Goal: Task Accomplishment & Management: Manage account settings

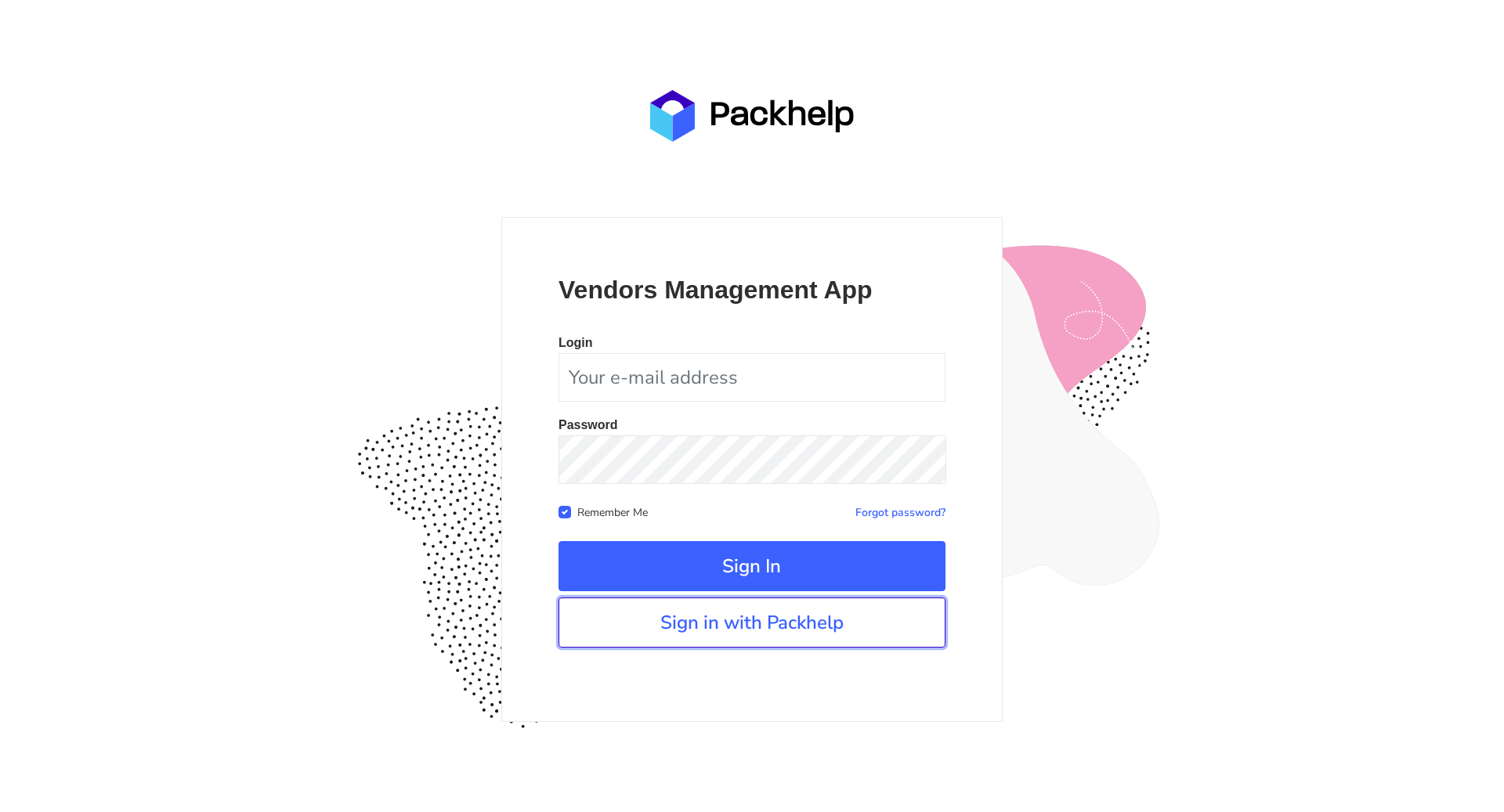
click at [711, 612] on link "Sign in with Packhelp" at bounding box center [752, 623] width 387 height 50
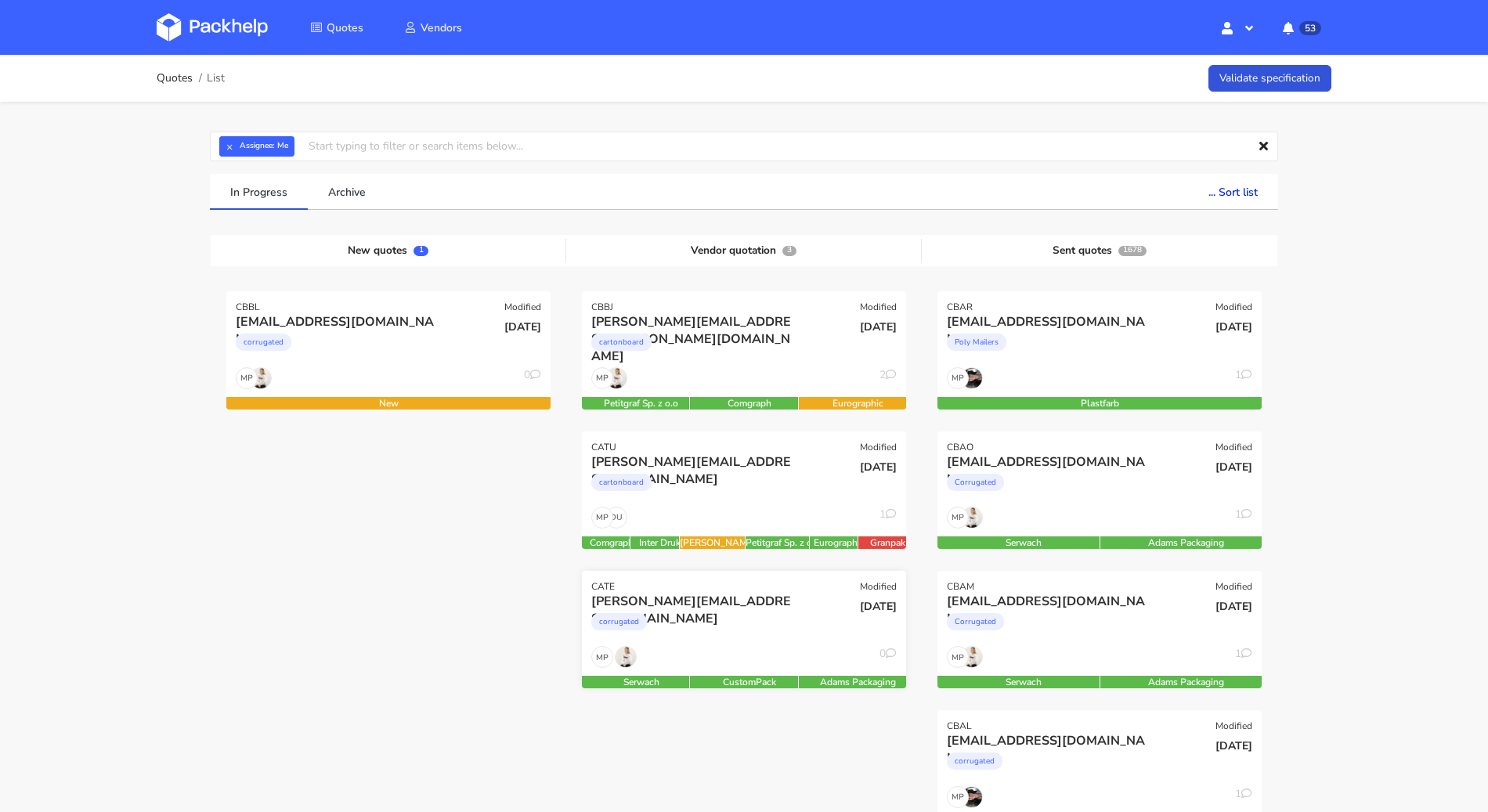
click at [728, 608] on div "corrugated" at bounding box center [695, 625] width 208 height 31
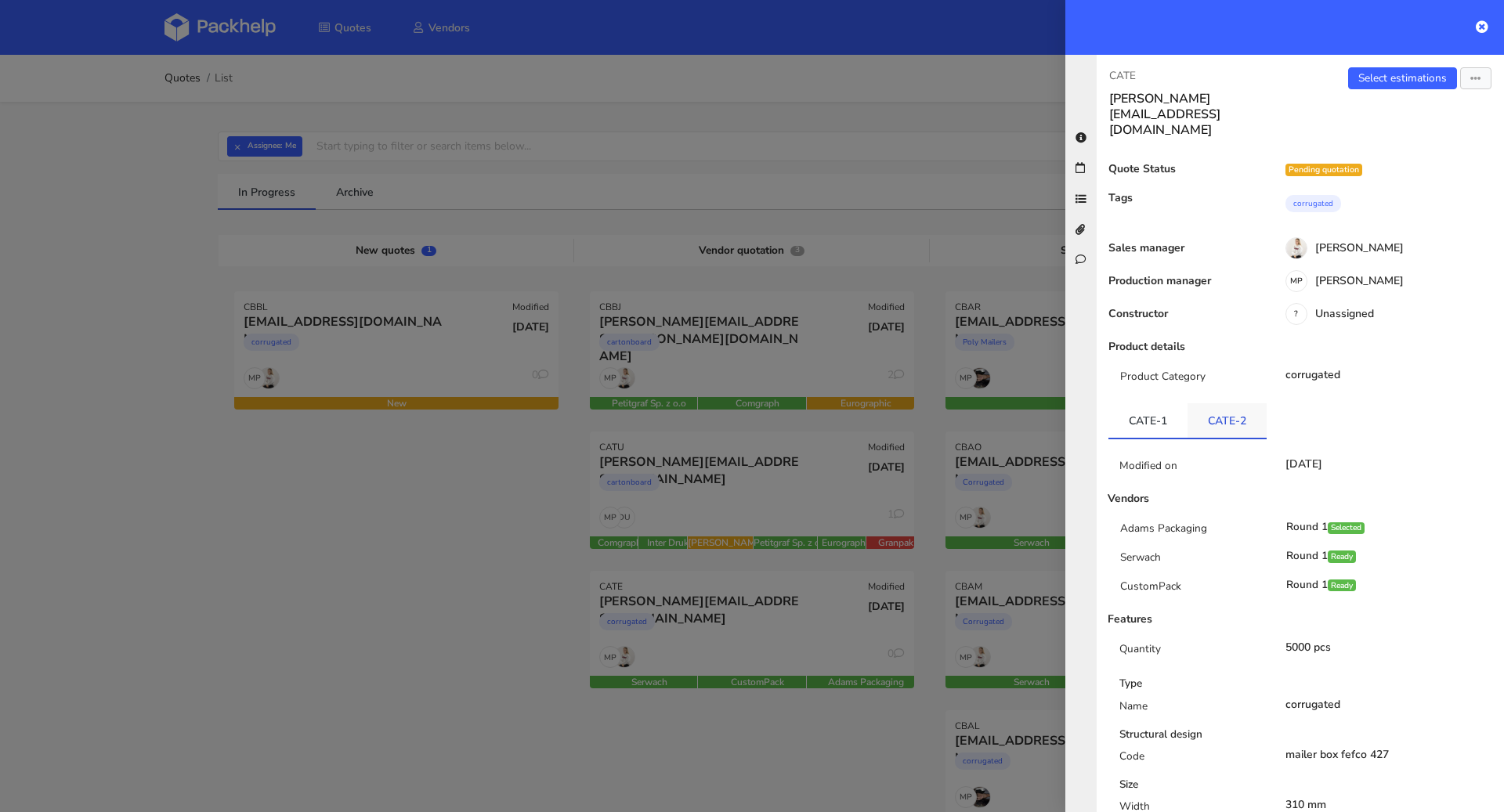
click at [1128, 403] on link "CATE-2" at bounding box center [1227, 420] width 79 height 34
click at [1128, 403] on link "CATE-1" at bounding box center [1148, 420] width 79 height 34
click at [1128, 403] on link "CATE-2" at bounding box center [1227, 420] width 79 height 34
click at [1128, 87] on link "Select estimations" at bounding box center [1403, 78] width 109 height 22
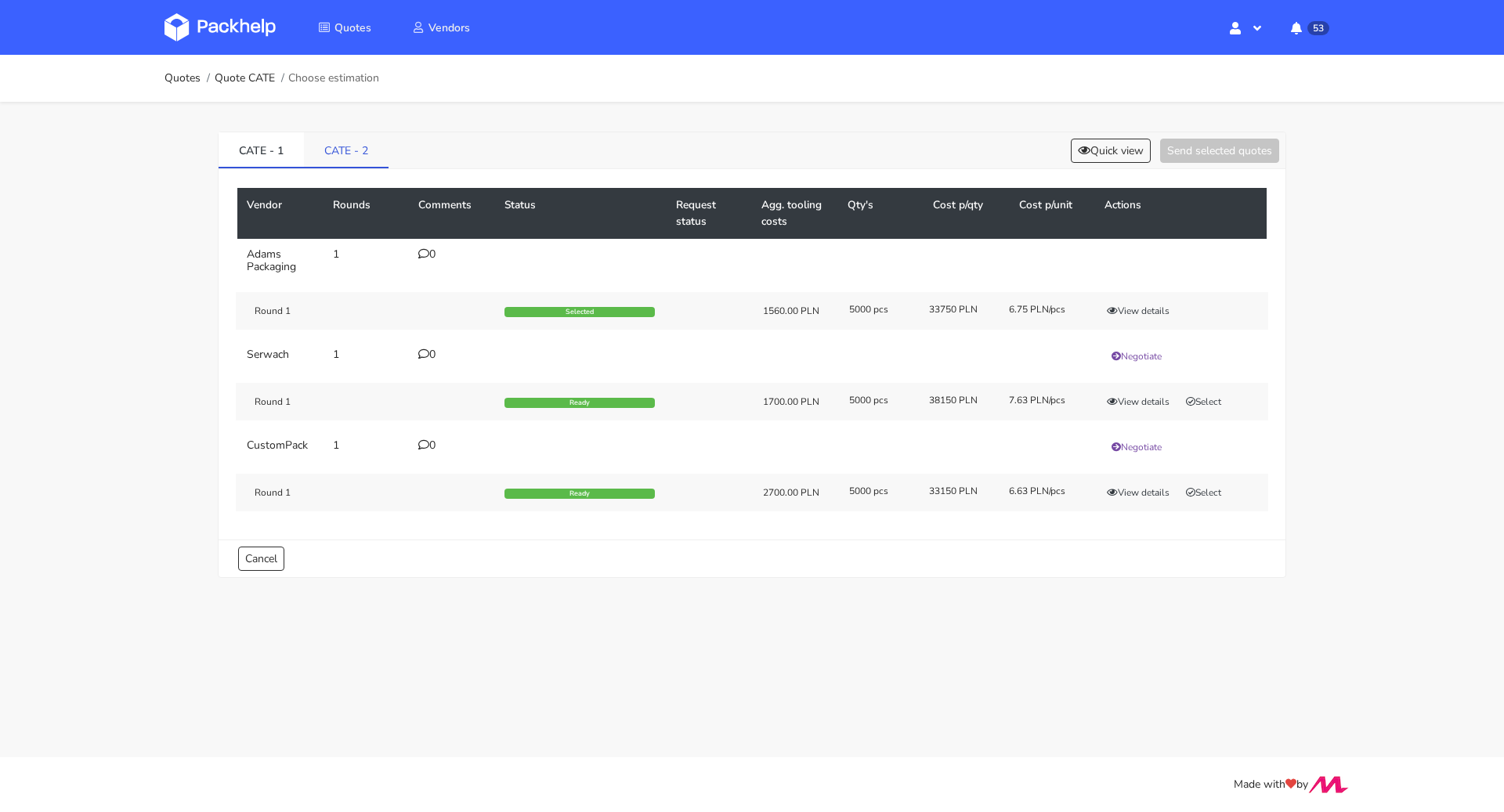
click at [365, 149] on link "CATE - 2" at bounding box center [346, 150] width 85 height 34
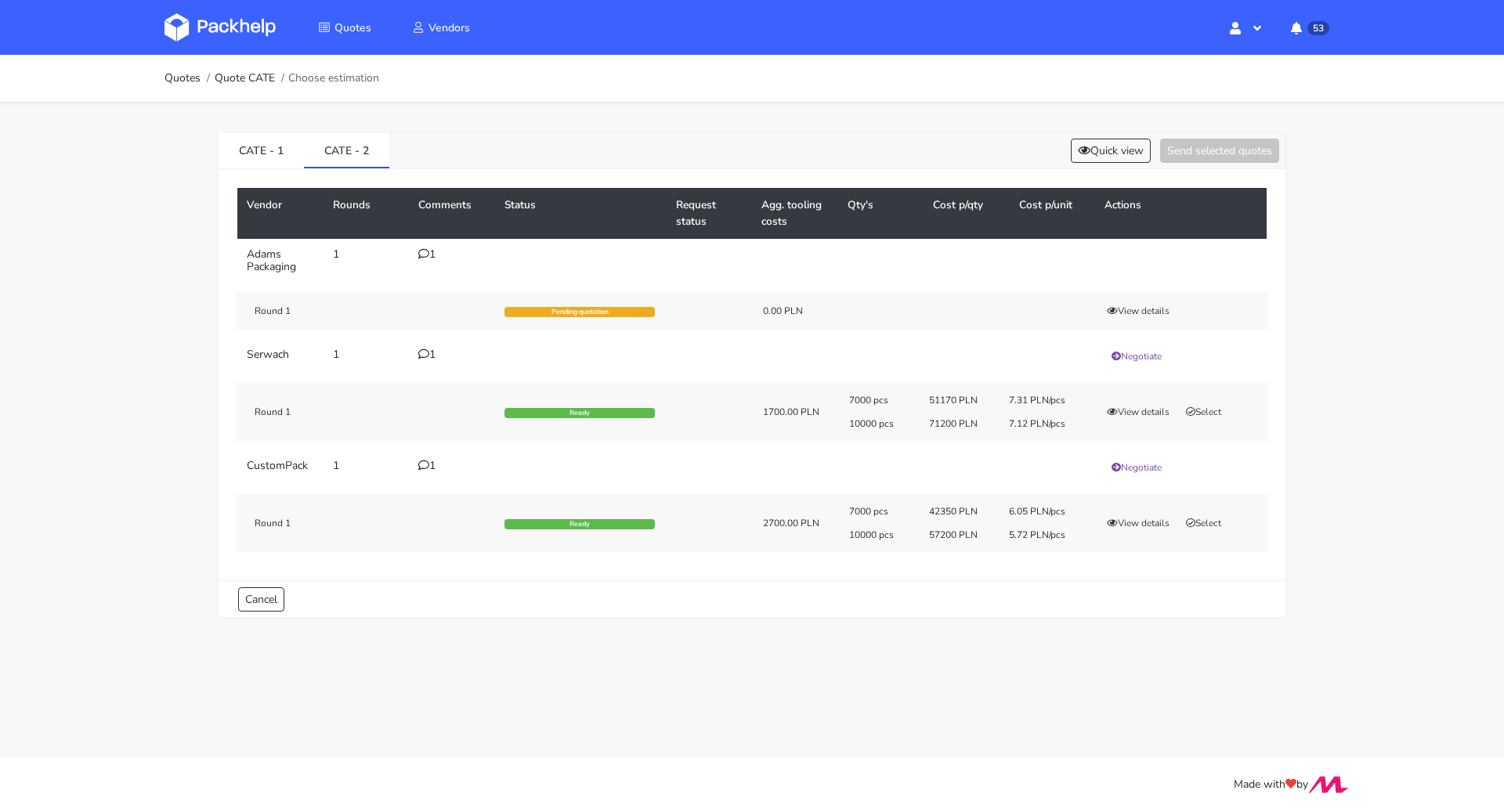
click at [424, 254] on icon at bounding box center [424, 253] width 11 height 11
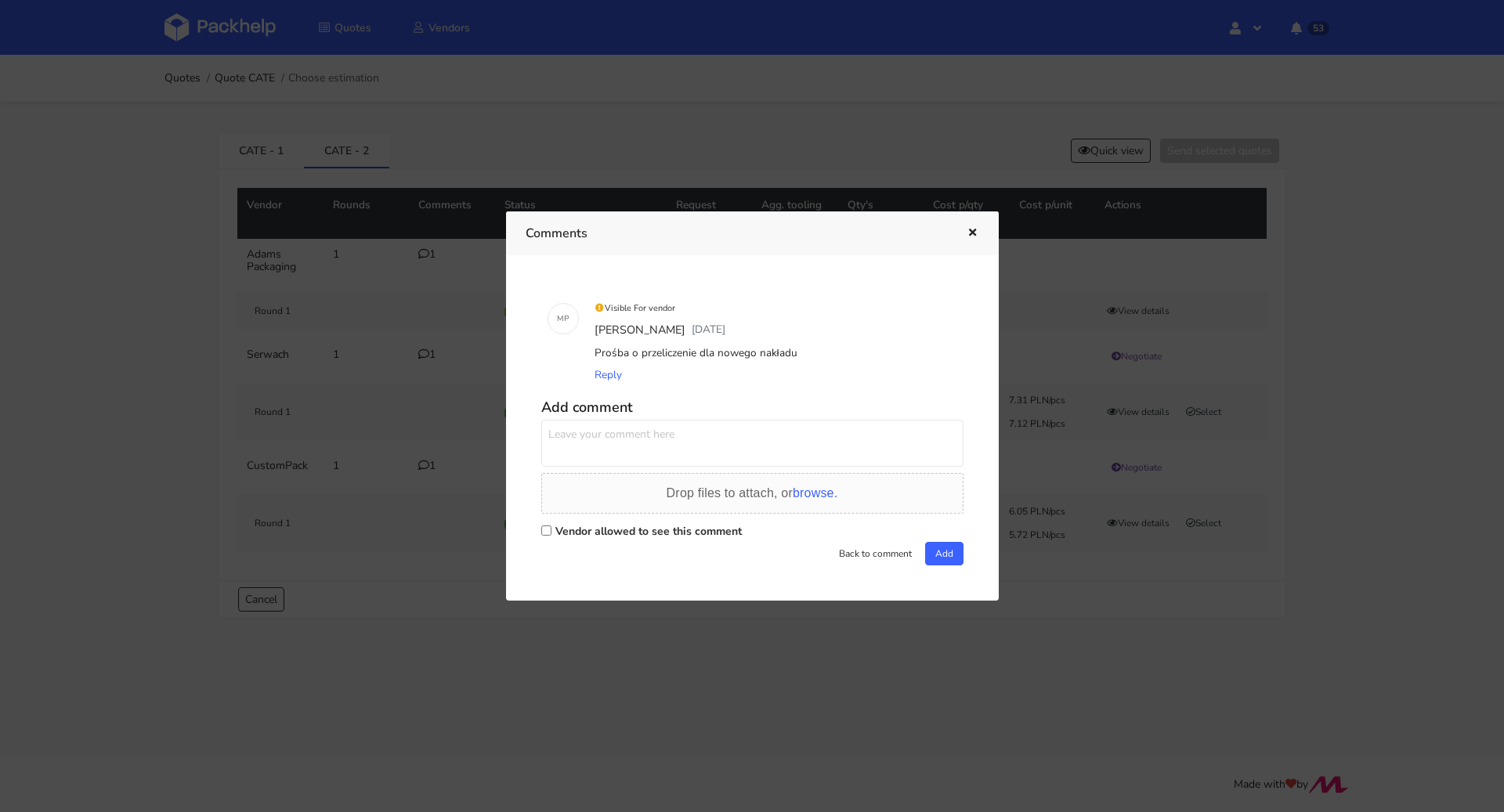
click at [587, 533] on label "Vendor allowed to see this comment" at bounding box center [649, 531] width 187 height 15
click at [552, 533] on input "Vendor allowed to see this comment" at bounding box center [547, 530] width 11 height 11
checkbox input "true"
click at [649, 449] on textarea at bounding box center [753, 443] width 422 height 47
type textarea "Dzień dobry. Proszę o pilną wycenę"
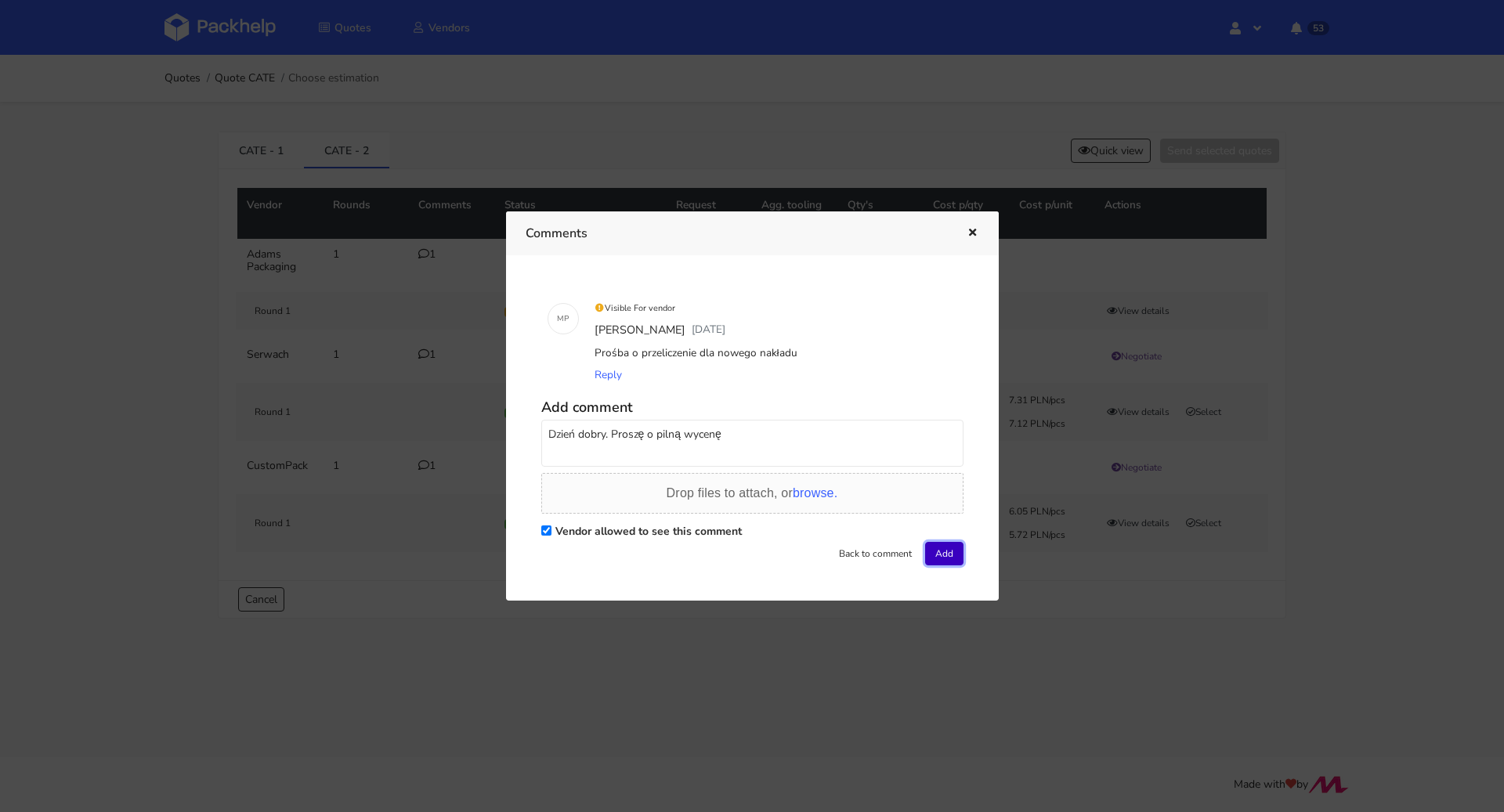
click at [931, 552] on button "Add" at bounding box center [944, 553] width 38 height 24
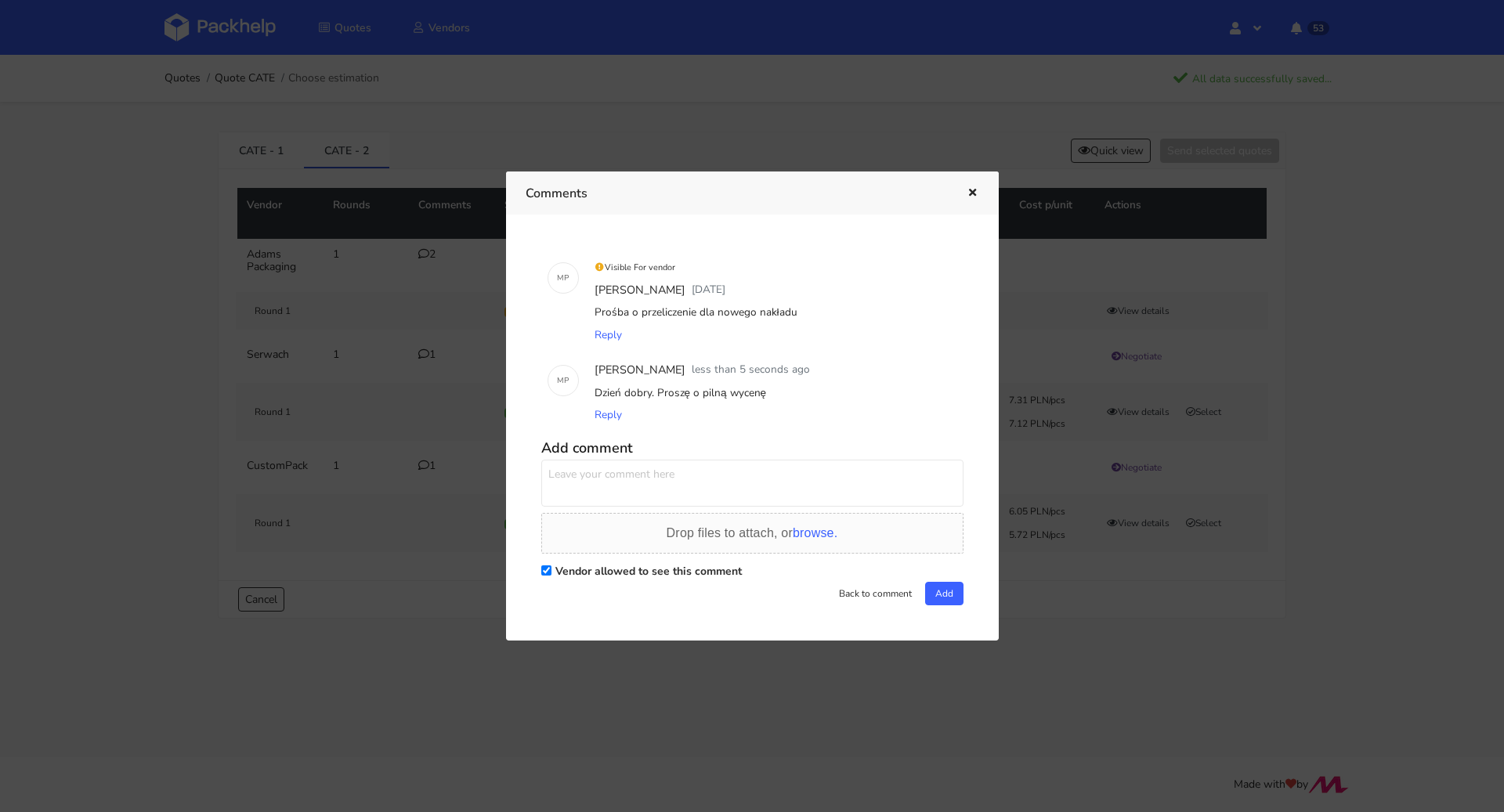
click at [974, 194] on icon "button" at bounding box center [973, 193] width 13 height 11
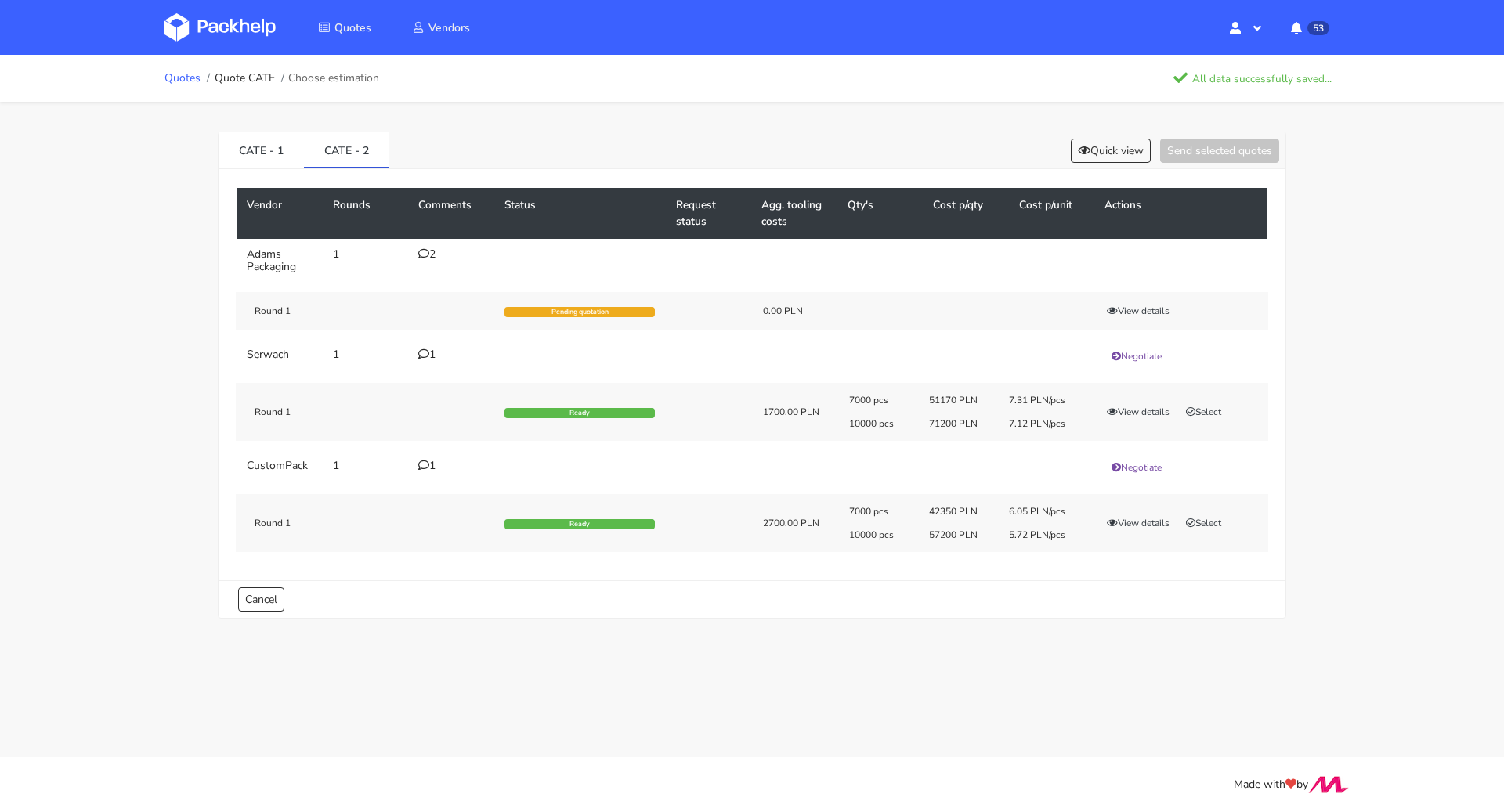
click at [174, 74] on link "Quotes" at bounding box center [183, 77] width 36 height 12
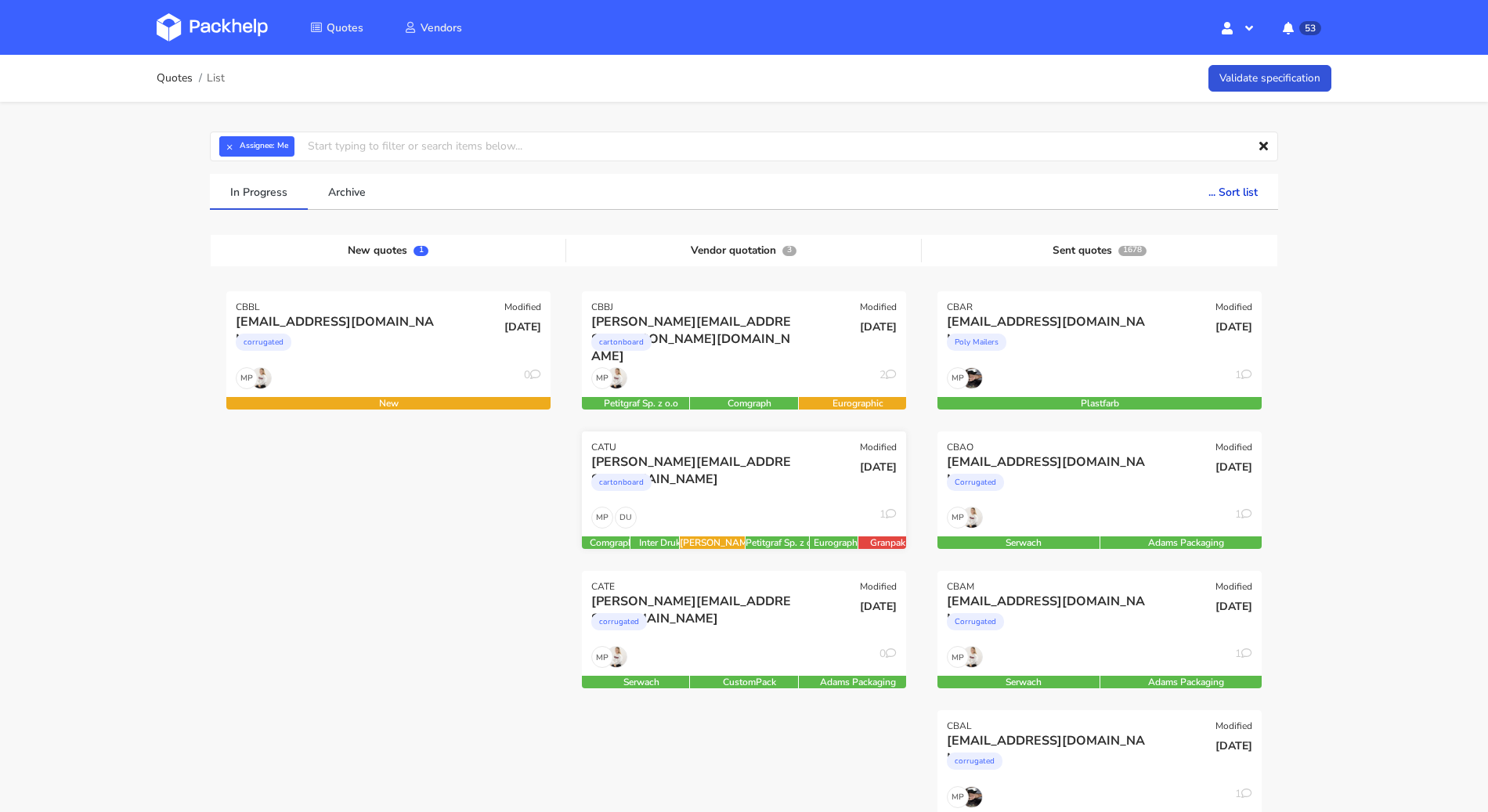
click at [729, 498] on div "cartonboard" at bounding box center [695, 486] width 208 height 31
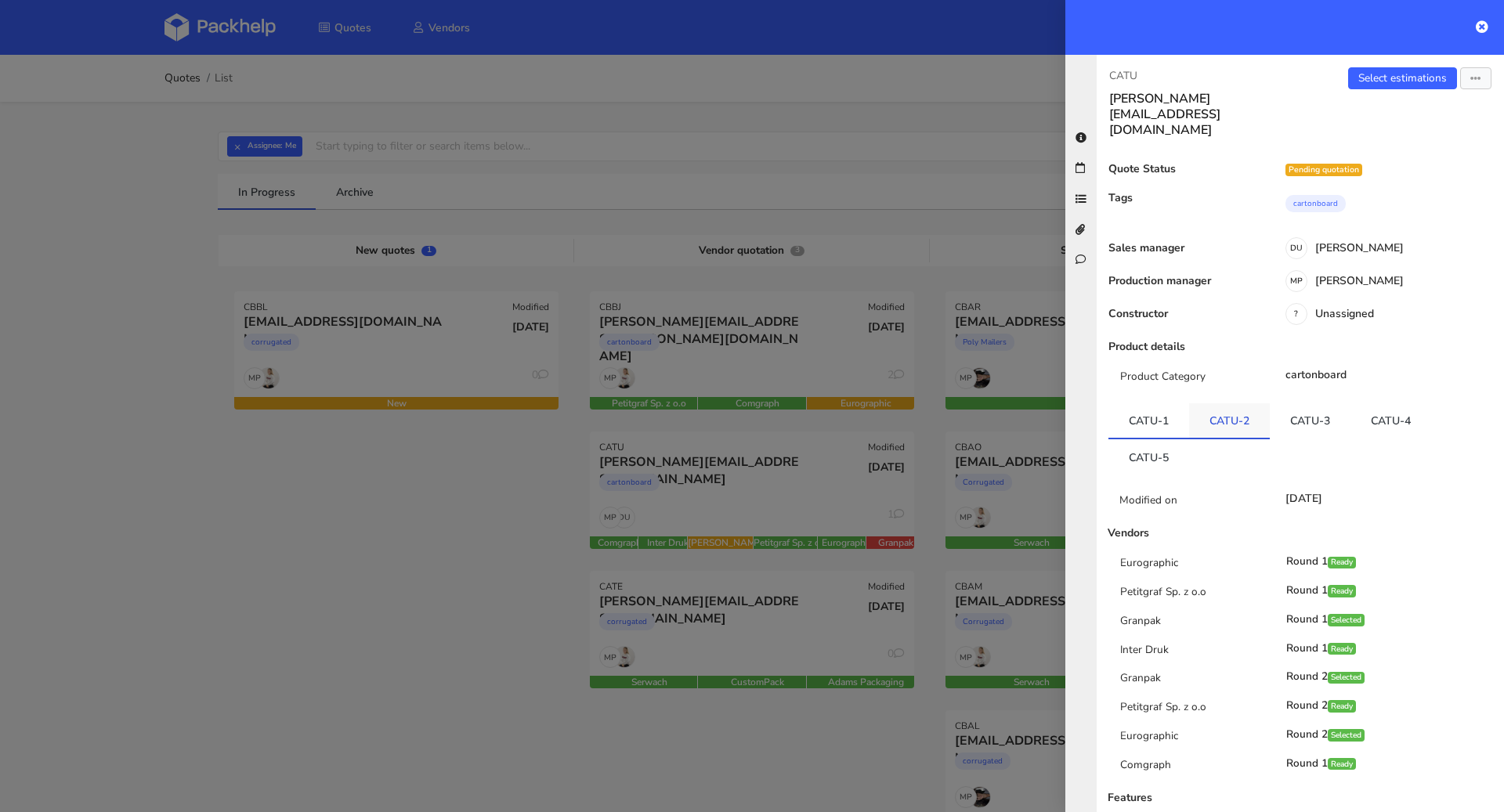
click at [1225, 403] on link "CATU-2" at bounding box center [1229, 420] width 81 height 34
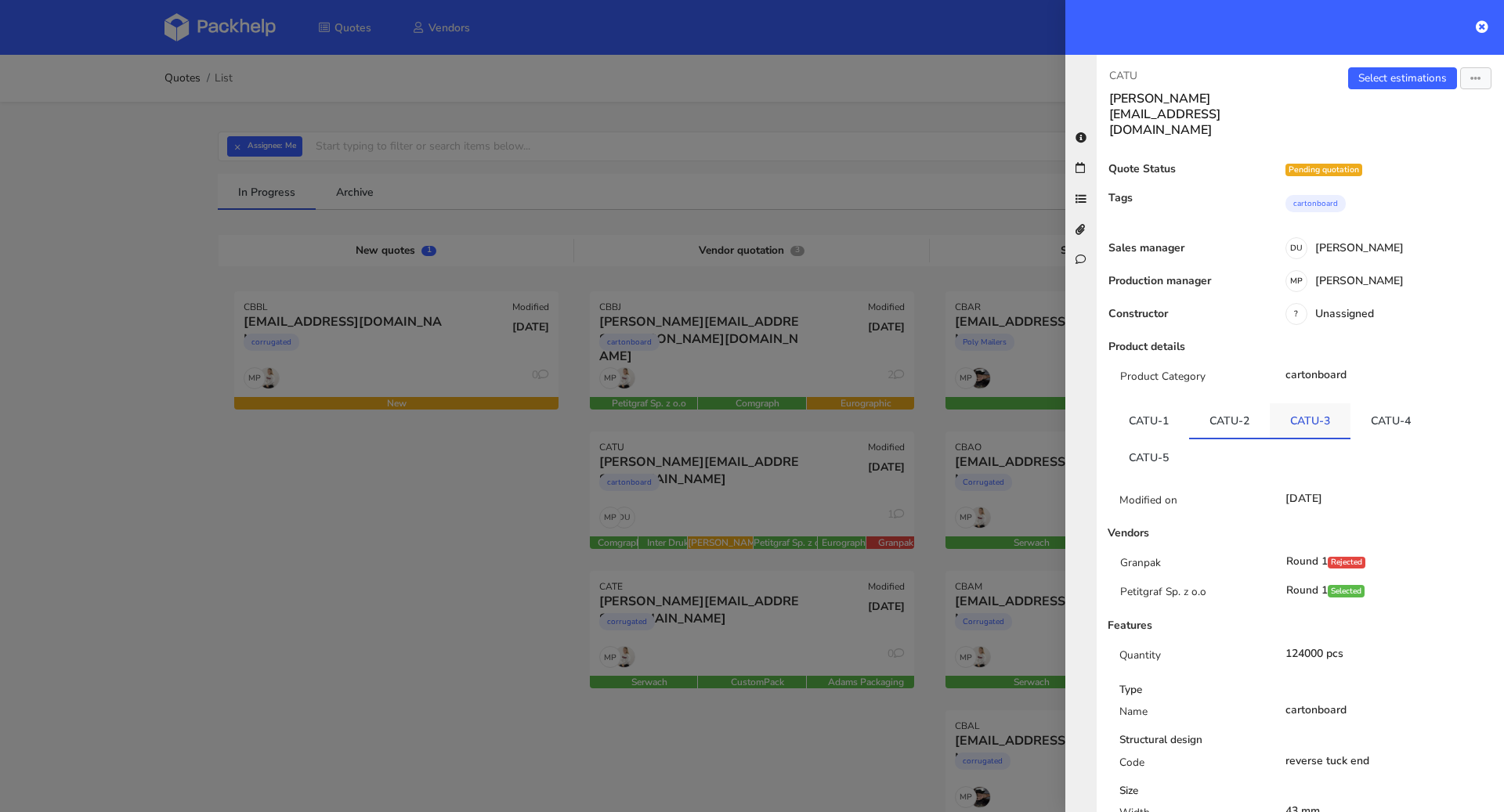
click at [1292, 403] on link "CATU-3" at bounding box center [1310, 420] width 81 height 34
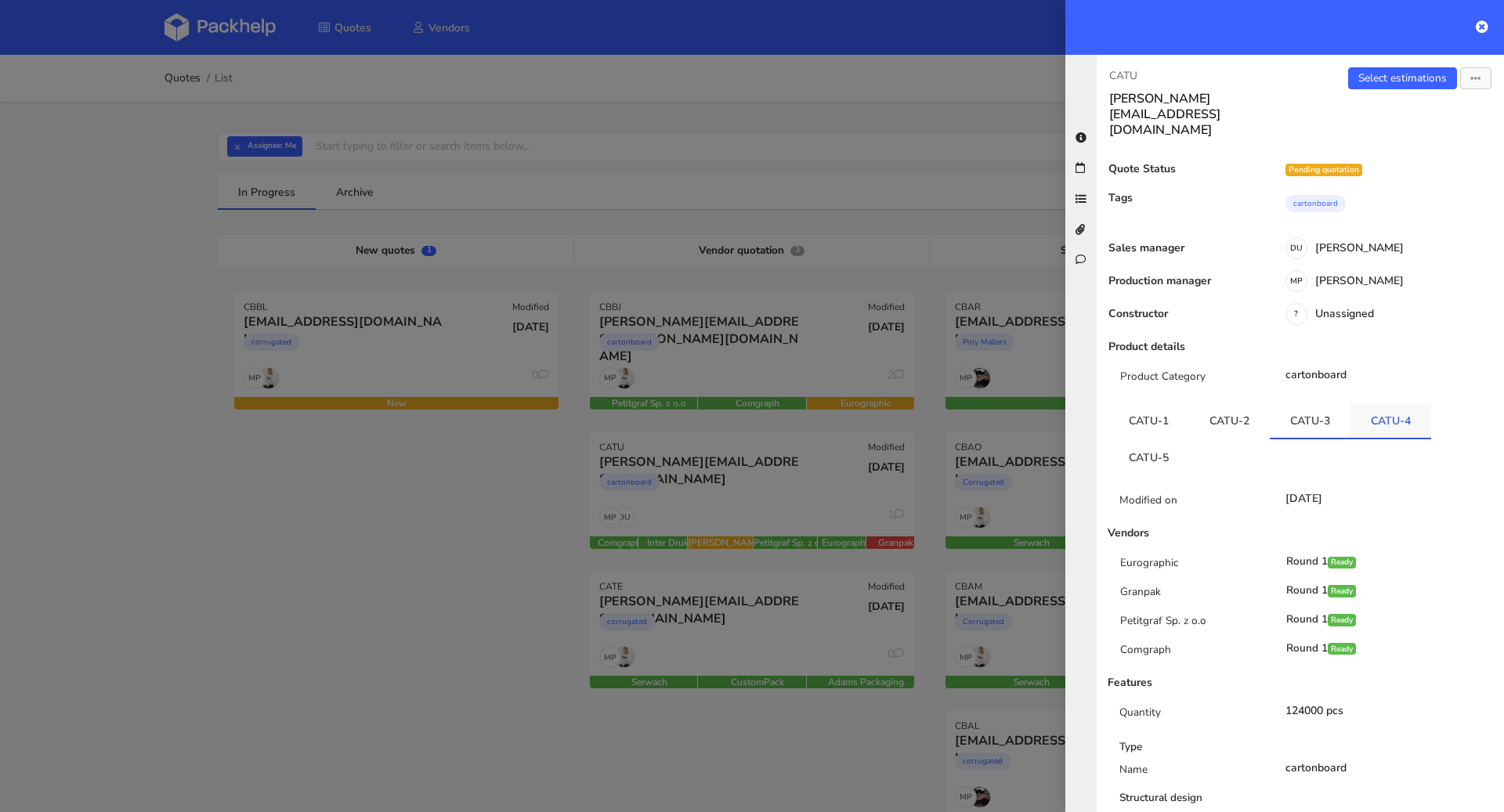
click at [1365, 403] on link "CATU-4" at bounding box center [1391, 420] width 81 height 34
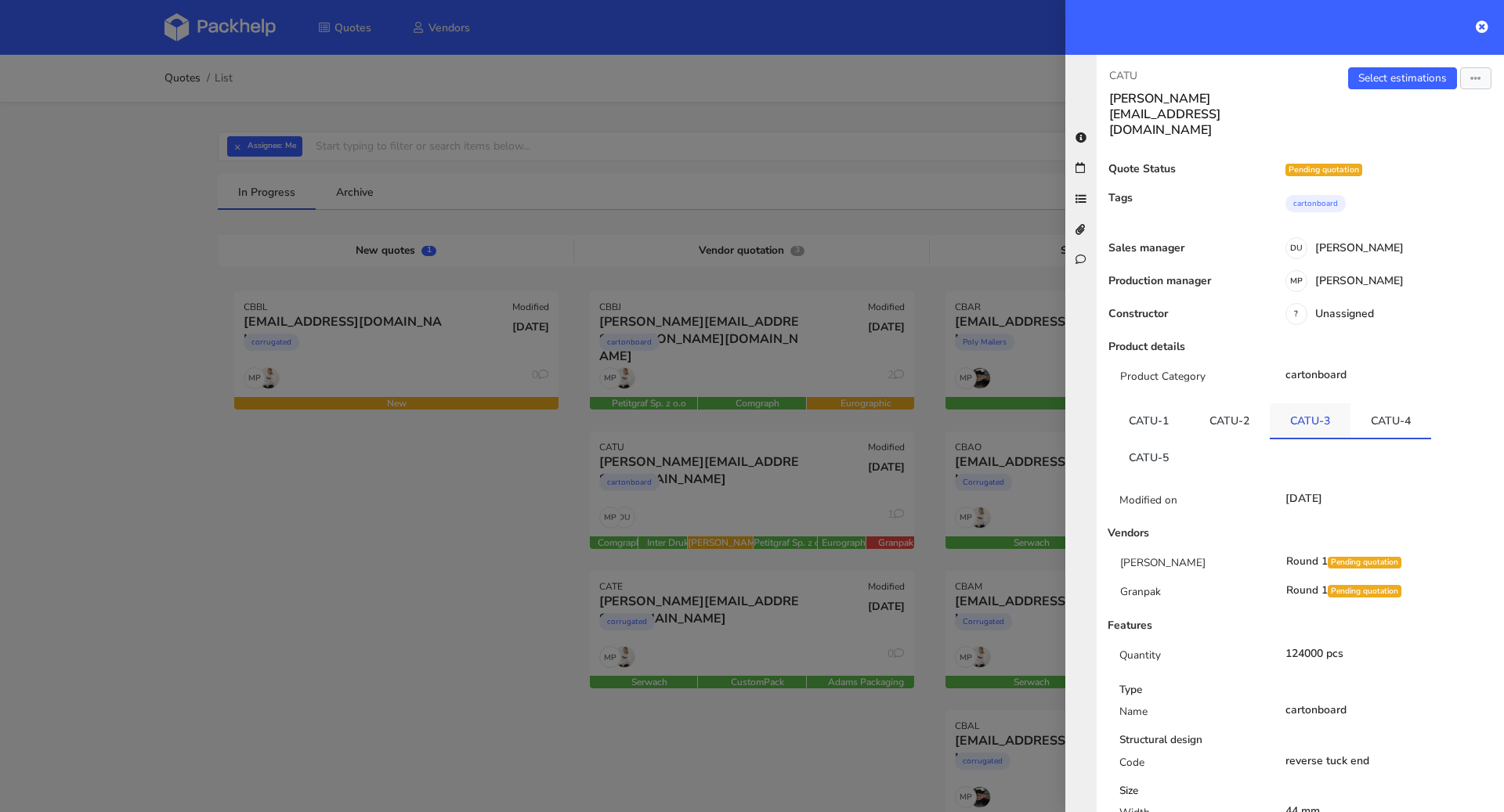
click at [1278, 403] on link "CATU-3" at bounding box center [1310, 420] width 81 height 34
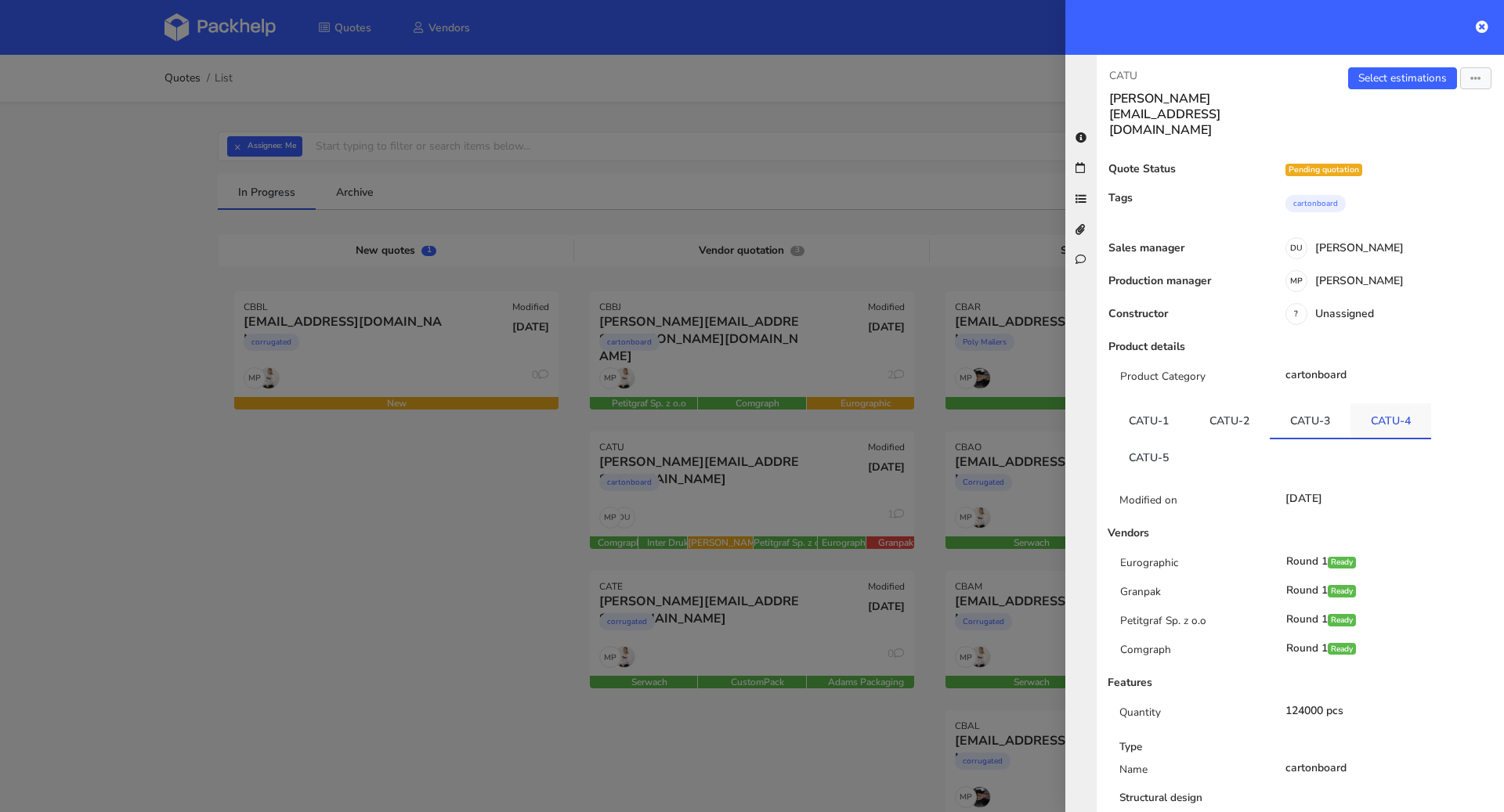
click at [1360, 403] on link "CATU-4" at bounding box center [1391, 420] width 81 height 34
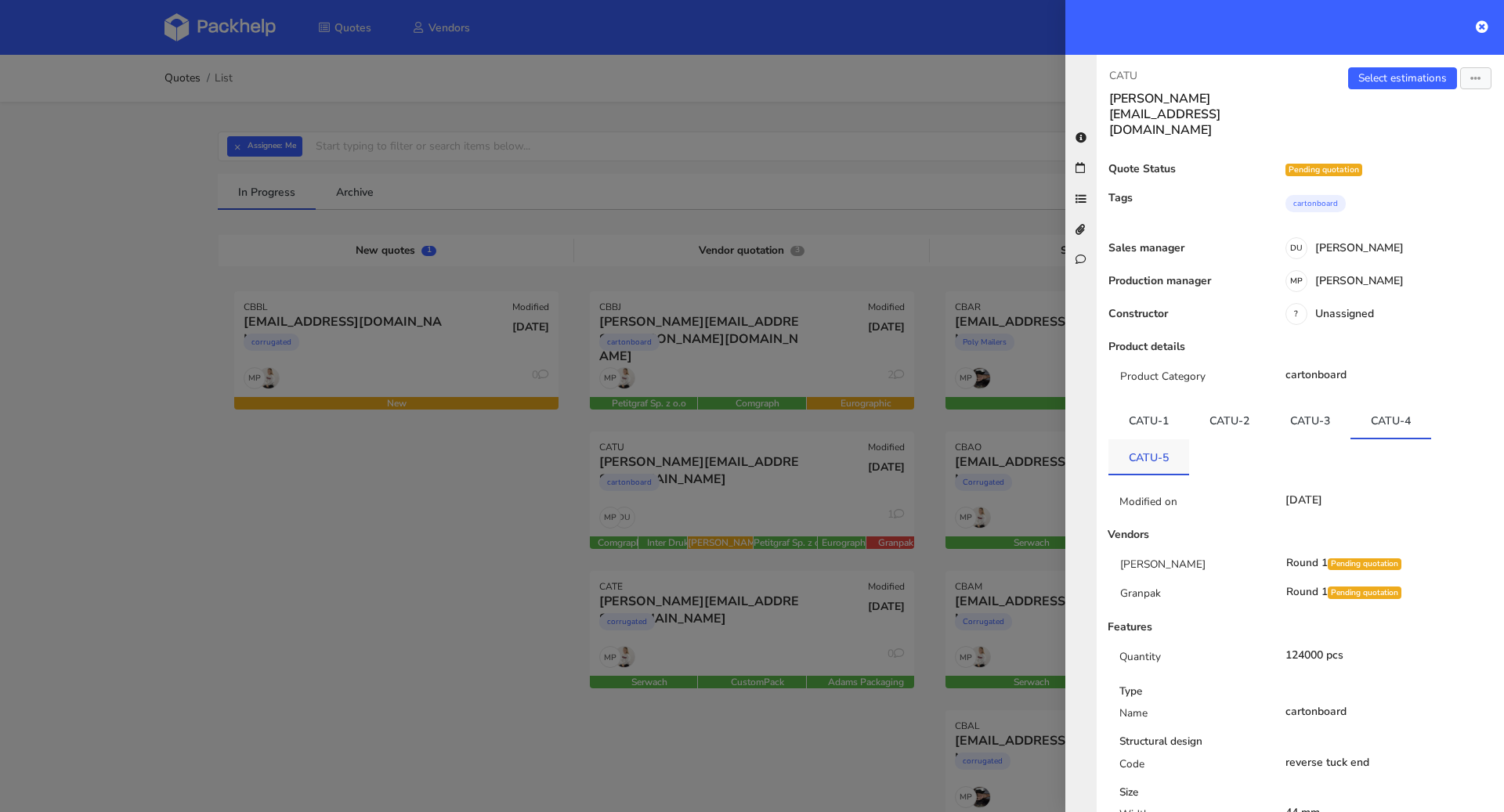
click at [1171, 440] on link "CATU-5" at bounding box center [1149, 457] width 81 height 34
click at [1387, 403] on link "CATU-4" at bounding box center [1391, 420] width 81 height 34
click at [1388, 79] on link "Select estimations" at bounding box center [1403, 78] width 109 height 22
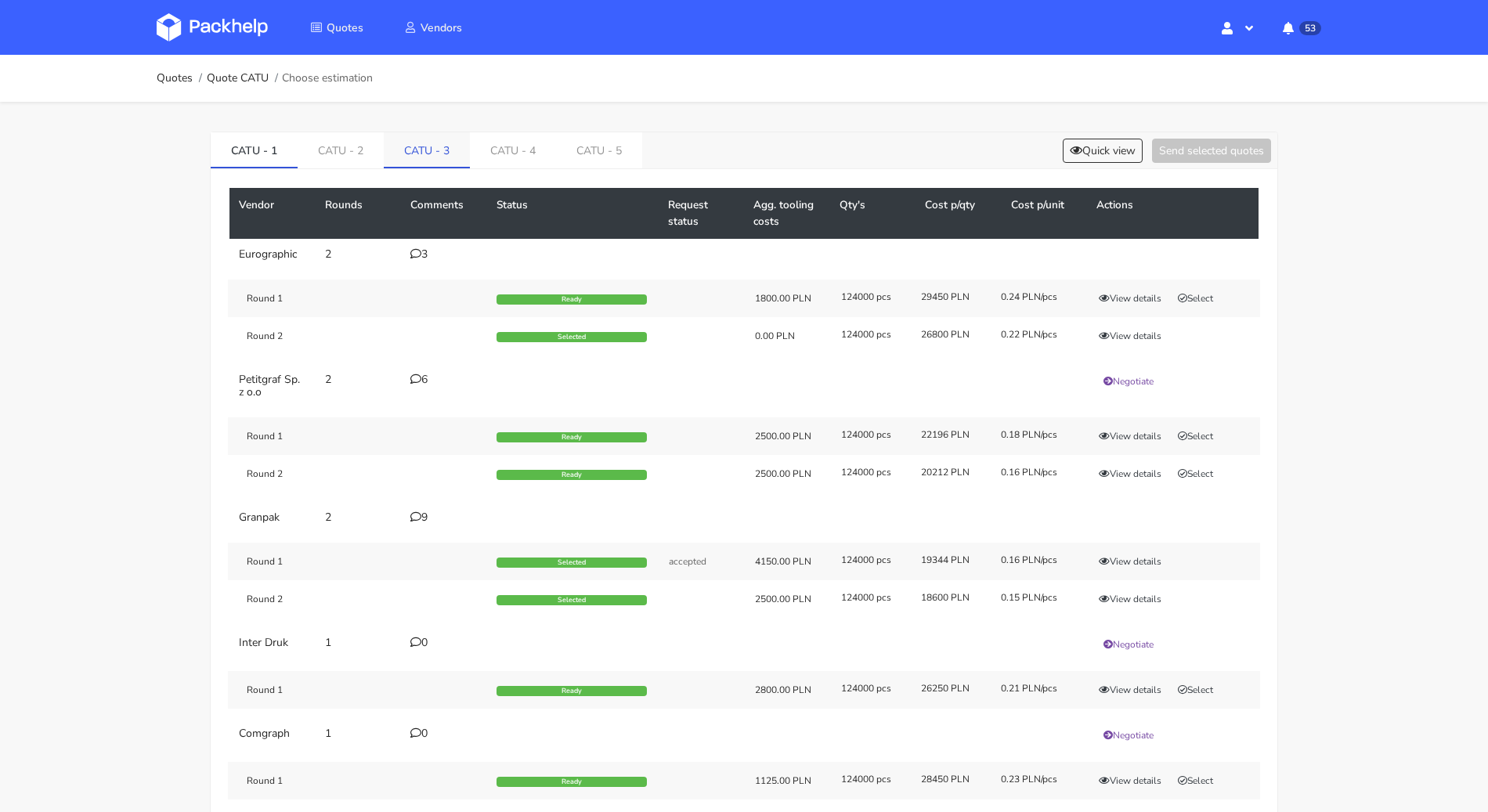
click at [439, 149] on link "CATU - 3" at bounding box center [427, 150] width 86 height 34
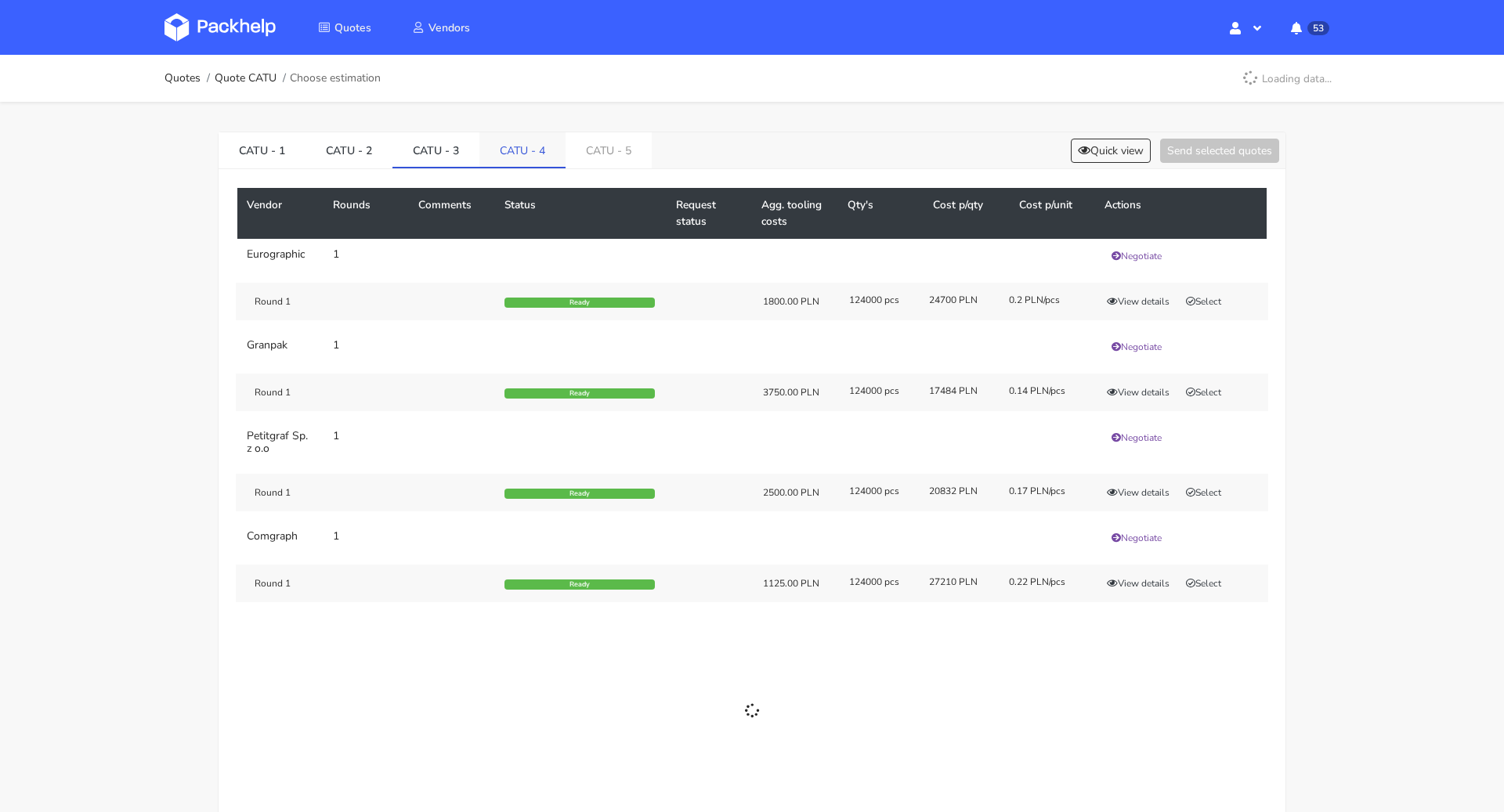
click at [508, 156] on link "CATU - 4" at bounding box center [523, 150] width 86 height 34
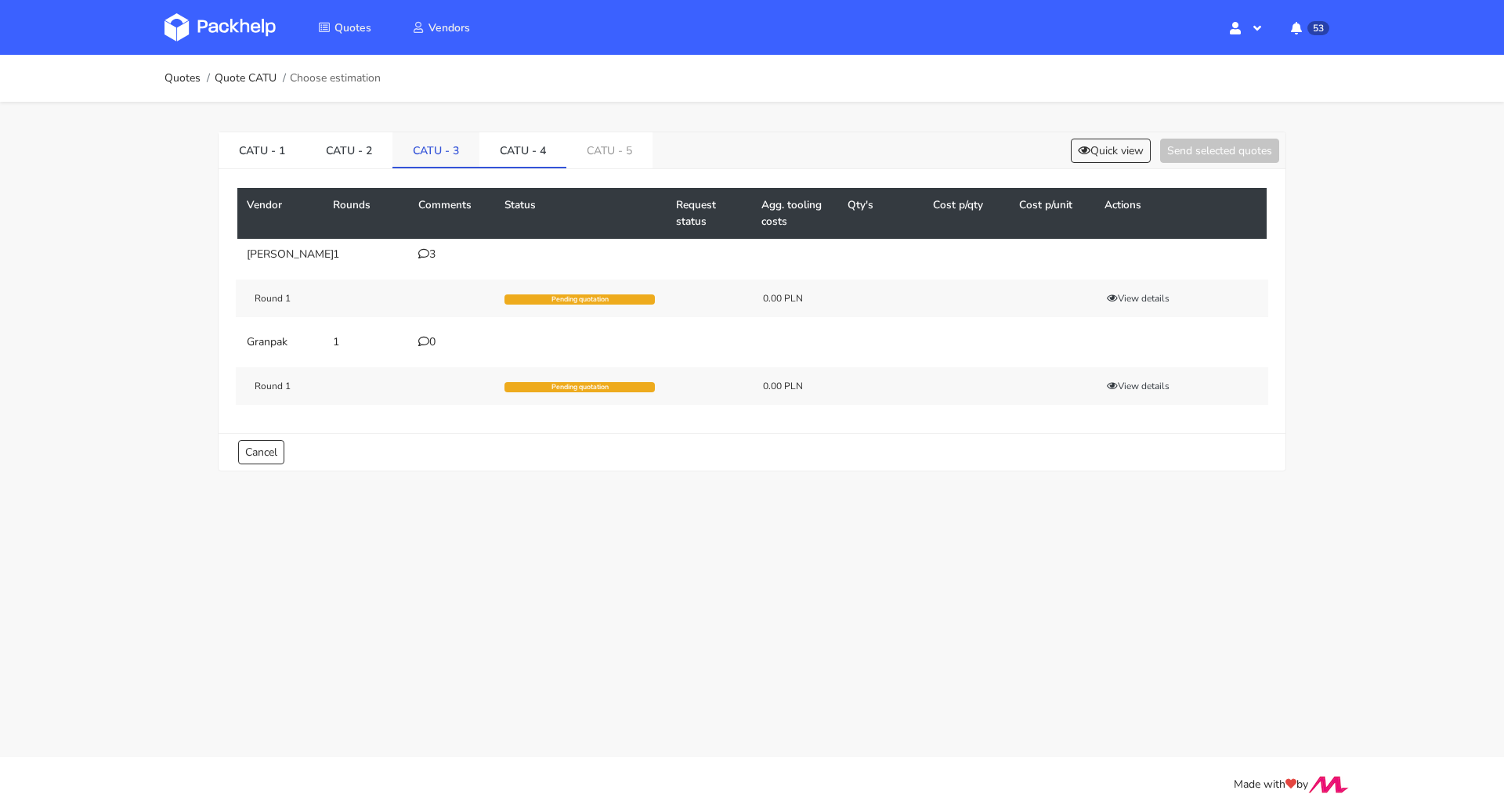
click at [441, 147] on link "CATU - 3" at bounding box center [436, 150] width 87 height 34
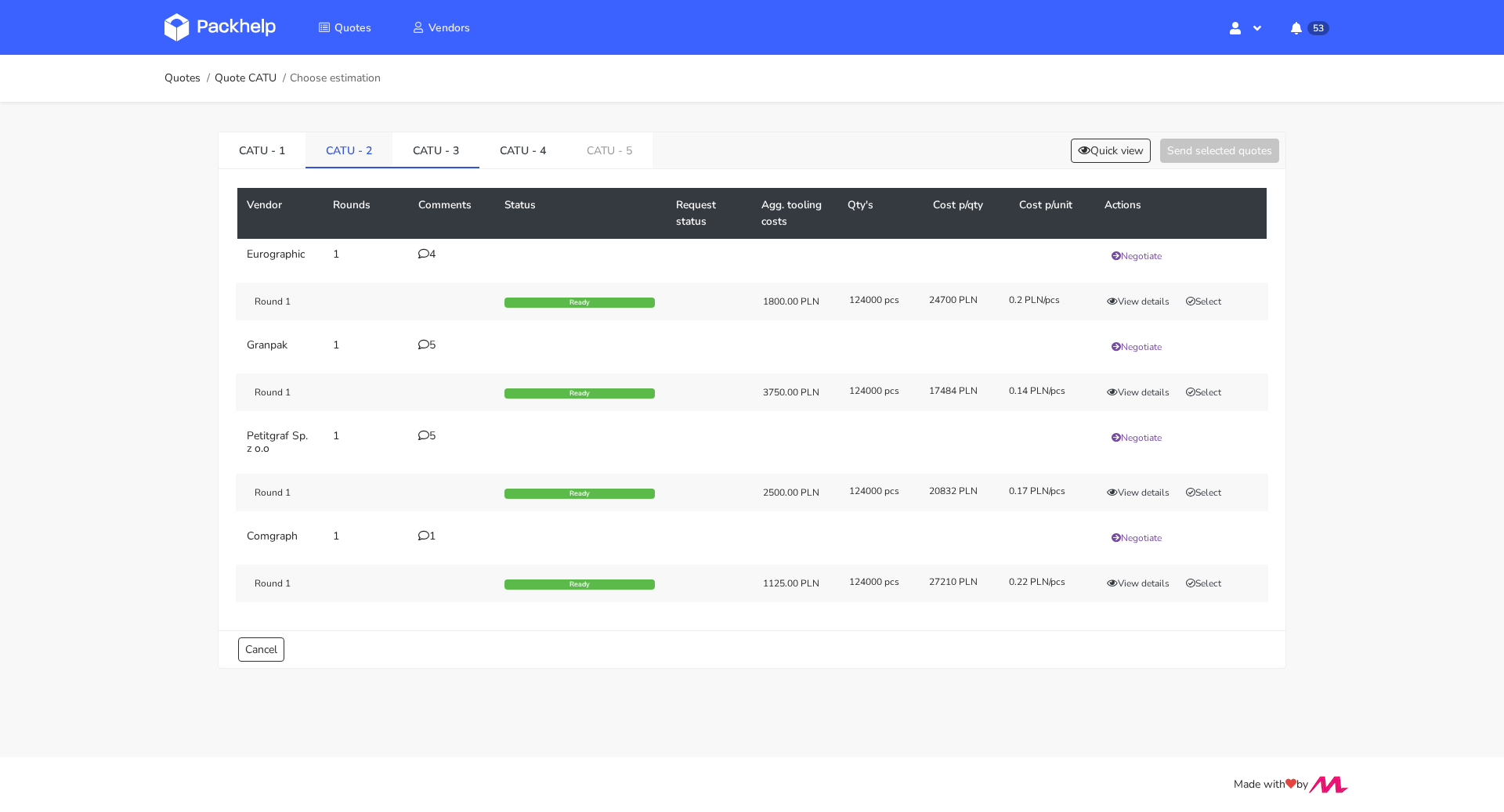
click at [352, 144] on link "CATU - 2" at bounding box center [349, 150] width 87 height 34
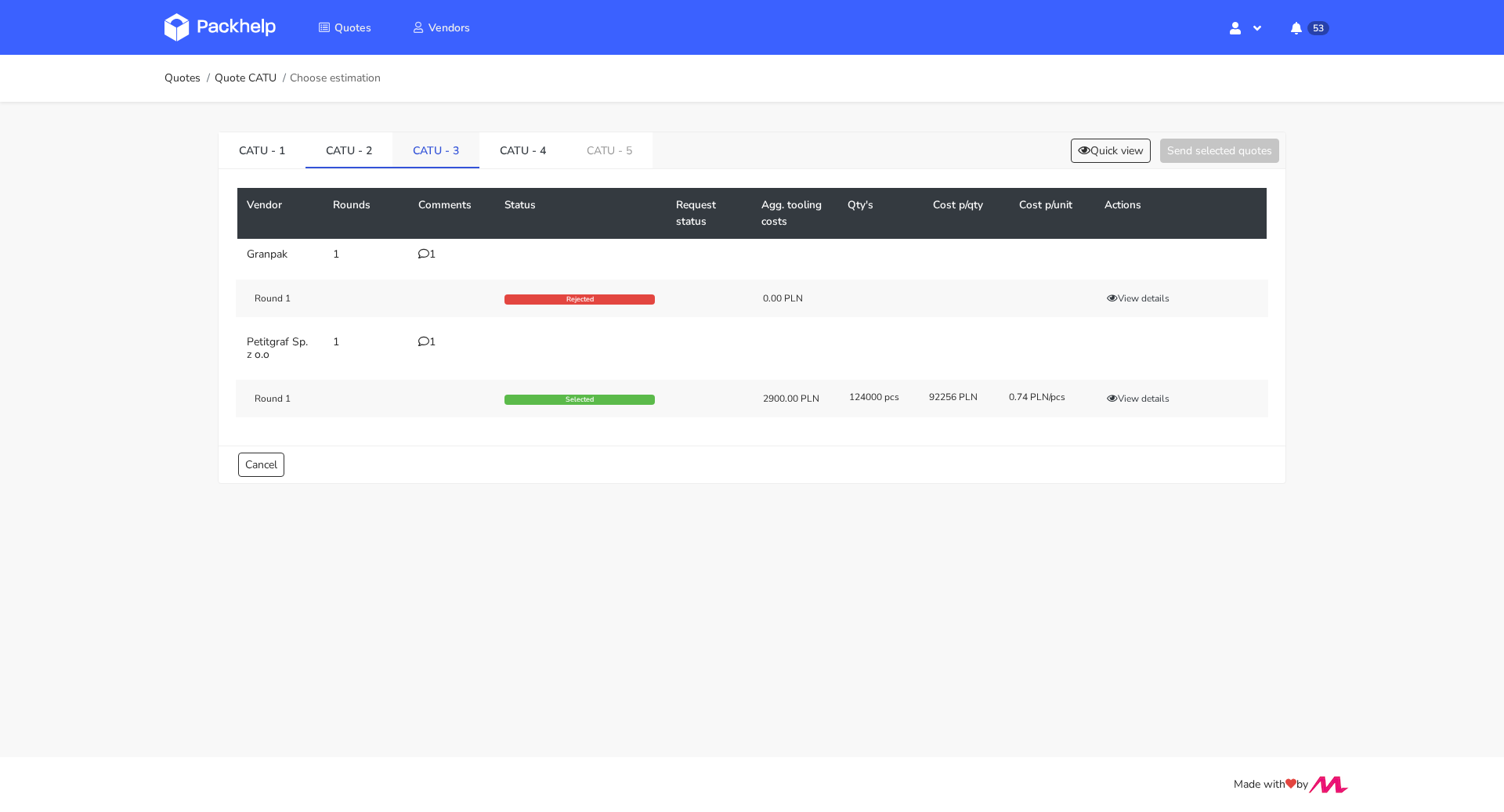
click at [449, 143] on link "CATU - 3" at bounding box center [436, 150] width 87 height 34
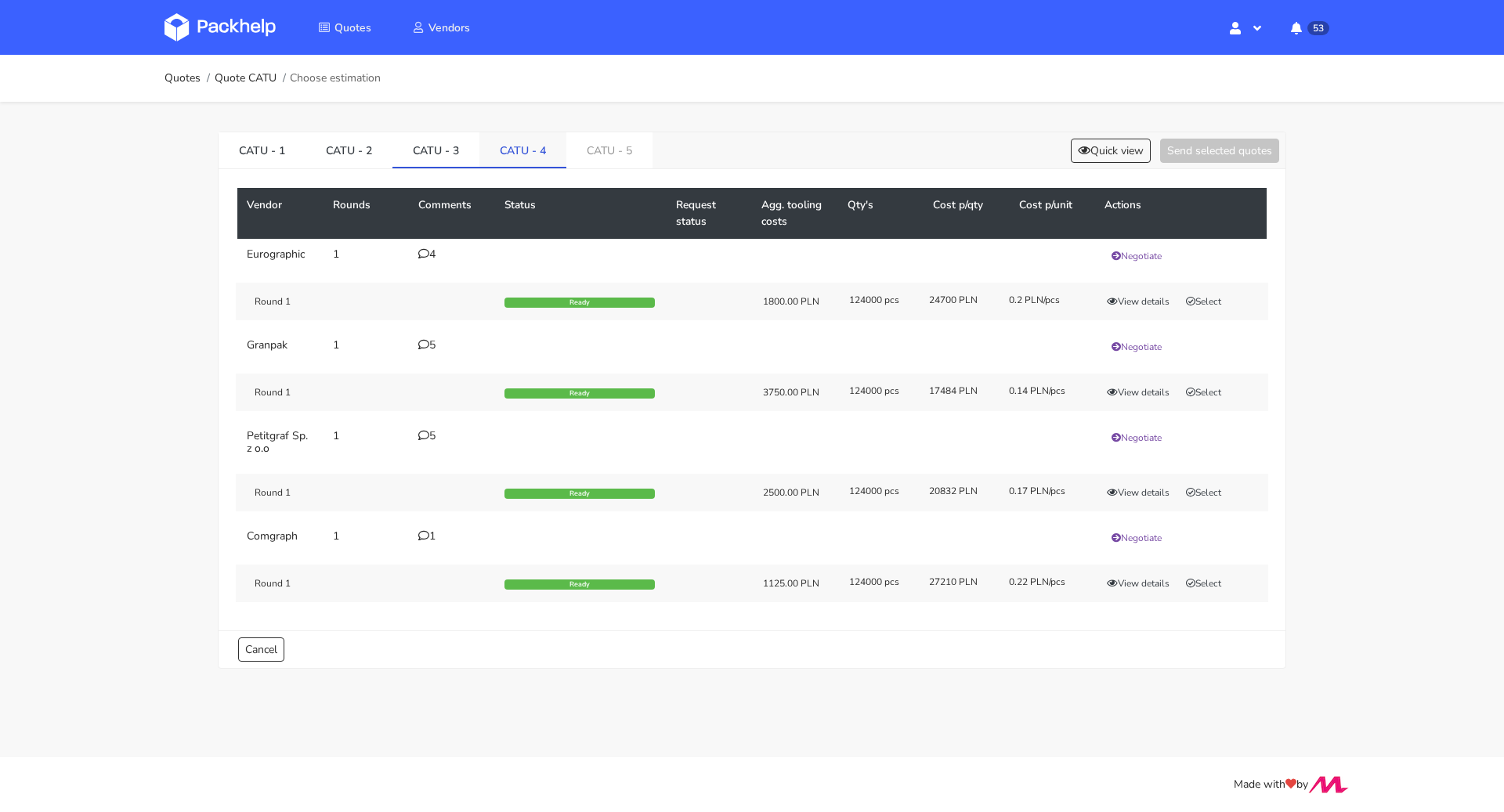
click at [533, 144] on link "CATU - 4" at bounding box center [523, 150] width 87 height 34
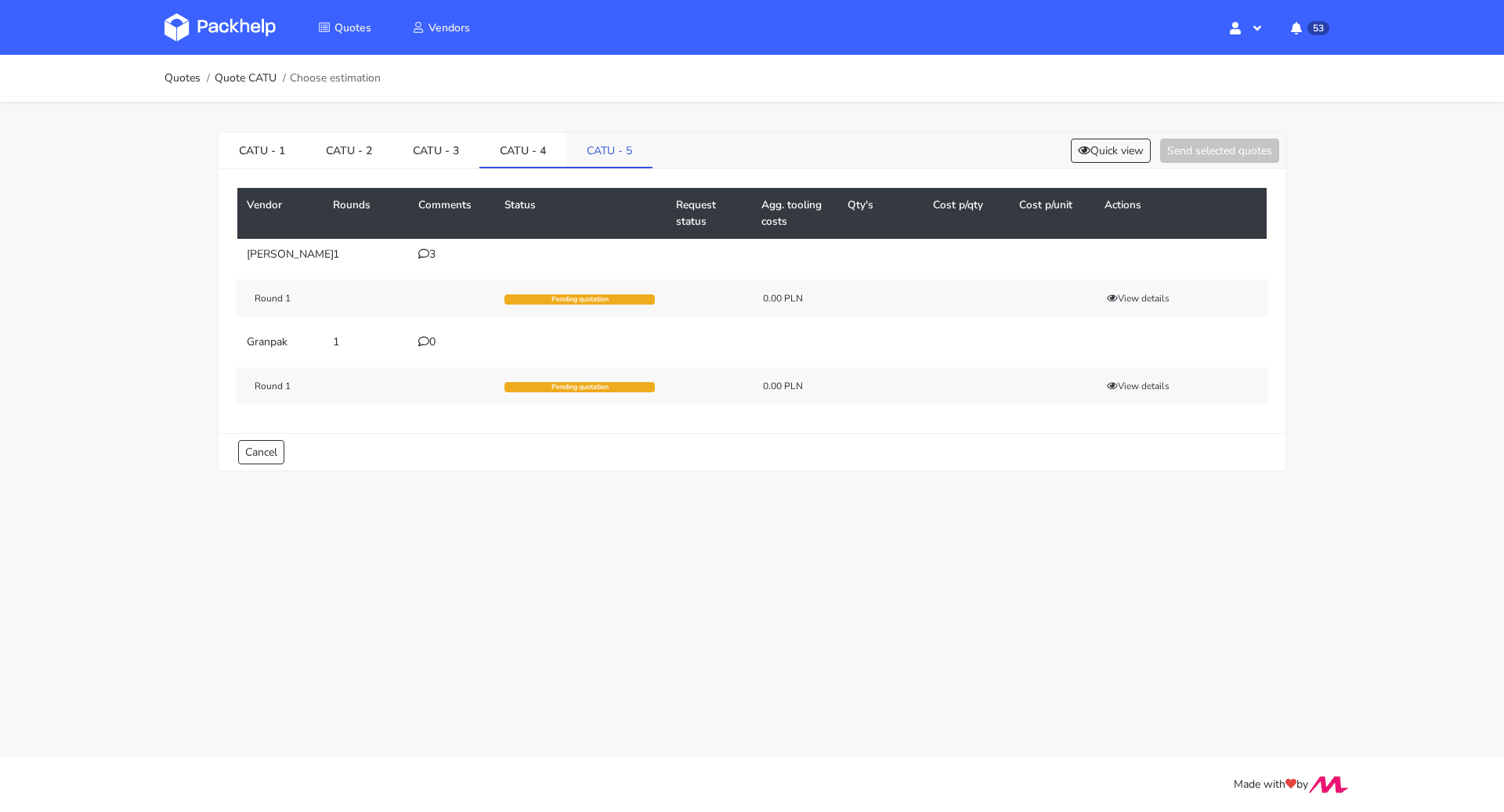
click at [606, 144] on link "CATU - 5" at bounding box center [609, 150] width 86 height 34
click at [515, 143] on link "CATU - 4" at bounding box center [523, 150] width 87 height 34
click at [421, 251] on icon at bounding box center [424, 253] width 11 height 11
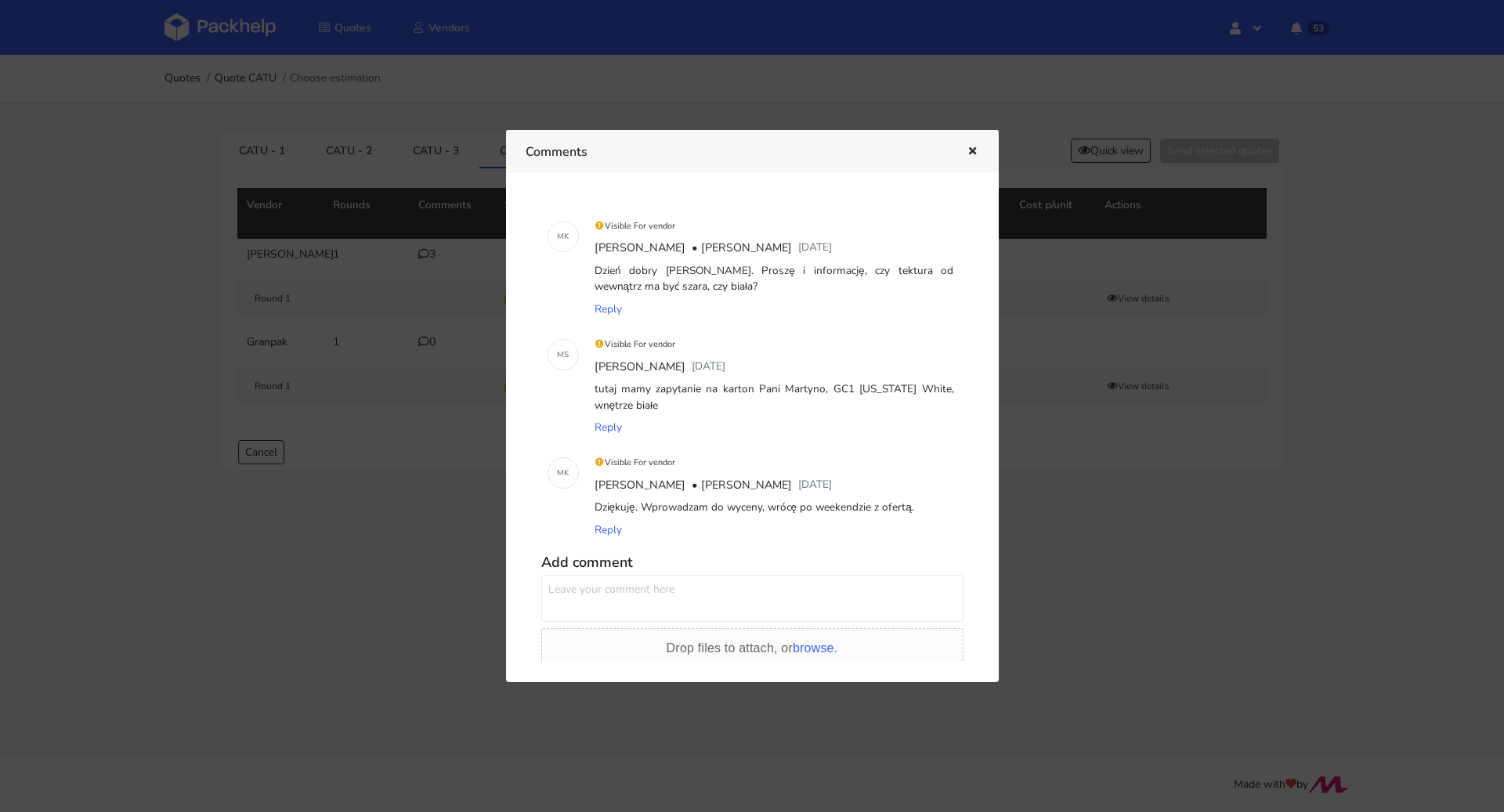
click at [974, 150] on icon "button" at bounding box center [973, 151] width 13 height 11
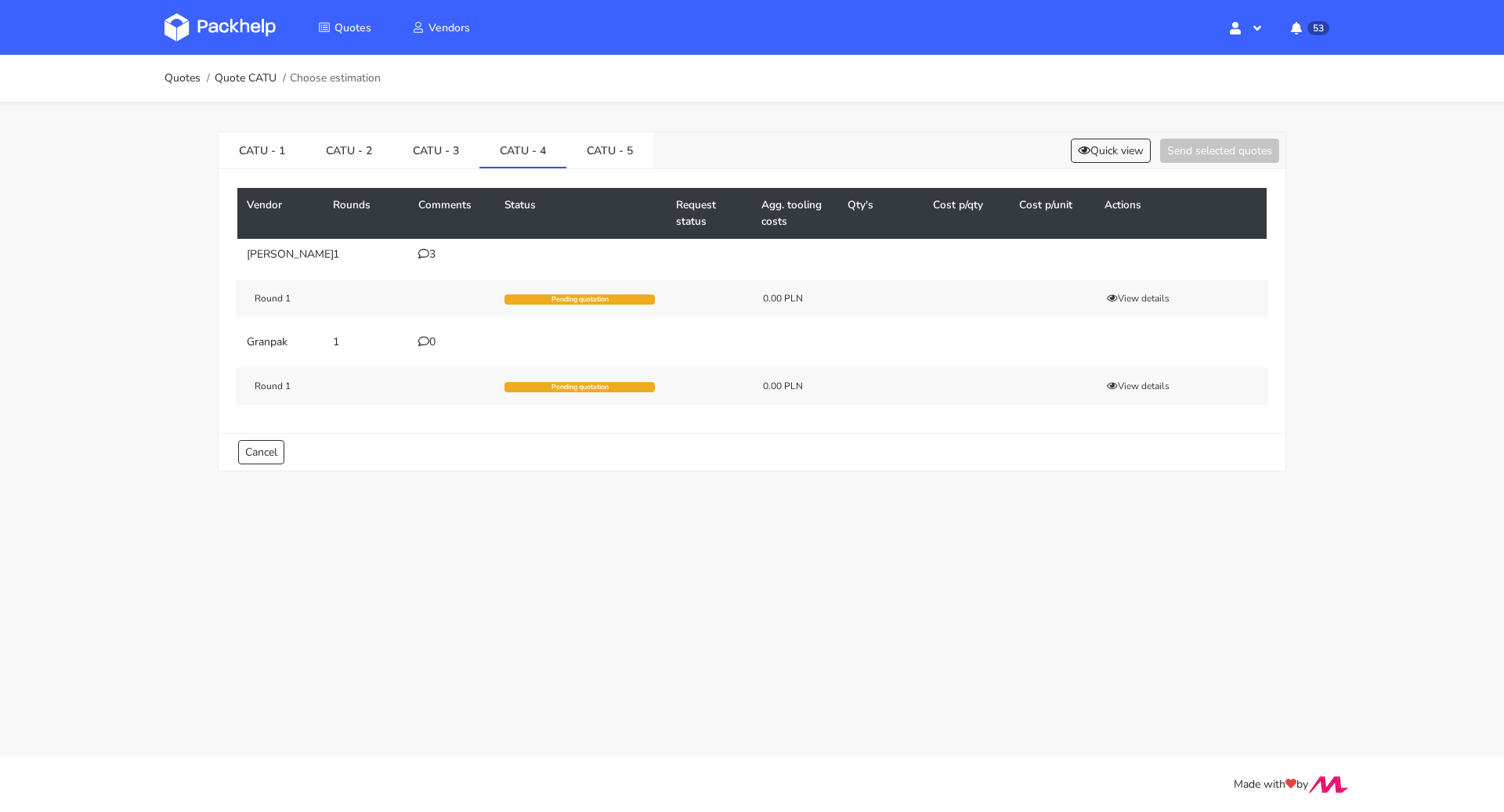
click at [431, 248] on div "3" at bounding box center [452, 254] width 68 height 12
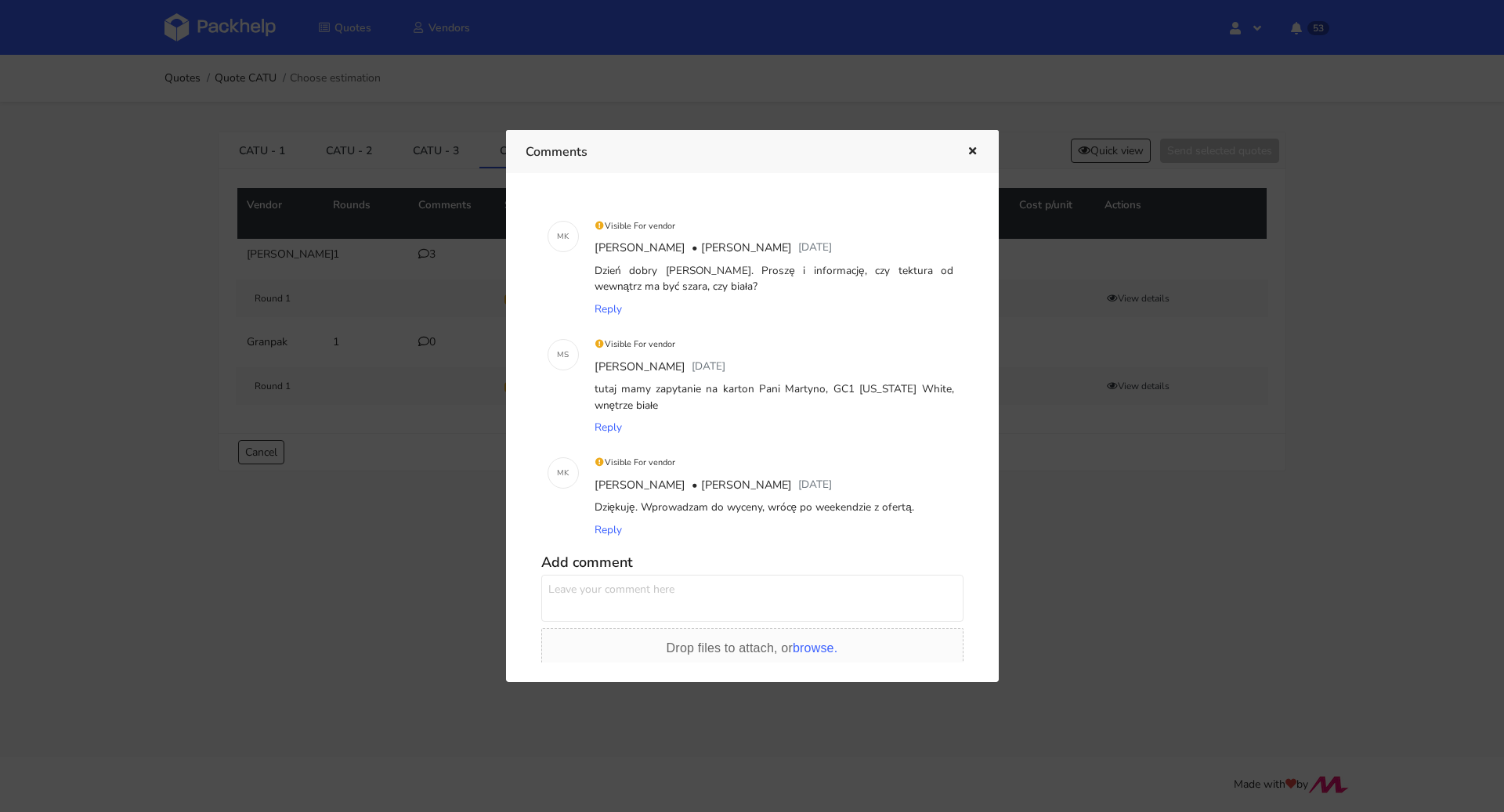
click at [459, 495] on div at bounding box center [752, 406] width 1504 height 812
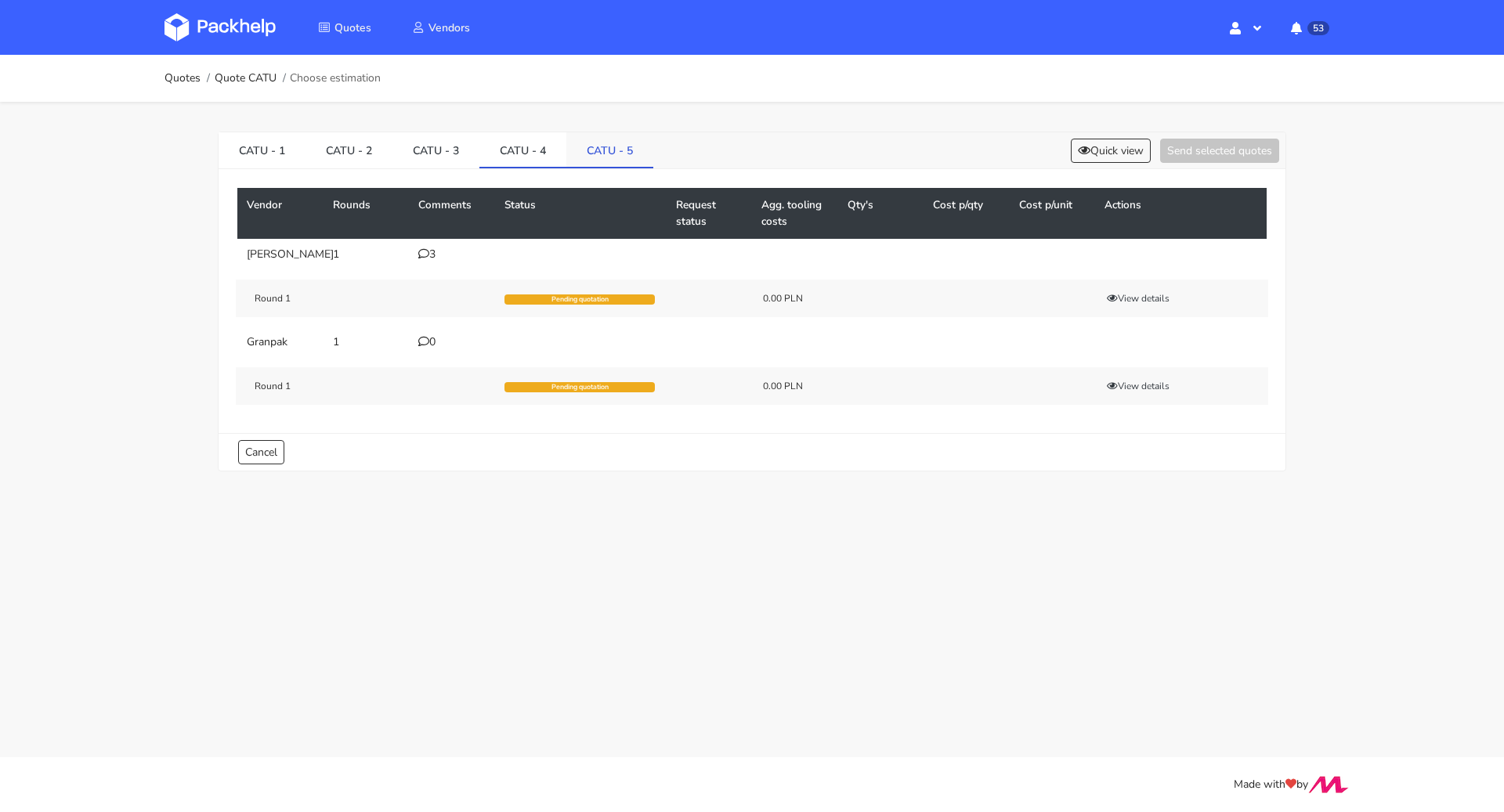
click at [609, 168] on li "CATU - 5" at bounding box center [609, 151] width 87 height 36
click at [612, 153] on link "CATU - 5" at bounding box center [609, 150] width 87 height 34
click at [1091, 164] on div "CATU - 1 CATU - 2 CATU - 3 CATU - 4 CATU - 5 Quick view Send selected quotes" at bounding box center [752, 151] width 1067 height 37
click at [1092, 157] on button "Quick view" at bounding box center [1111, 151] width 80 height 24
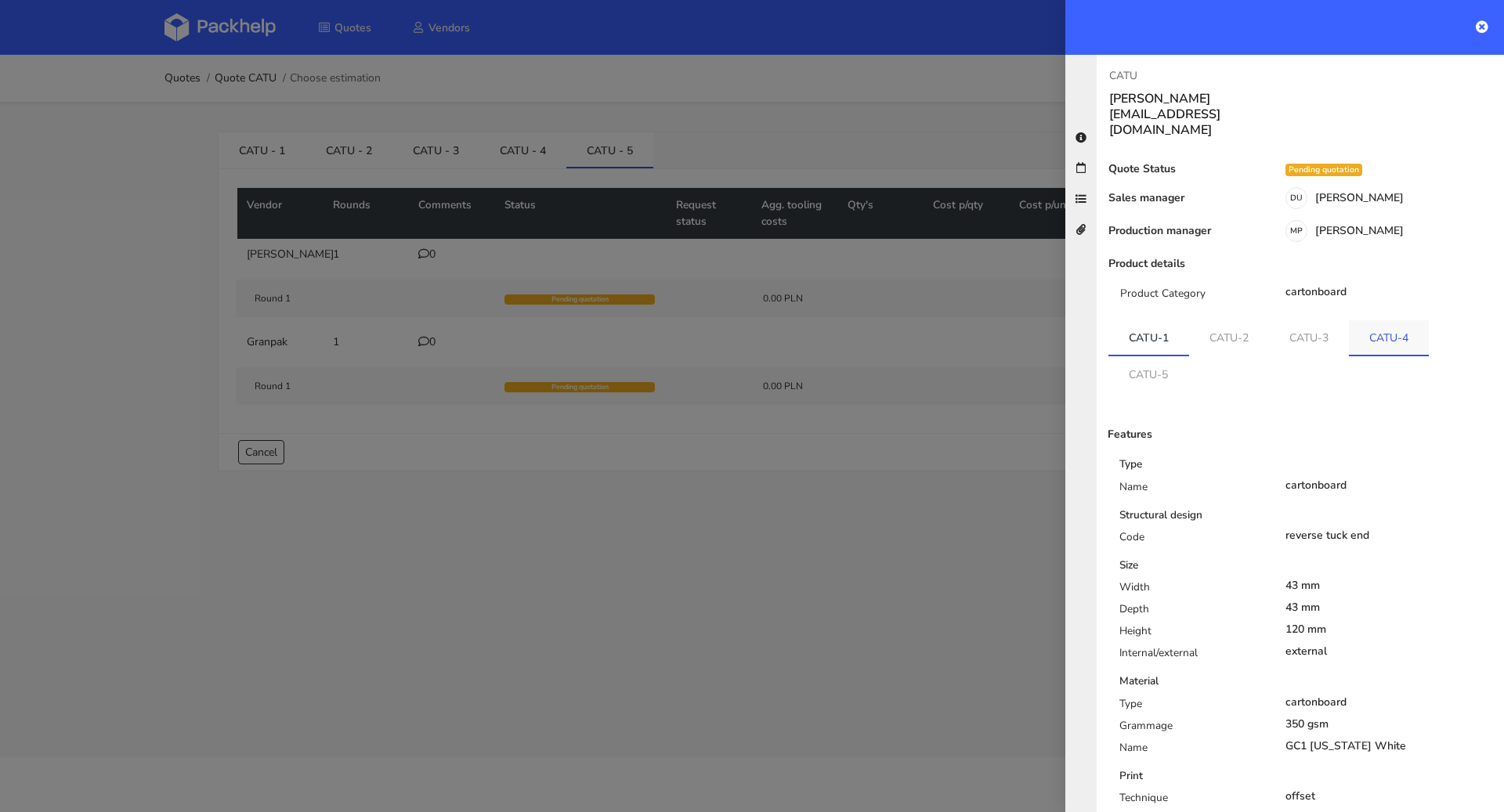
click at [1381, 320] on link "CATU-4" at bounding box center [1389, 337] width 80 height 34
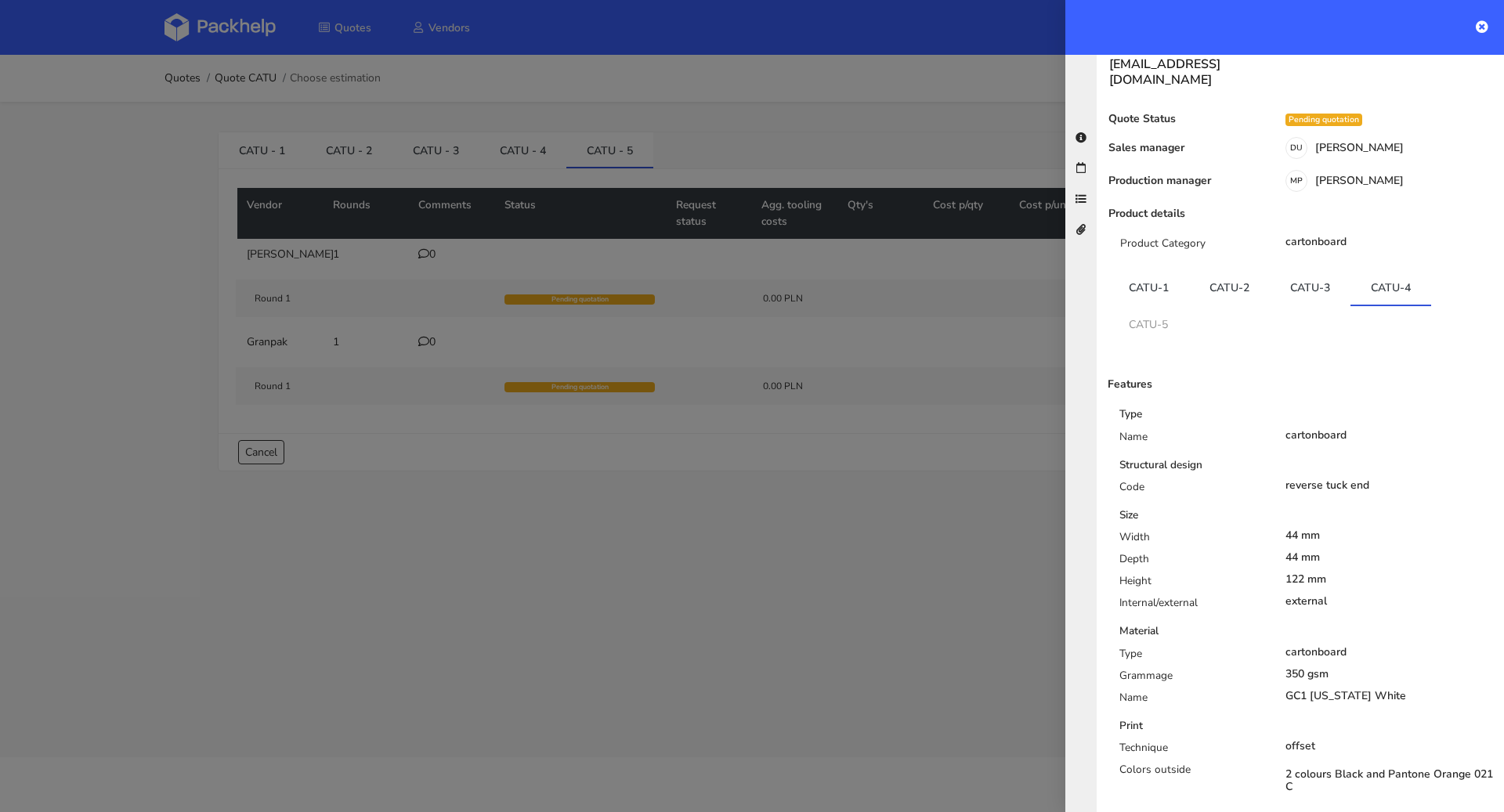
scroll to position [153, 0]
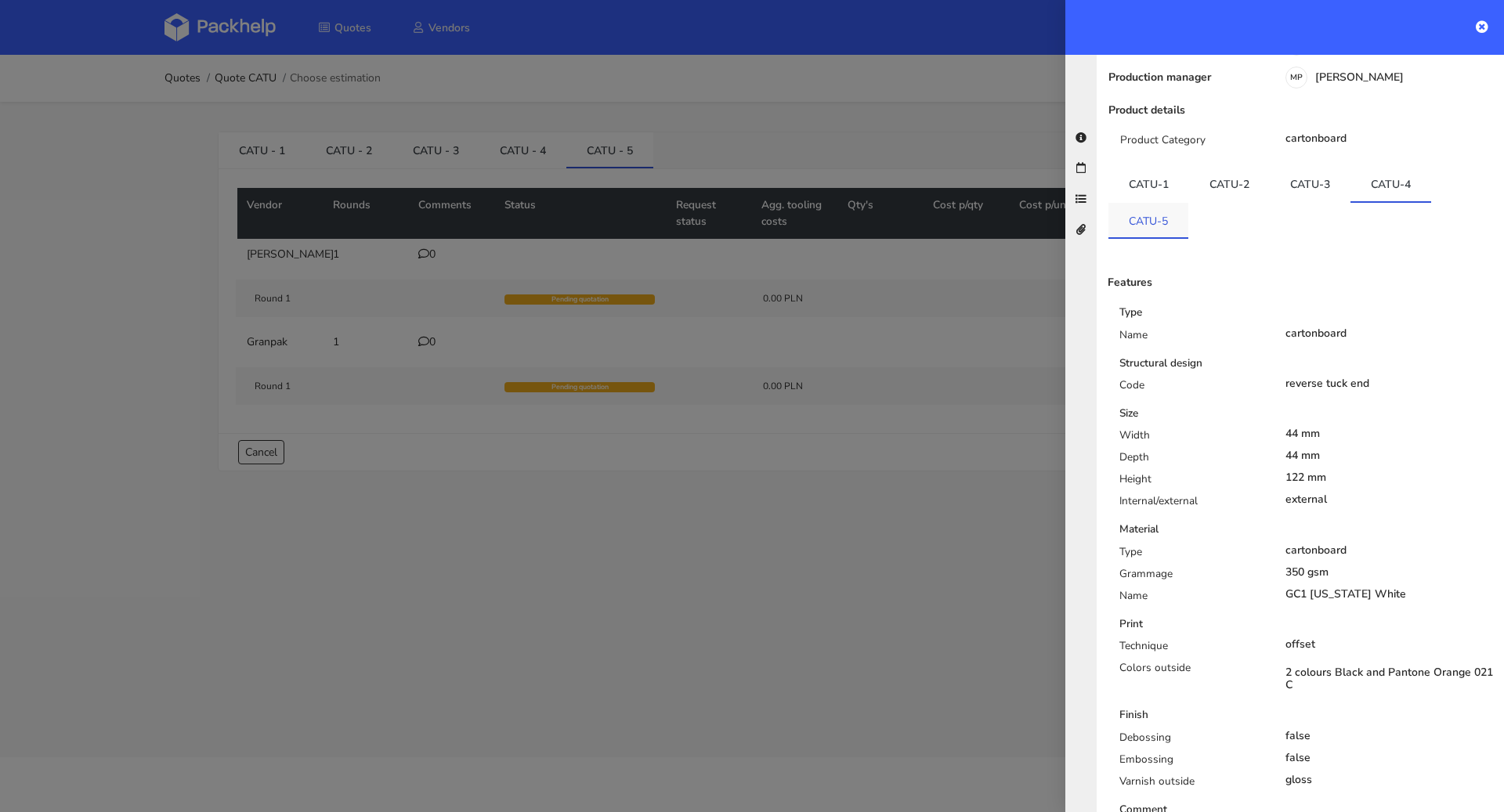
click at [1156, 203] on link "CATU-5" at bounding box center [1149, 220] width 80 height 34
click at [1383, 167] on link "CATU-4" at bounding box center [1391, 184] width 81 height 34
click at [1168, 203] on link "CATU-5" at bounding box center [1149, 220] width 81 height 34
click at [829, 446] on div at bounding box center [752, 406] width 1504 height 812
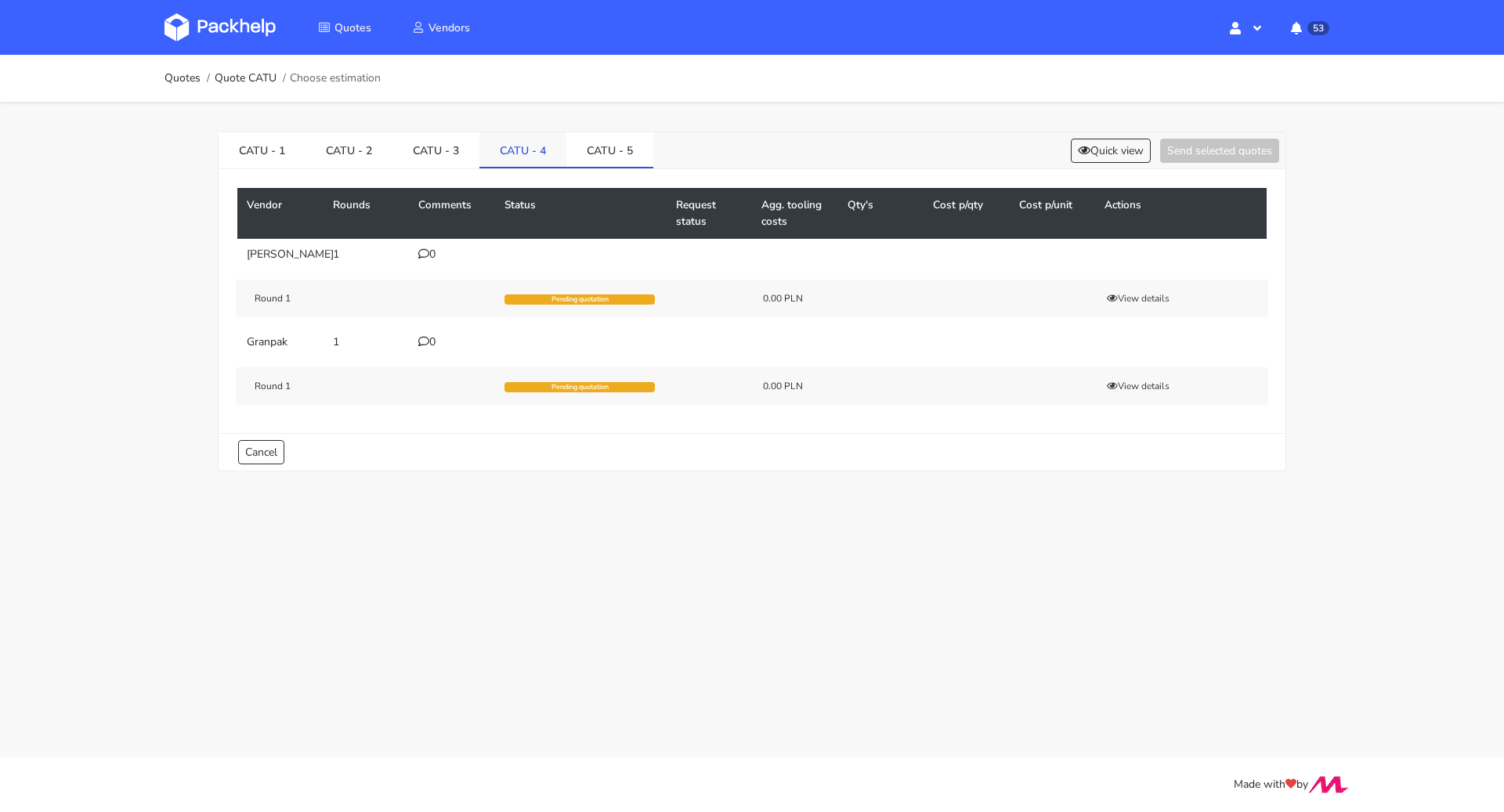
click at [530, 138] on link "CATU - 4" at bounding box center [523, 150] width 87 height 34
click at [429, 257] on div "3" at bounding box center [452, 254] width 68 height 12
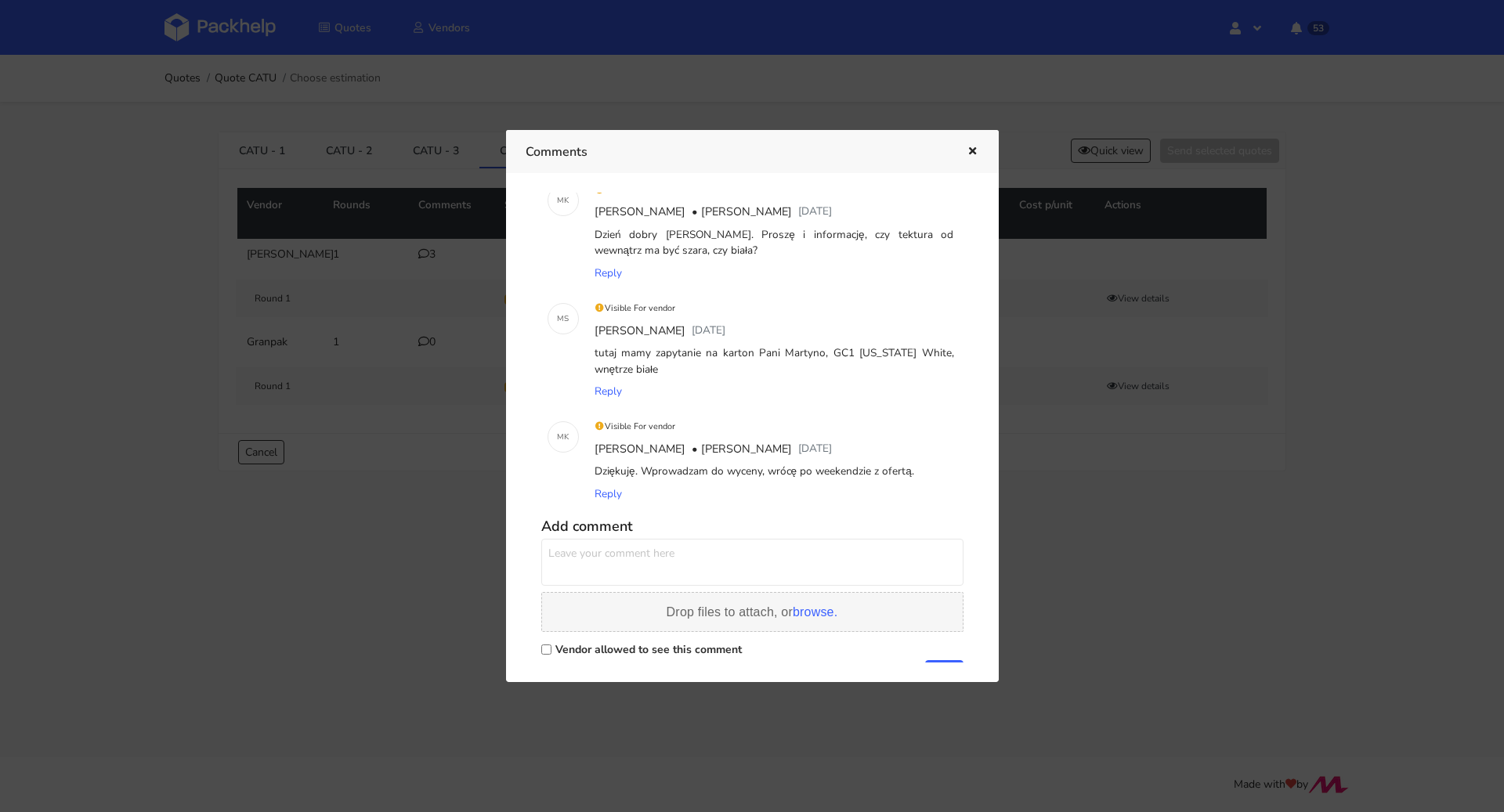
scroll to position [72, 0]
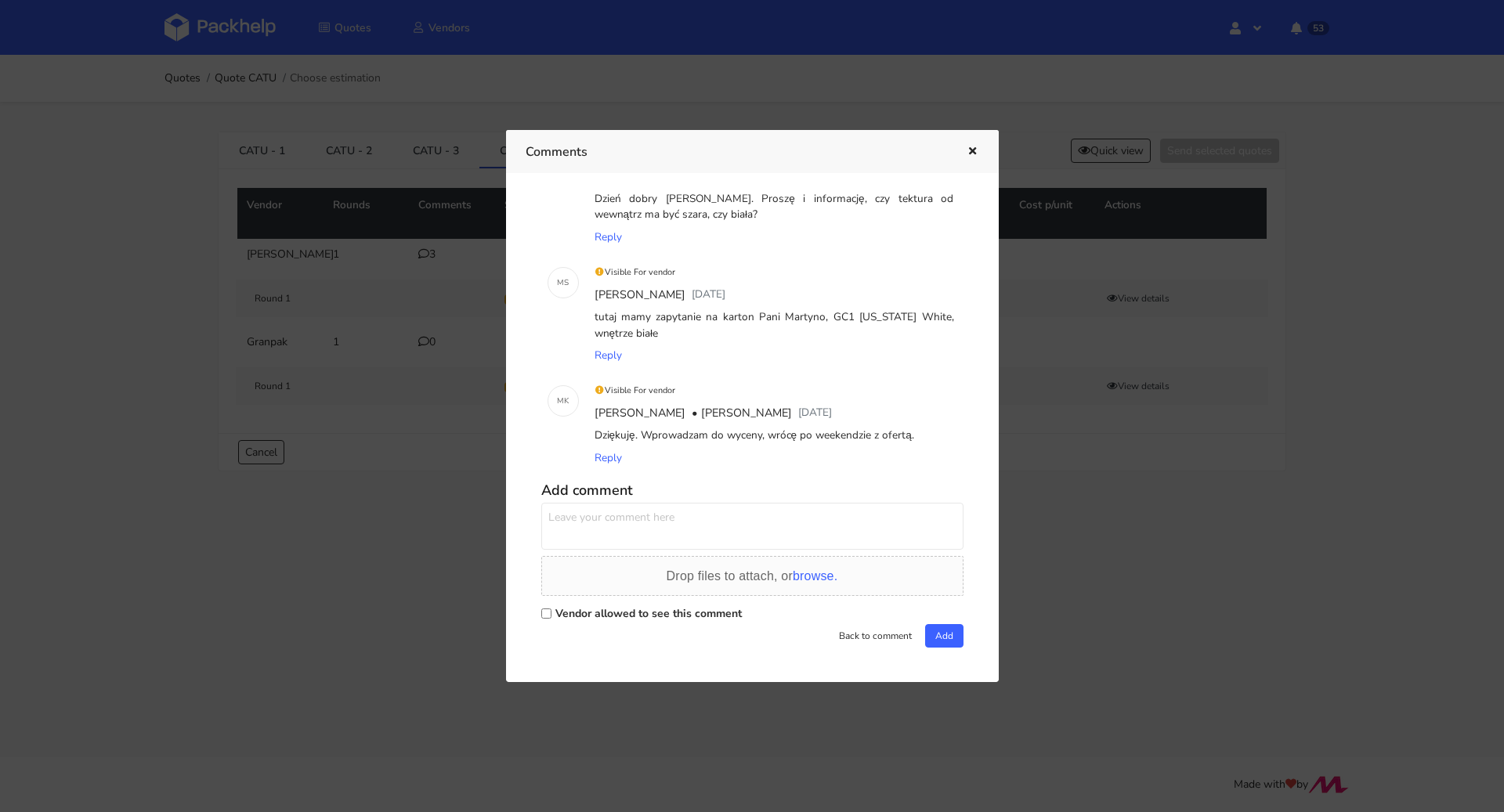
click at [624, 609] on label "Vendor allowed to see this comment" at bounding box center [649, 613] width 187 height 15
click at [552, 609] on input "Vendor allowed to see this comment" at bounding box center [547, 613] width 11 height 11
checkbox input "true"
click at [636, 538] on textarea at bounding box center [753, 526] width 422 height 47
drag, startPoint x: 730, startPoint y: 529, endPoint x: 539, endPoint y: 496, distance: 193.8
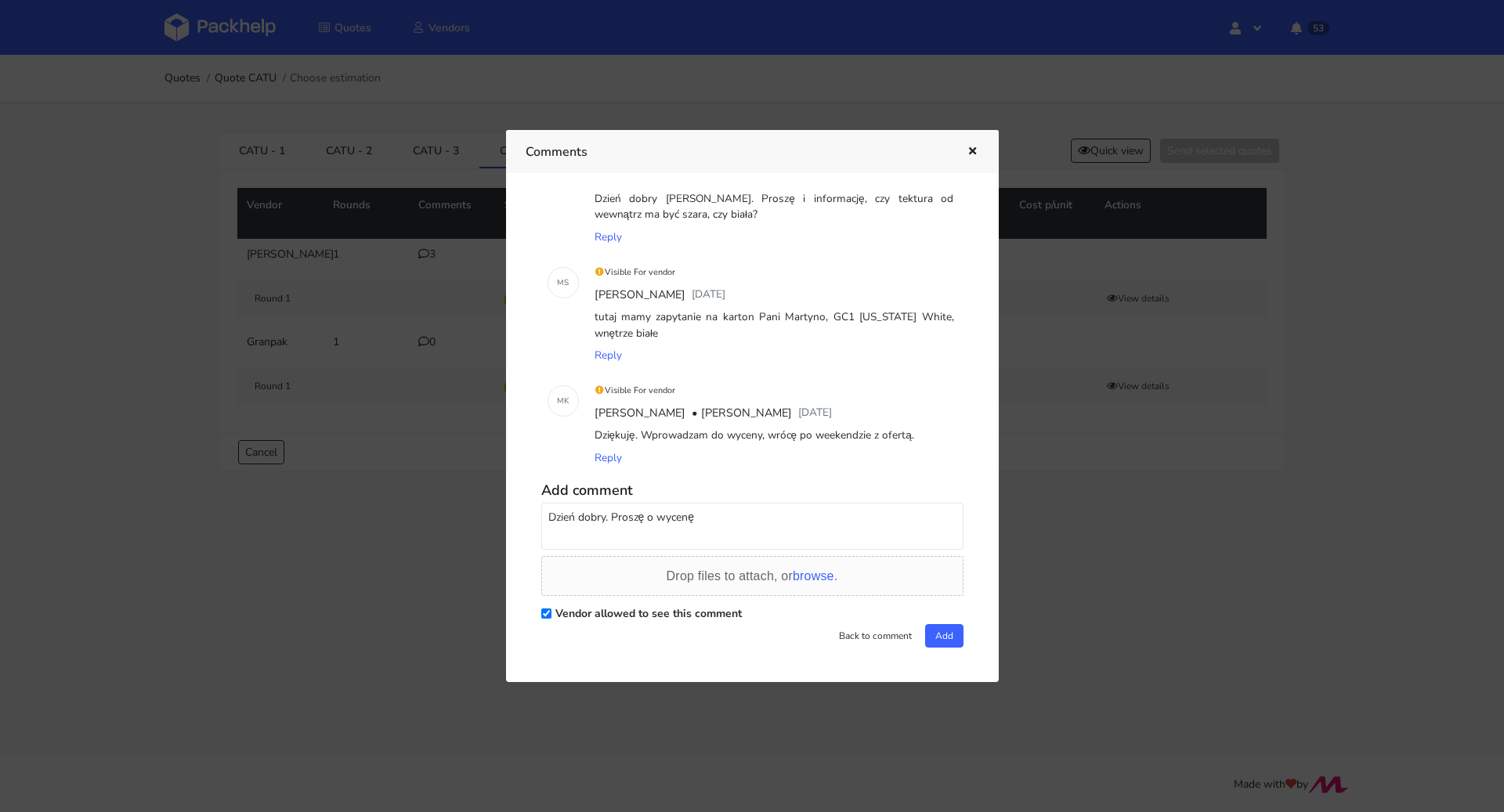
click at [539, 496] on div "M K Visible For vendor [PERSON_NAME] • [PERSON_NAME] [DATE] Dzień dobry [PERSON…" at bounding box center [752, 428] width 454 height 470
type textarea "Dzień dobry. Proszę o wycenę"
click at [947, 634] on button "Add" at bounding box center [944, 635] width 38 height 24
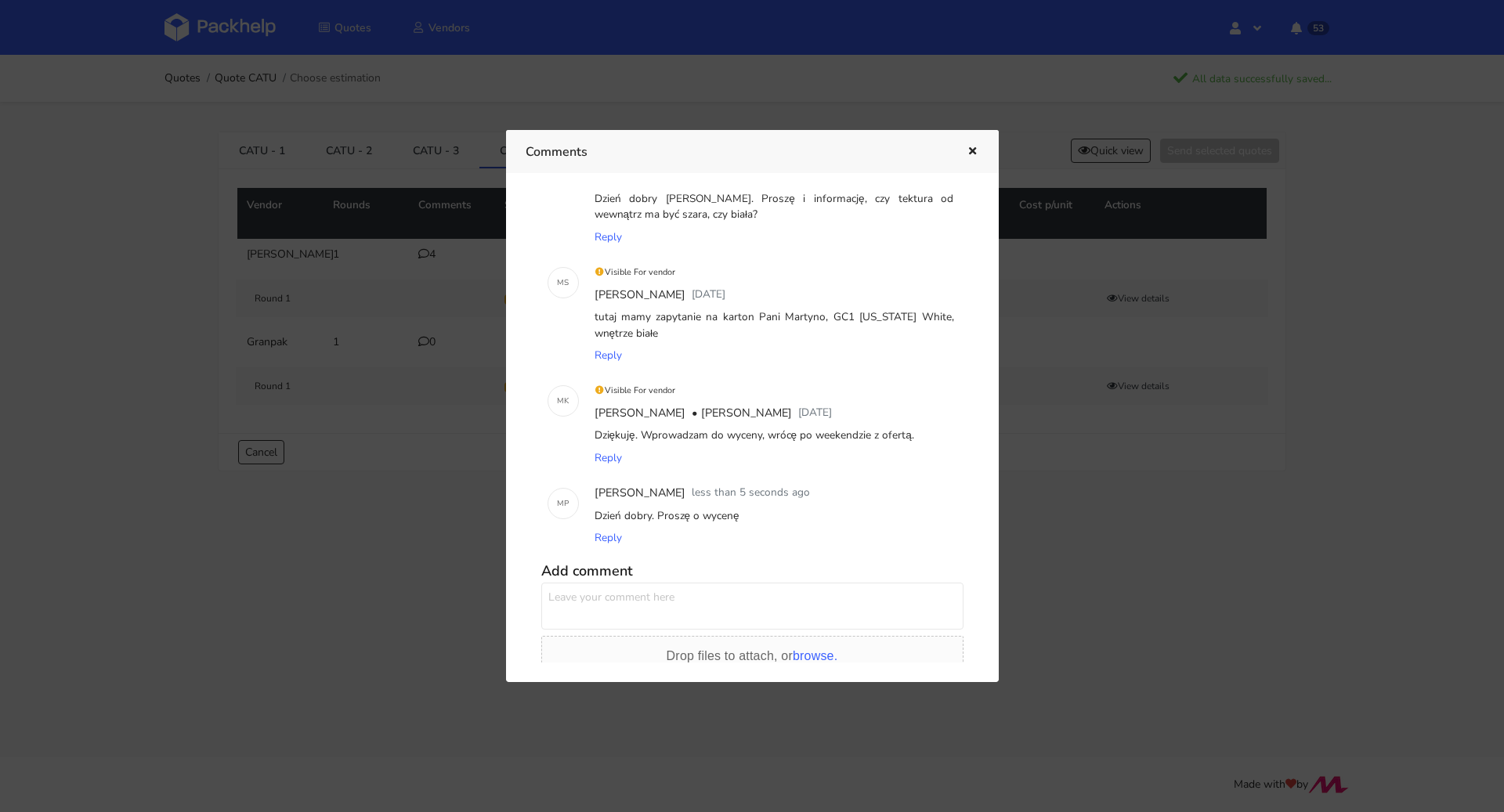
click at [964, 149] on button "button" at bounding box center [970, 151] width 17 height 20
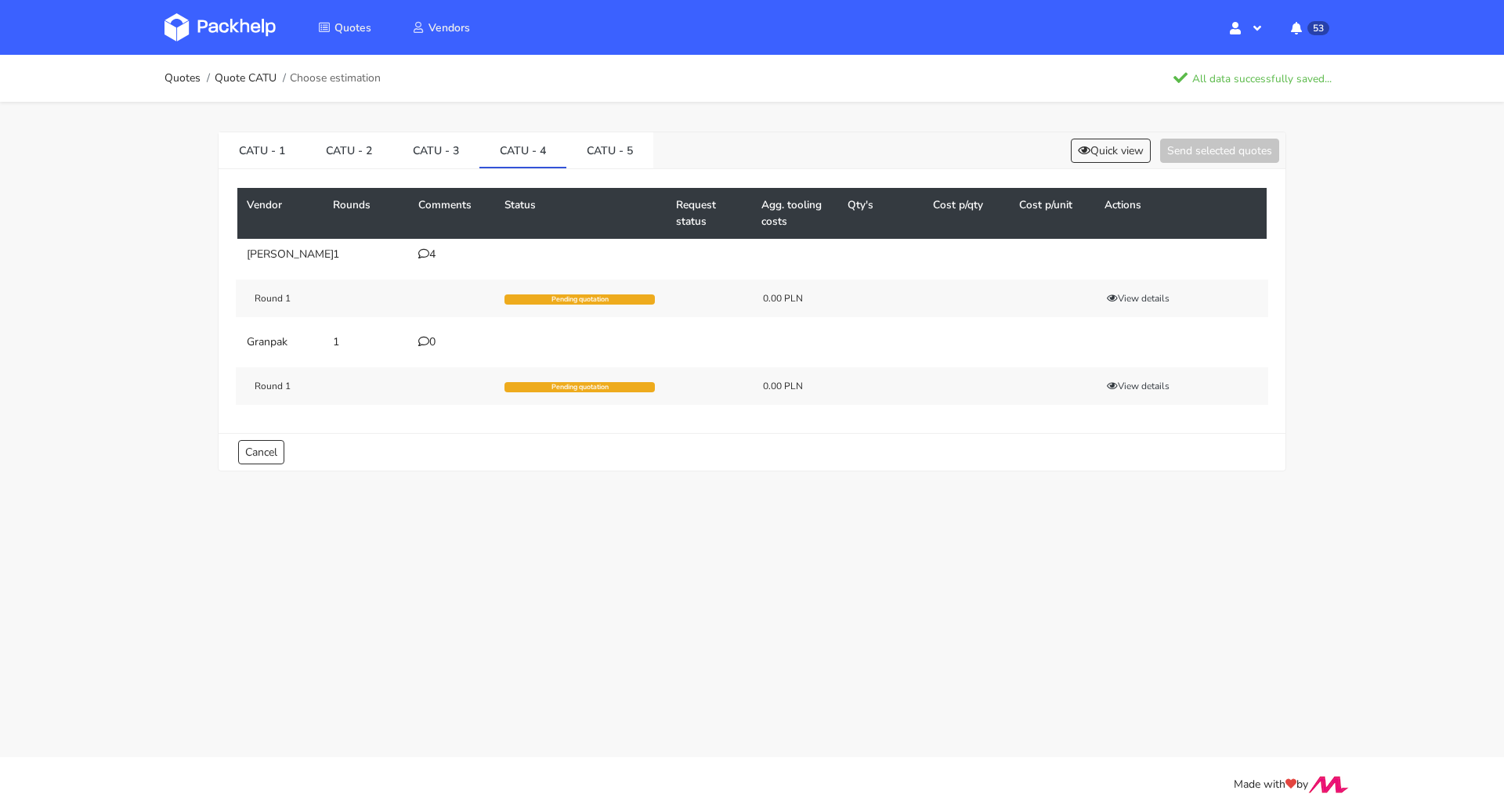
click at [438, 349] on div "0" at bounding box center [452, 342] width 68 height 12
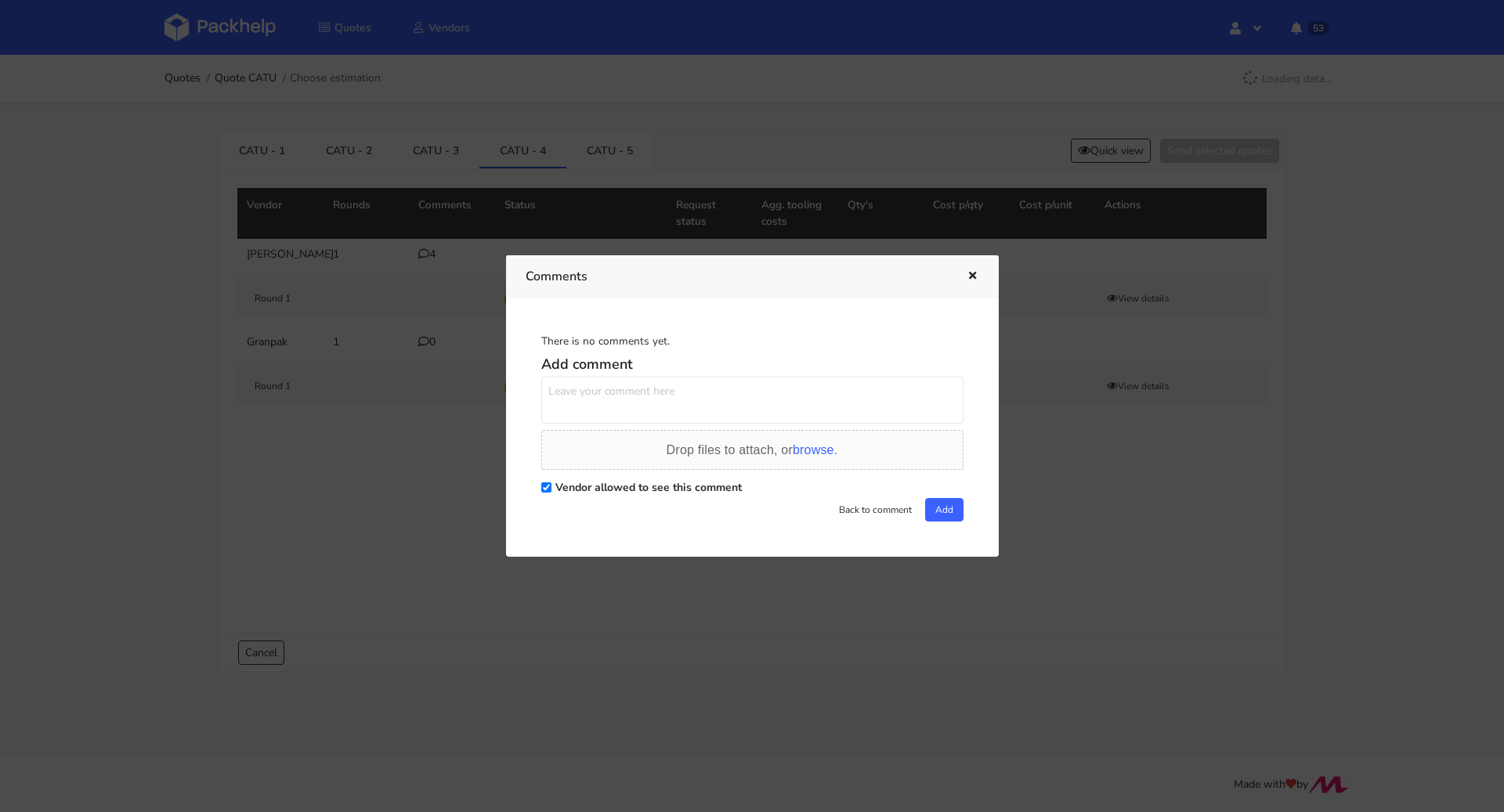
click at [647, 402] on textarea at bounding box center [753, 401] width 422 height 47
paste textarea "Dzień dobry. Proszę o wycenę"
type textarea "Dzień dobry. Proszę o wycenę"
click at [951, 513] on button "Add" at bounding box center [944, 510] width 38 height 24
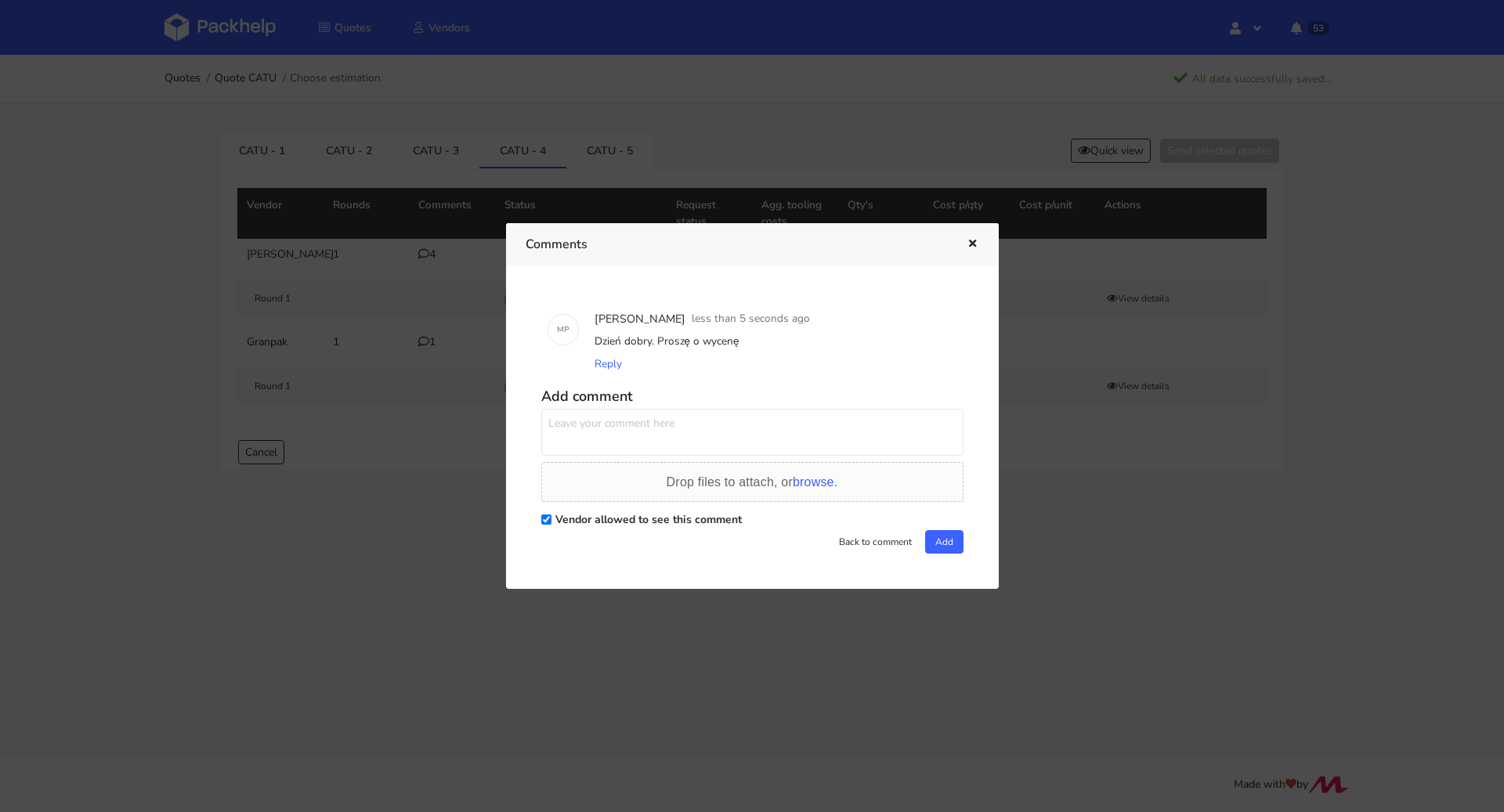
click at [973, 239] on icon "button" at bounding box center [973, 244] width 13 height 11
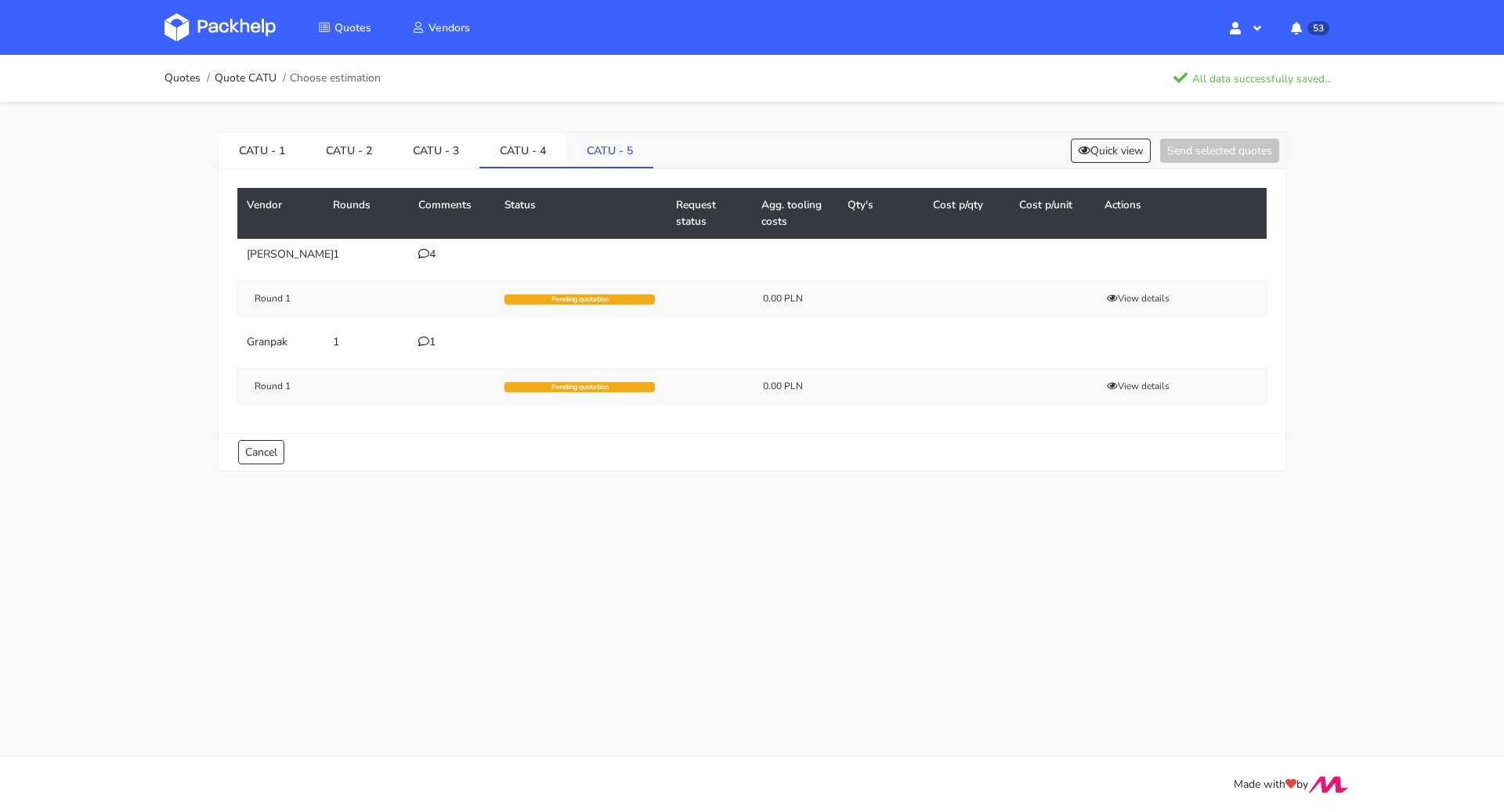
click at [613, 154] on link "CATU - 5" at bounding box center [609, 150] width 87 height 34
click at [429, 248] on div "0" at bounding box center [452, 254] width 68 height 12
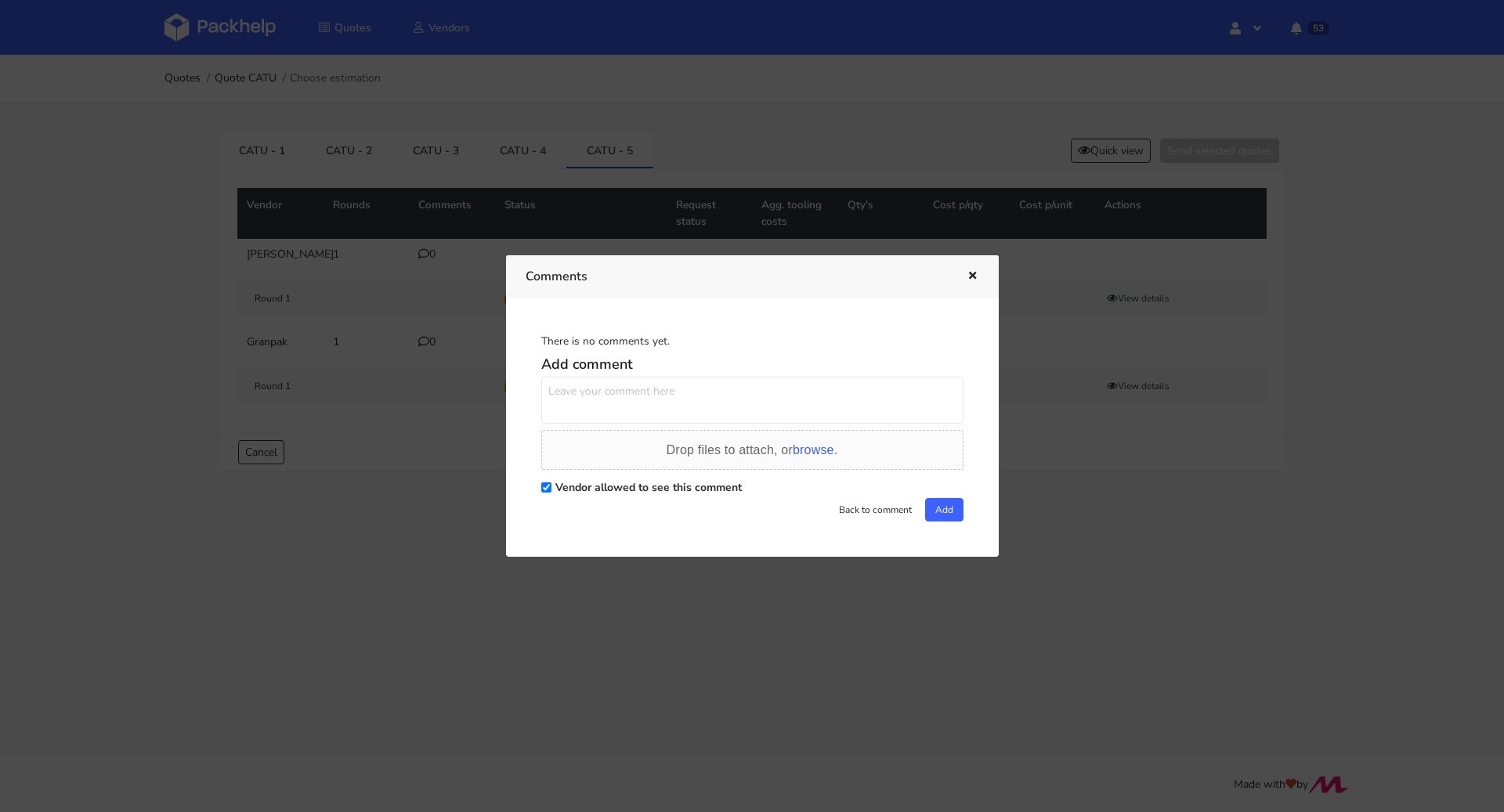
click at [624, 382] on textarea at bounding box center [753, 401] width 422 height 47
paste textarea "Dzień dobry. Proszę o wycenę"
type textarea "Dzień dobry. Proszę o wycenę"
click at [939, 509] on button "Add" at bounding box center [944, 510] width 38 height 24
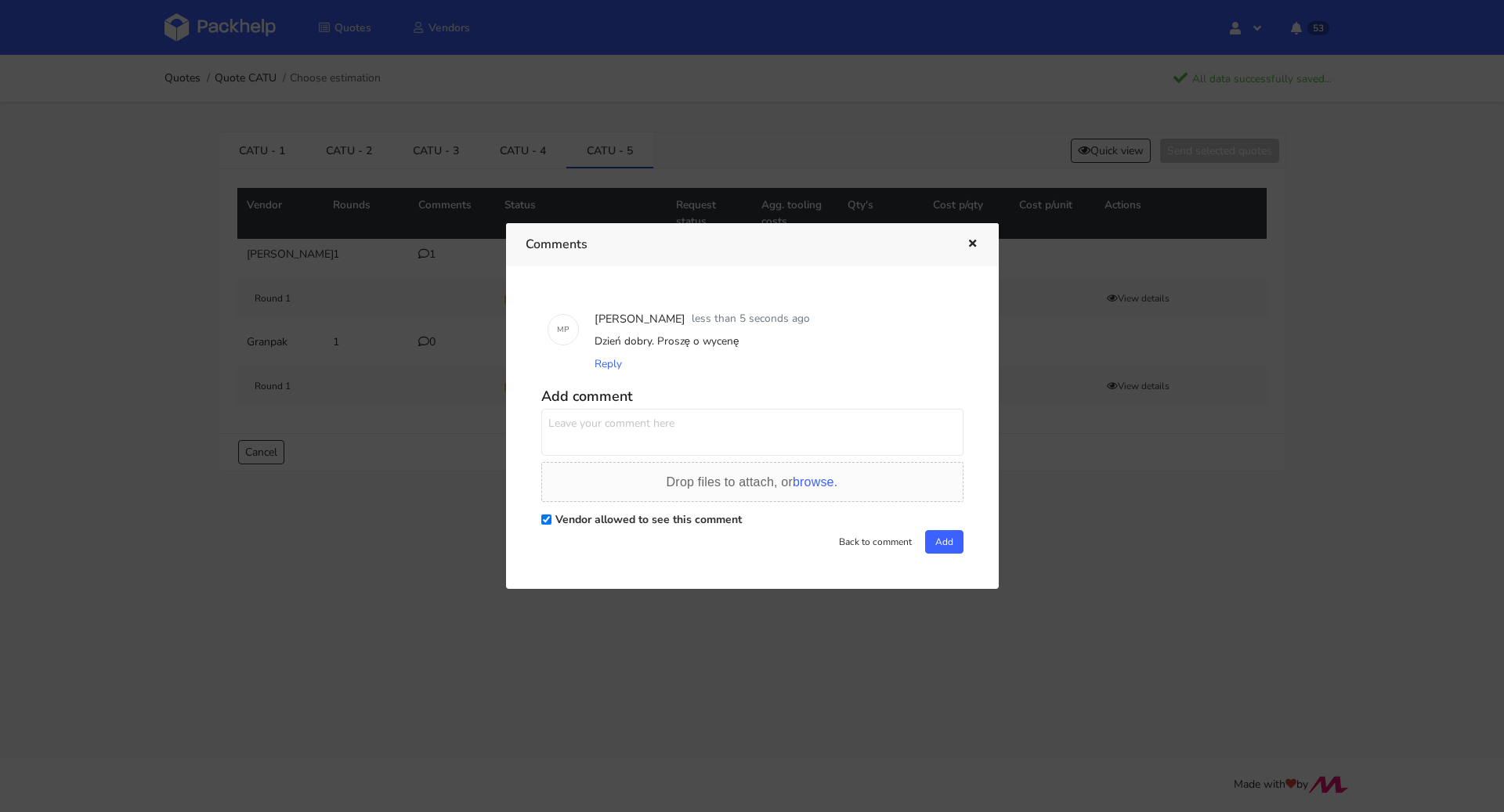
click at [972, 249] on icon "button" at bounding box center [973, 244] width 13 height 11
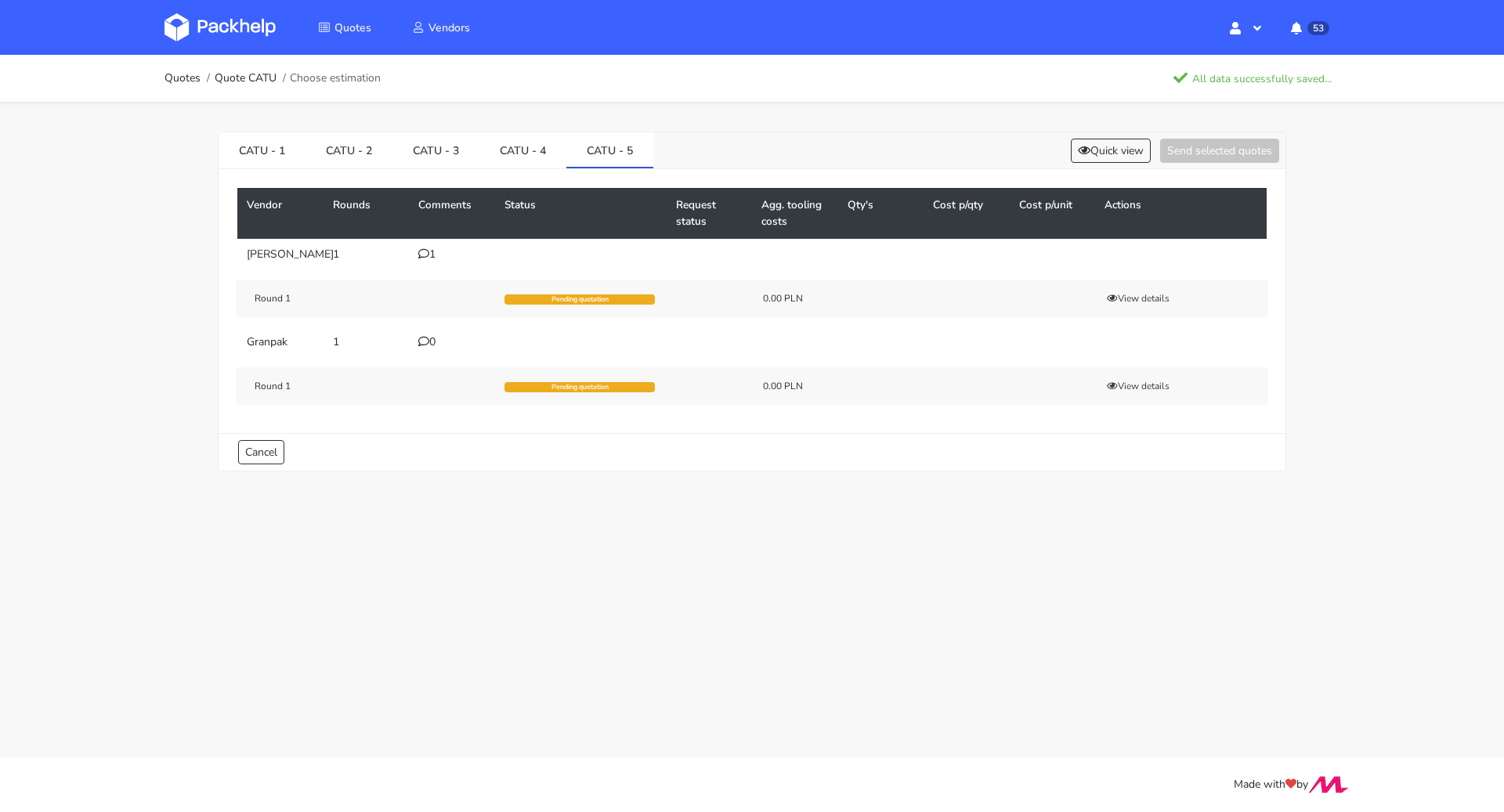
click at [427, 347] on icon at bounding box center [424, 341] width 11 height 11
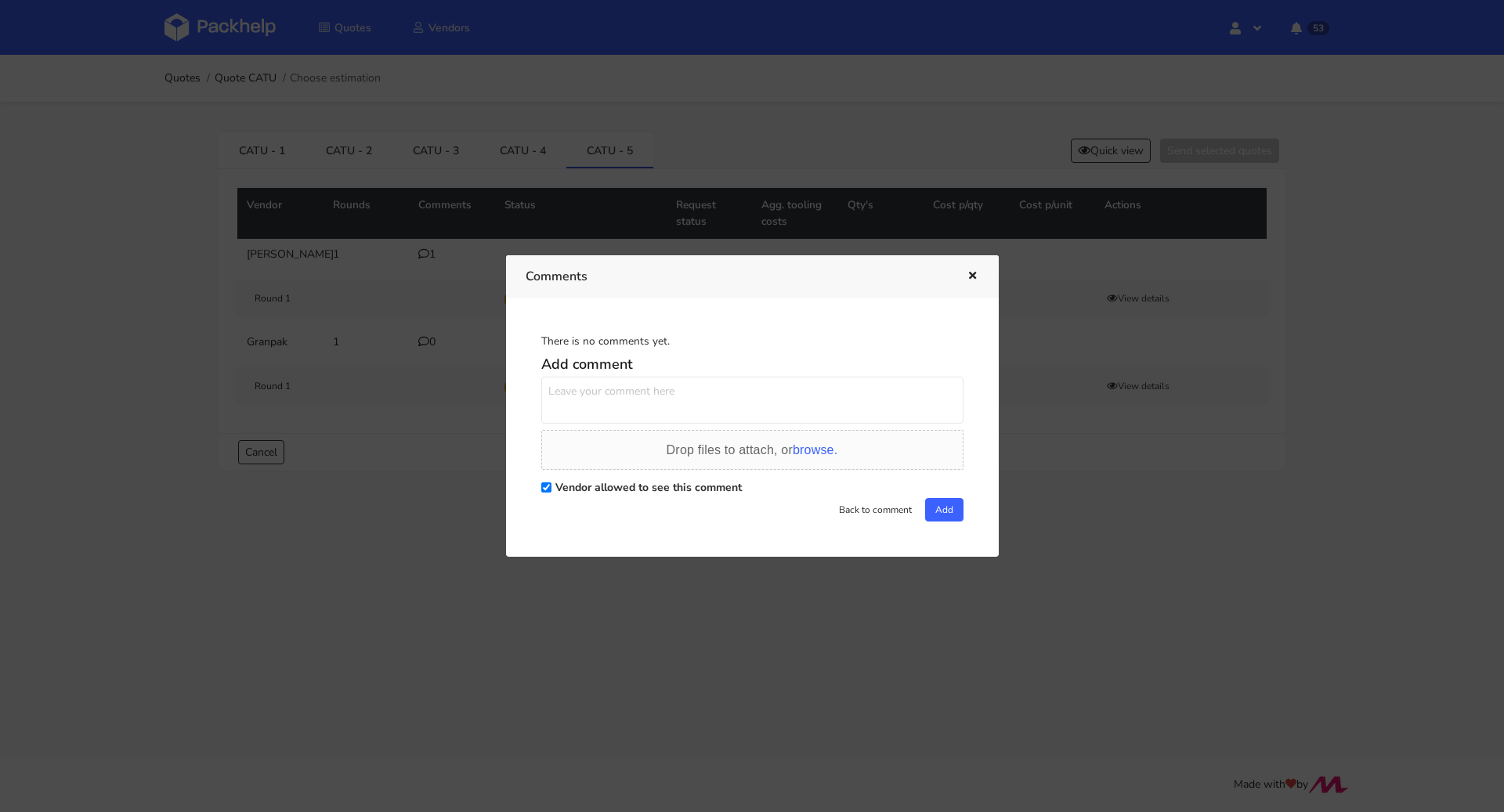
click at [603, 402] on textarea at bounding box center [753, 401] width 422 height 47
paste textarea "Dzień dobry. Proszę o wycenę"
type textarea "Dzień dobry. Proszę o wycenę"
click at [926, 502] on button "Add" at bounding box center [944, 510] width 38 height 24
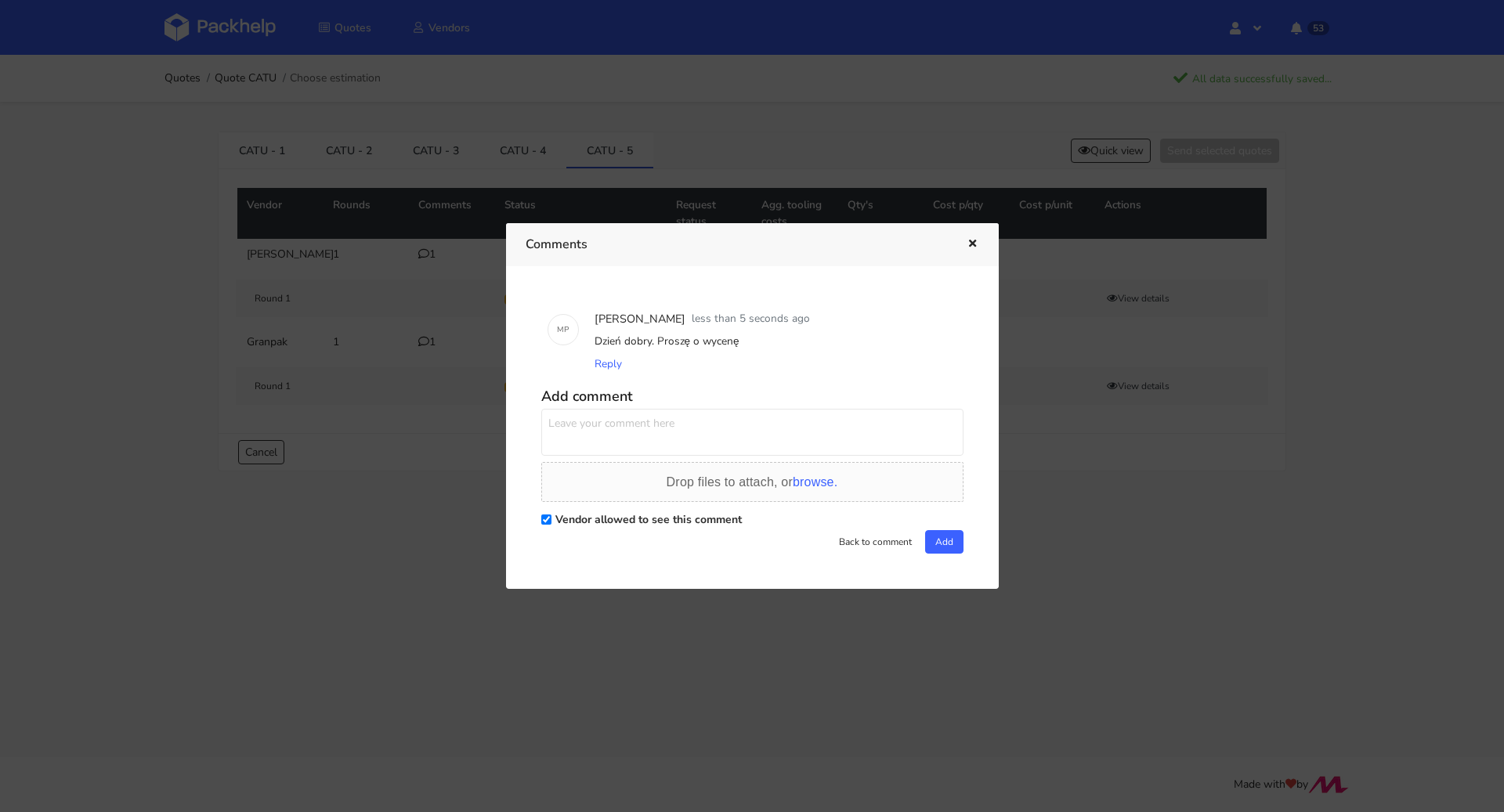
click at [974, 244] on icon "button" at bounding box center [973, 244] width 13 height 11
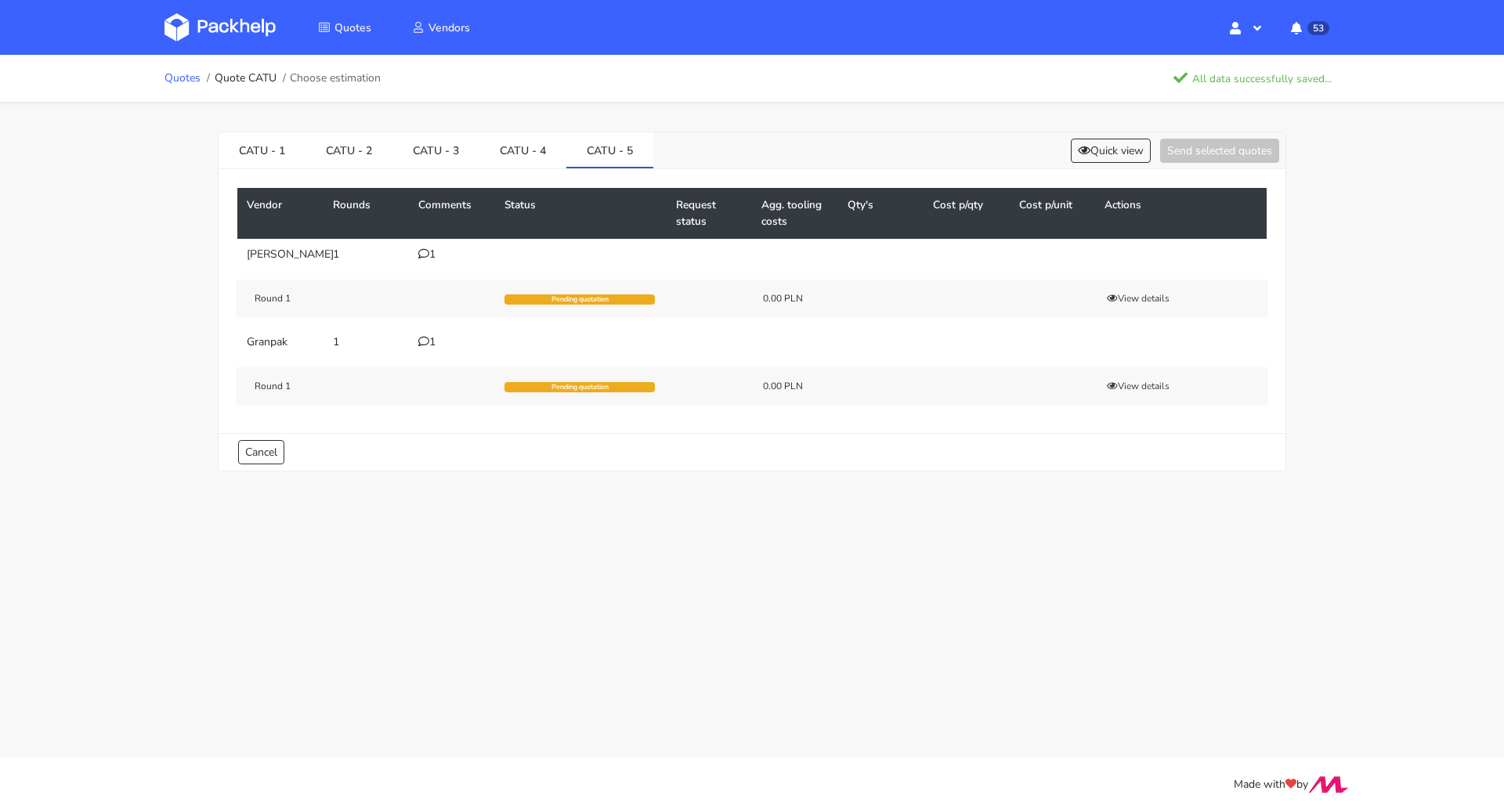
click at [183, 77] on link "Quotes" at bounding box center [183, 77] width 36 height 12
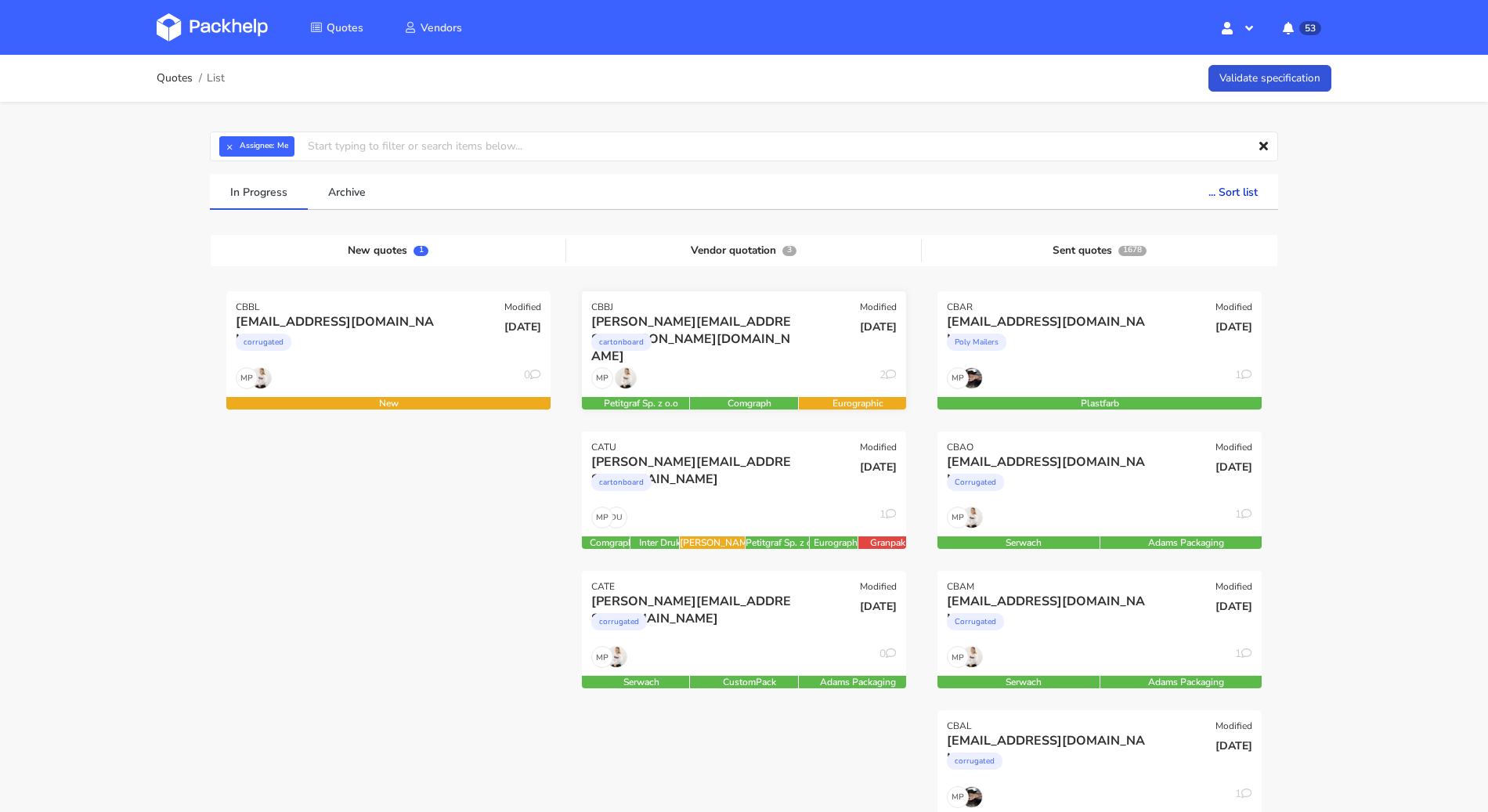
click at [749, 357] on div "cartonboard" at bounding box center [695, 346] width 208 height 31
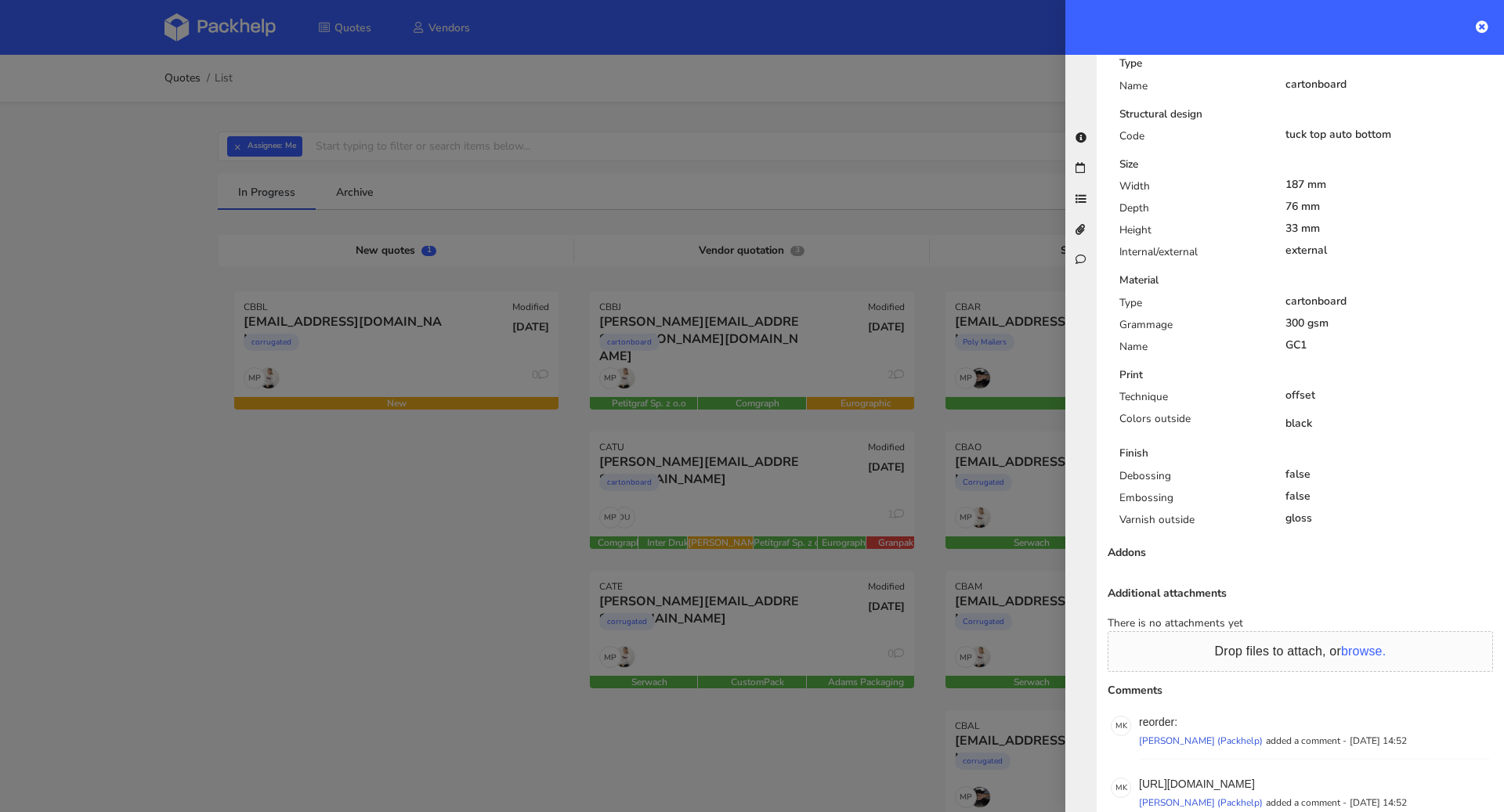
scroll to position [735, 0]
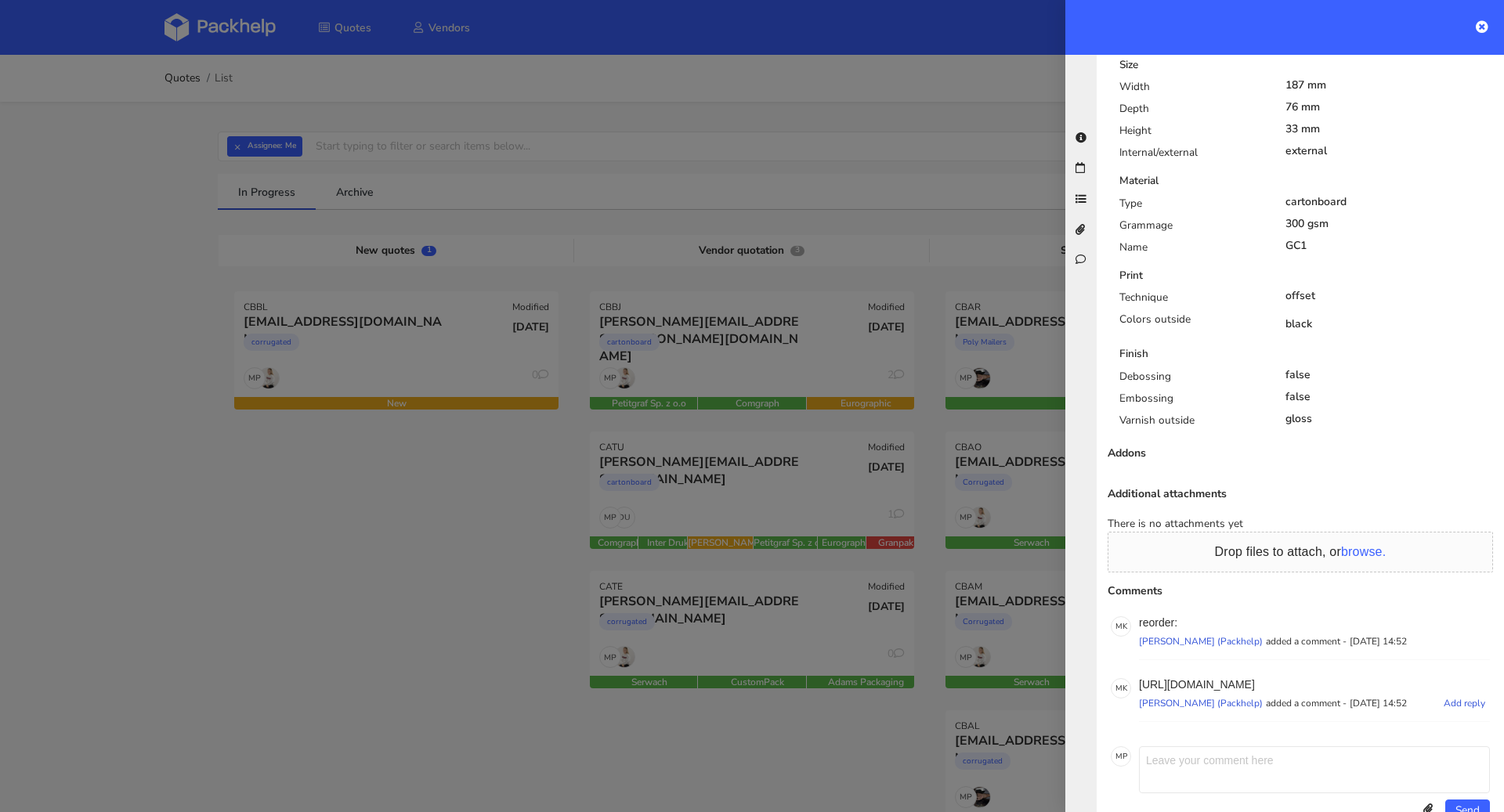
drag, startPoint x: 1321, startPoint y: 651, endPoint x: 1140, endPoint y: 629, distance: 182.3
click at [1140, 678] on p "[URL][DOMAIN_NAME]" at bounding box center [1314, 684] width 351 height 12
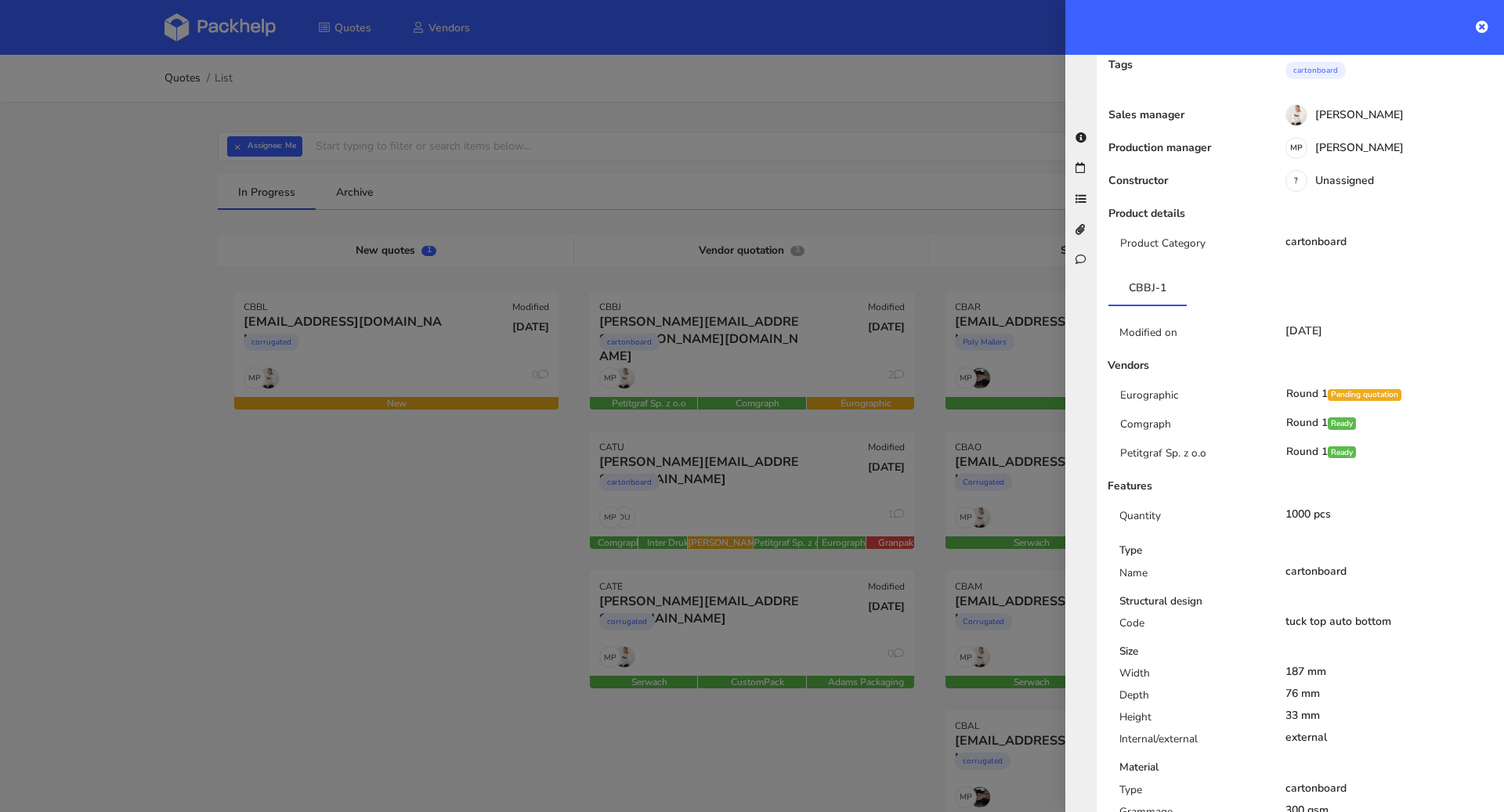
scroll to position [0, 0]
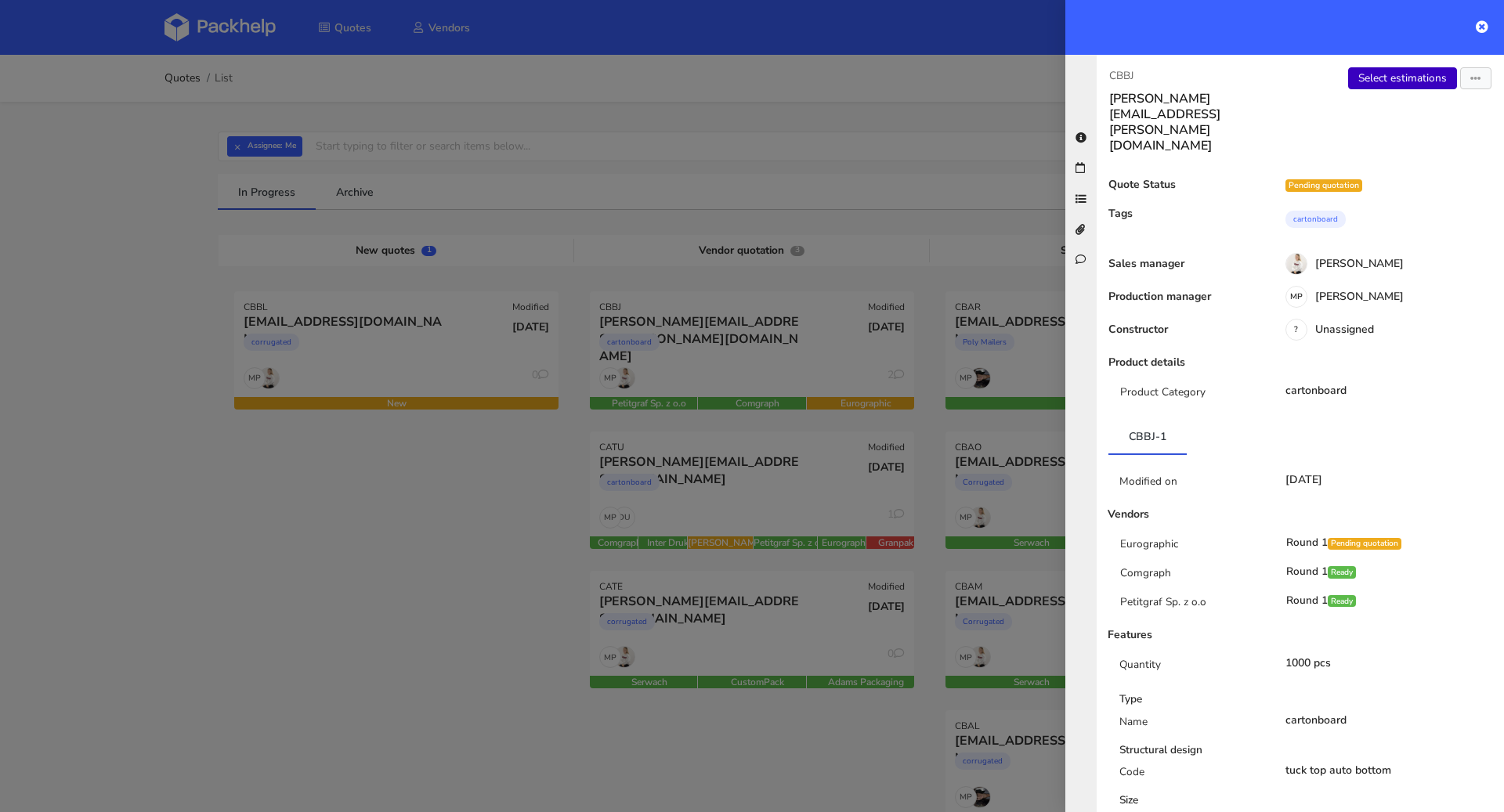
click at [1397, 81] on link "Select estimations" at bounding box center [1403, 78] width 109 height 22
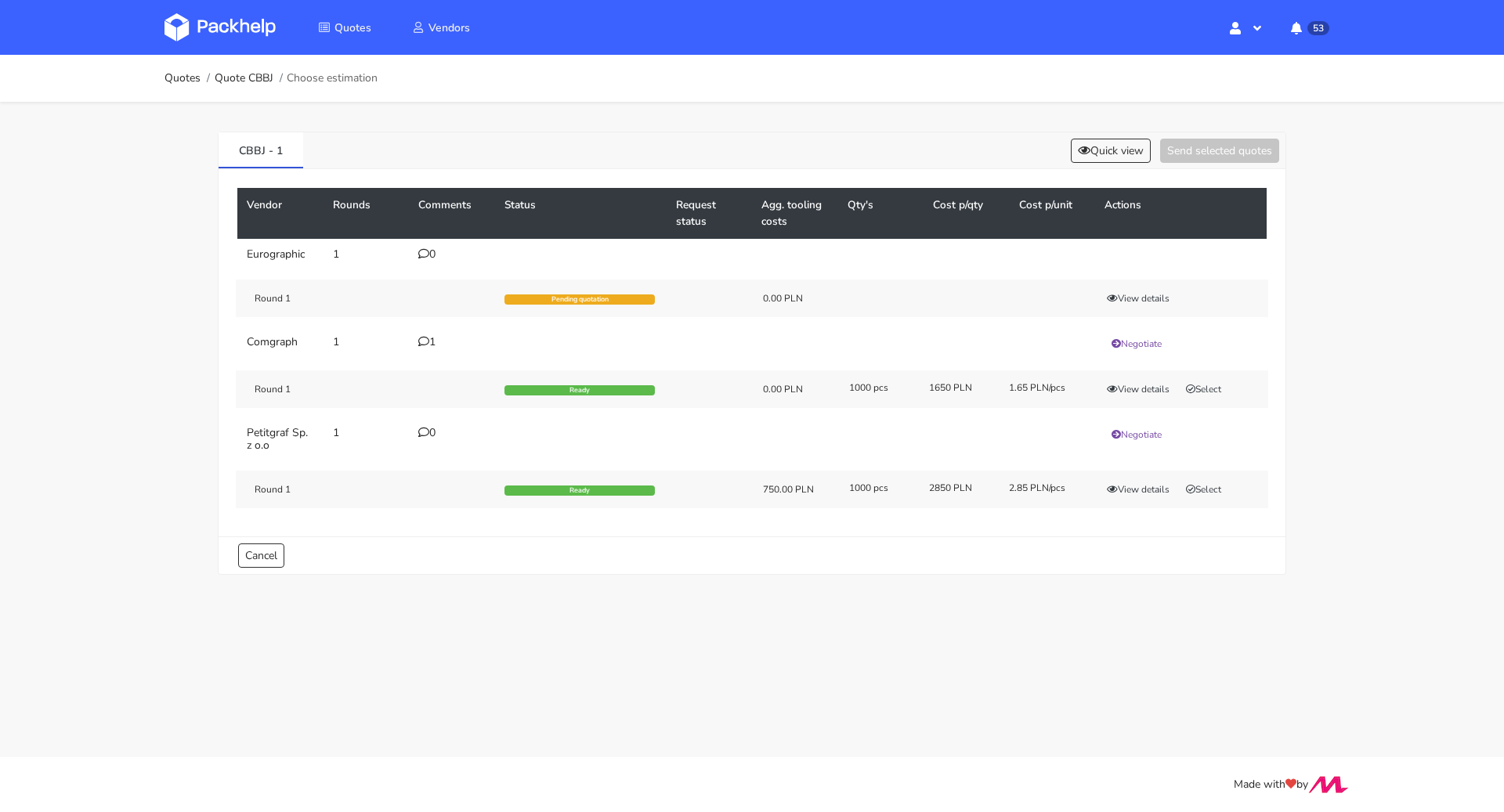
click at [428, 338] on icon at bounding box center [424, 341] width 11 height 11
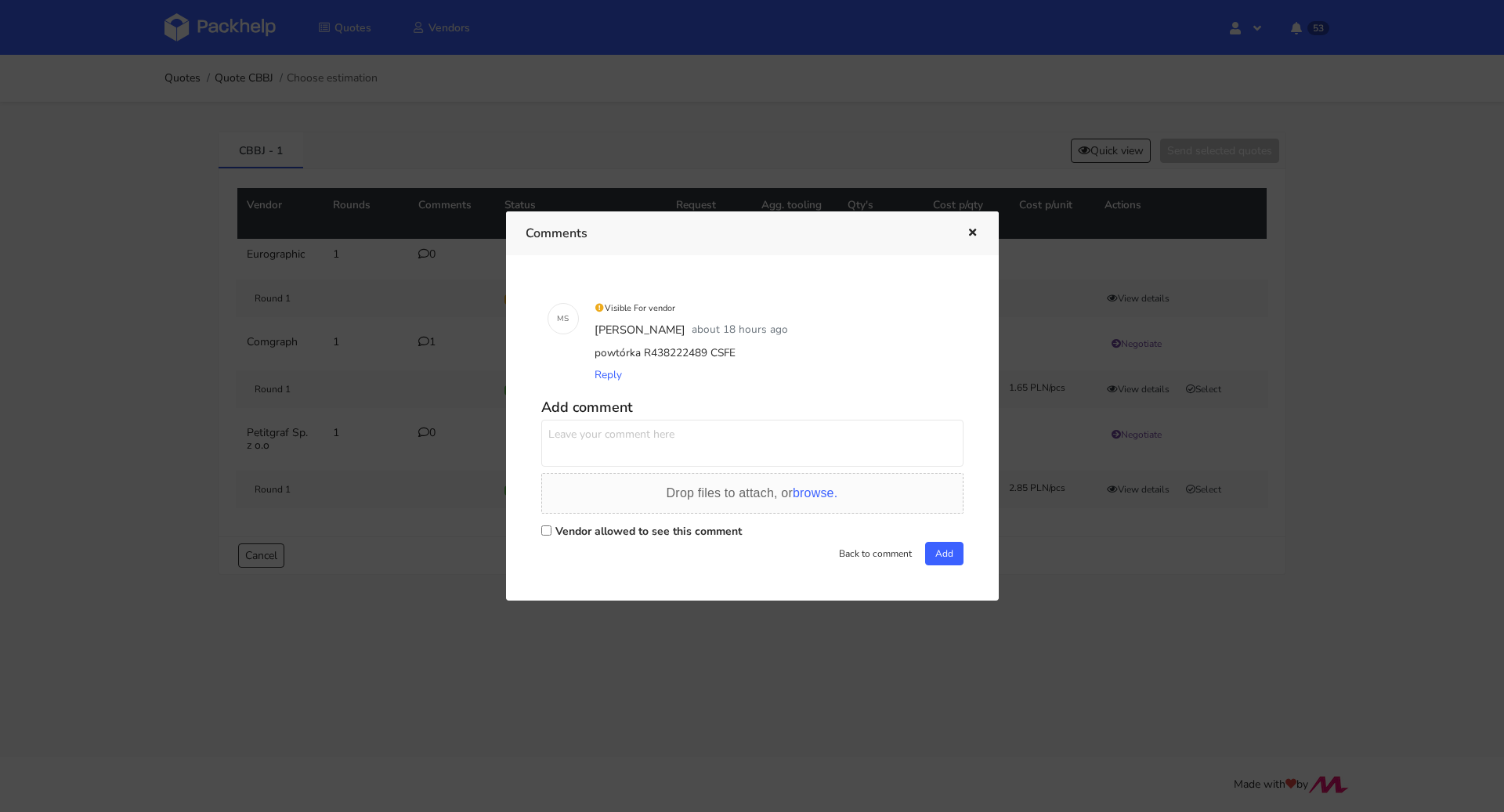
click at [974, 234] on icon "button" at bounding box center [973, 233] width 13 height 11
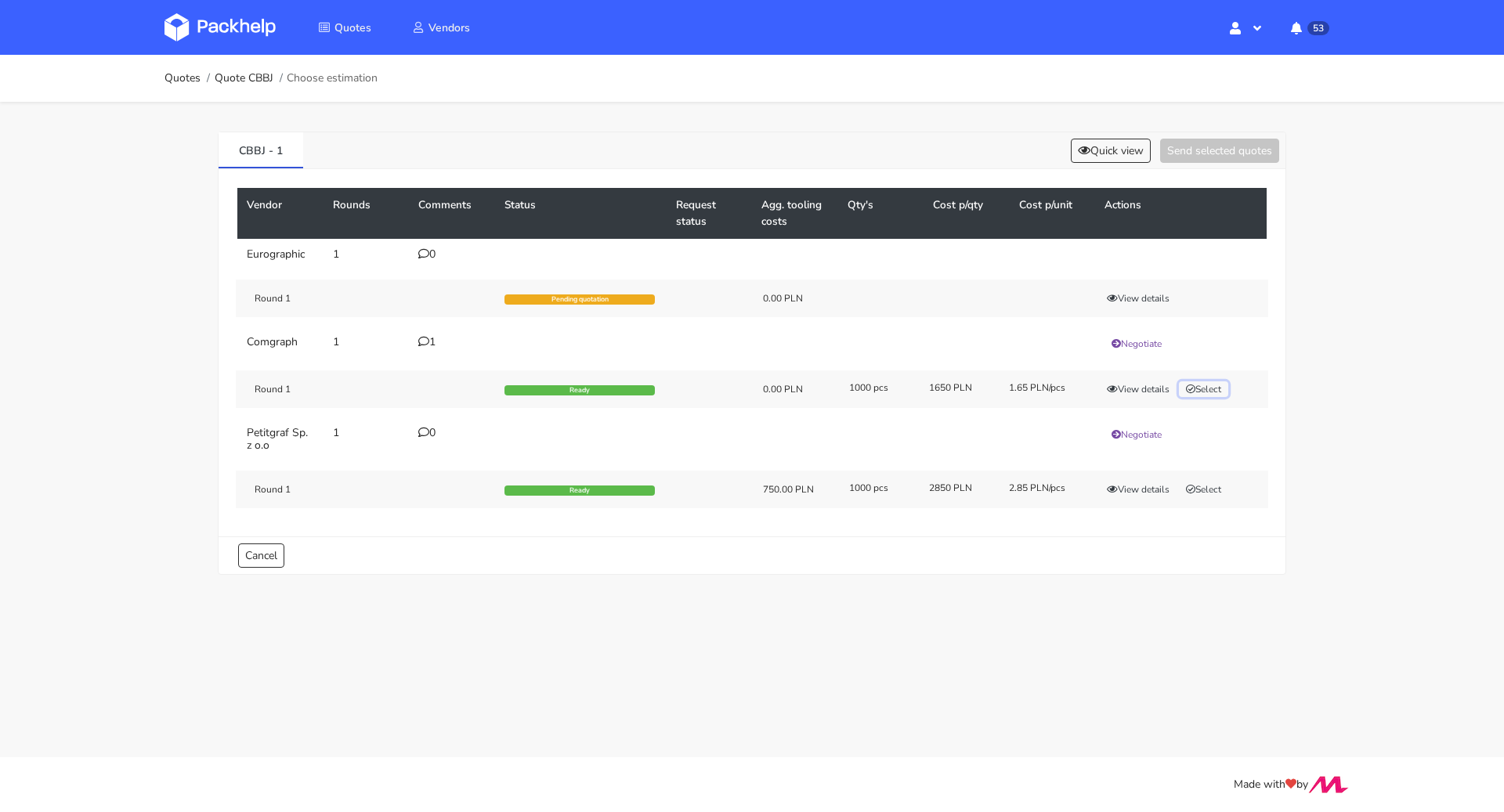
click at [1222, 388] on button "Select" at bounding box center [1203, 388] width 50 height 15
click at [1187, 155] on button "Send selected quotes ( 1 )" at bounding box center [1208, 151] width 141 height 24
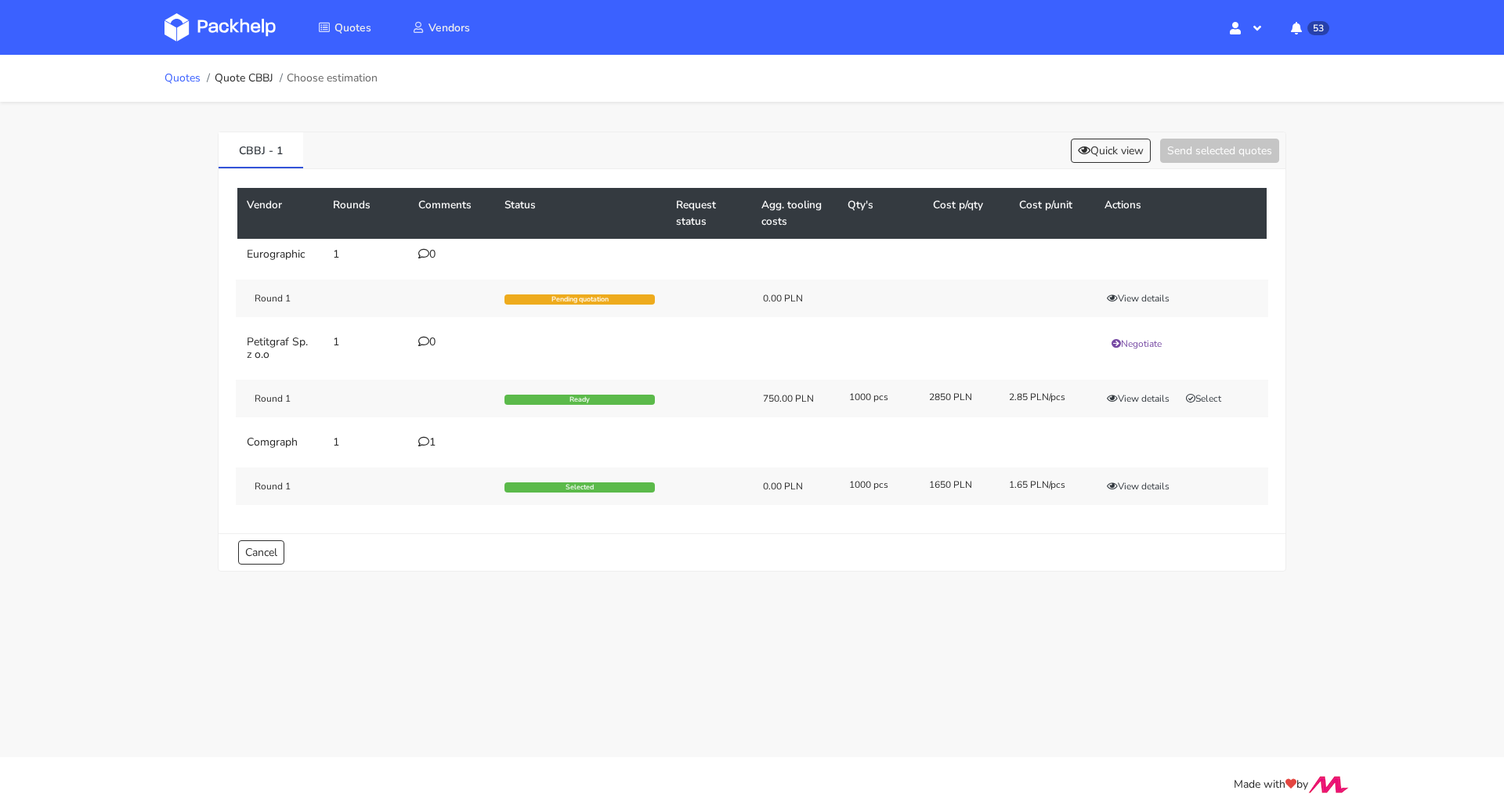
click at [186, 82] on link "Quotes" at bounding box center [183, 77] width 36 height 12
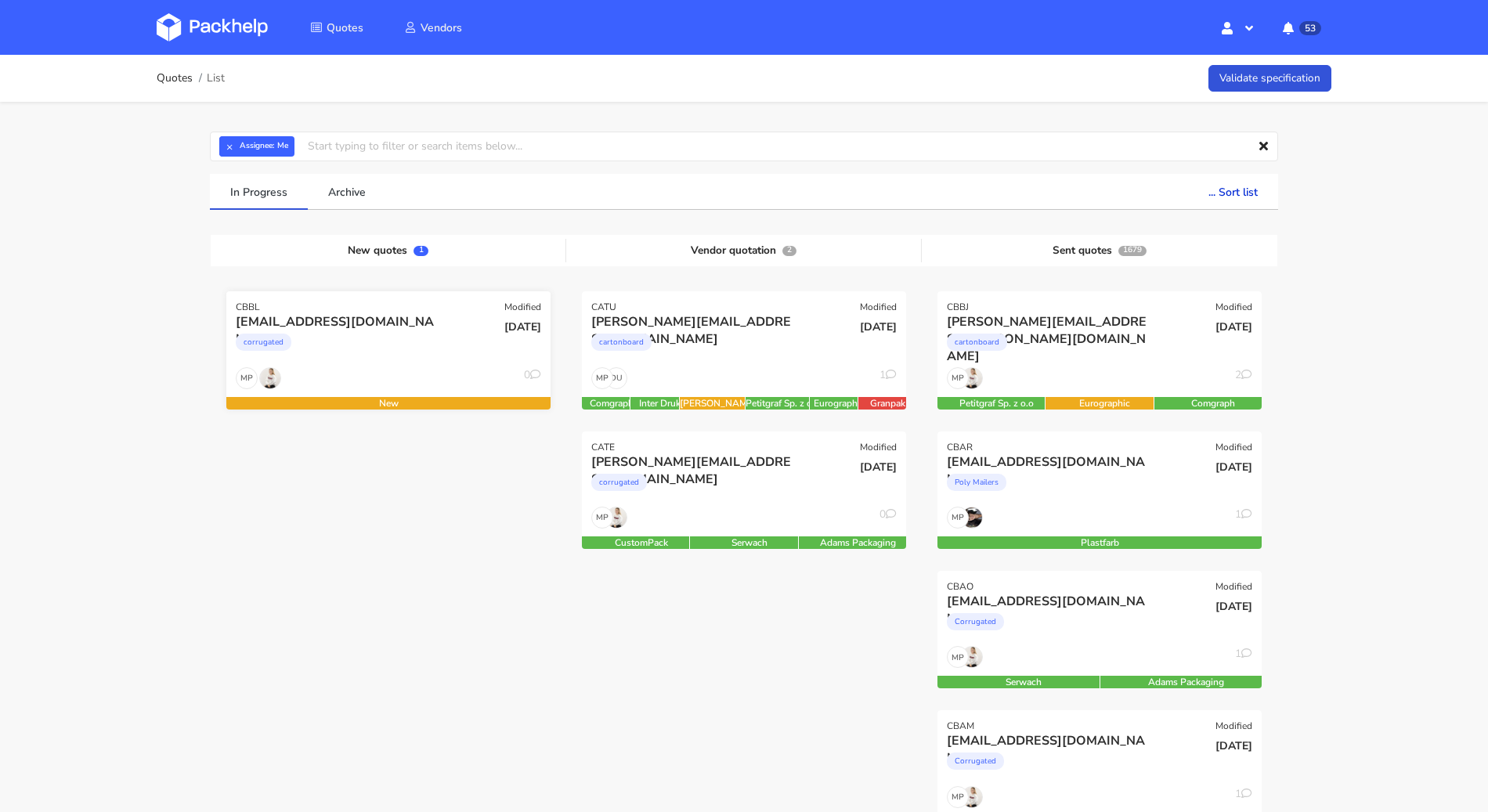
click at [411, 334] on div "corrugated" at bounding box center [339, 346] width 208 height 31
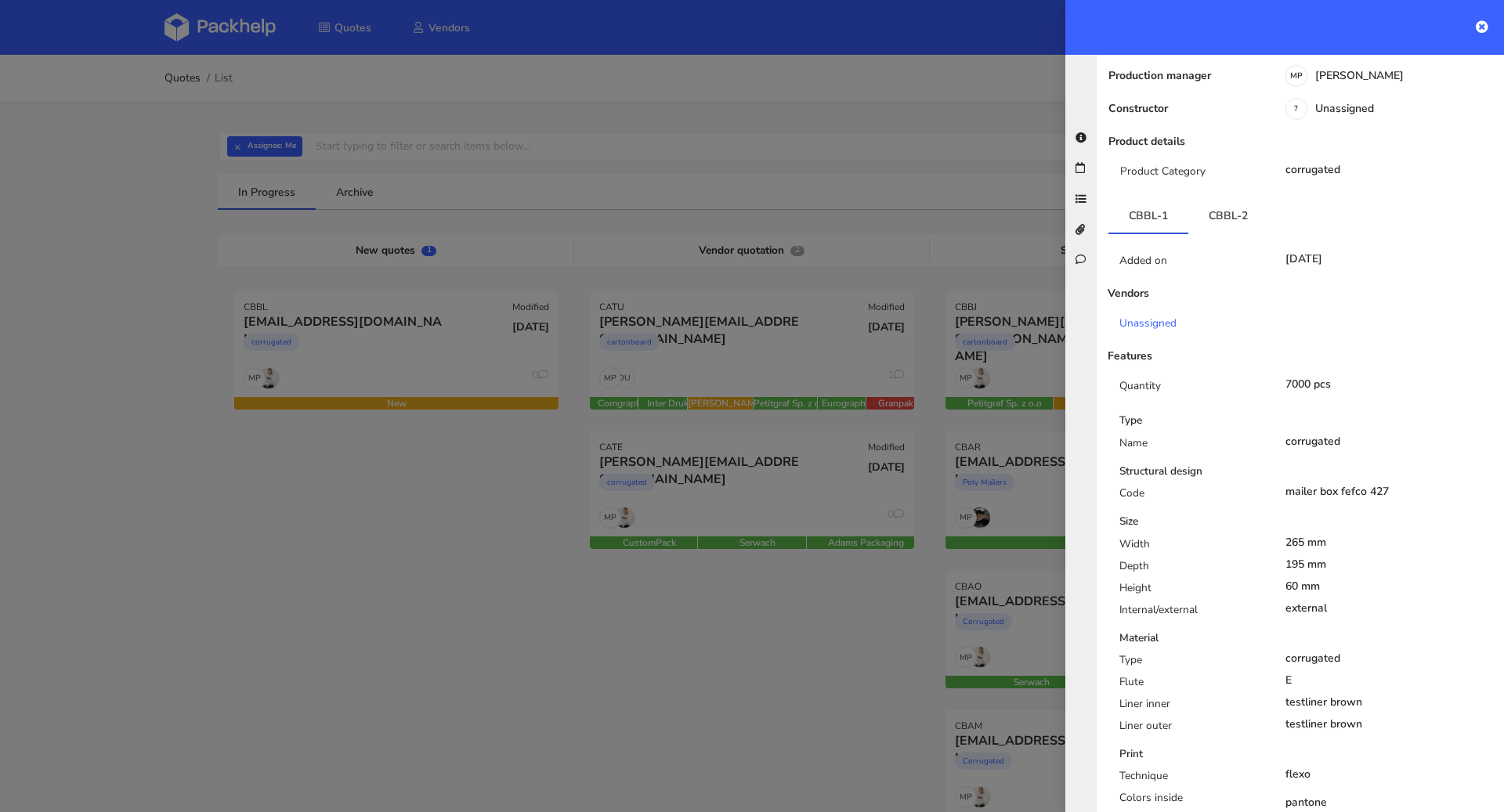
scroll to position [132, 0]
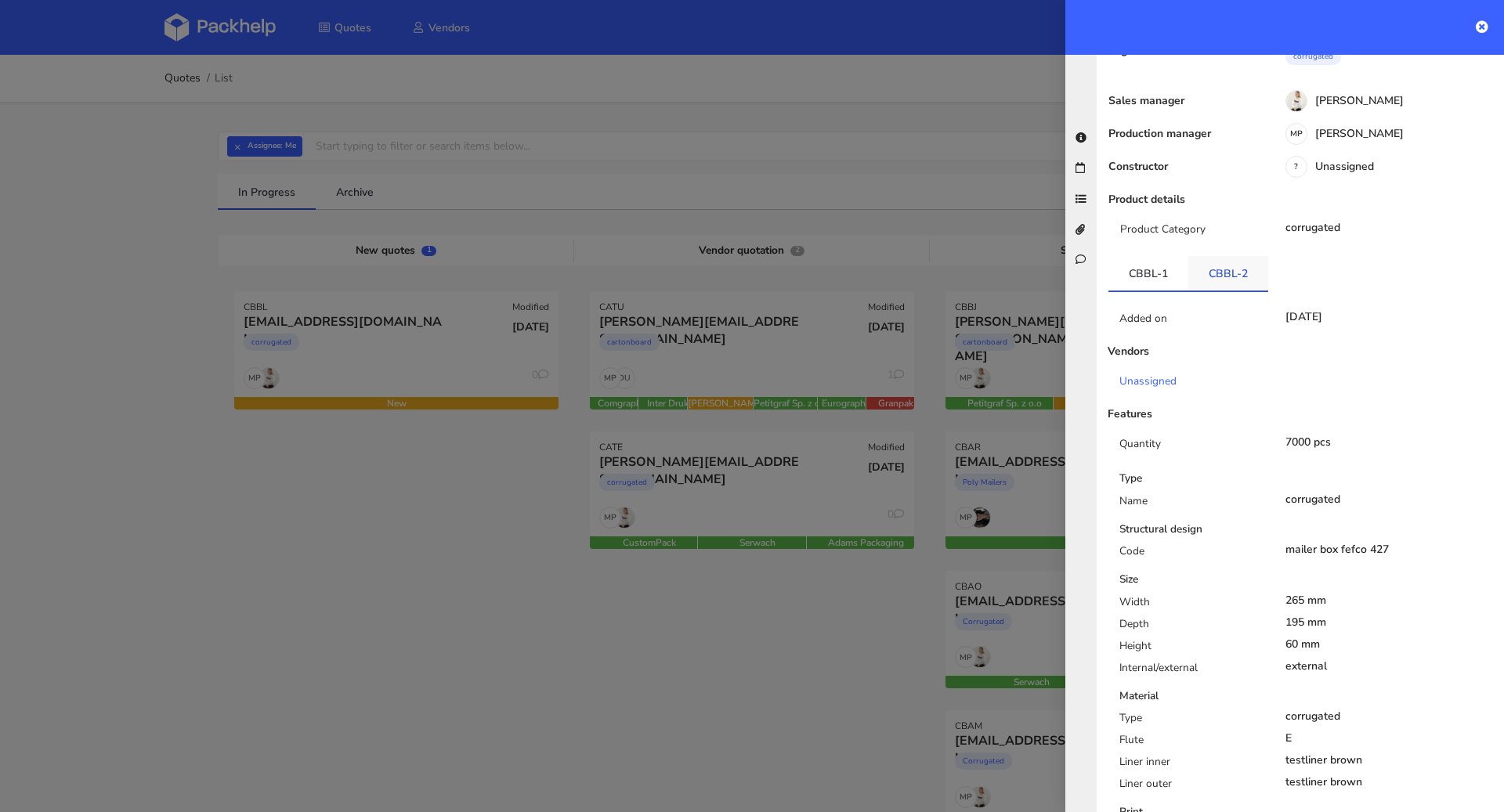
click at [1233, 265] on link "CBBL-2" at bounding box center [1229, 273] width 80 height 34
click at [1129, 256] on link "CBBL-1" at bounding box center [1149, 273] width 80 height 34
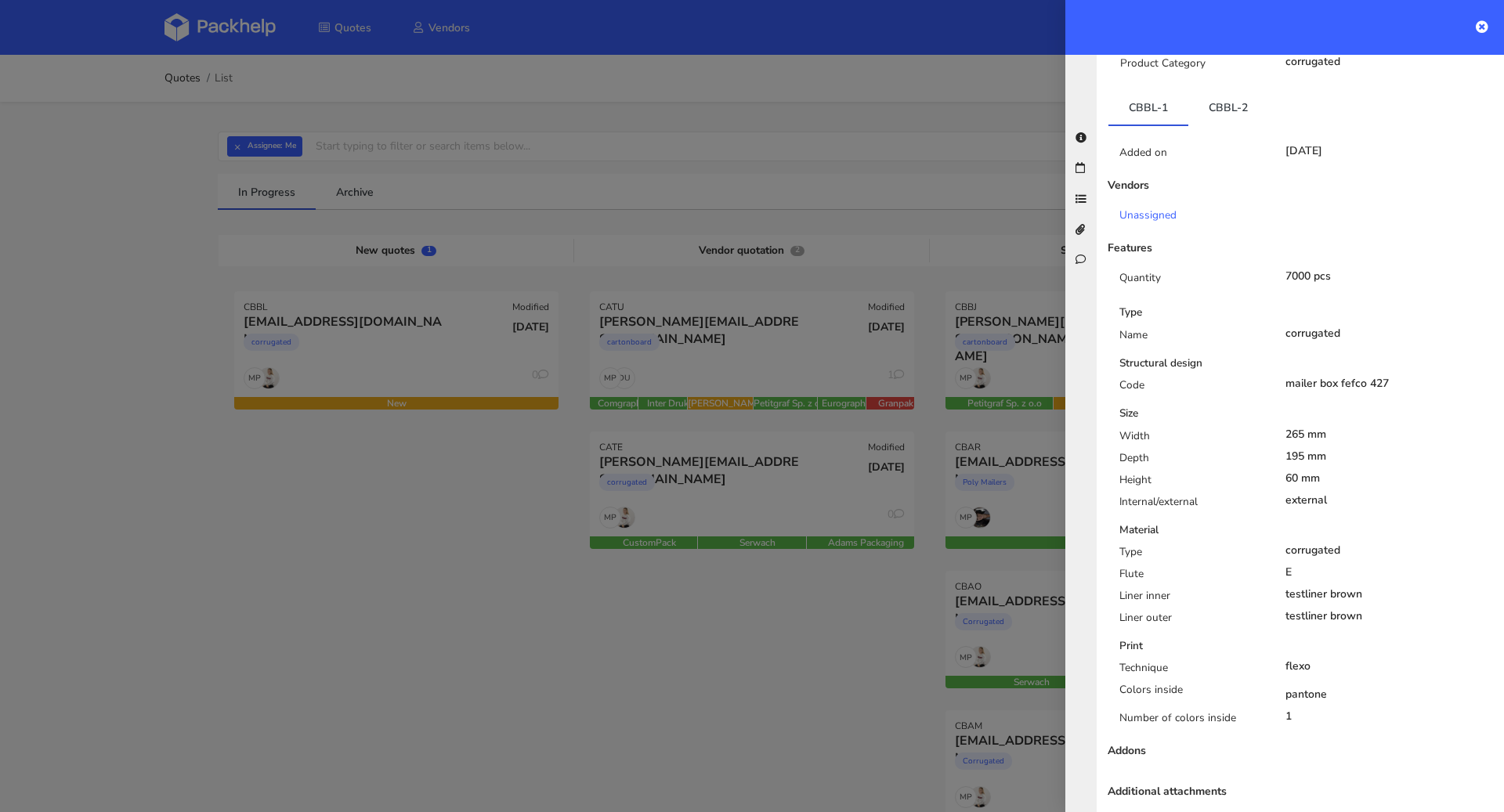
scroll to position [246, 0]
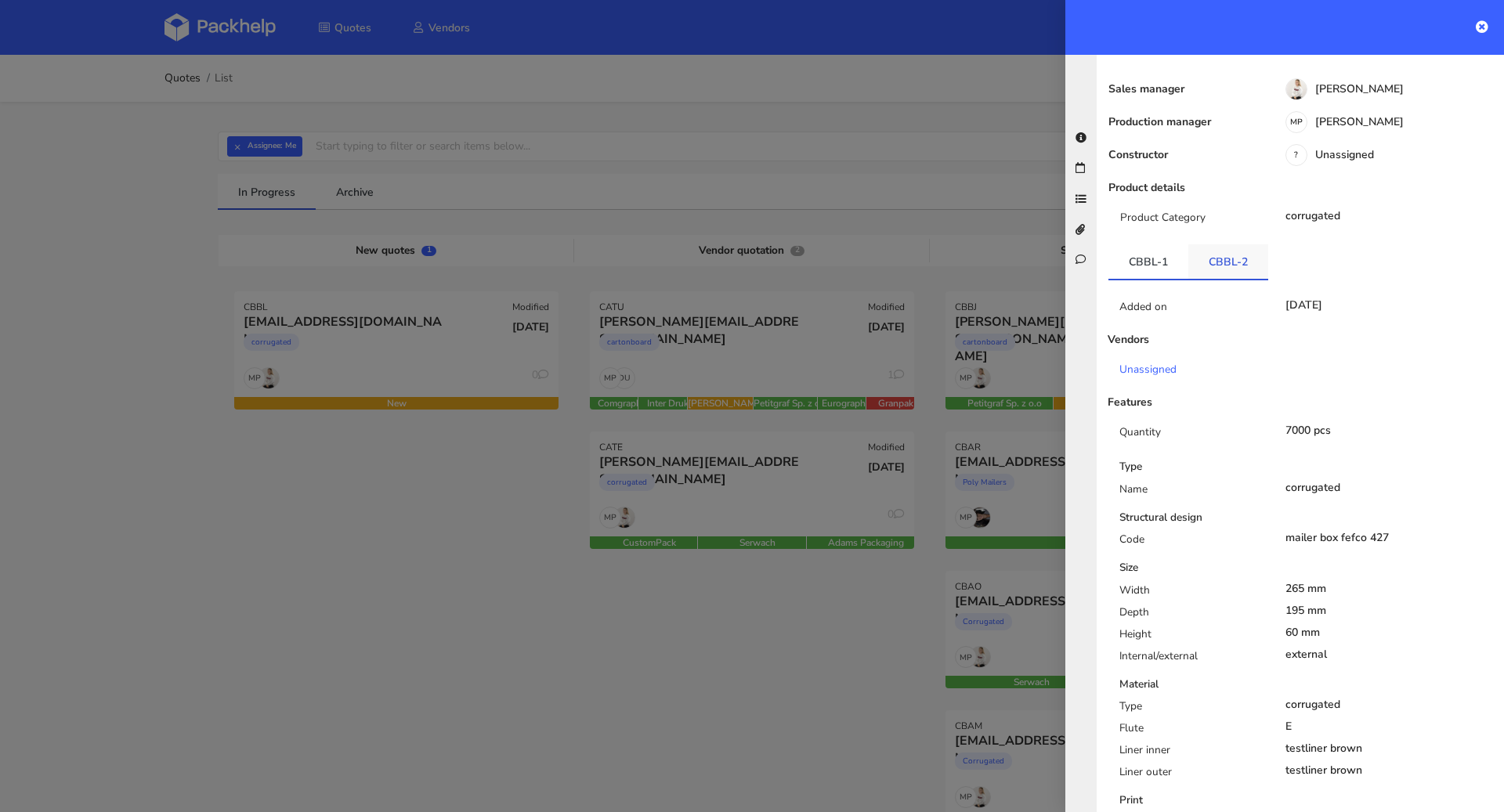
click at [1234, 244] on link "CBBL-2" at bounding box center [1229, 261] width 80 height 34
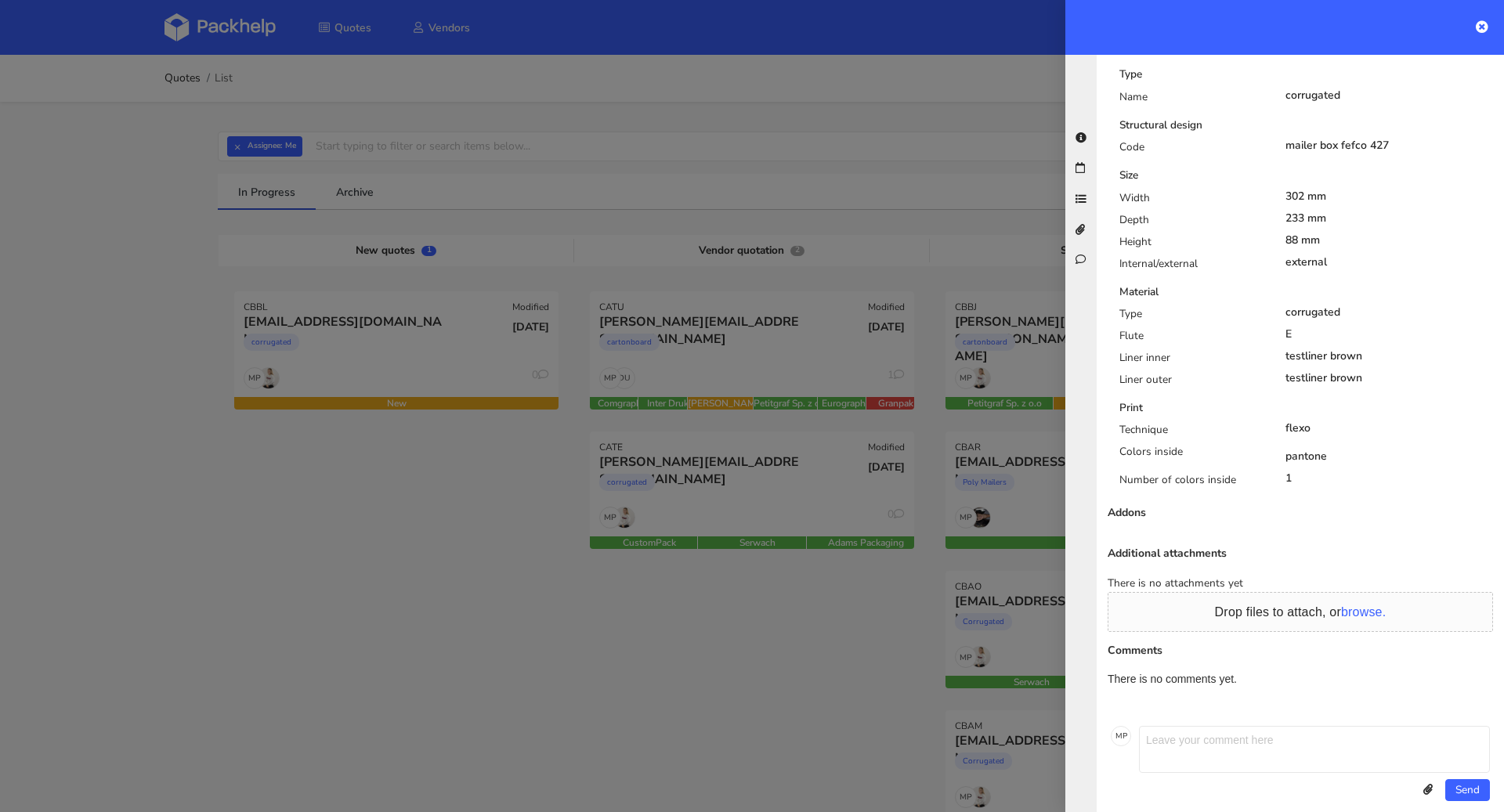
scroll to position [141, 0]
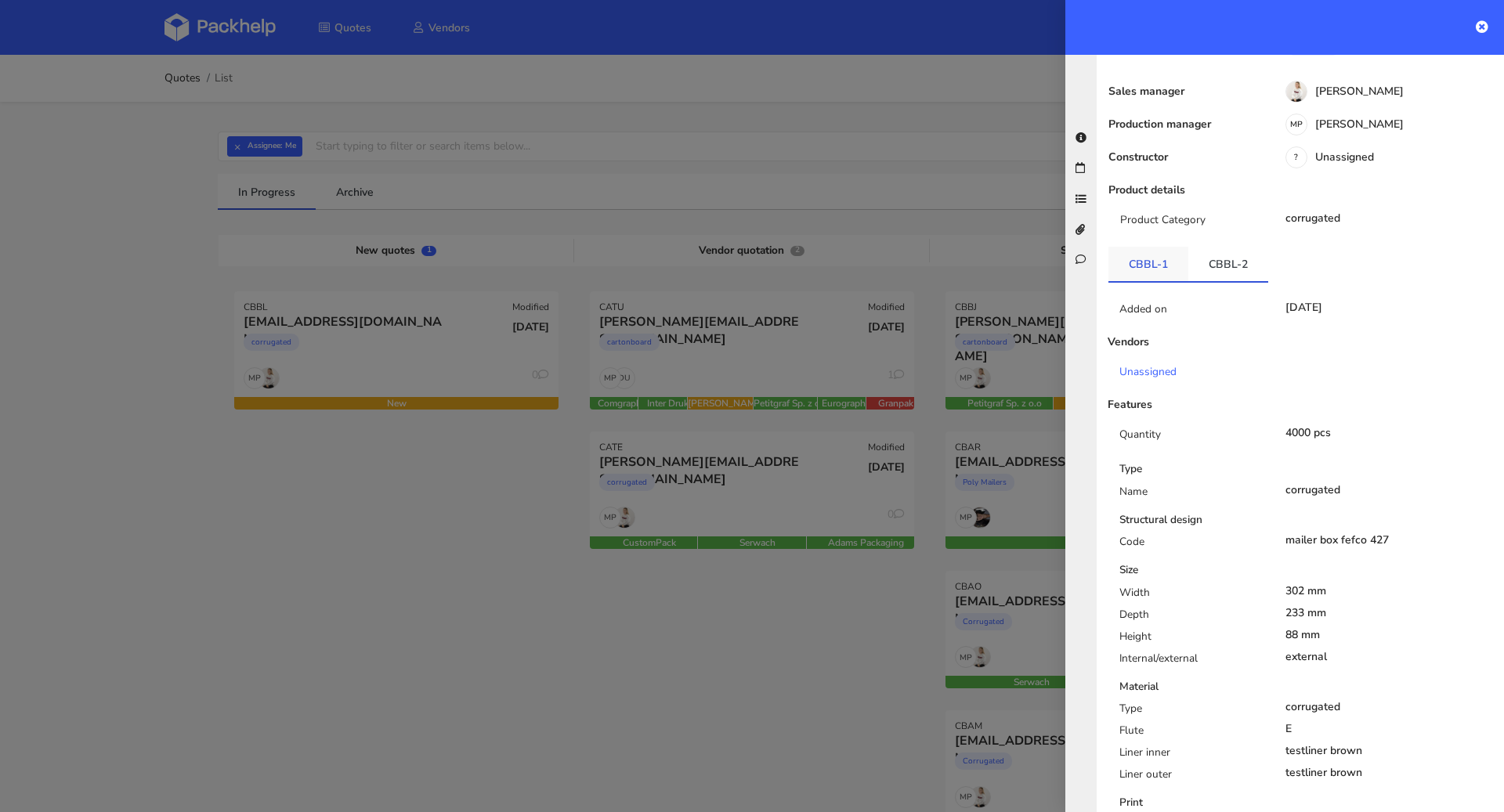
click at [1166, 247] on link "CBBL-1" at bounding box center [1149, 264] width 80 height 34
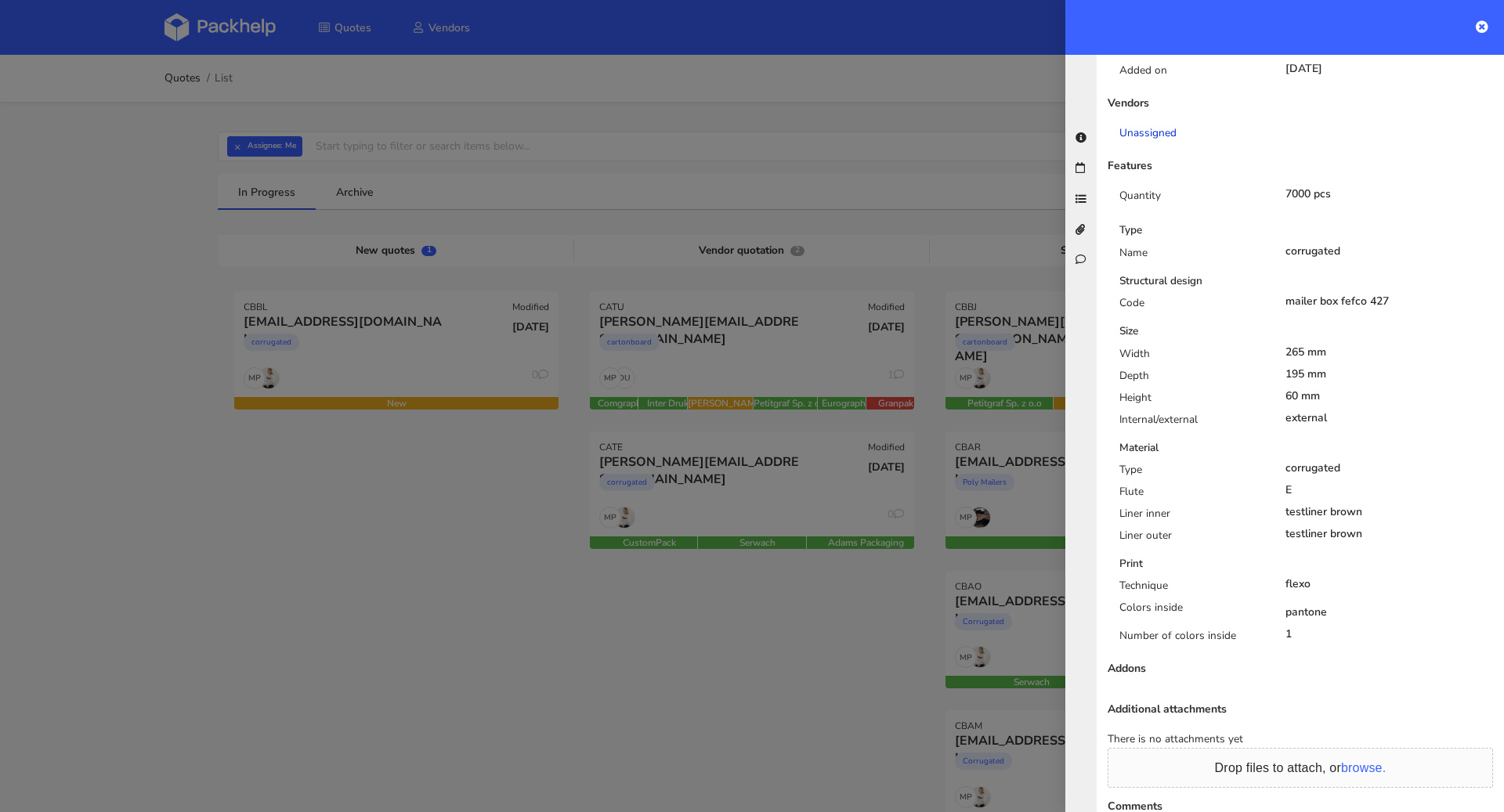
scroll to position [0, 0]
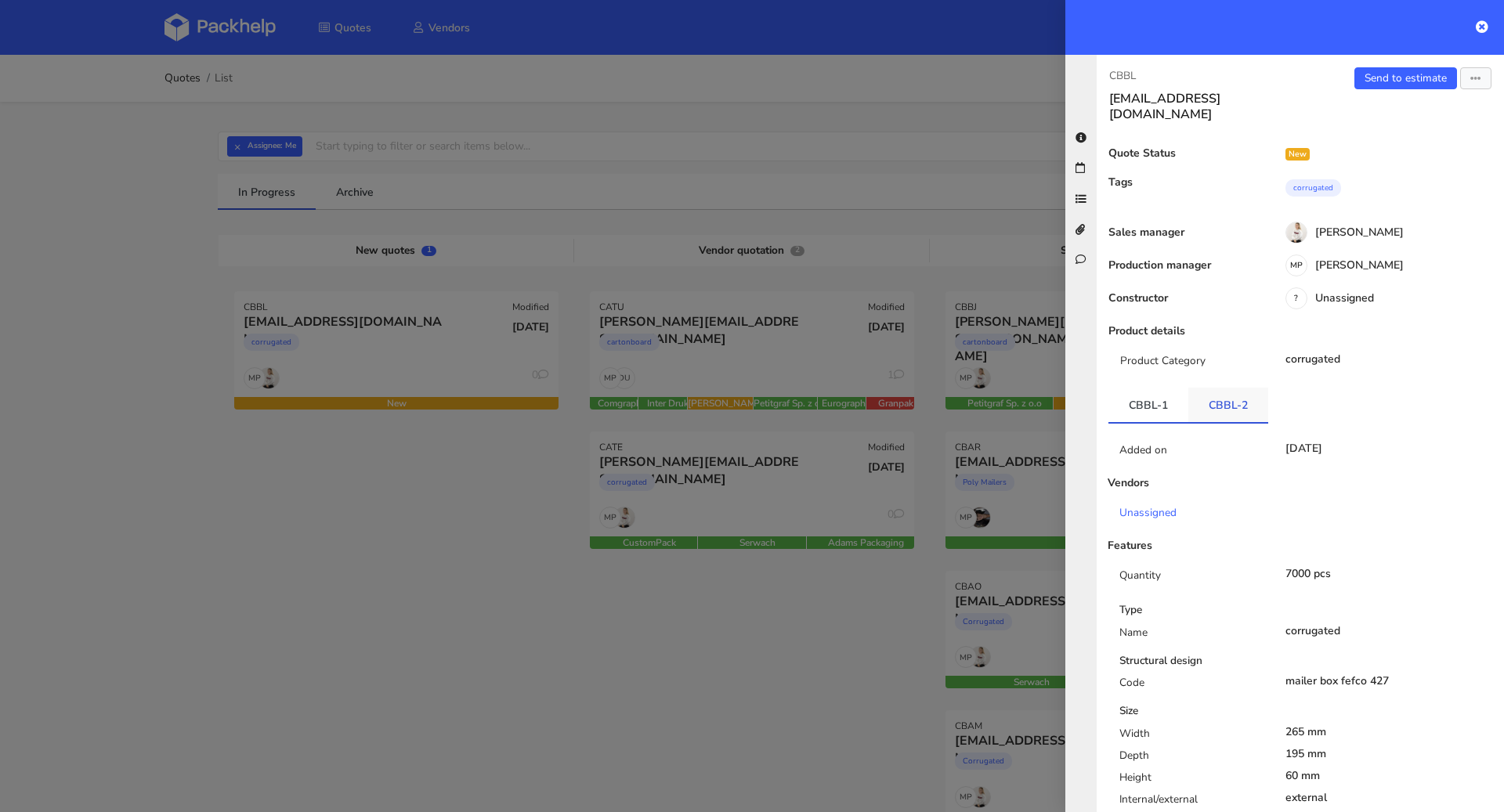
click at [1211, 388] on link "CBBL-2" at bounding box center [1229, 405] width 80 height 34
click at [1176, 388] on link "CBBL-1" at bounding box center [1149, 405] width 80 height 34
click at [1386, 79] on link "Send to estimate" at bounding box center [1406, 78] width 103 height 22
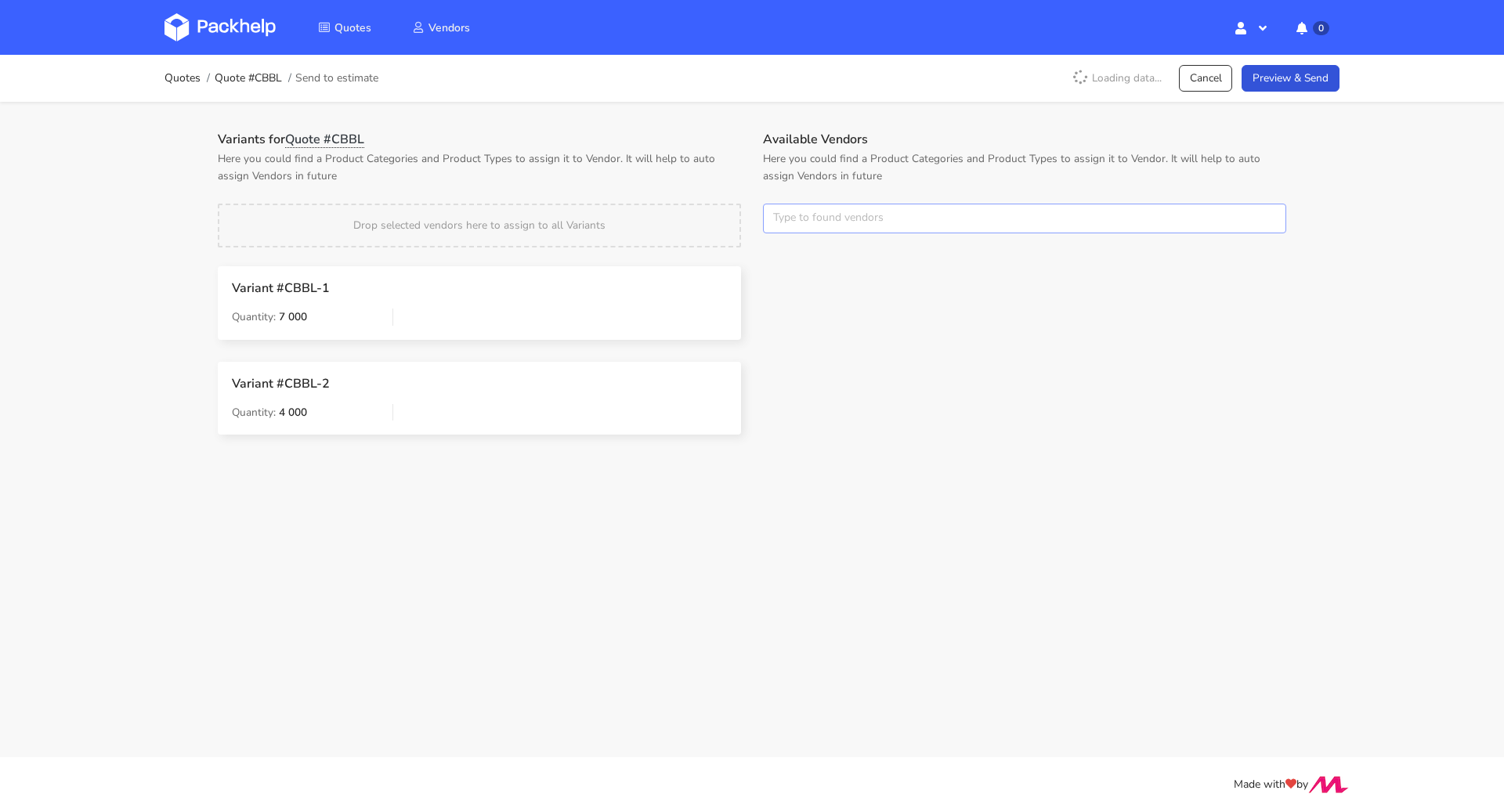
click at [824, 215] on input "text" at bounding box center [1025, 218] width 523 height 30
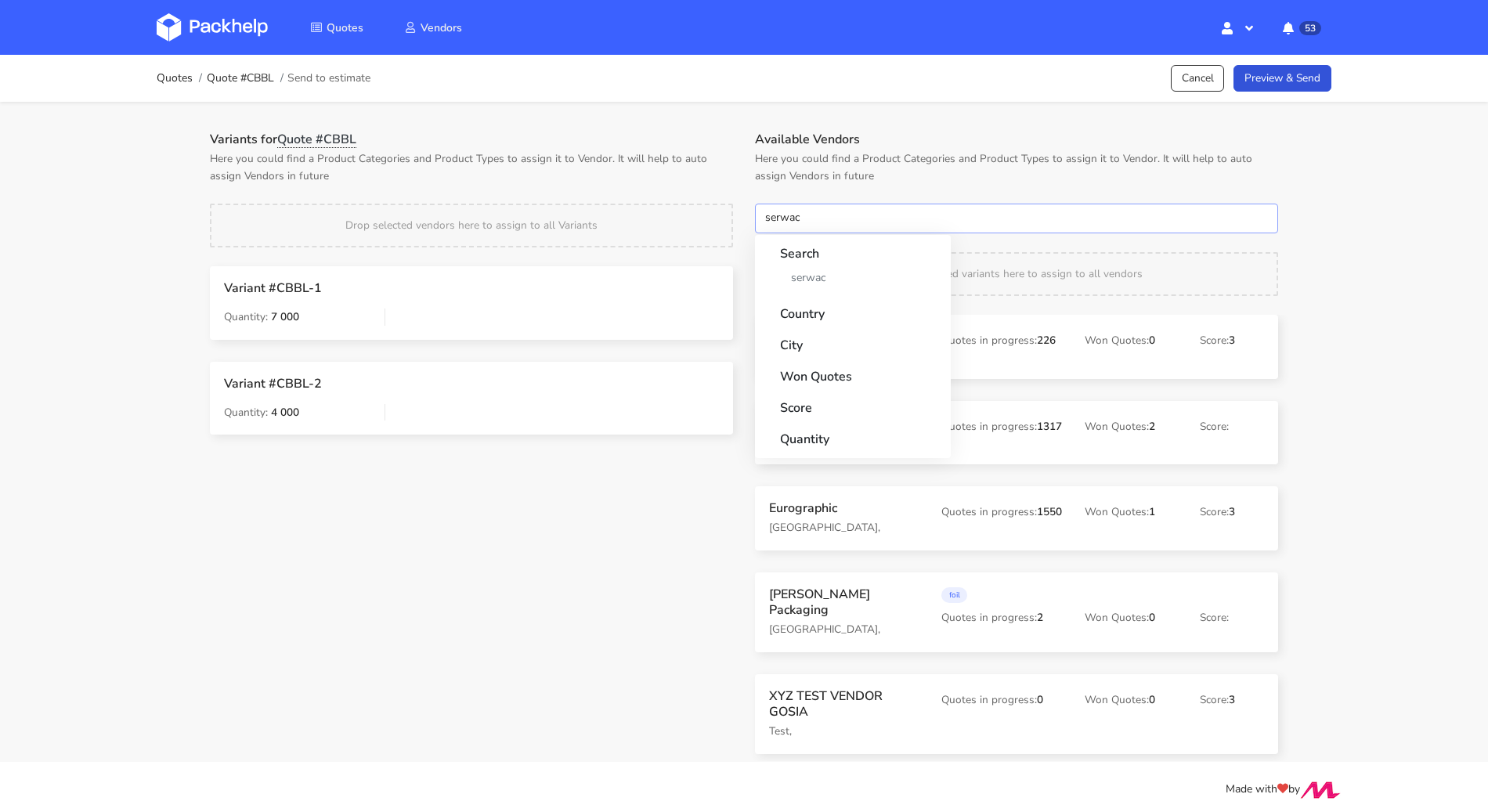
type input "serwach"
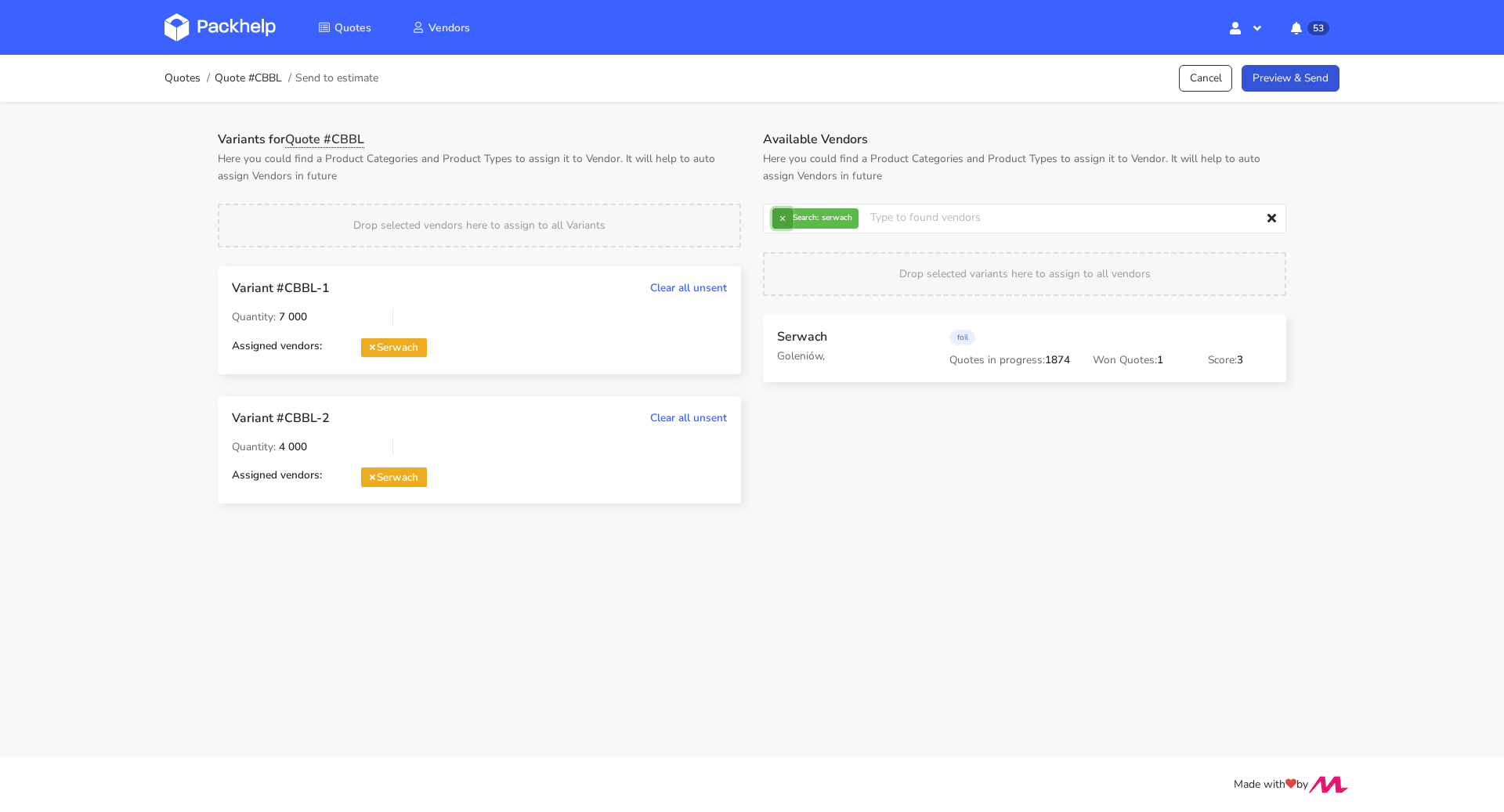
click at [776, 219] on button "×" at bounding box center [782, 218] width 20 height 20
click at [793, 220] on input "text" at bounding box center [1025, 218] width 523 height 30
type input "adams"
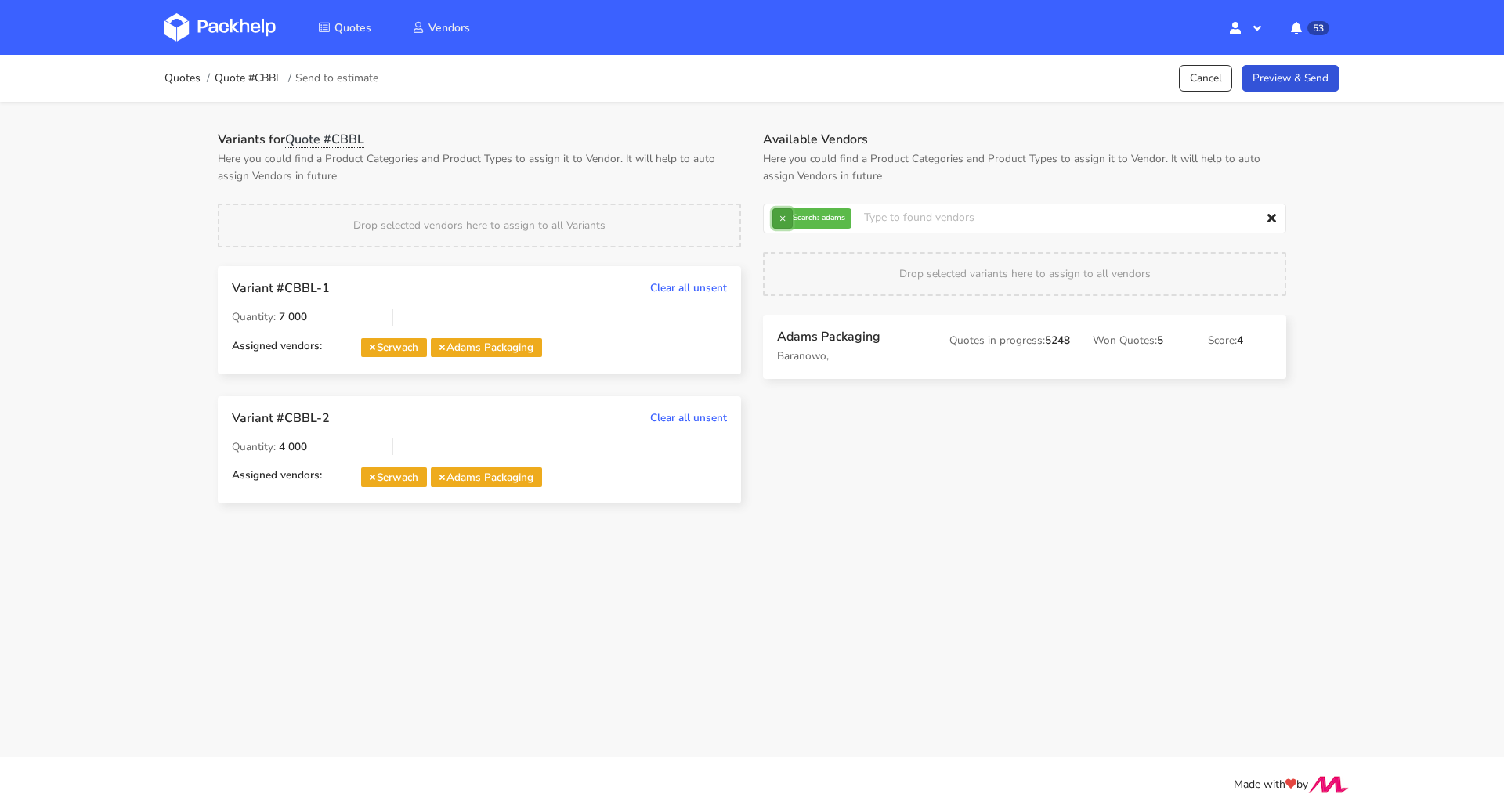
click at [776, 222] on button "×" at bounding box center [782, 218] width 20 height 20
click at [776, 222] on input "text" at bounding box center [1025, 218] width 523 height 30
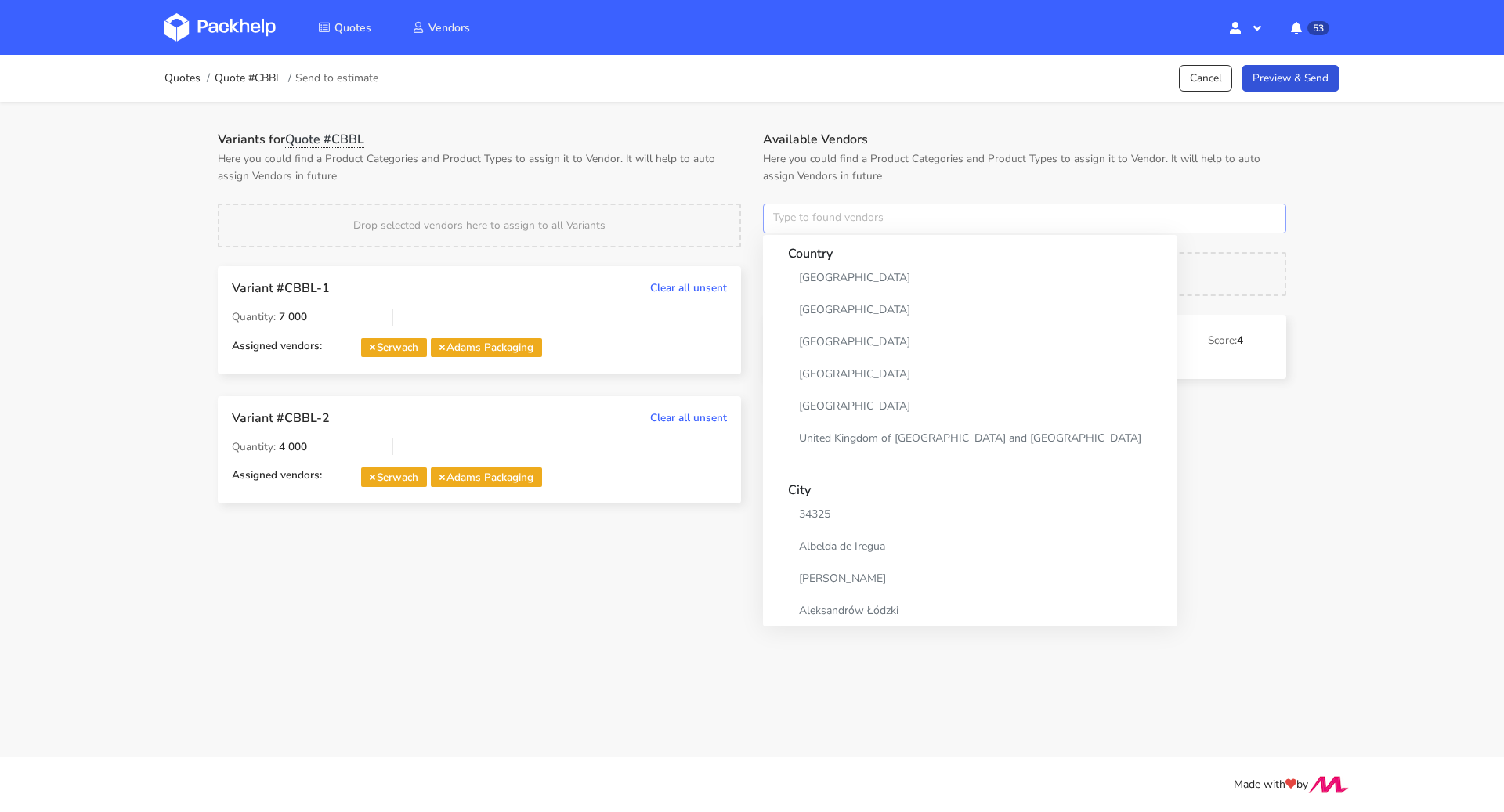
click at [776, 222] on input "text" at bounding box center [1025, 218] width 523 height 30
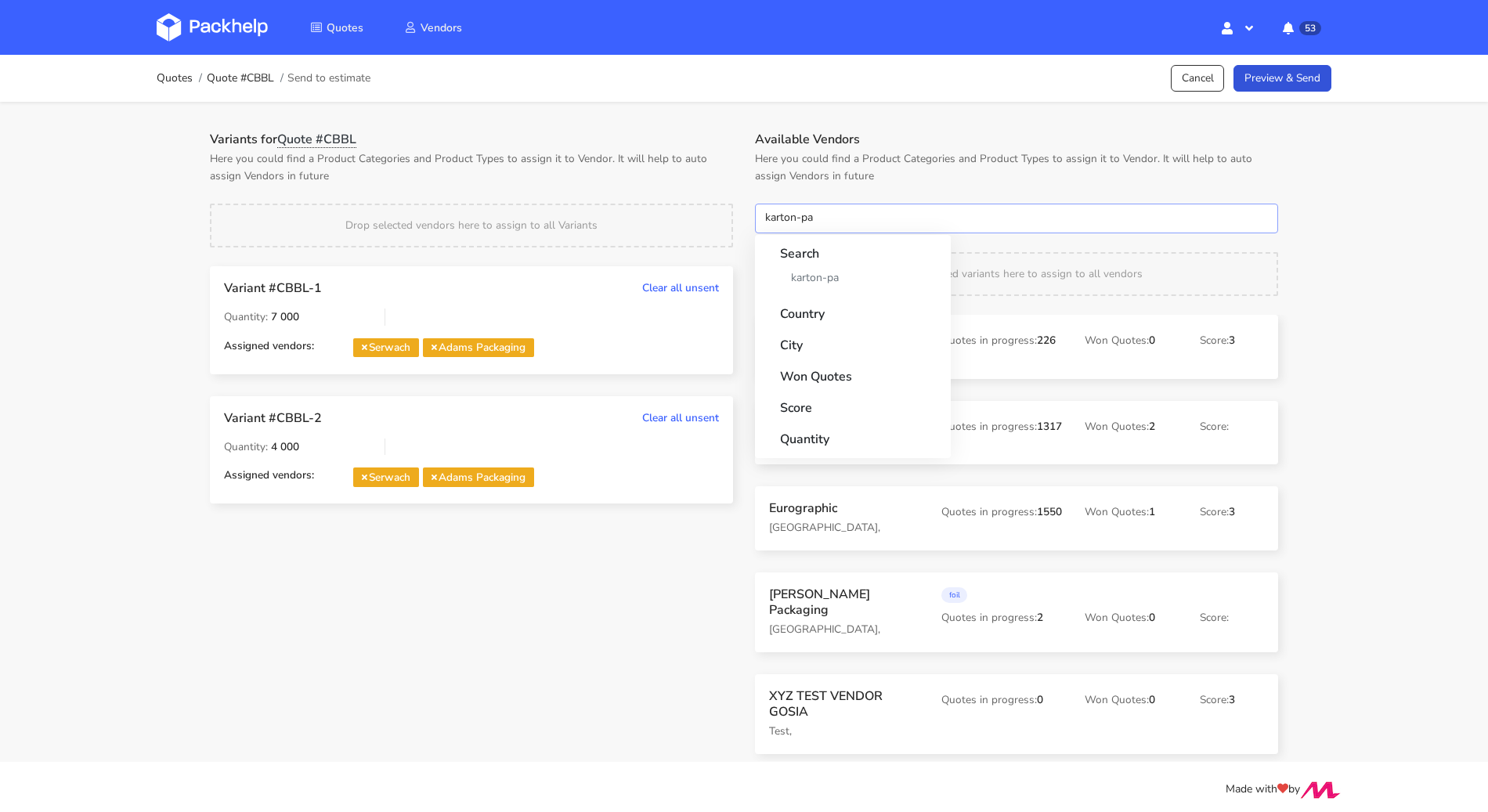
type input "karton-pak"
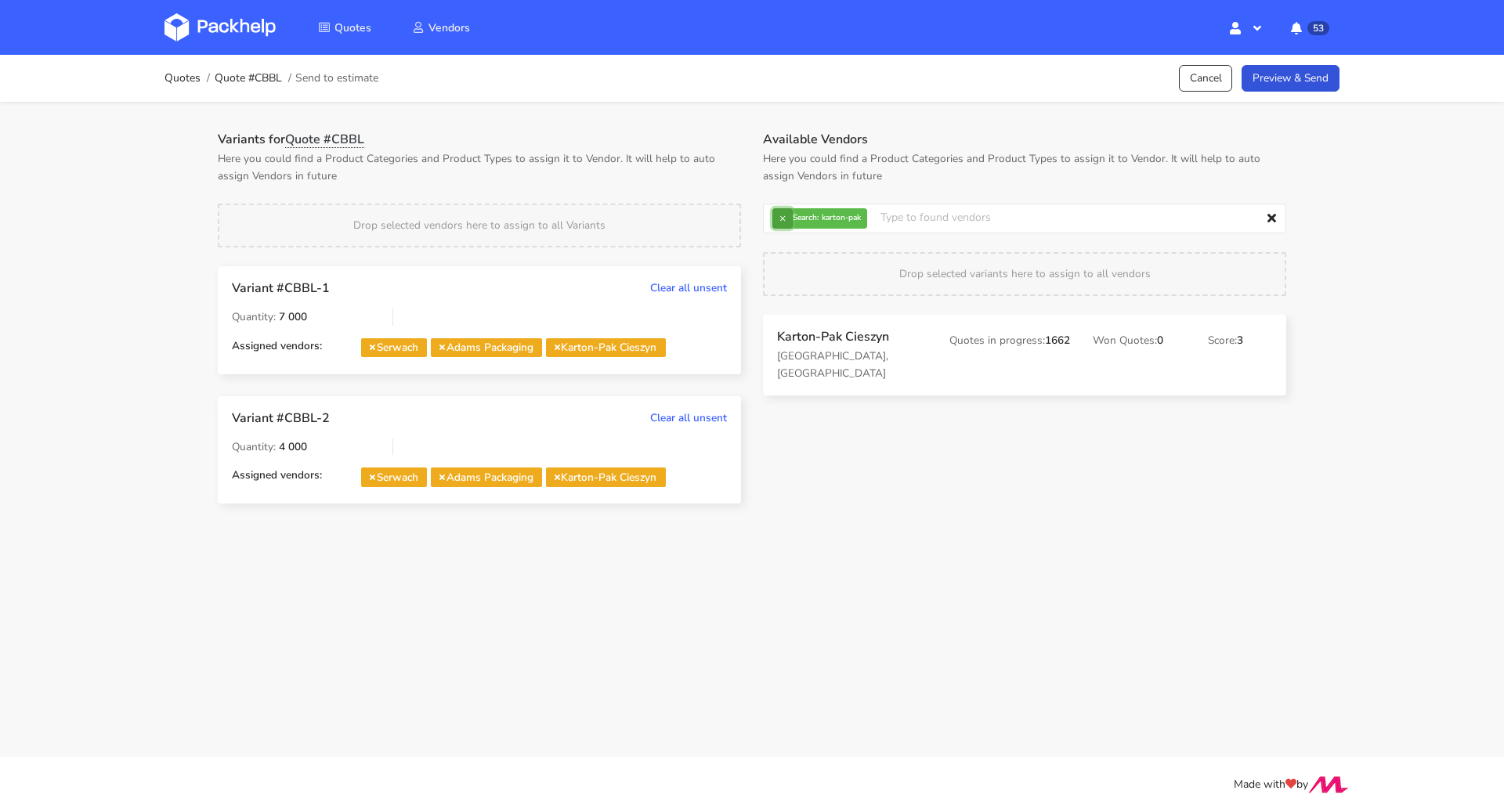
click at [785, 218] on button "×" at bounding box center [782, 218] width 20 height 20
click at [785, 218] on input "text" at bounding box center [1025, 218] width 523 height 30
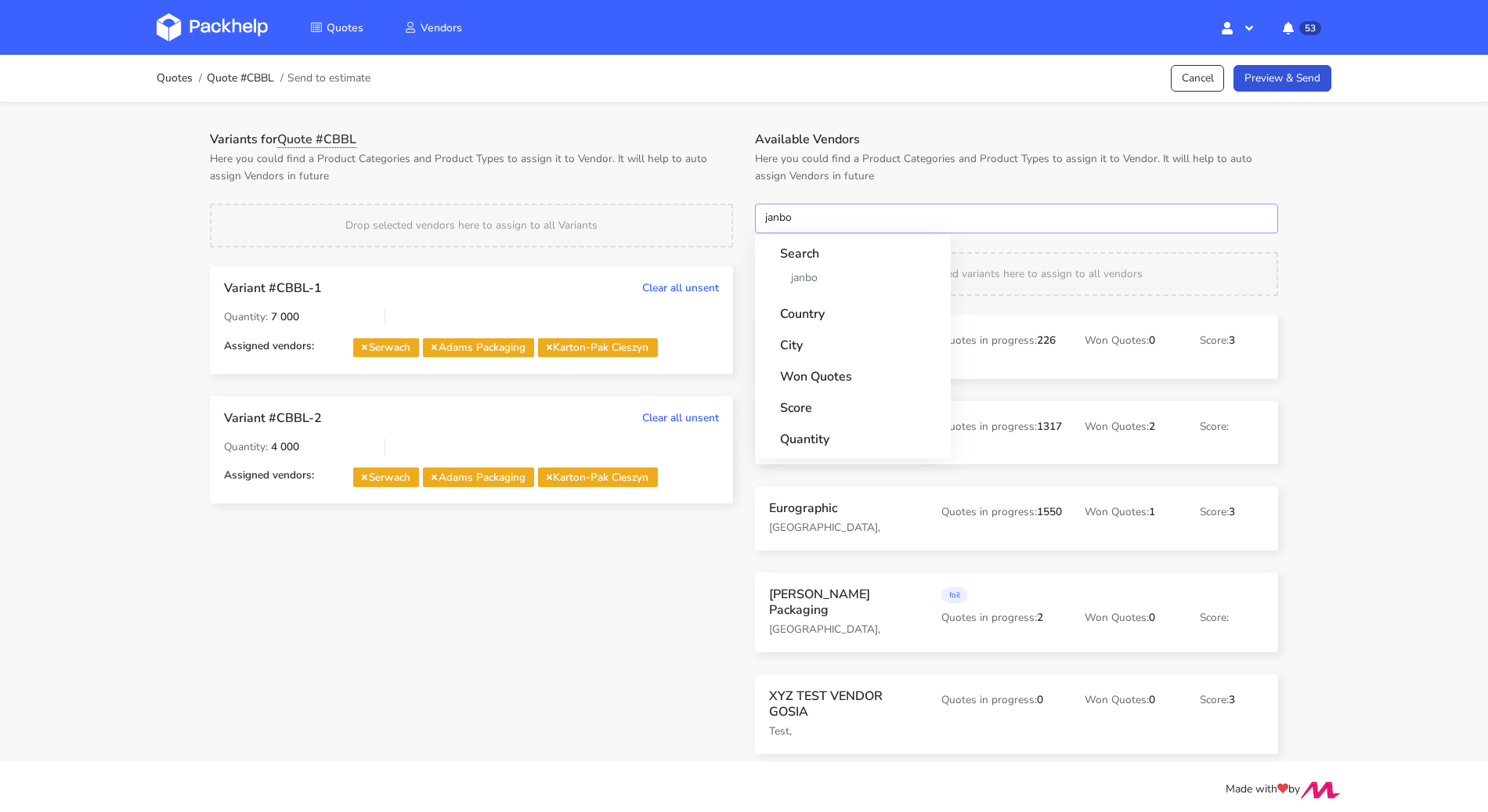
type input "janbox"
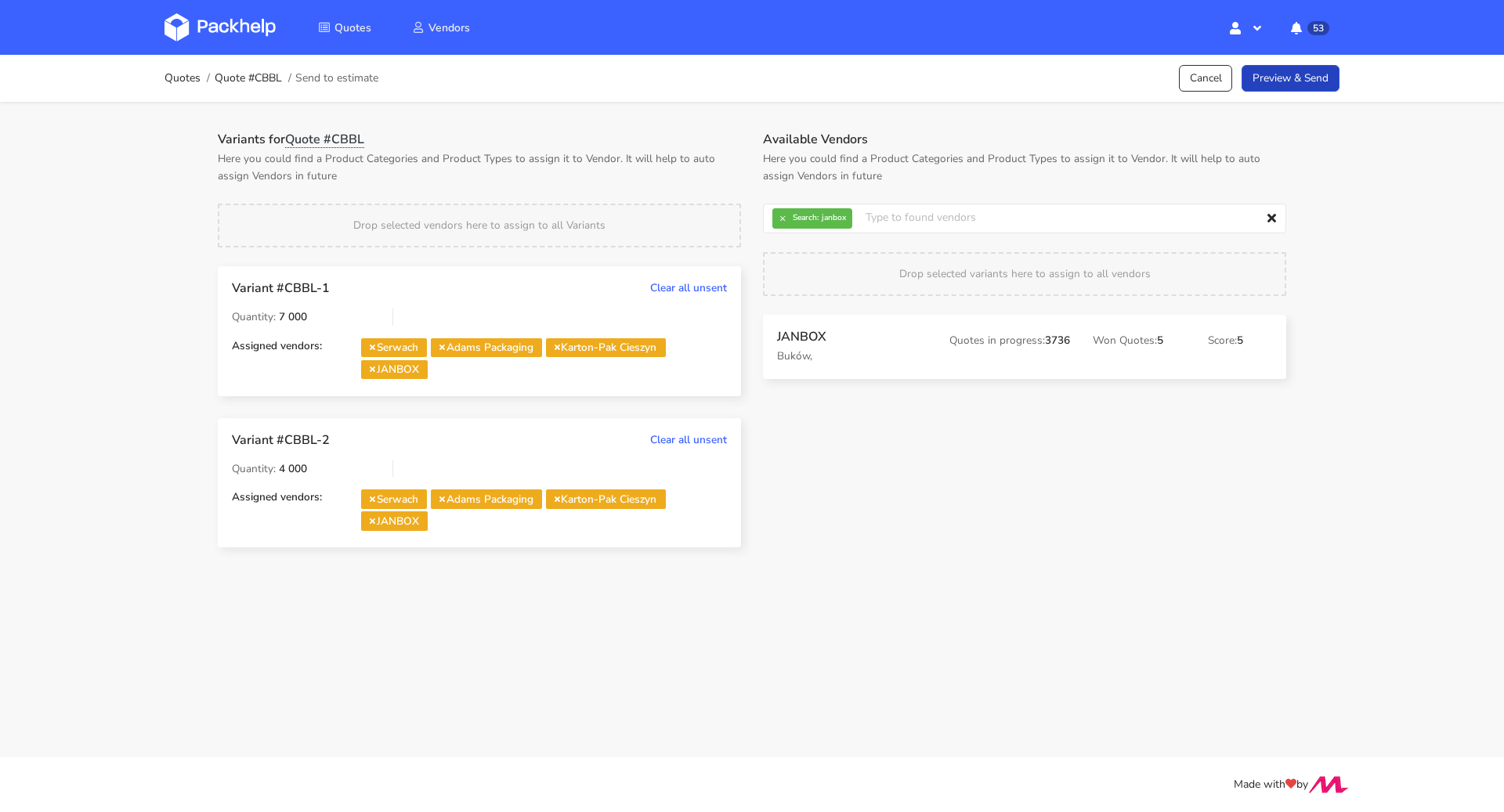
click at [1291, 81] on link "Preview & Send" at bounding box center [1291, 79] width 98 height 28
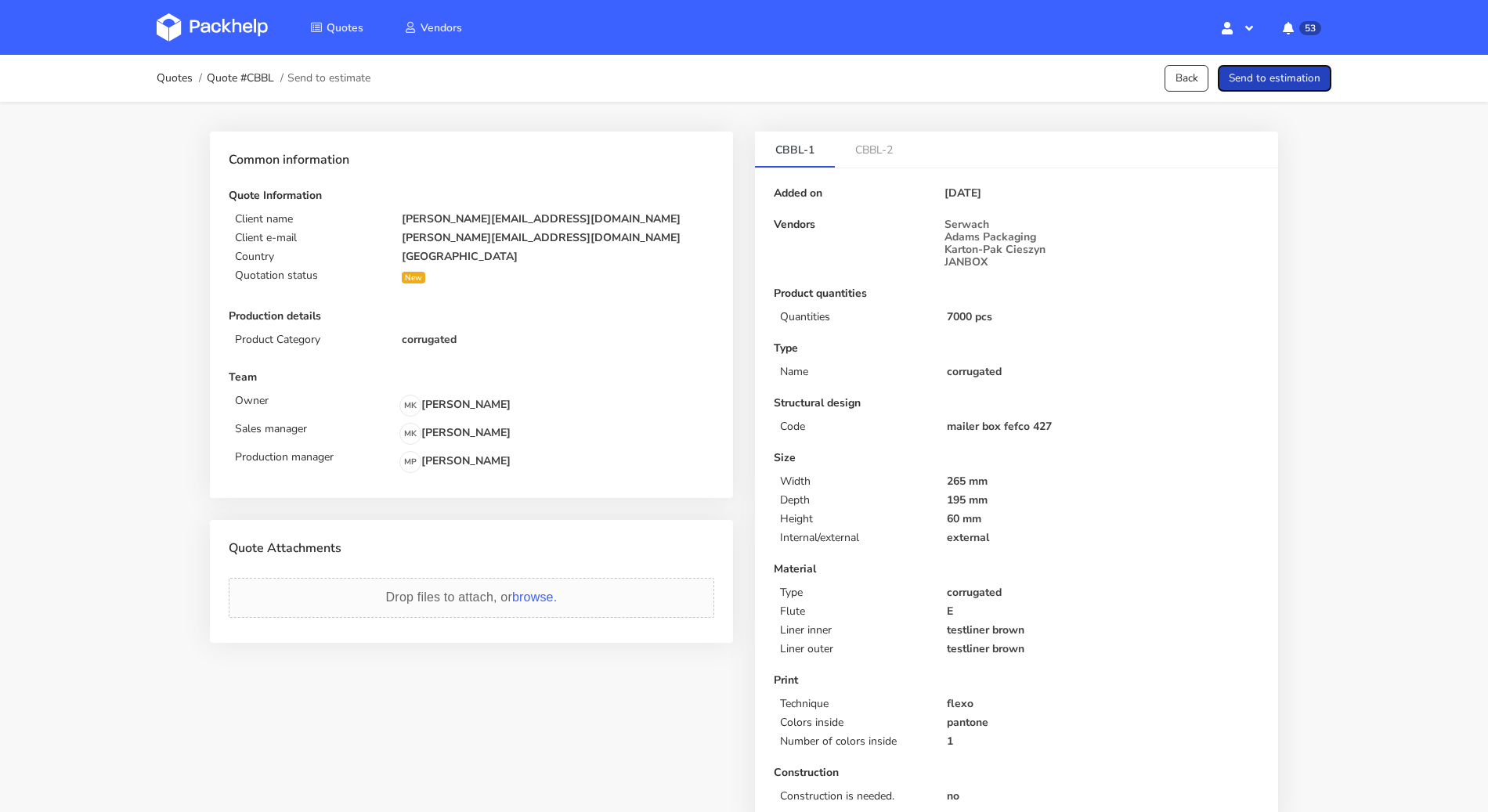
click at [1291, 81] on button "Send to estimation" at bounding box center [1274, 79] width 113 height 28
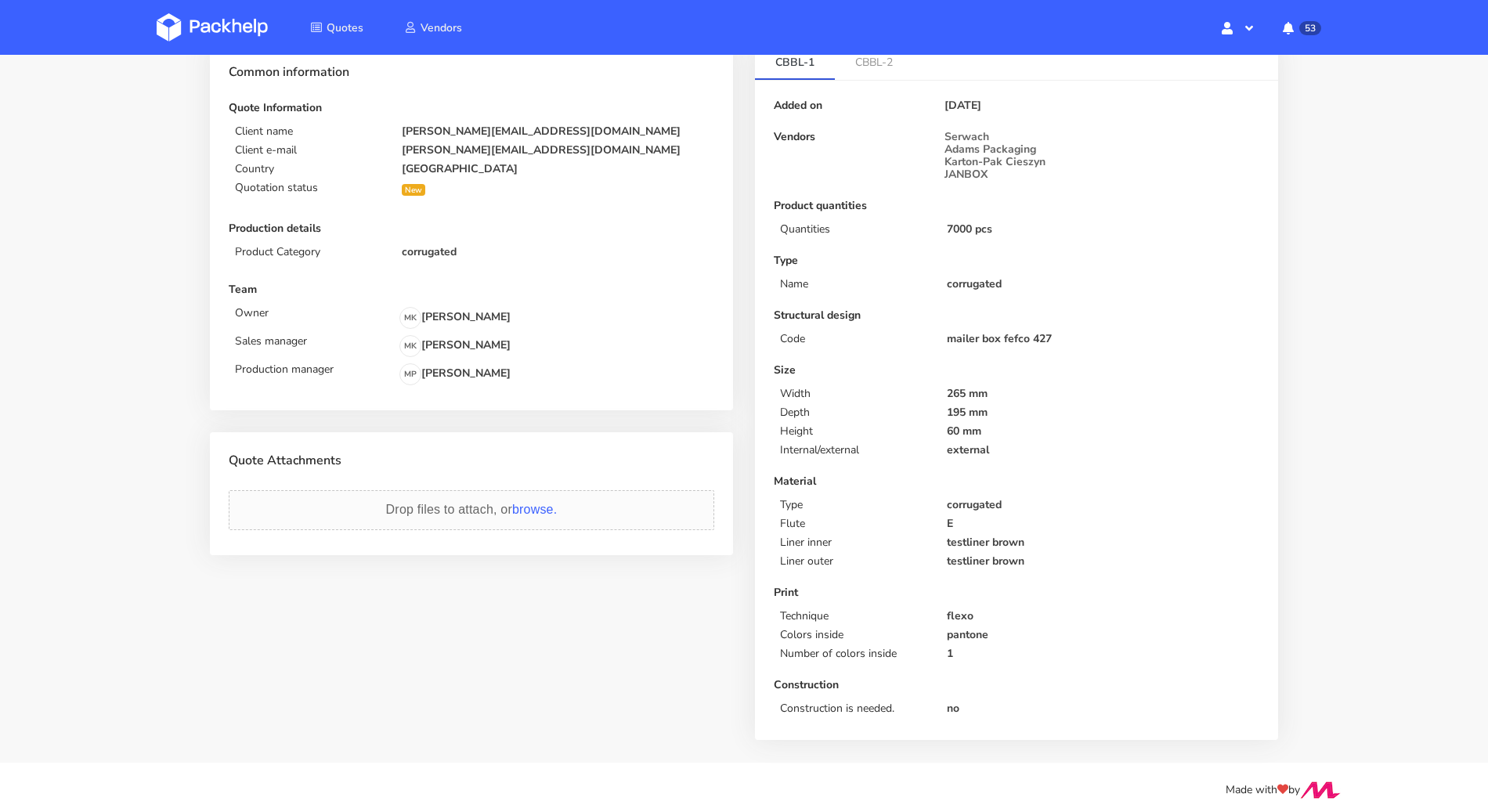
scroll to position [92, 0]
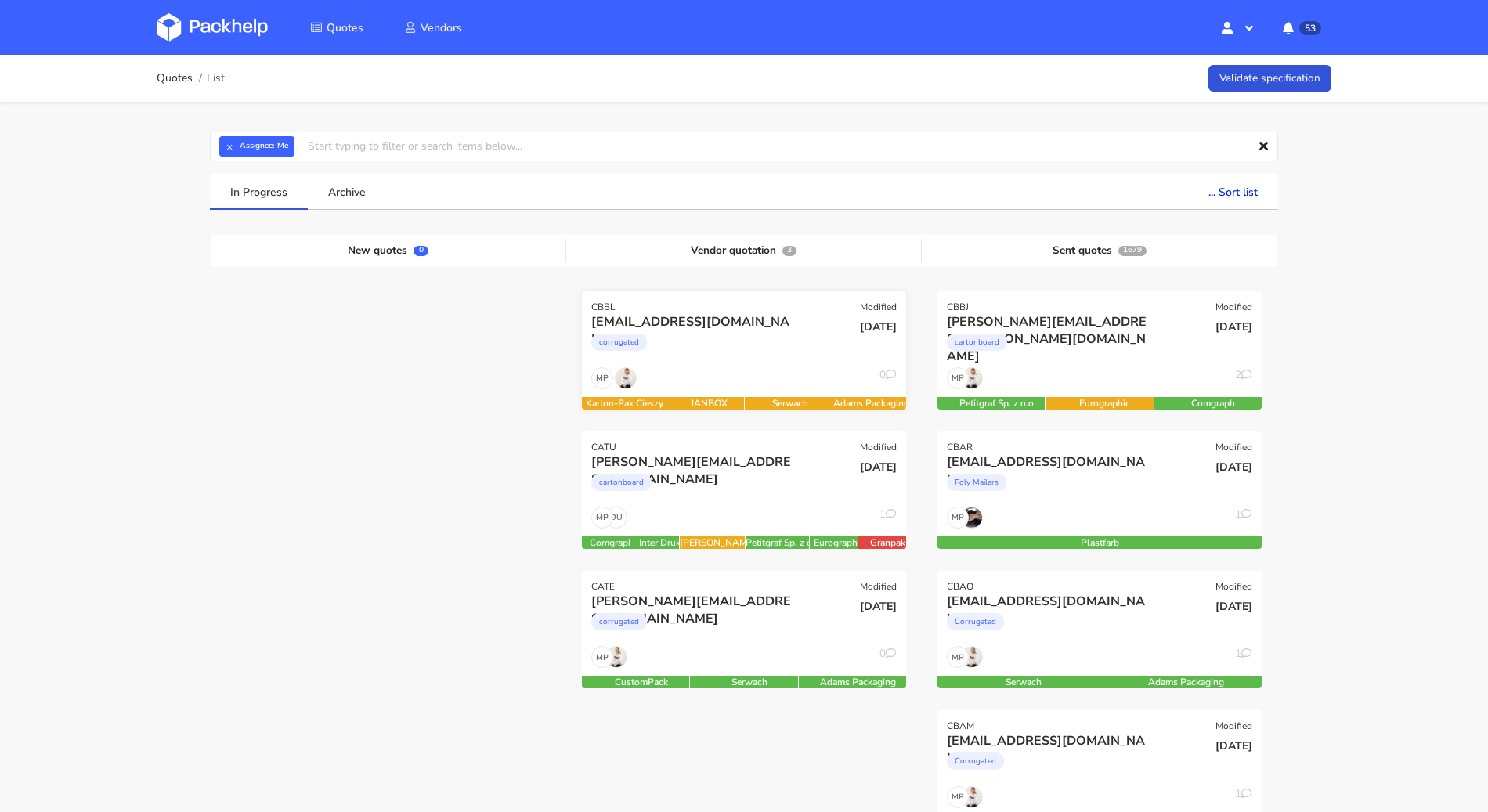
click at [767, 341] on div "corrugated" at bounding box center [695, 346] width 208 height 31
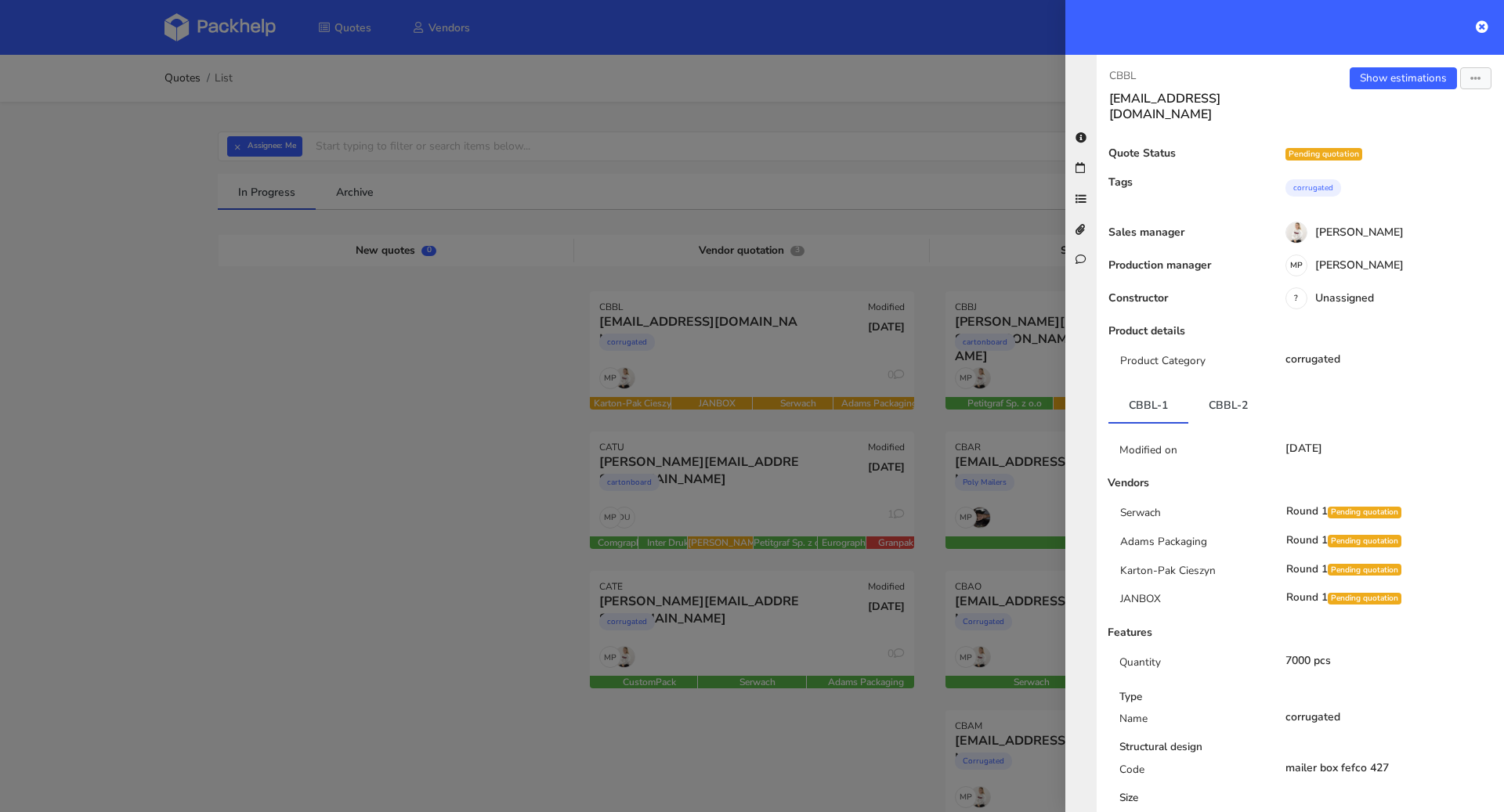
click at [413, 105] on div at bounding box center [752, 406] width 1504 height 812
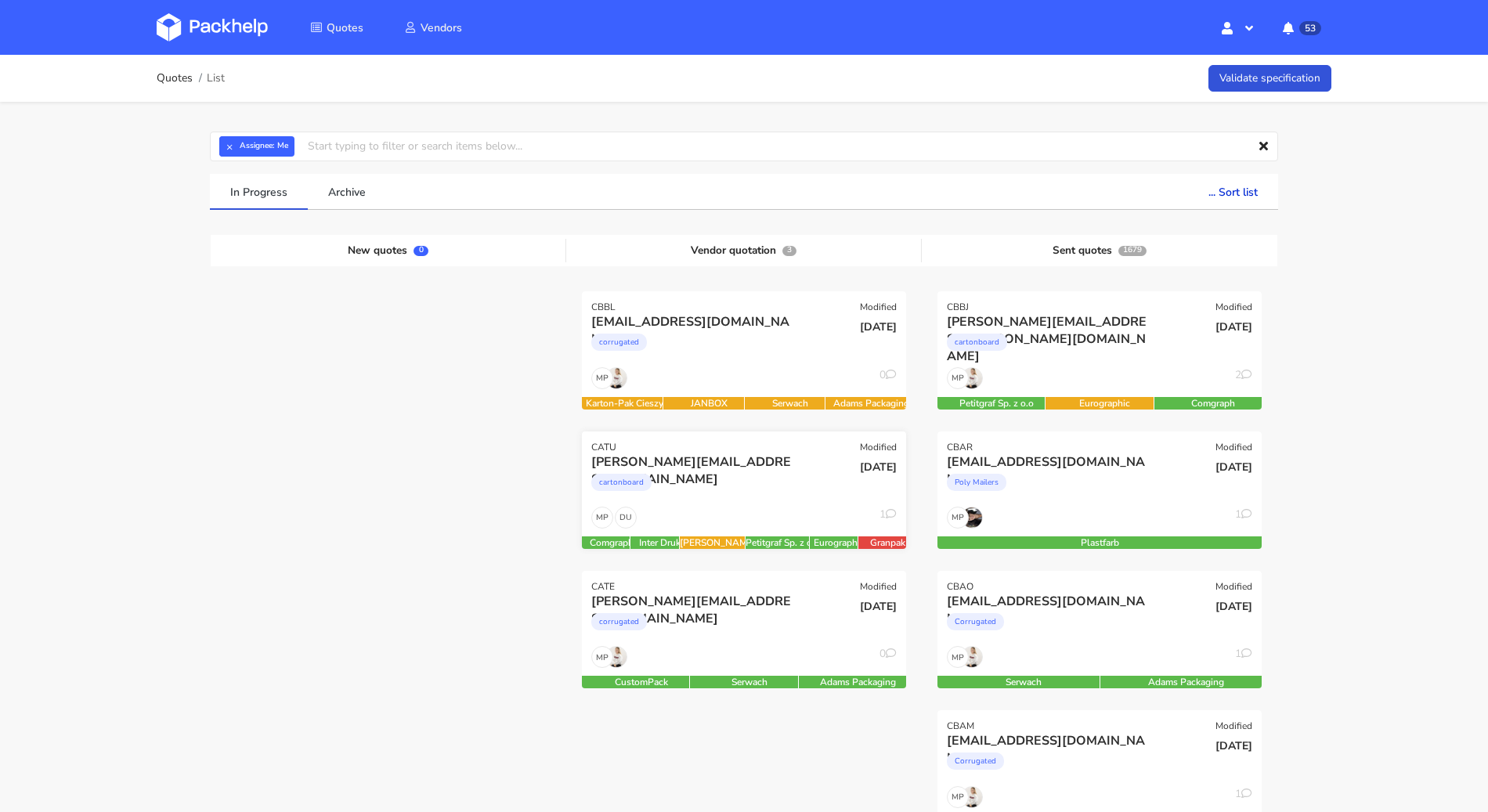
click at [735, 503] on div "heidi@sweat-off.com cartonboard" at bounding box center [690, 480] width 218 height 53
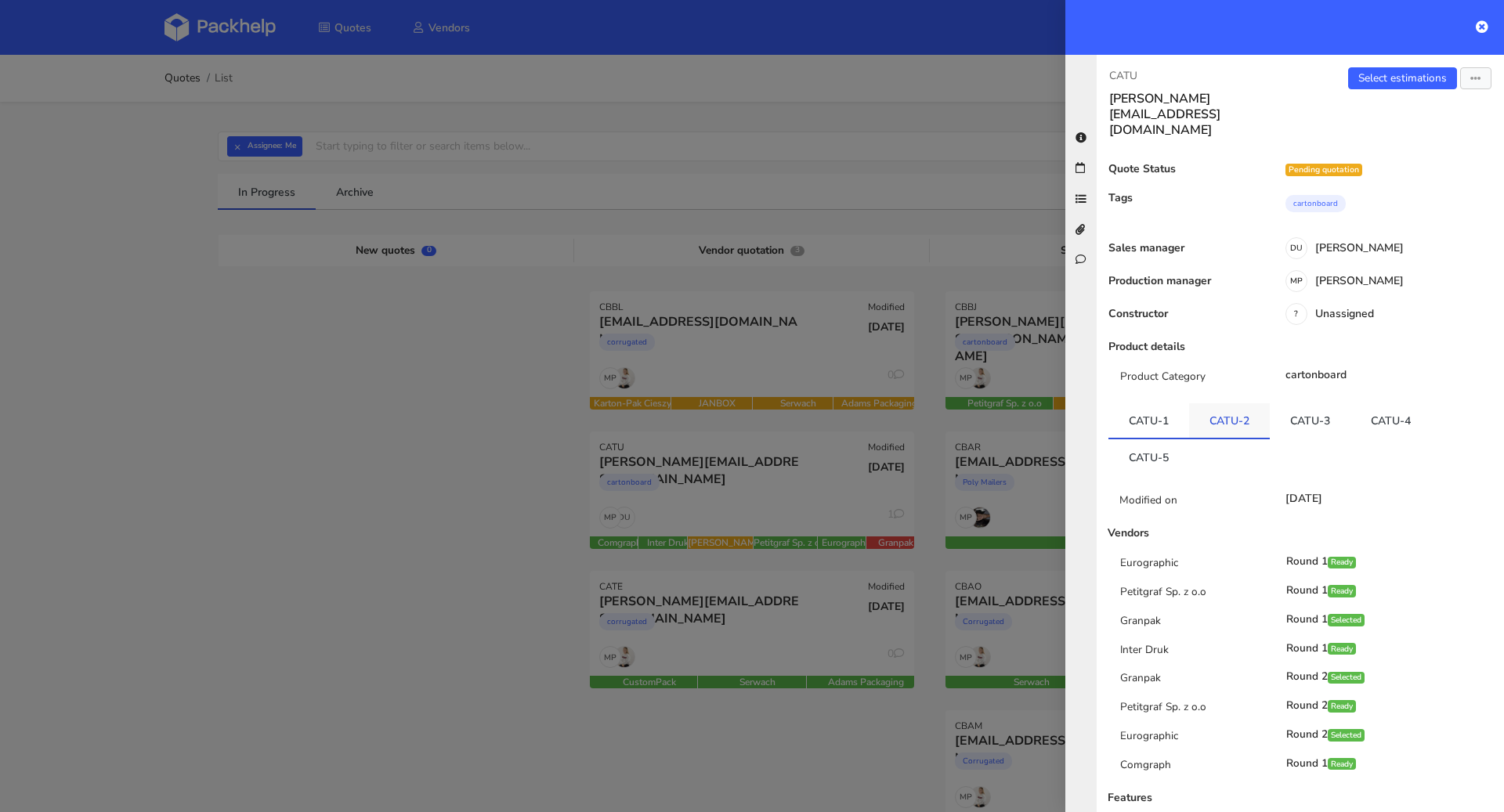
click at [1241, 403] on link "CATU-2" at bounding box center [1229, 420] width 81 height 34
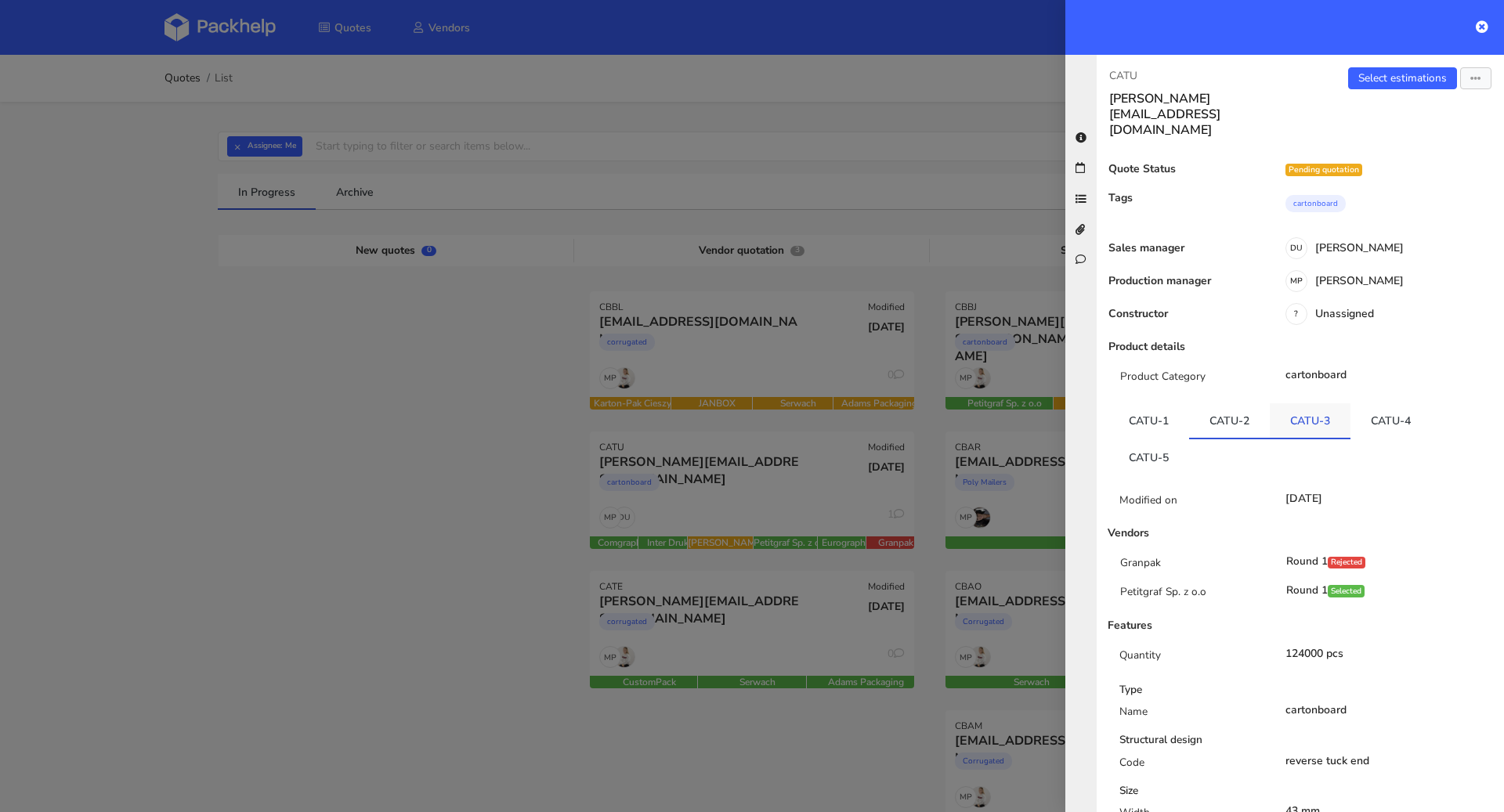
click at [1299, 403] on link "CATU-3" at bounding box center [1310, 420] width 81 height 34
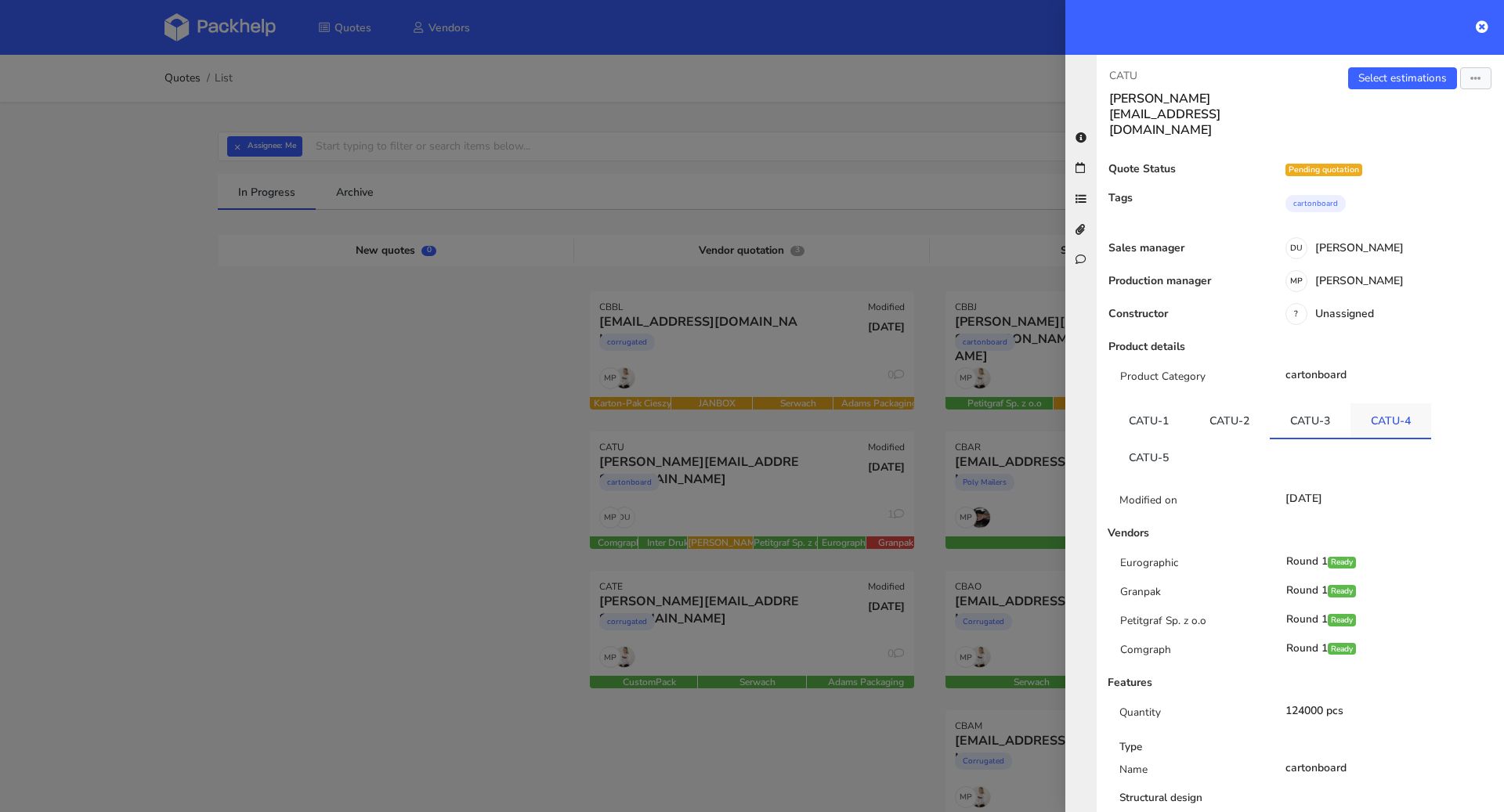
click at [1417, 403] on link "CATU-4" at bounding box center [1391, 420] width 81 height 34
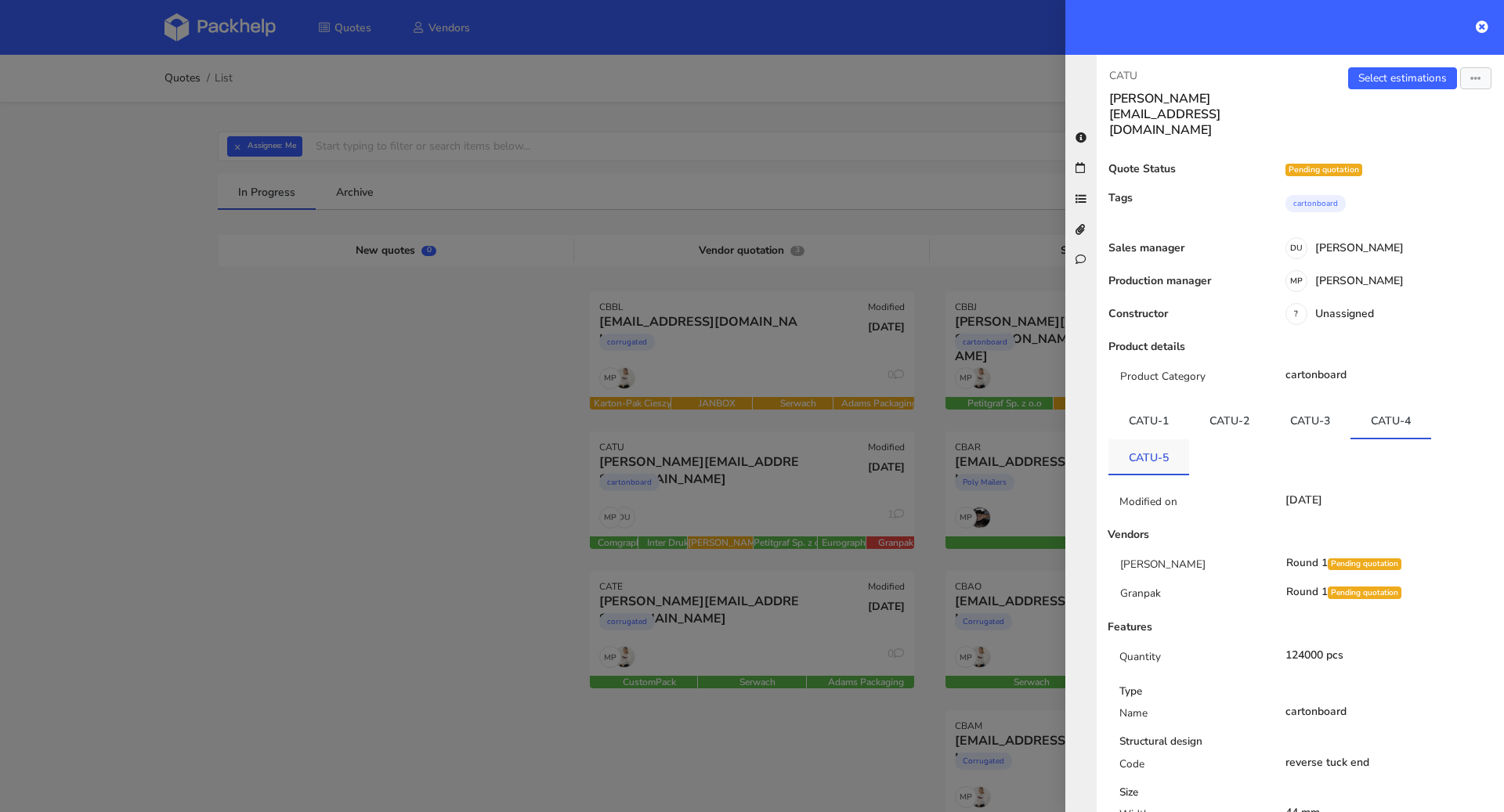
click at [1138, 440] on link "CATU-5" at bounding box center [1149, 457] width 81 height 34
click at [1480, 31] on icon at bounding box center [1482, 26] width 12 height 12
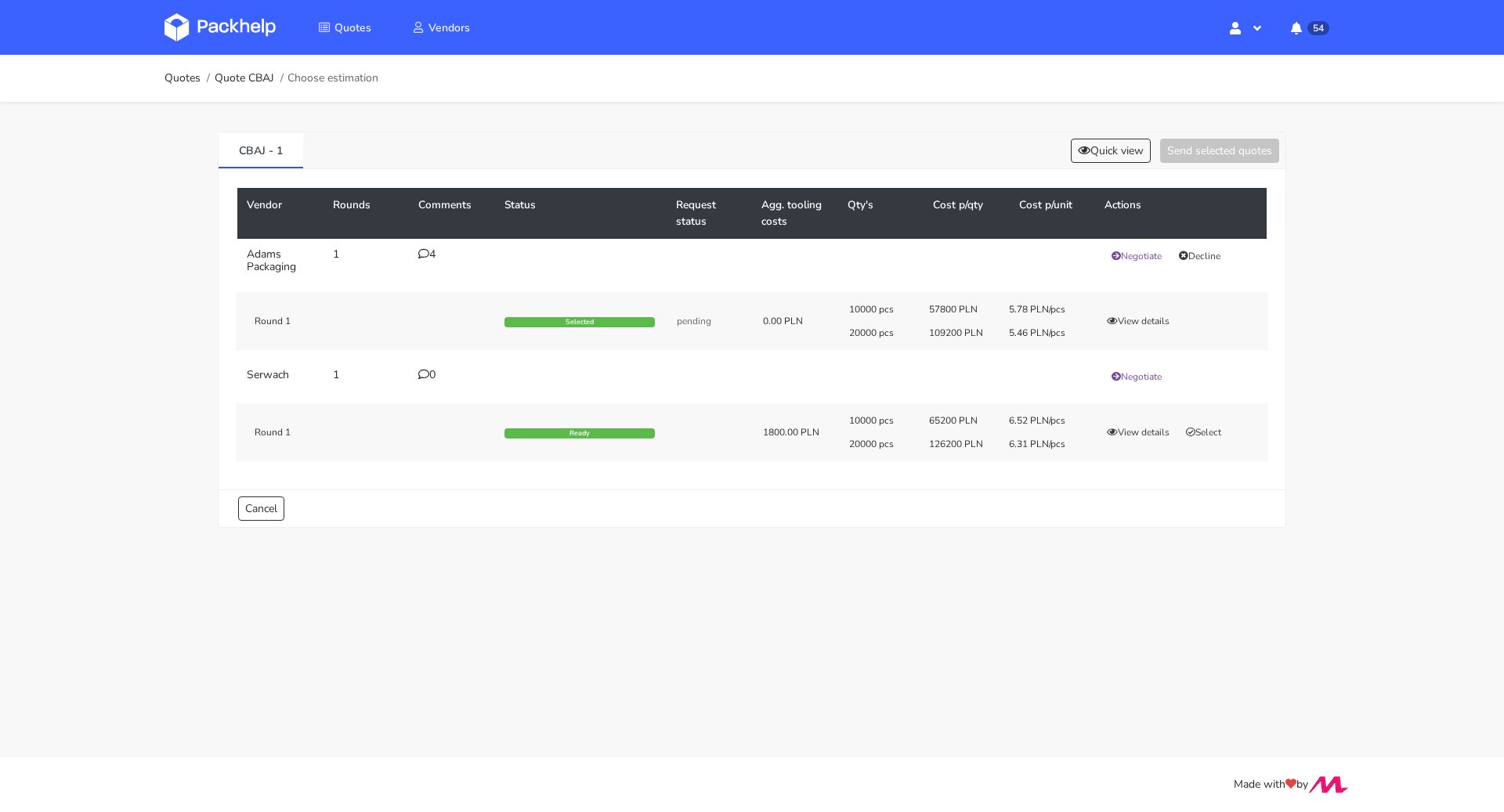
click at [430, 254] on div "4" at bounding box center [452, 254] width 68 height 12
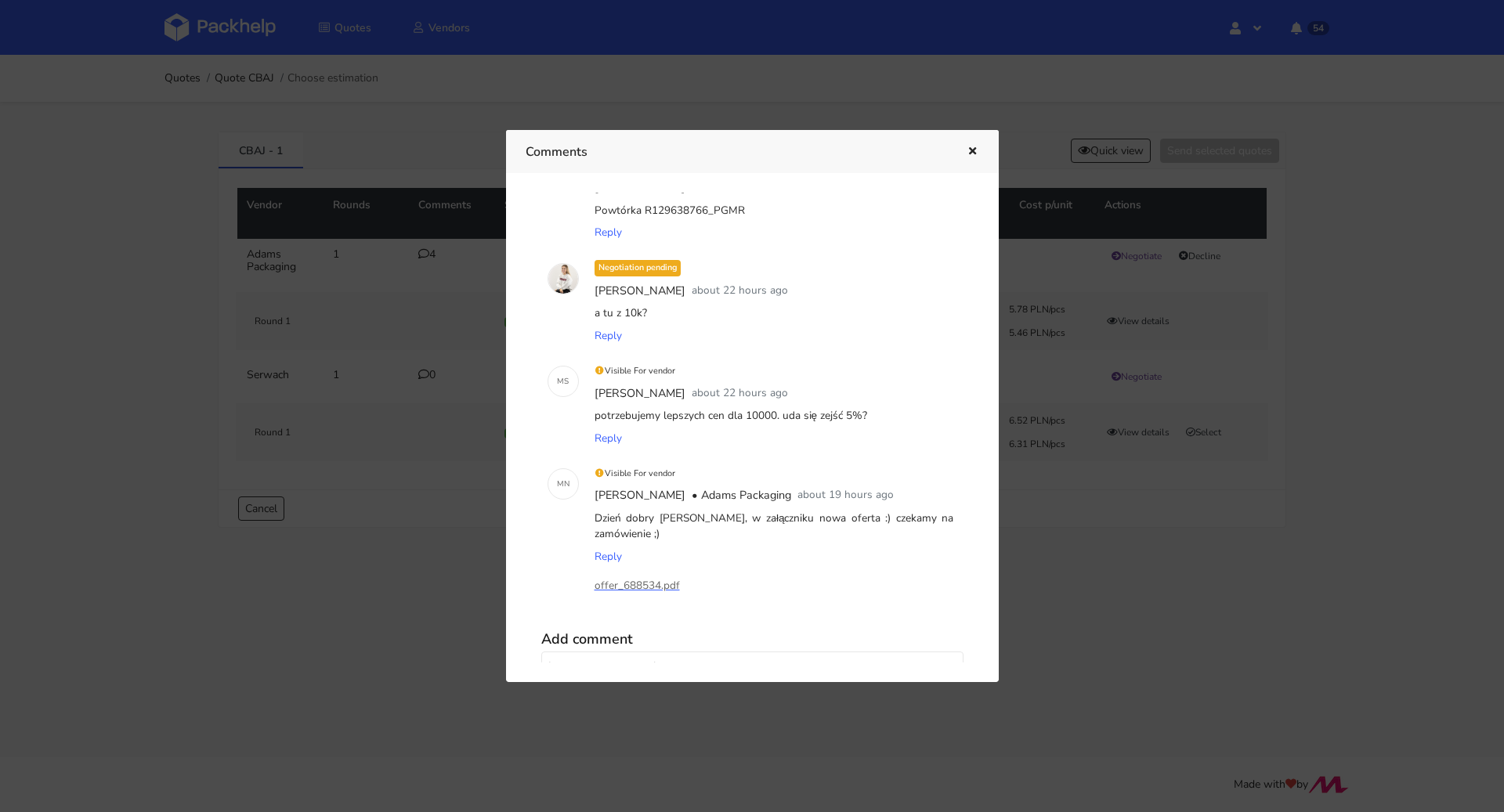
scroll to position [61, 0]
click at [972, 148] on icon "button" at bounding box center [973, 151] width 13 height 11
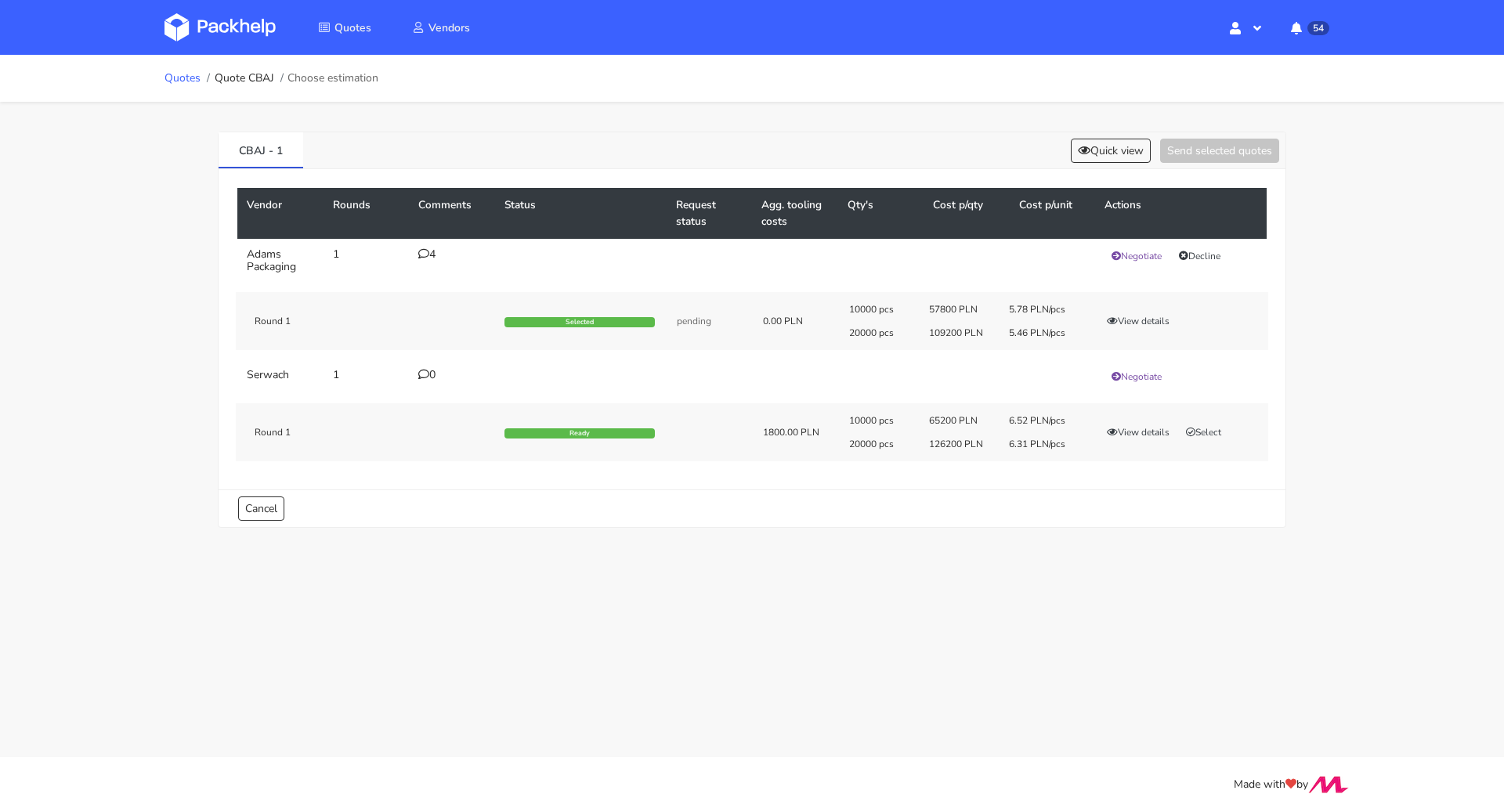
click at [191, 82] on link "Quotes" at bounding box center [183, 77] width 36 height 12
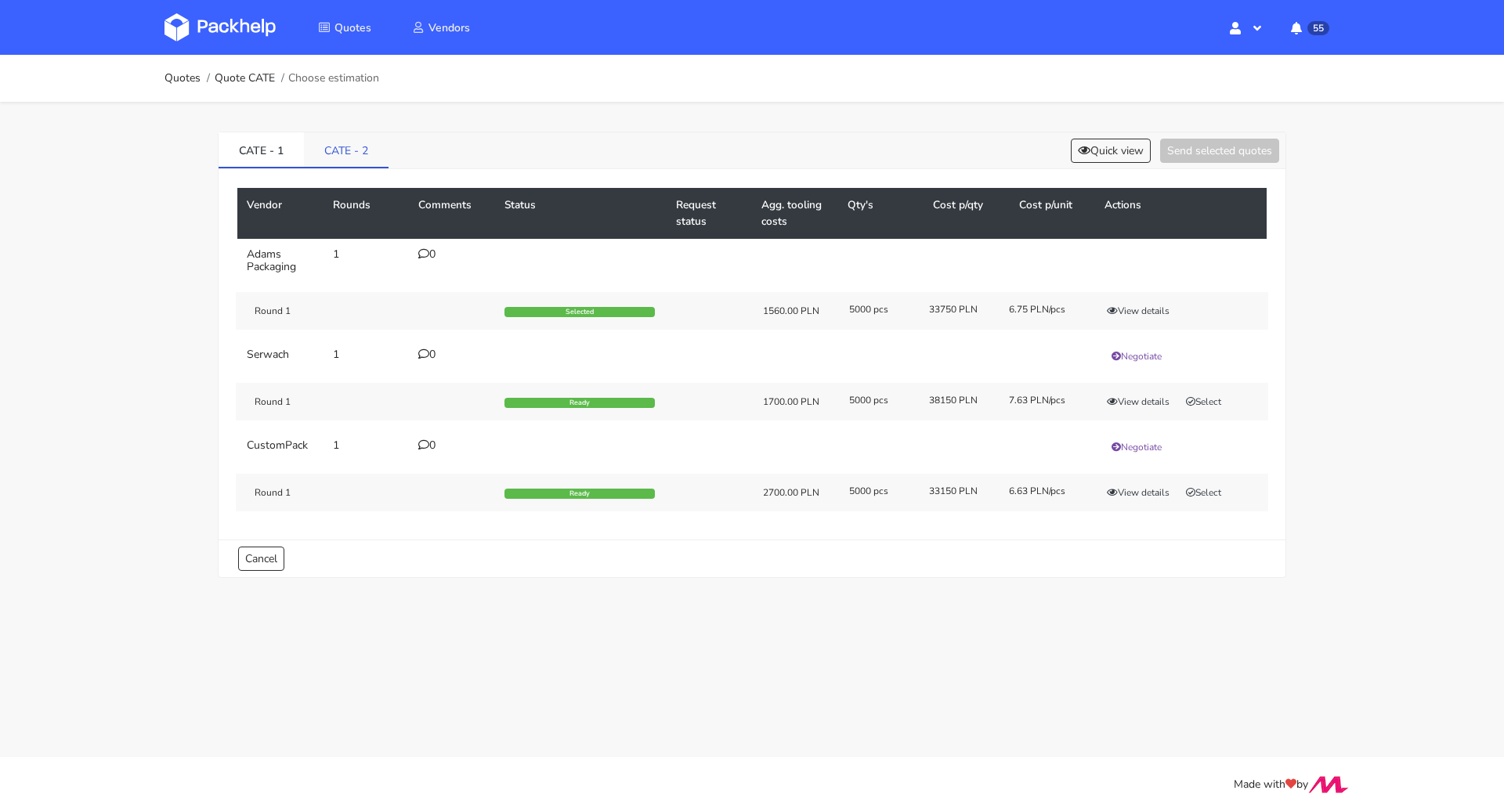
click at [361, 160] on link "CATE - 2" at bounding box center [346, 150] width 85 height 34
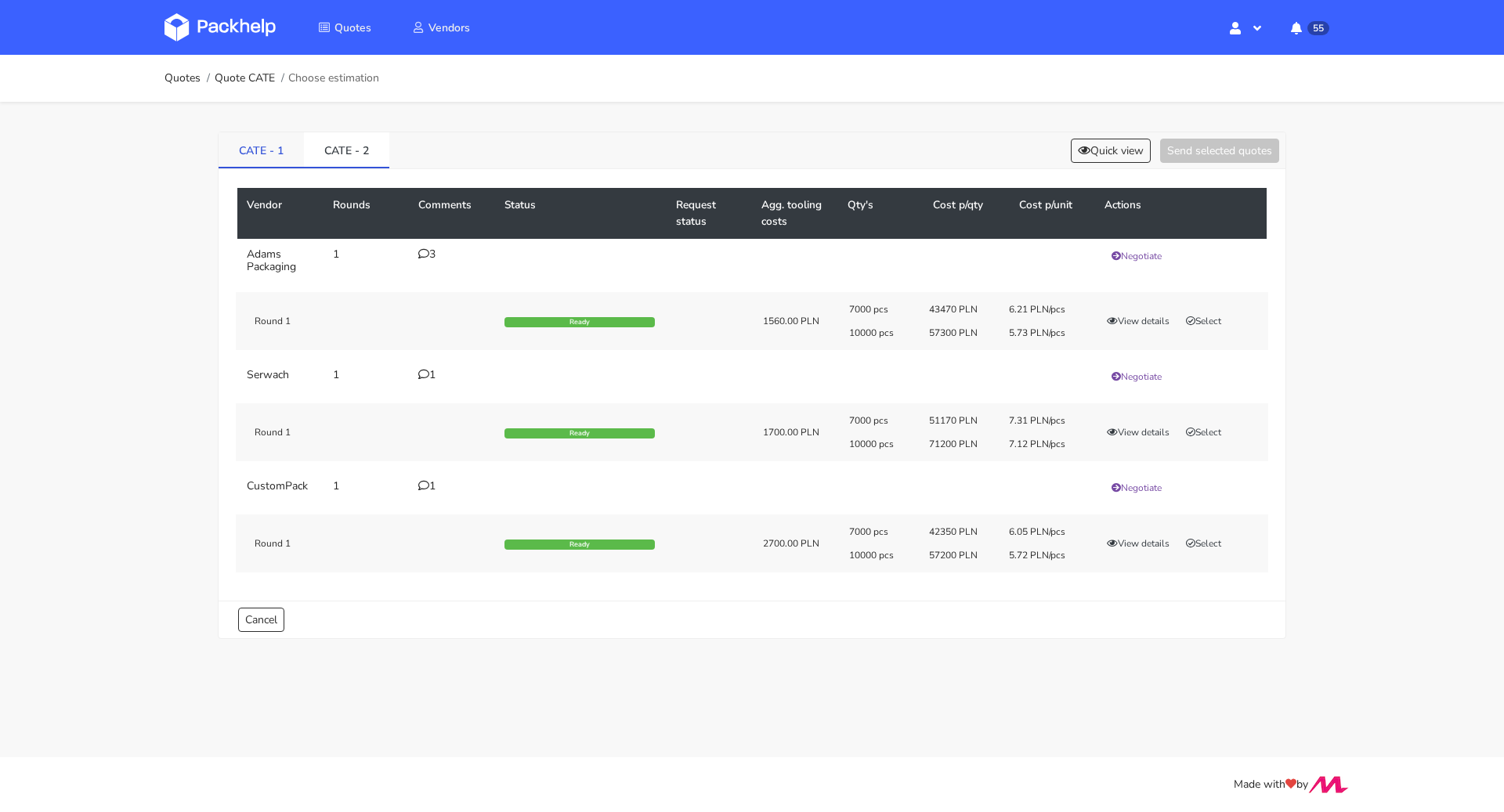
click at [273, 159] on link "CATE - 1" at bounding box center [261, 150] width 86 height 34
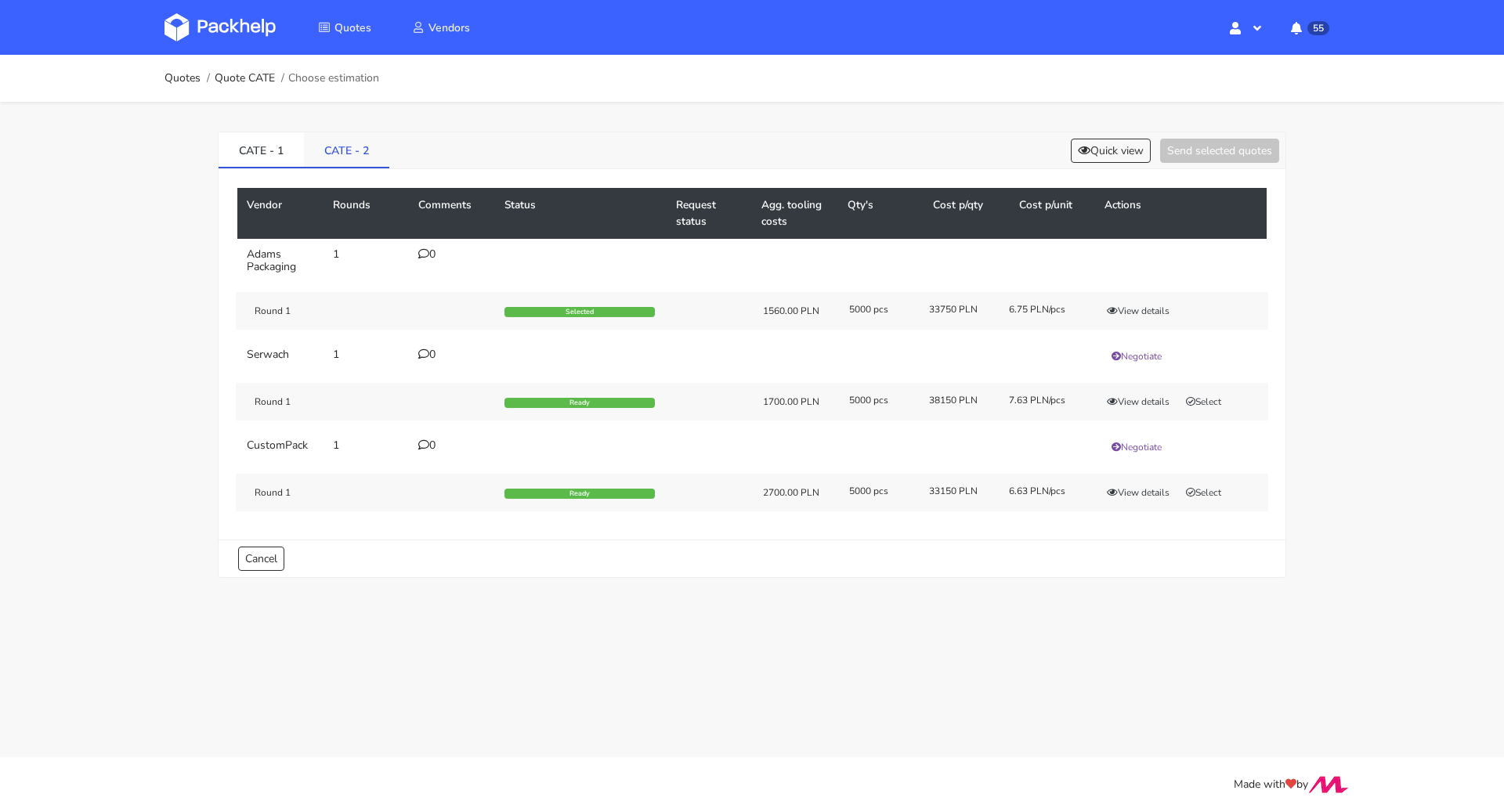
click at [329, 151] on link "CATE - 2" at bounding box center [346, 150] width 86 height 34
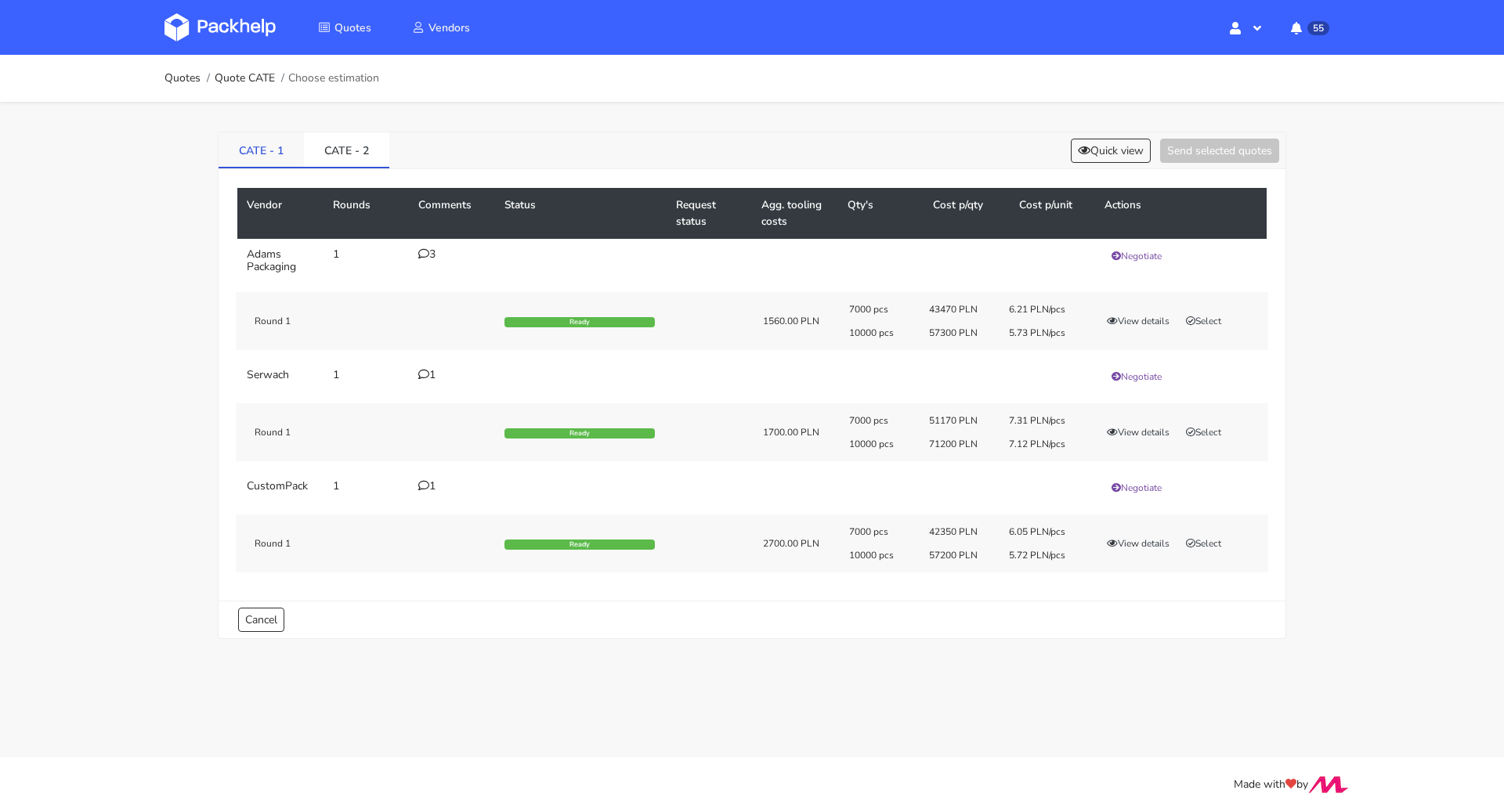
click at [256, 152] on link "CATE - 1" at bounding box center [261, 150] width 86 height 34
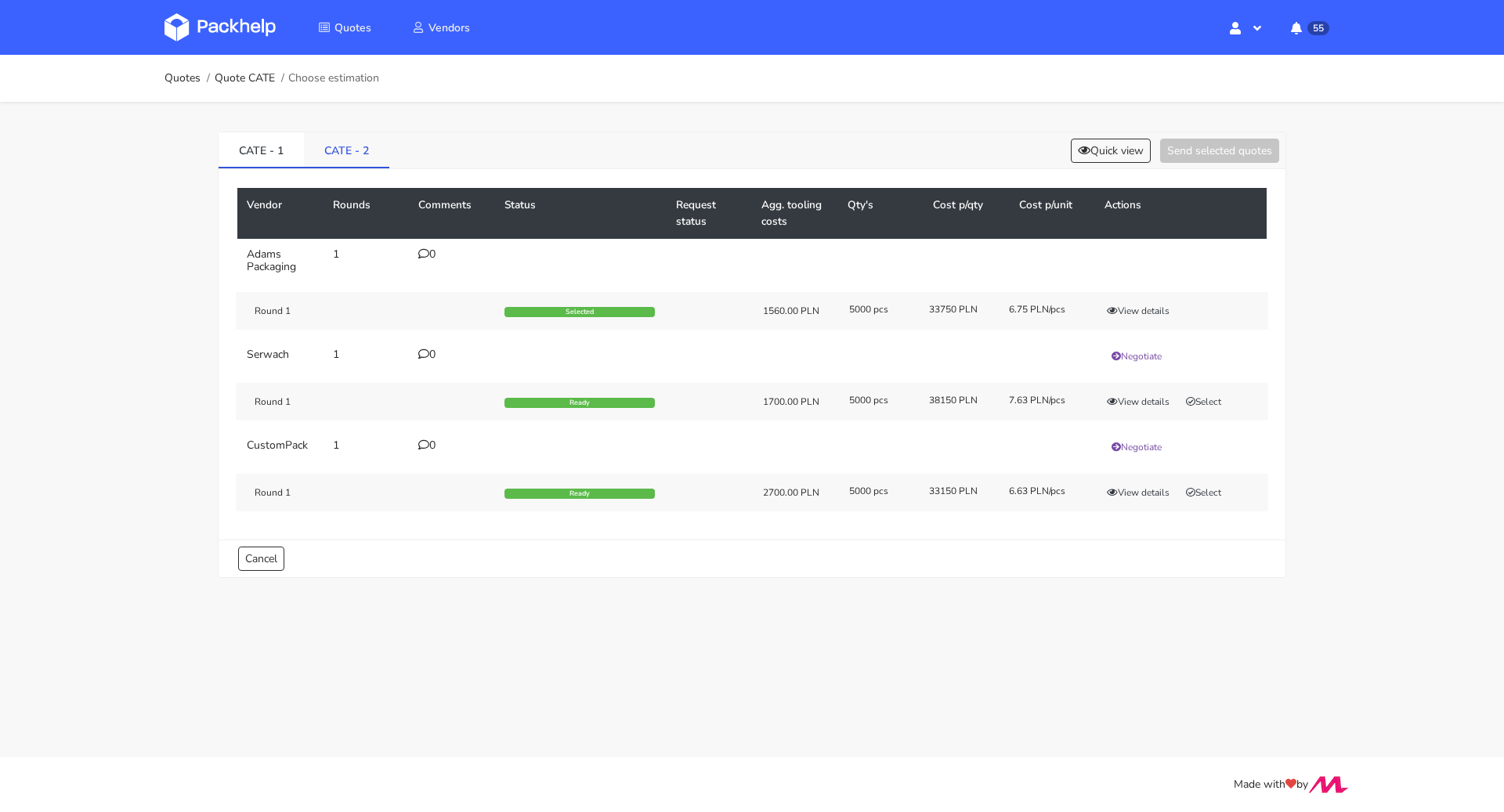
click at [362, 154] on link "CATE - 2" at bounding box center [346, 150] width 86 height 34
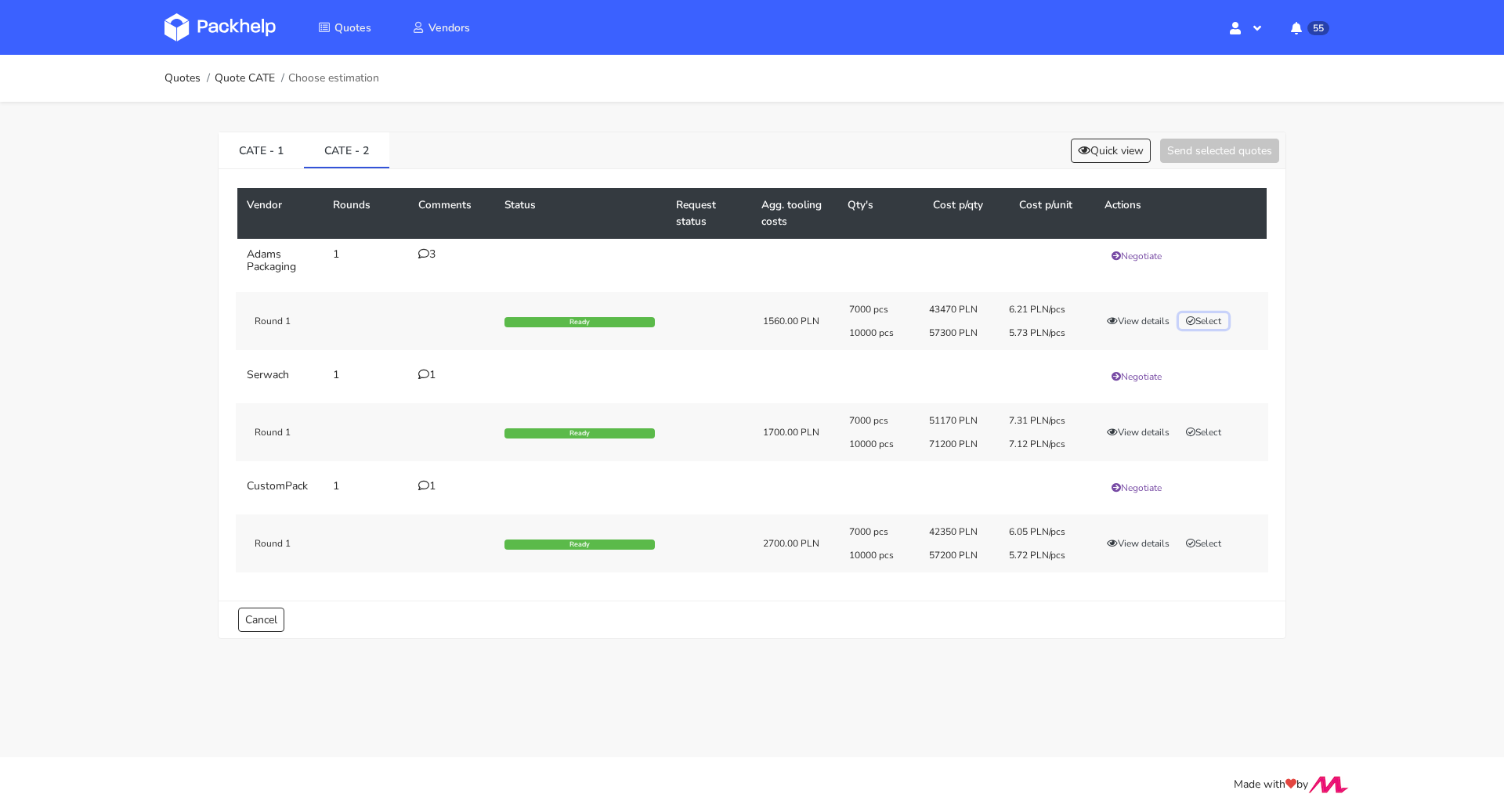
click at [1203, 321] on button "Select" at bounding box center [1203, 321] width 50 height 15
click at [1203, 153] on button "Send selected quotes ( 1 )" at bounding box center [1208, 151] width 141 height 24
click at [187, 72] on link "Quotes" at bounding box center [183, 77] width 36 height 12
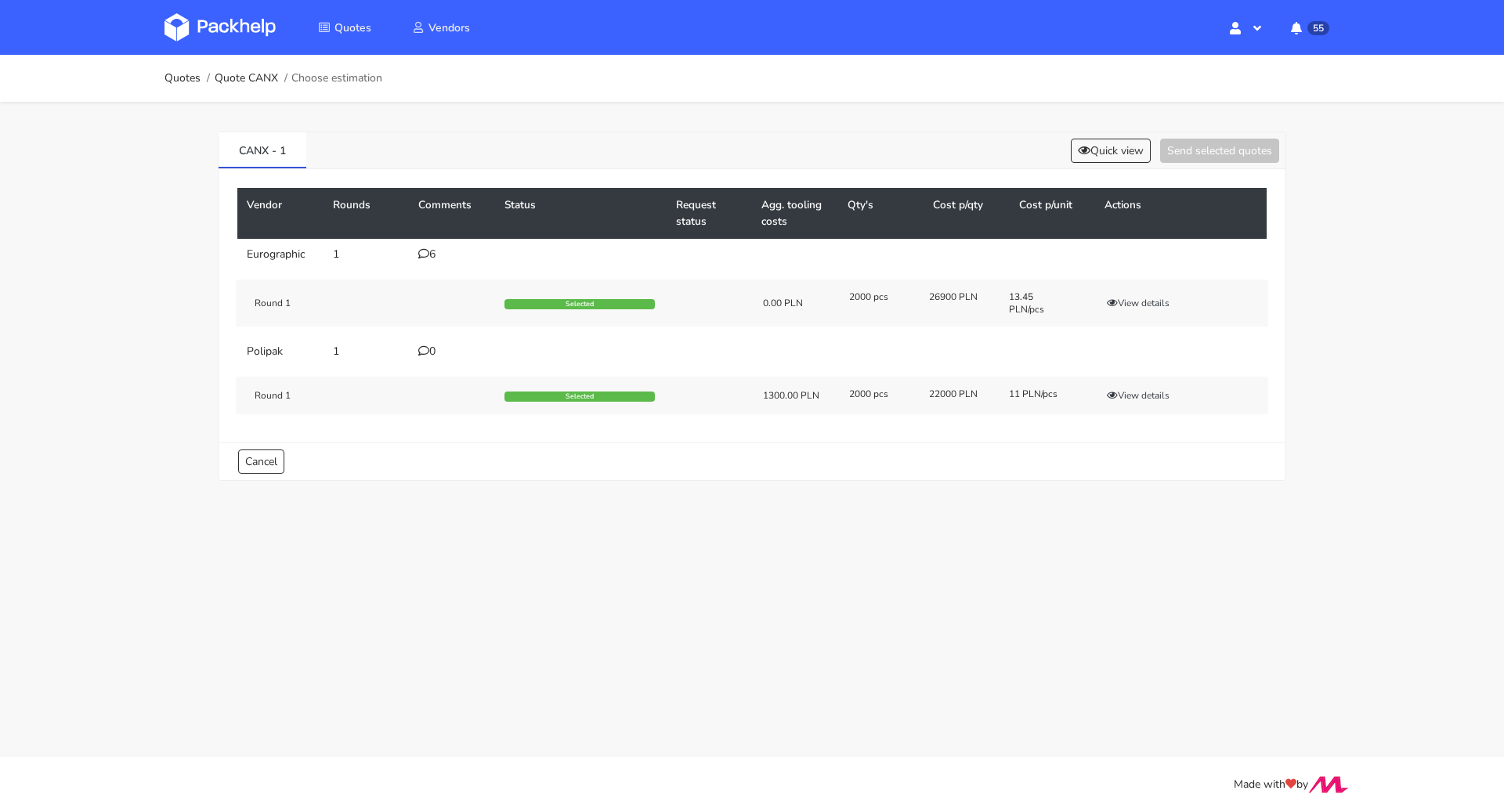
click at [429, 252] on div "6" at bounding box center [452, 254] width 68 height 12
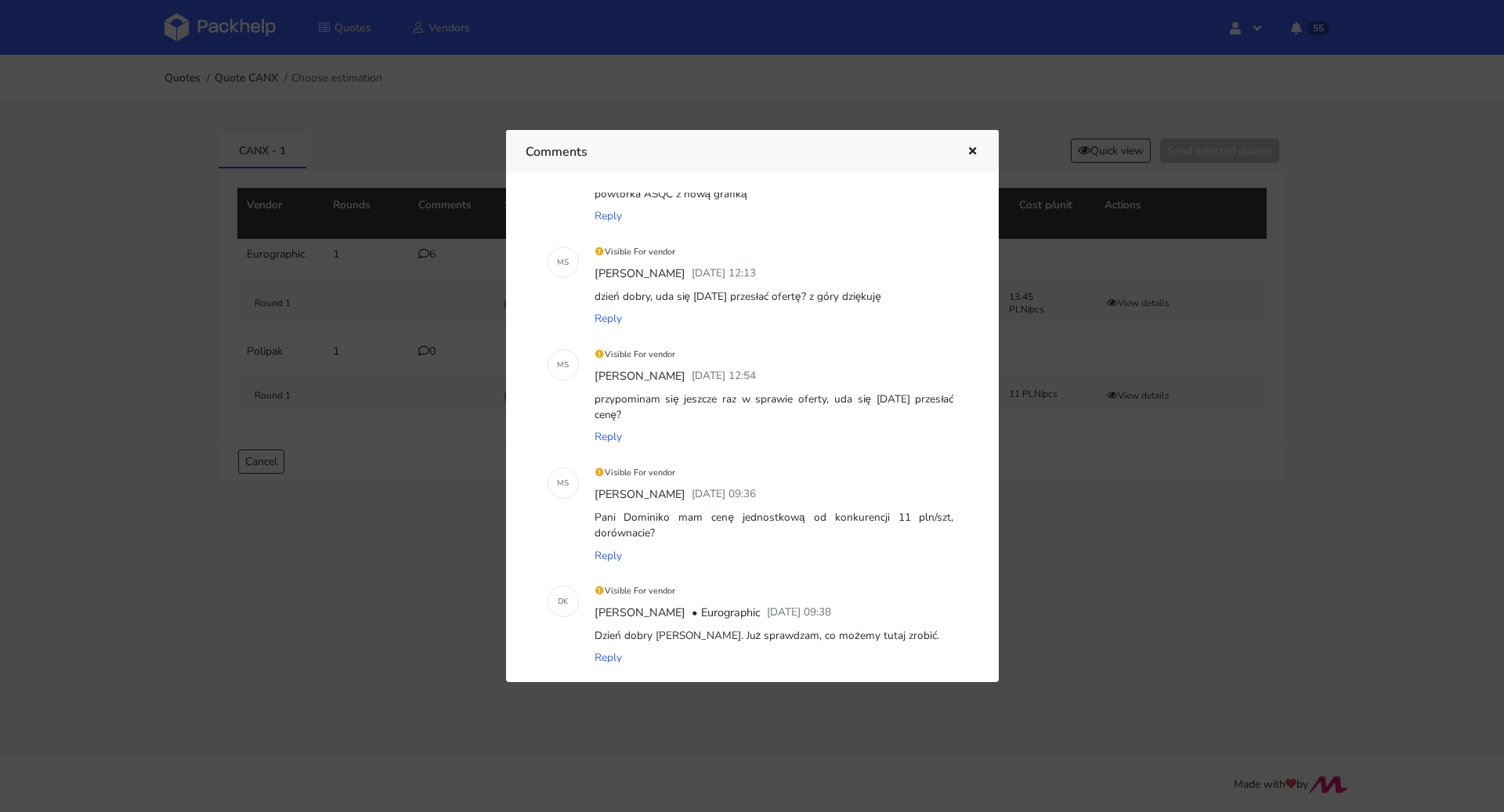
scroll to position [379, 0]
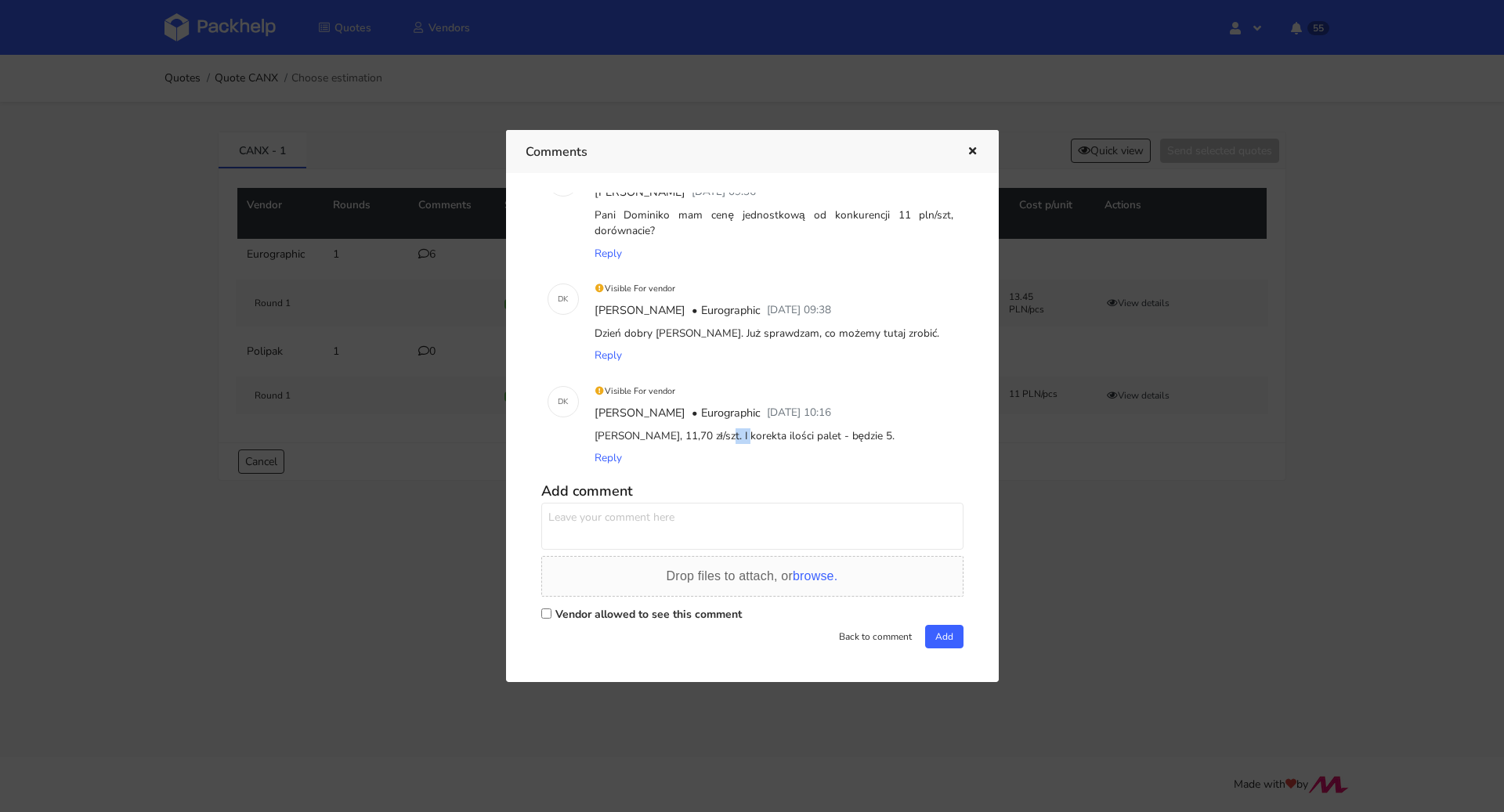
drag, startPoint x: 667, startPoint y: 432, endPoint x: 691, endPoint y: 432, distance: 24.0
click at [691, 432] on div "[PERSON_NAME], 11,70 zł/szt. I korekta ilości palet - będzie 5." at bounding box center [774, 436] width 366 height 22
copy div "11,70"
click at [966, 150] on icon "button" at bounding box center [973, 151] width 13 height 11
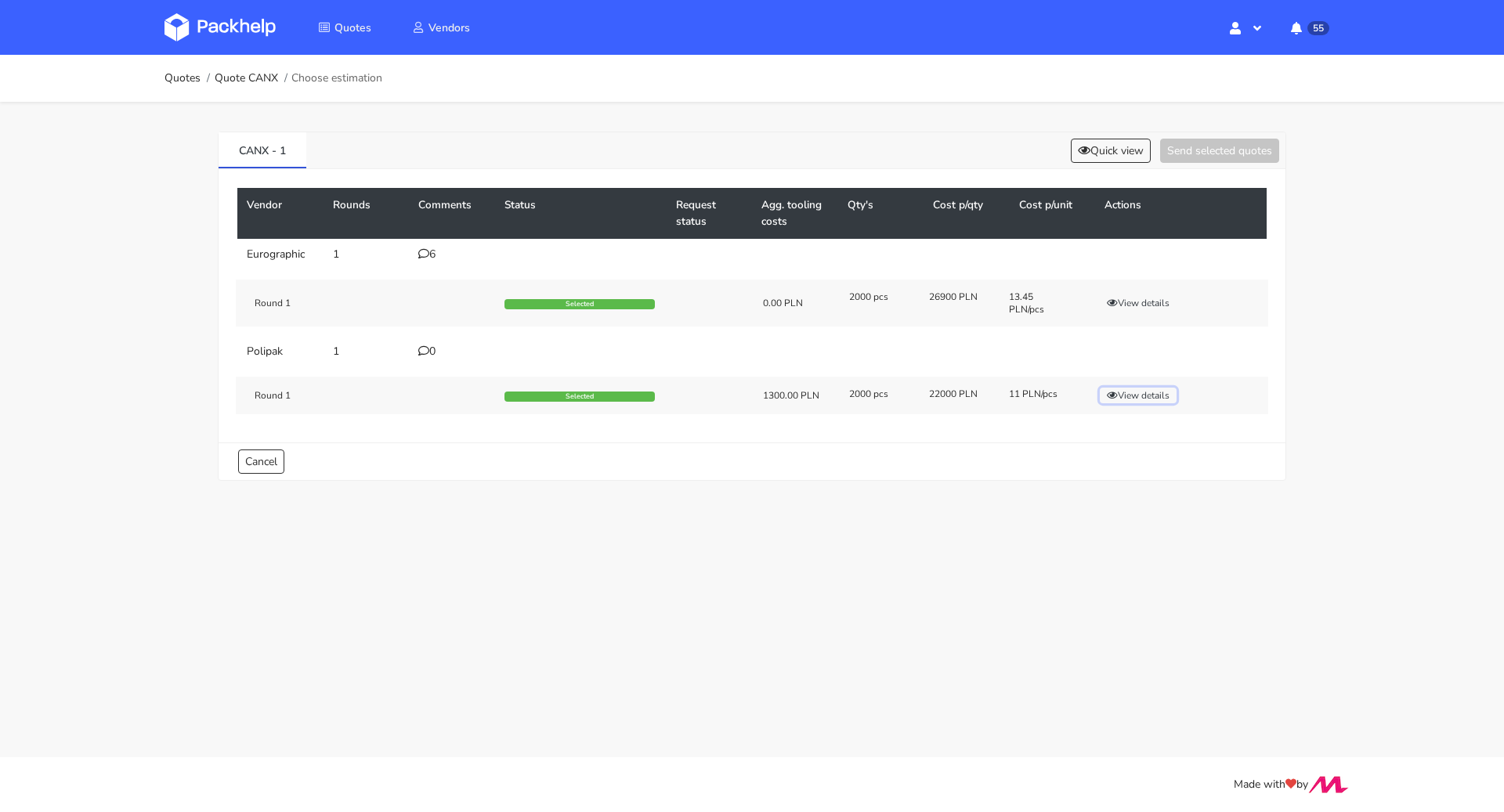
click at [1129, 390] on button "View details" at bounding box center [1138, 395] width 77 height 15
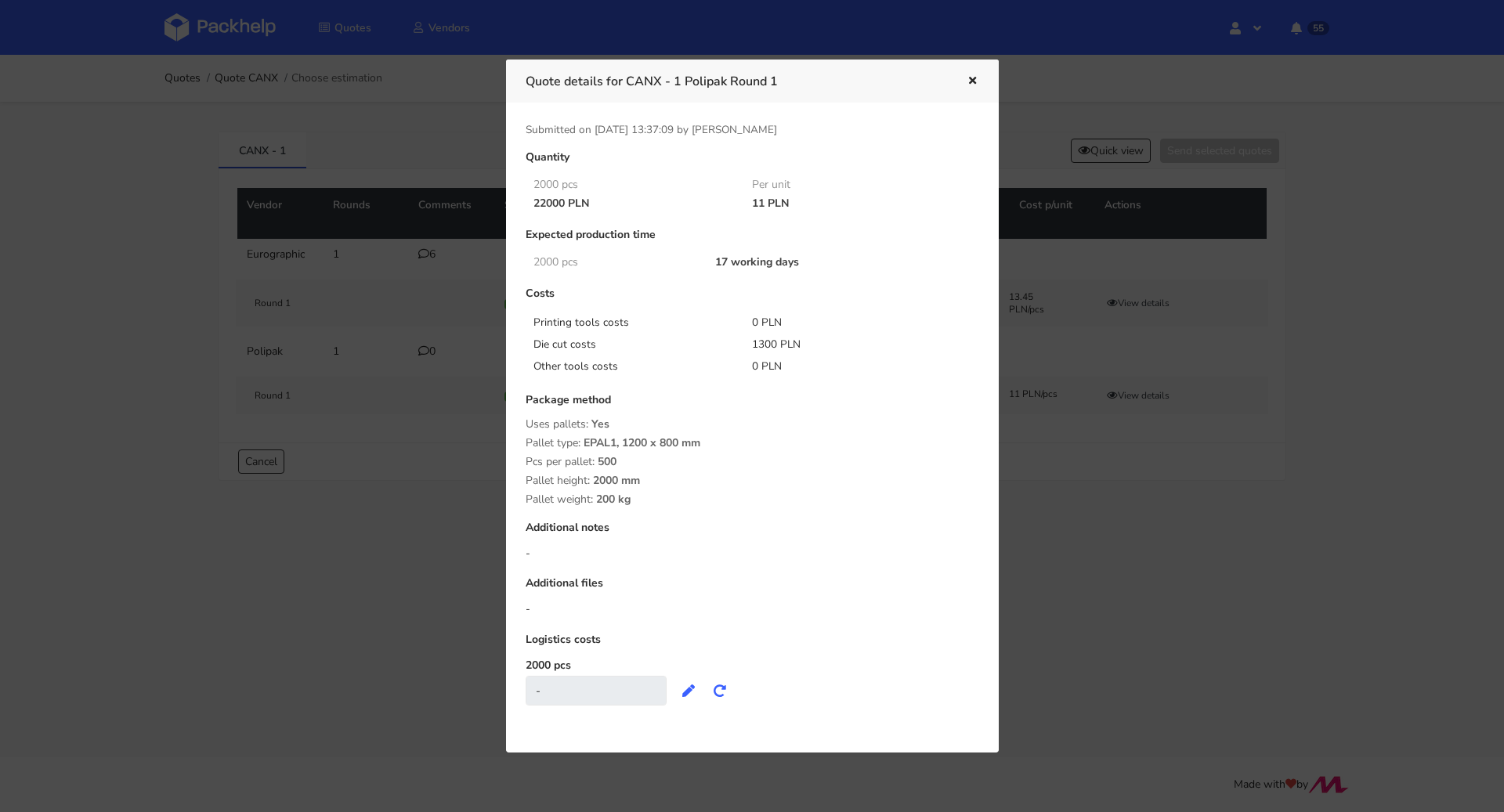
click at [1102, 525] on div at bounding box center [752, 406] width 1504 height 812
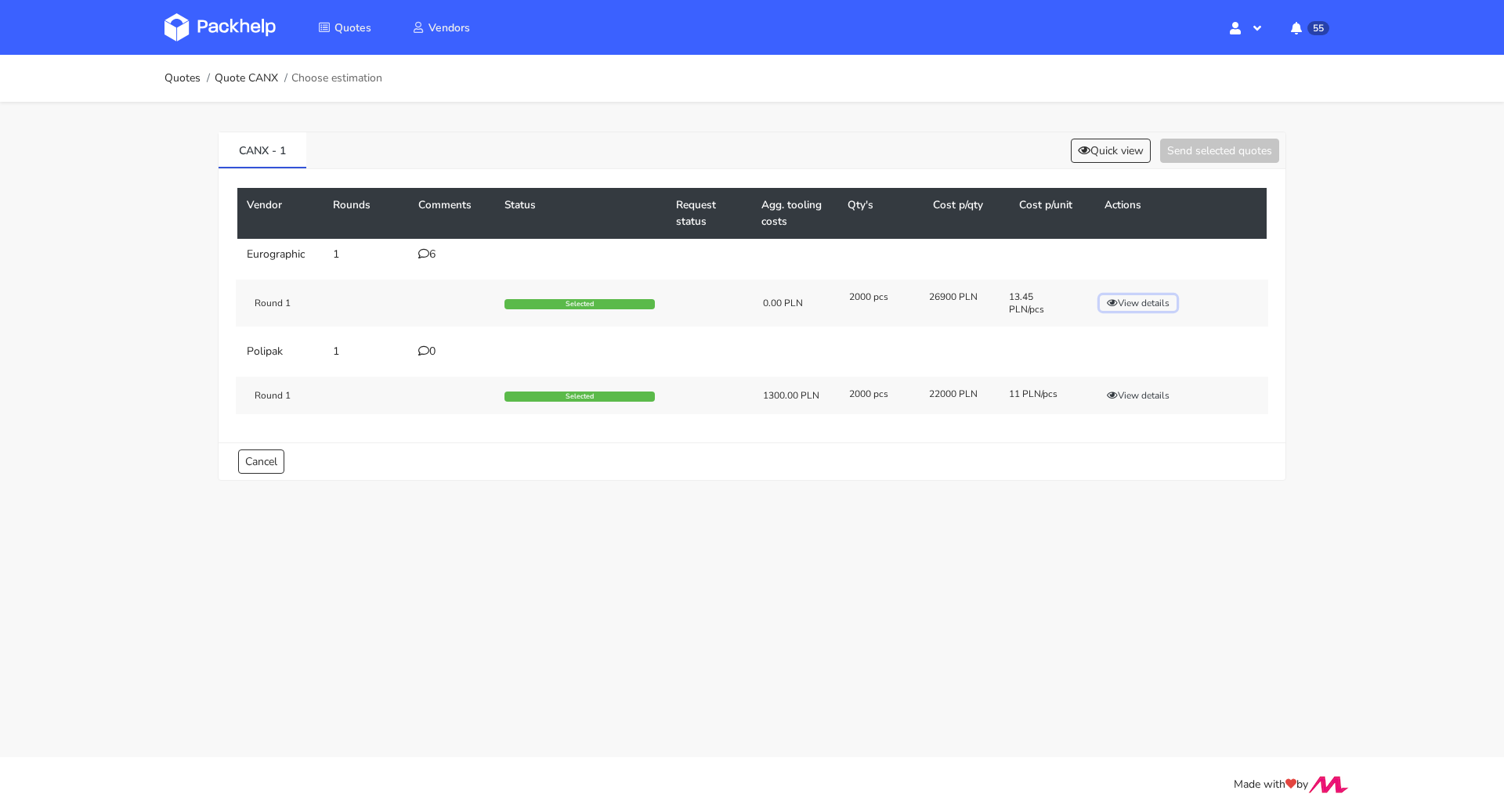
click at [1154, 303] on button "View details" at bounding box center [1138, 303] width 77 height 15
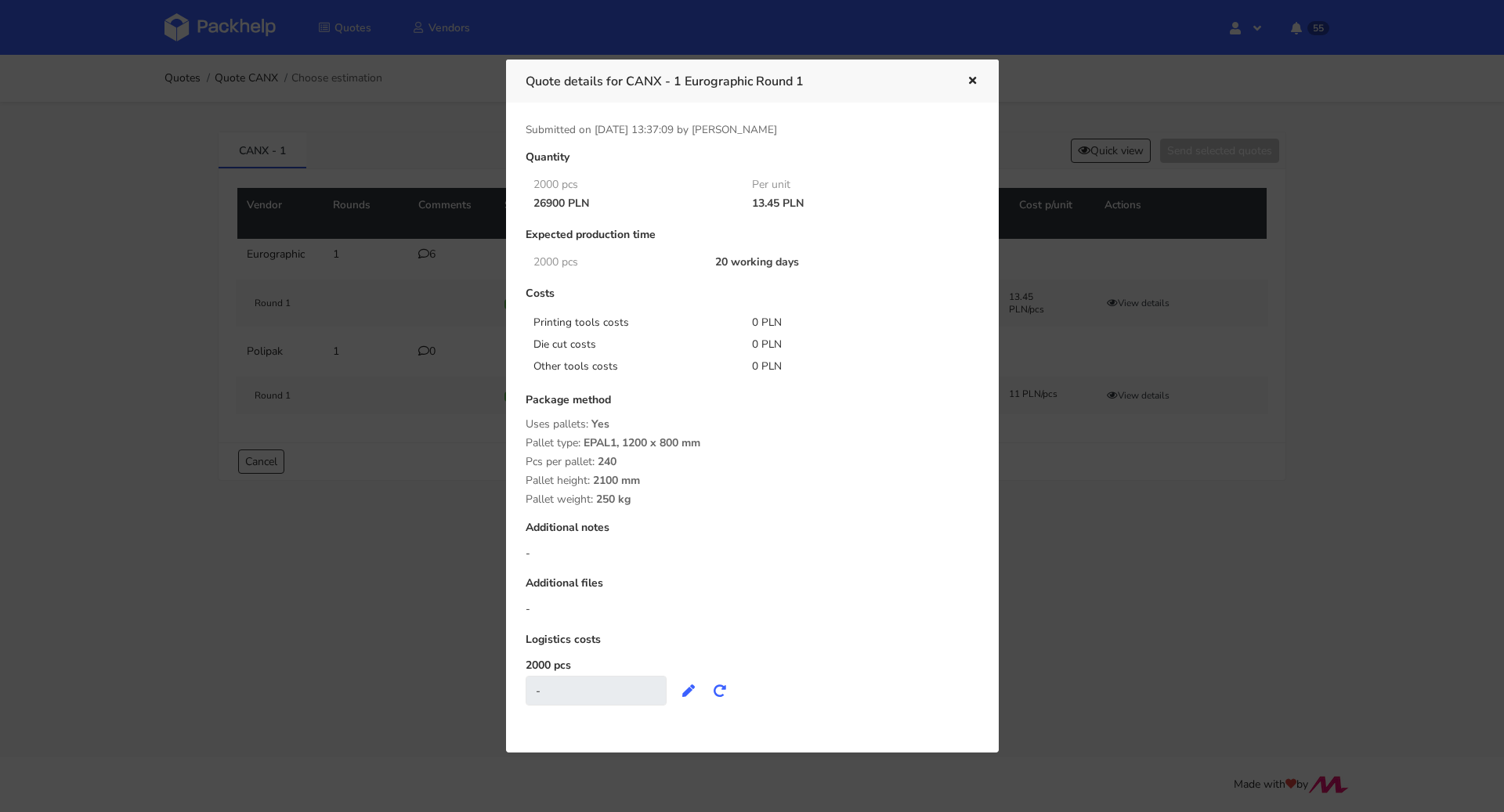
click at [1061, 498] on div at bounding box center [752, 406] width 1504 height 812
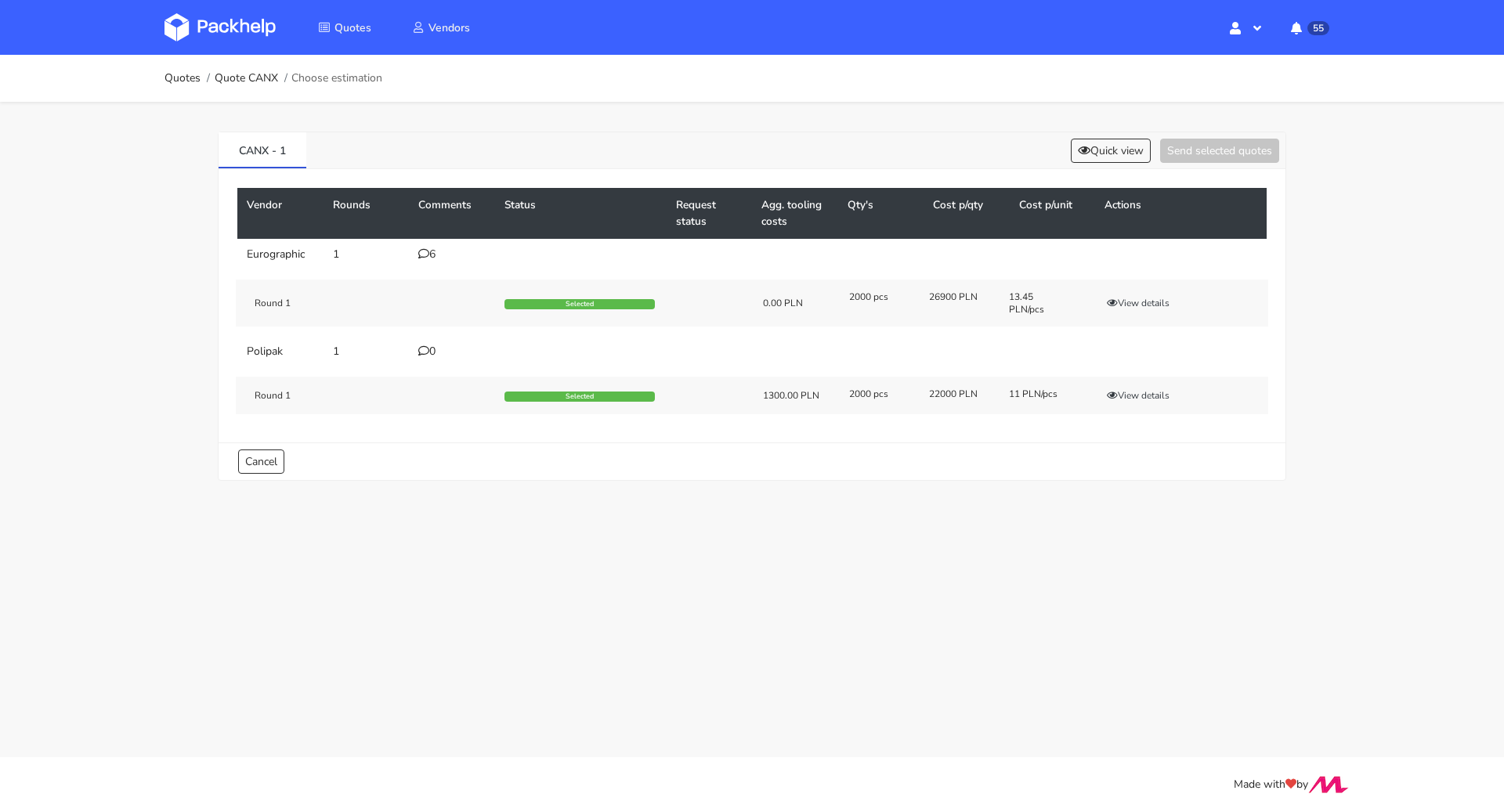
click at [427, 248] on icon at bounding box center [424, 253] width 11 height 11
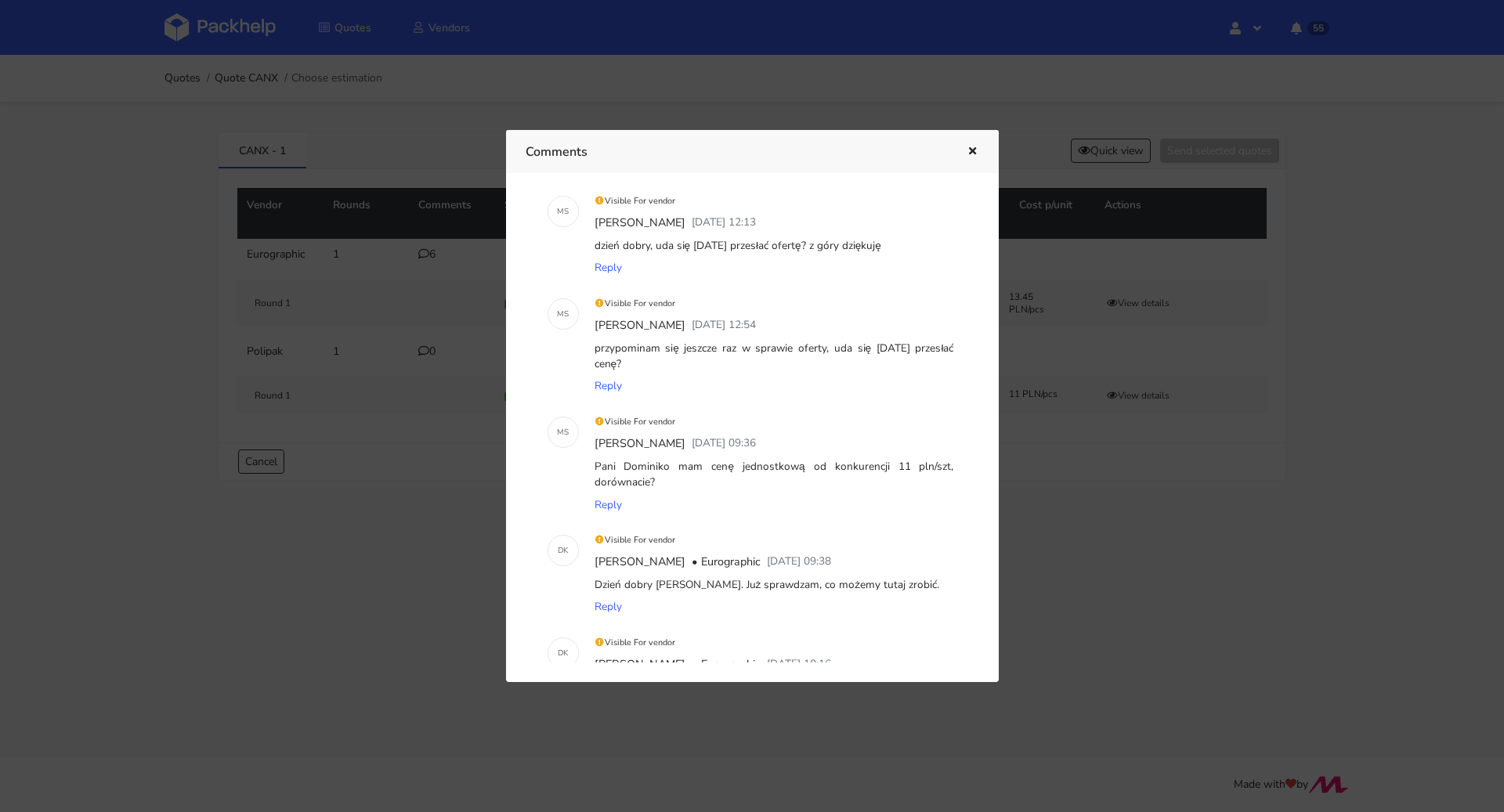
scroll to position [0, 0]
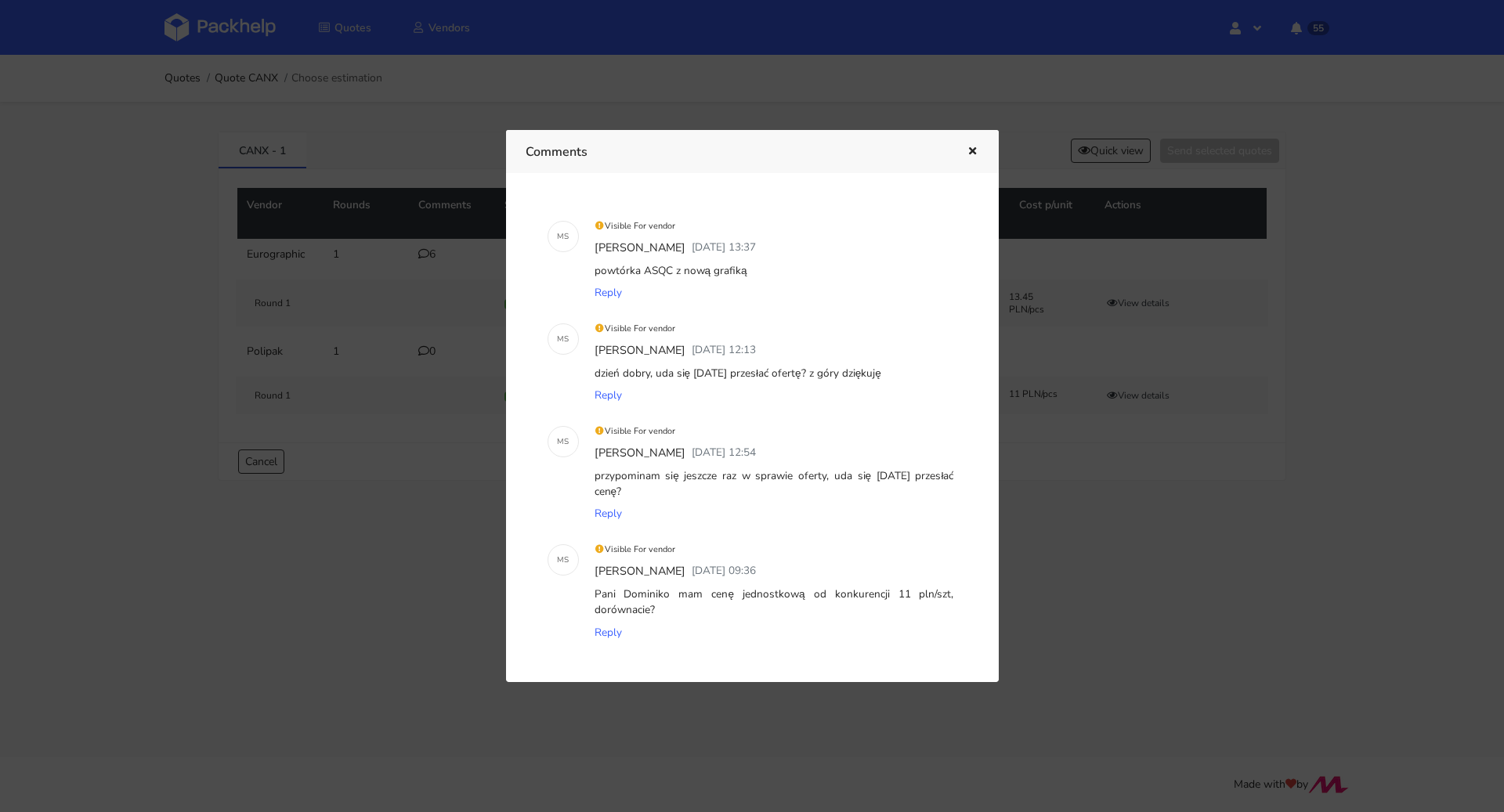
click at [372, 397] on div at bounding box center [752, 406] width 1504 height 812
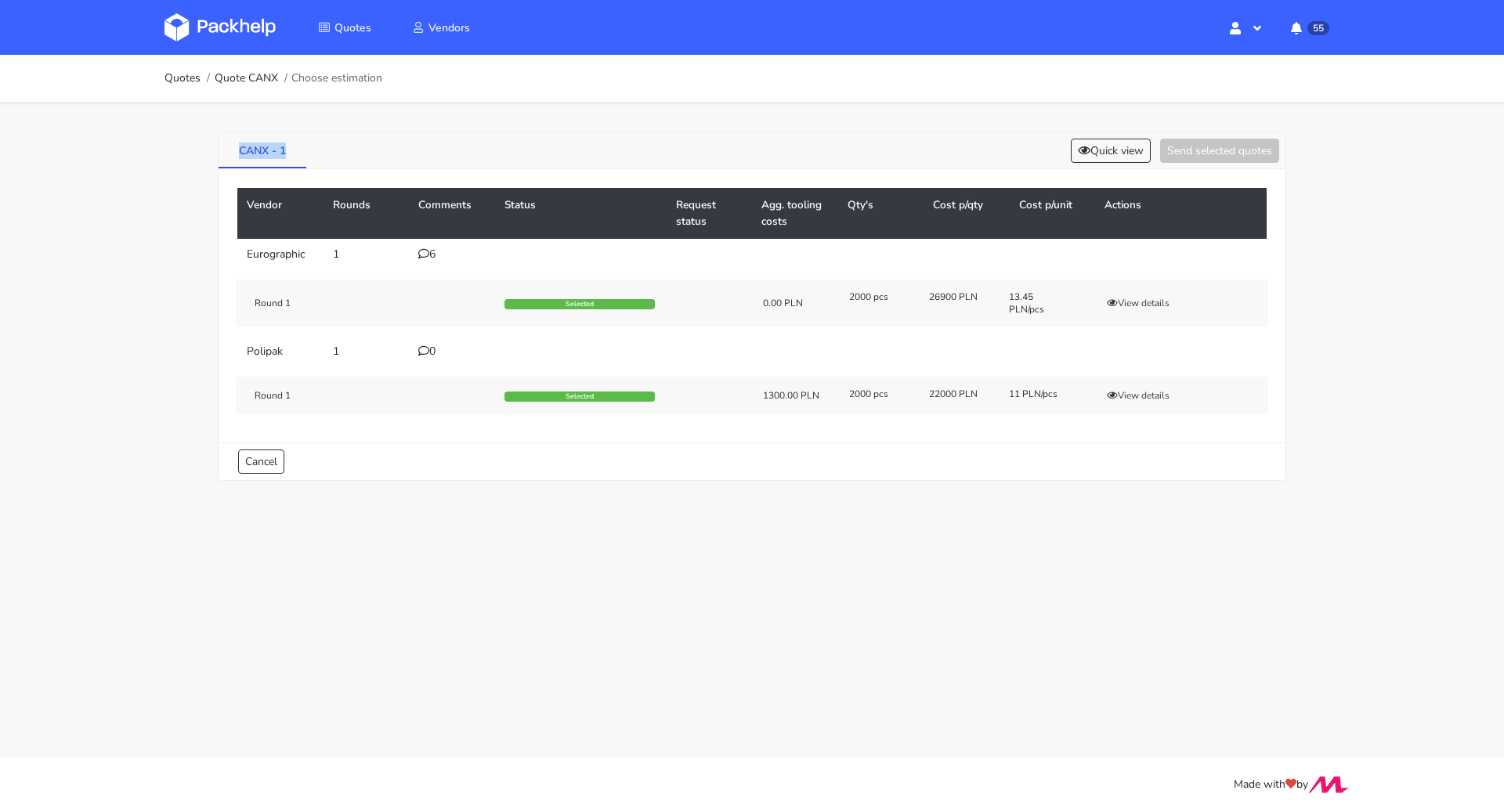
drag, startPoint x: 232, startPoint y: 150, endPoint x: 287, endPoint y: 151, distance: 55.0
click at [287, 151] on link "CANX - 1" at bounding box center [262, 150] width 88 height 34
copy link "CANX - 1"
click at [424, 254] on icon at bounding box center [424, 253] width 11 height 11
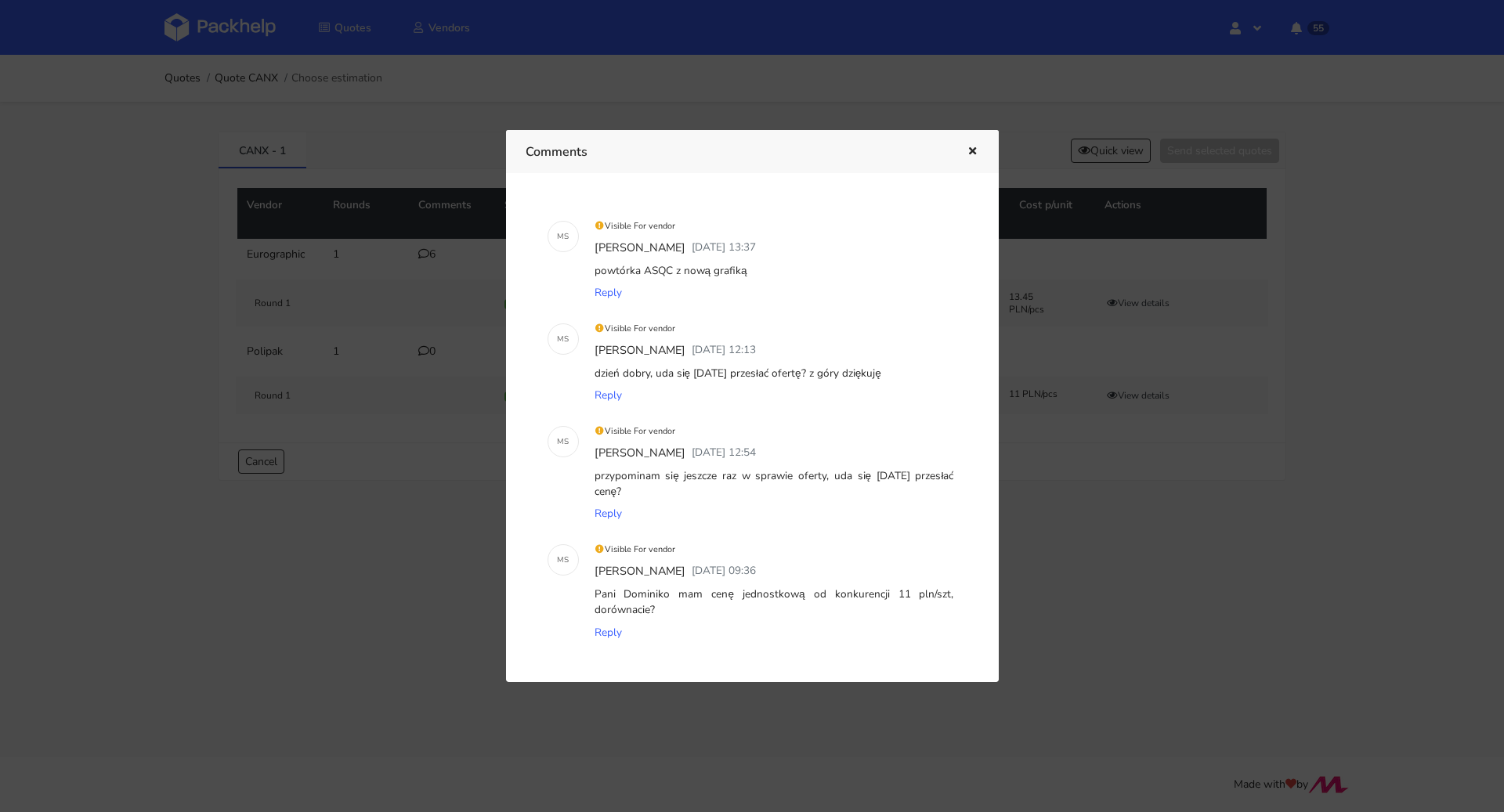
drag, startPoint x: 647, startPoint y: 270, endPoint x: 763, endPoint y: 269, distance: 116.0
click at [763, 269] on div "powtórka ASQC z nową grafiką" at bounding box center [774, 270] width 366 height 22
copy div "powtórka ASQC z nową grafiką"
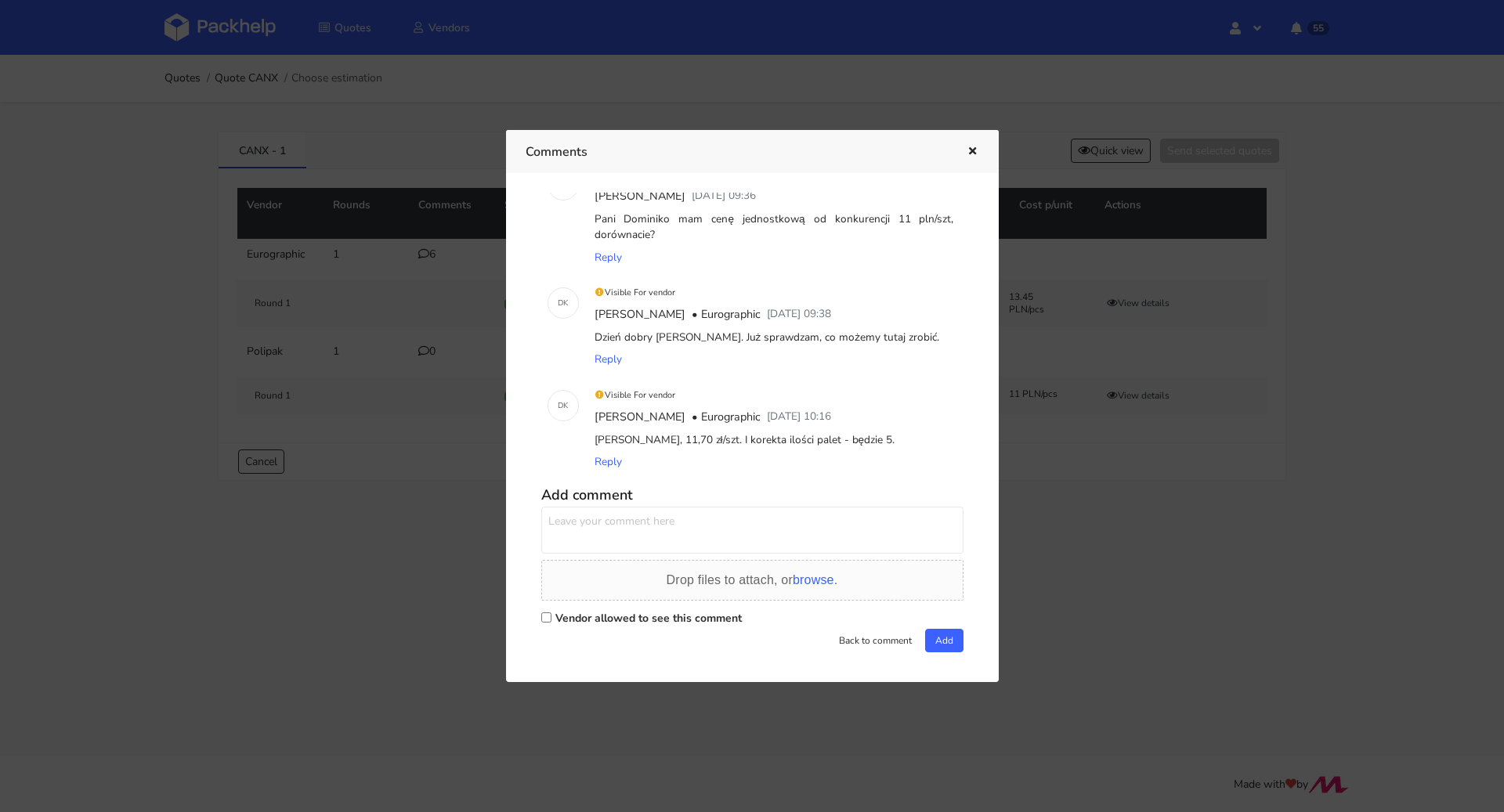
scroll to position [379, 0]
click at [972, 153] on icon "button" at bounding box center [973, 151] width 13 height 11
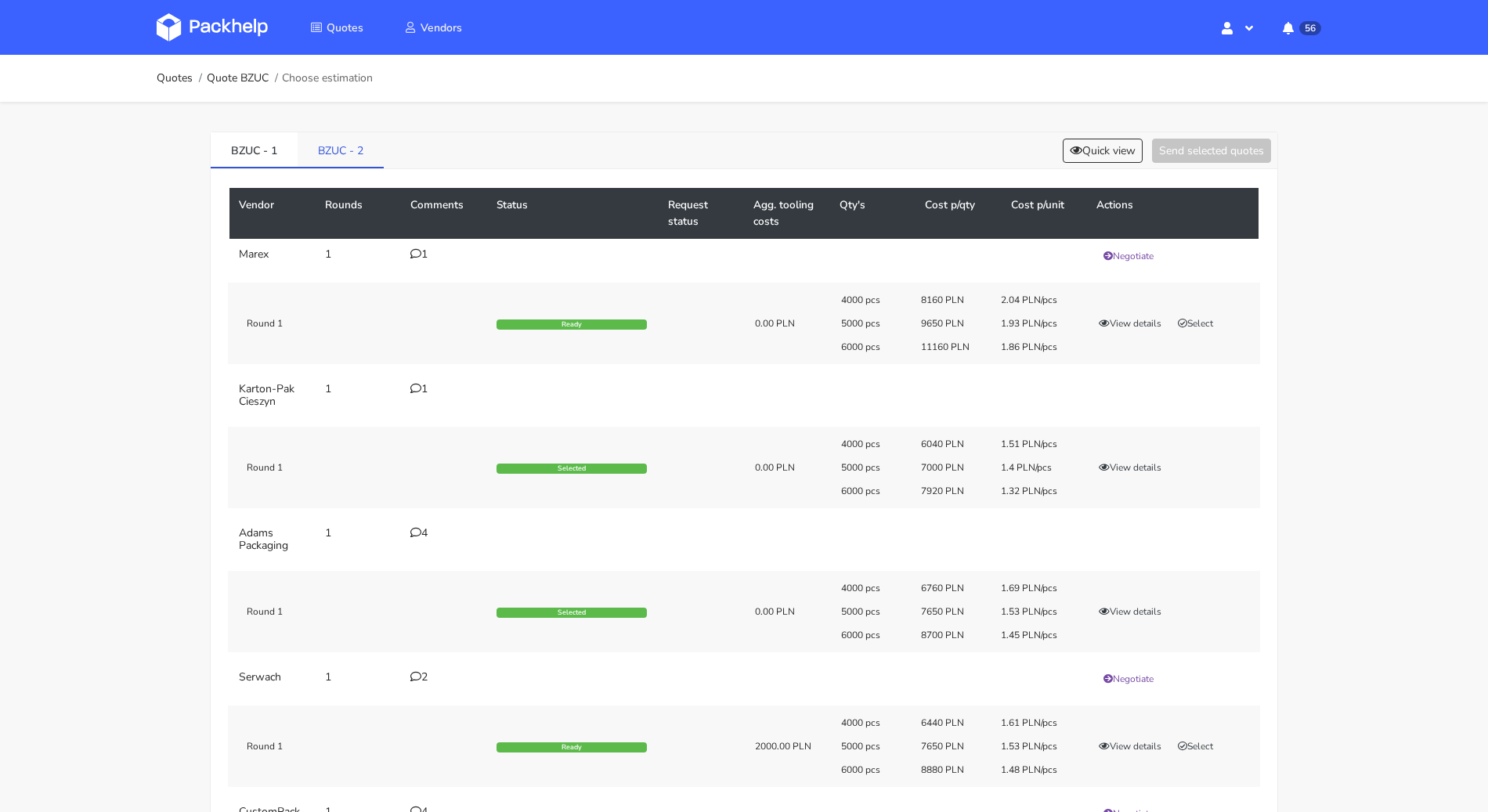
click at [377, 150] on link "BZUC - 2" at bounding box center [340, 150] width 86 height 34
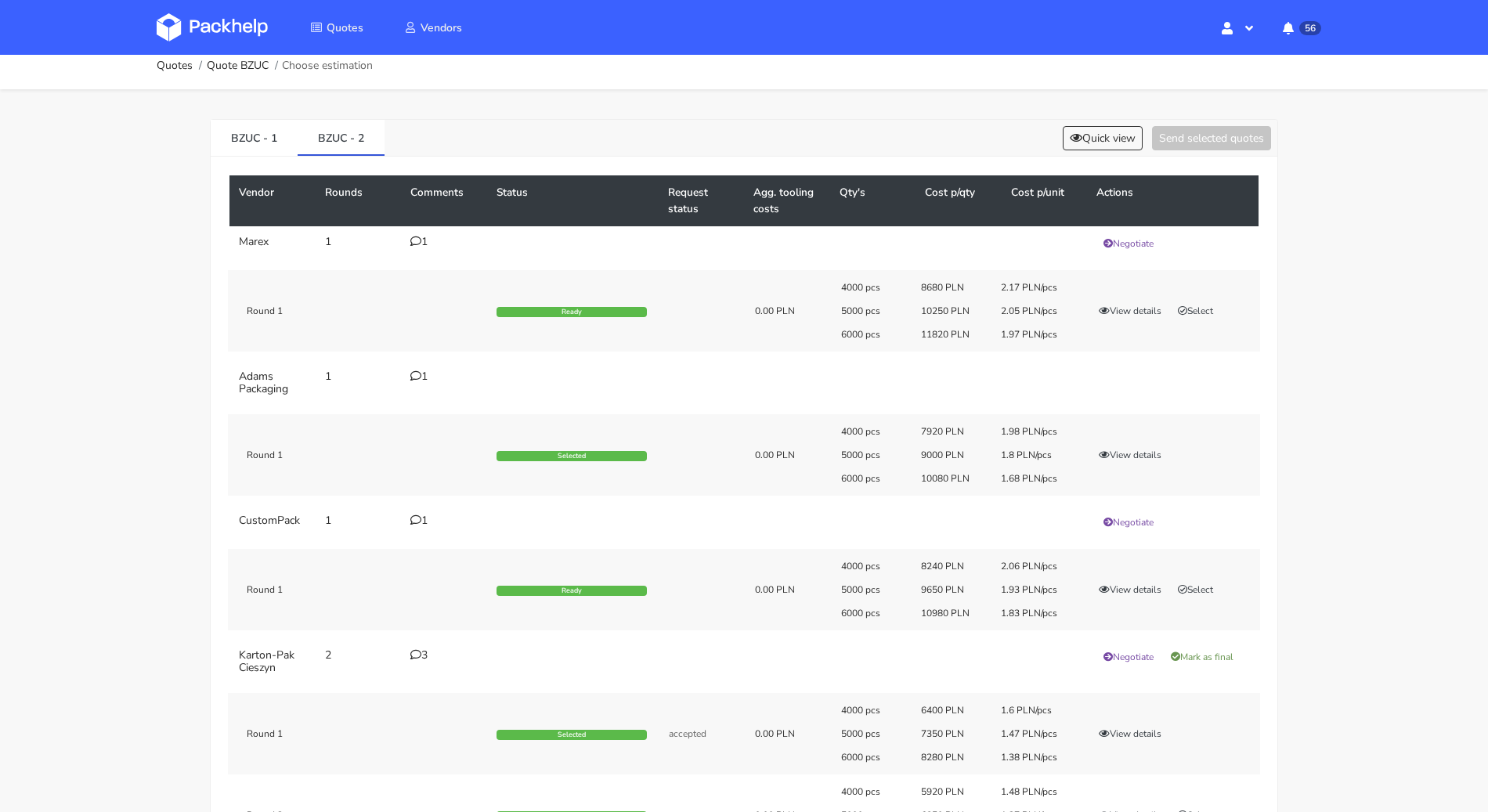
scroll to position [29, 0]
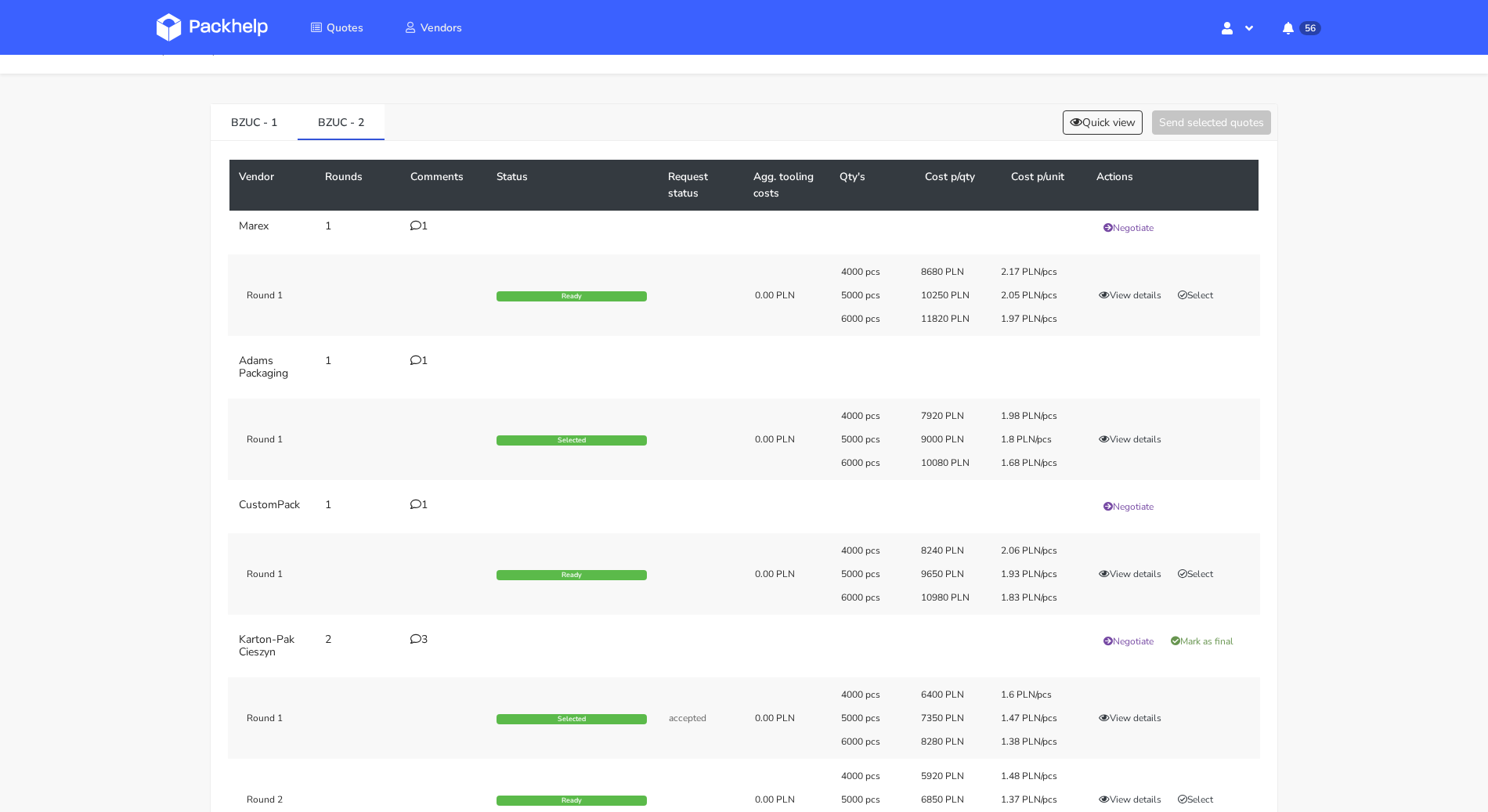
click at [418, 358] on icon at bounding box center [415, 360] width 11 height 11
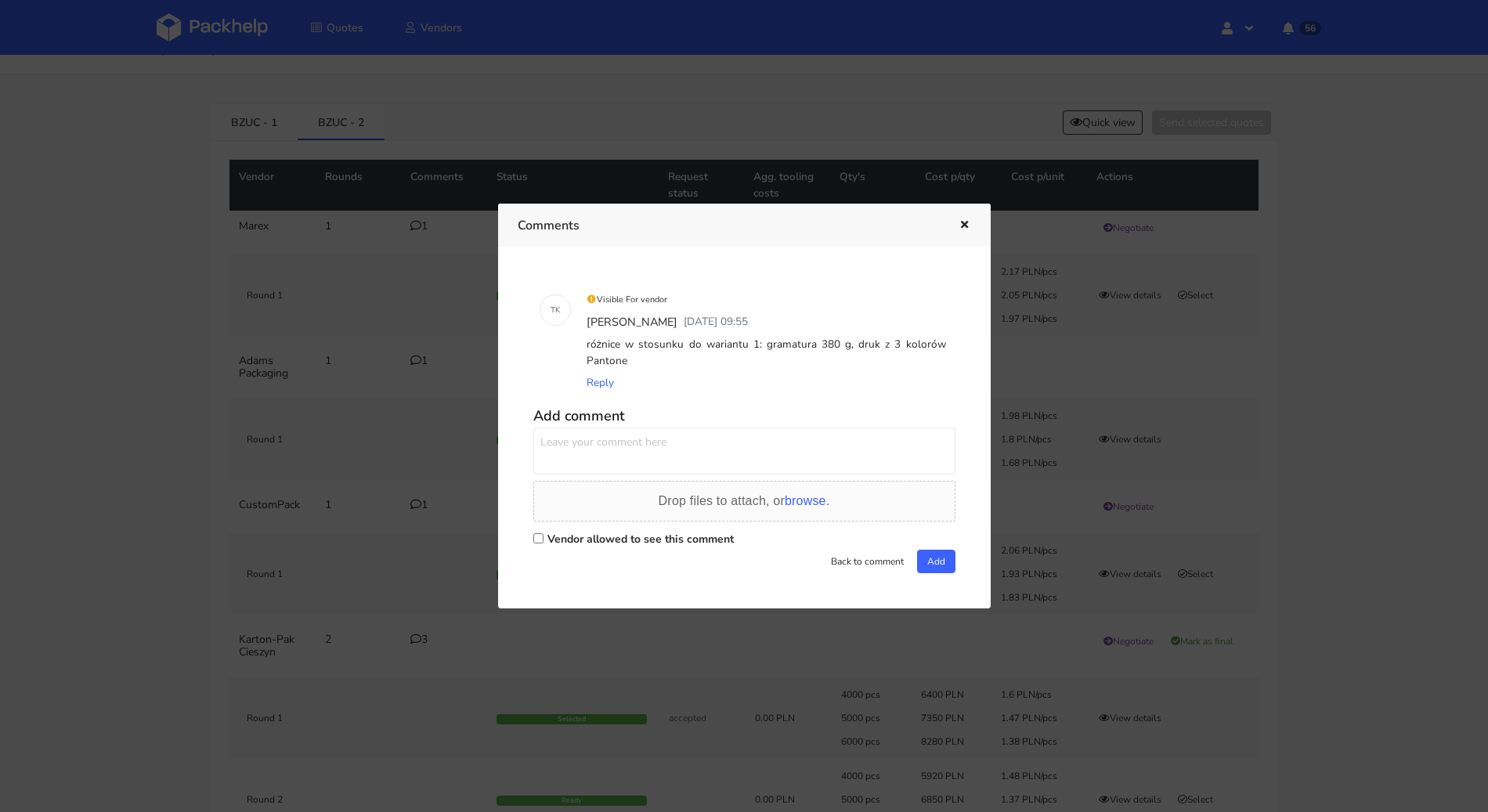
click at [166, 405] on div at bounding box center [744, 406] width 1488 height 812
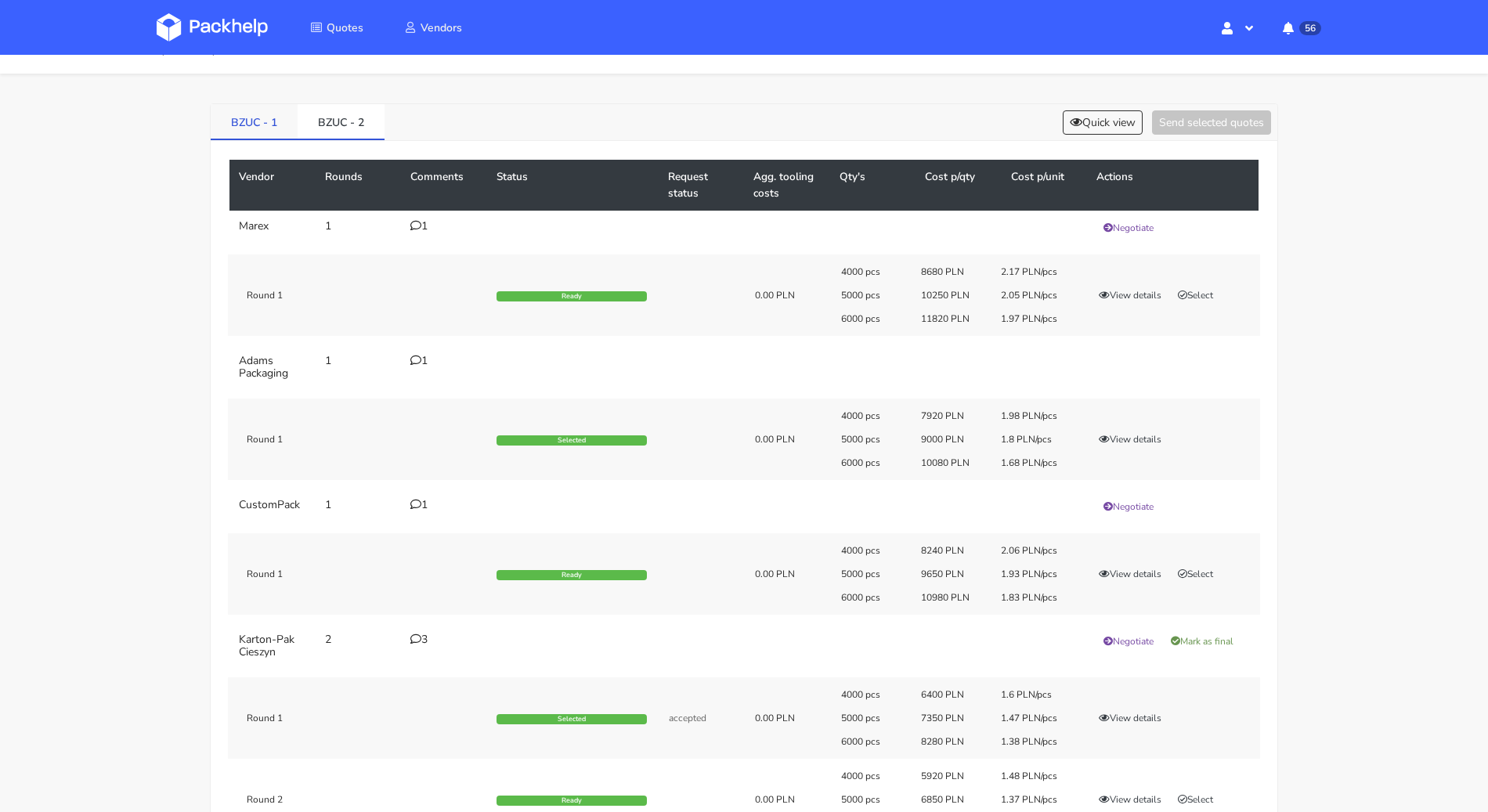
click at [257, 126] on link "BZUC - 1" at bounding box center [254, 121] width 87 height 34
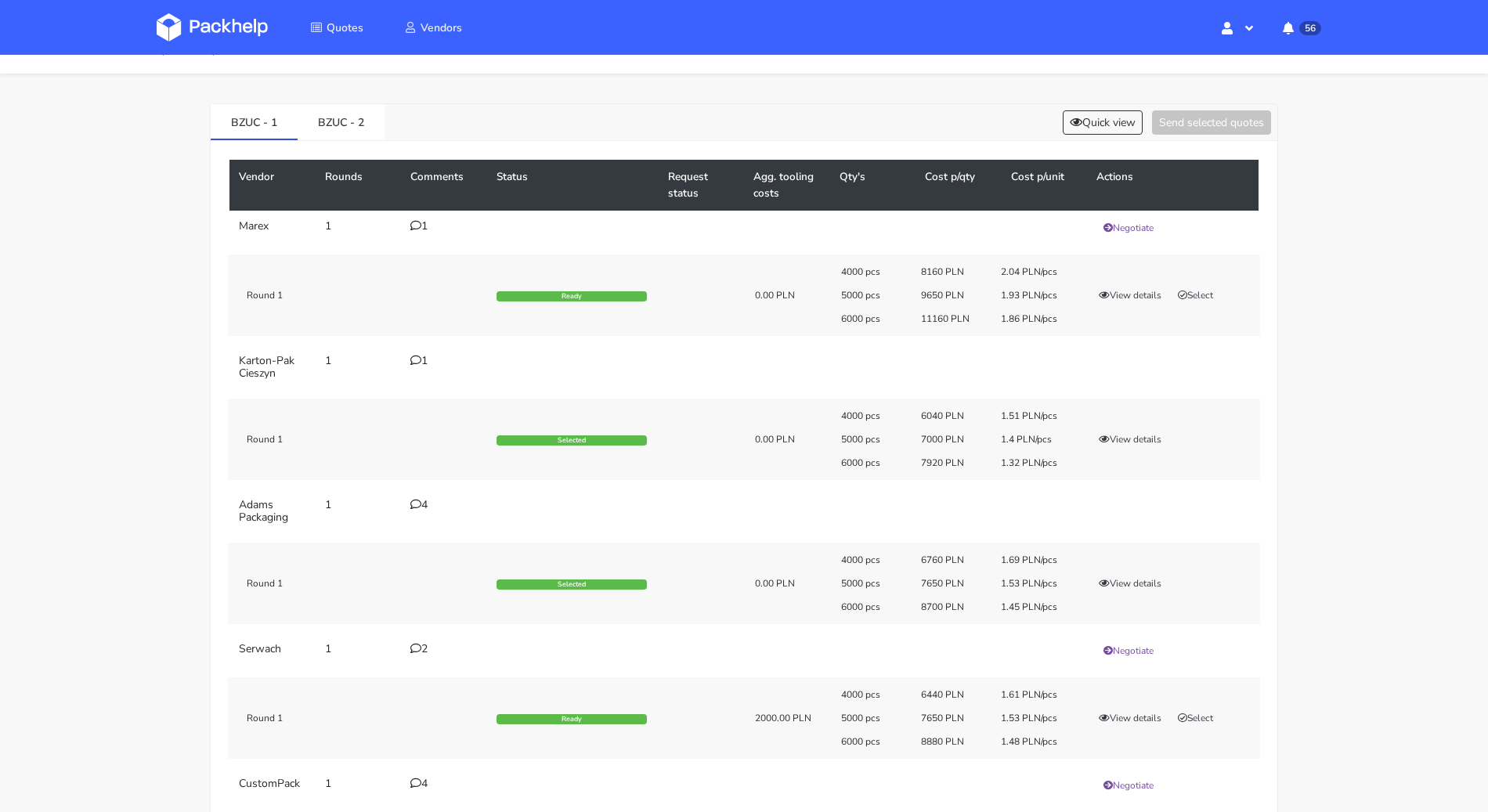
click at [423, 501] on div "4" at bounding box center [444, 505] width 68 height 12
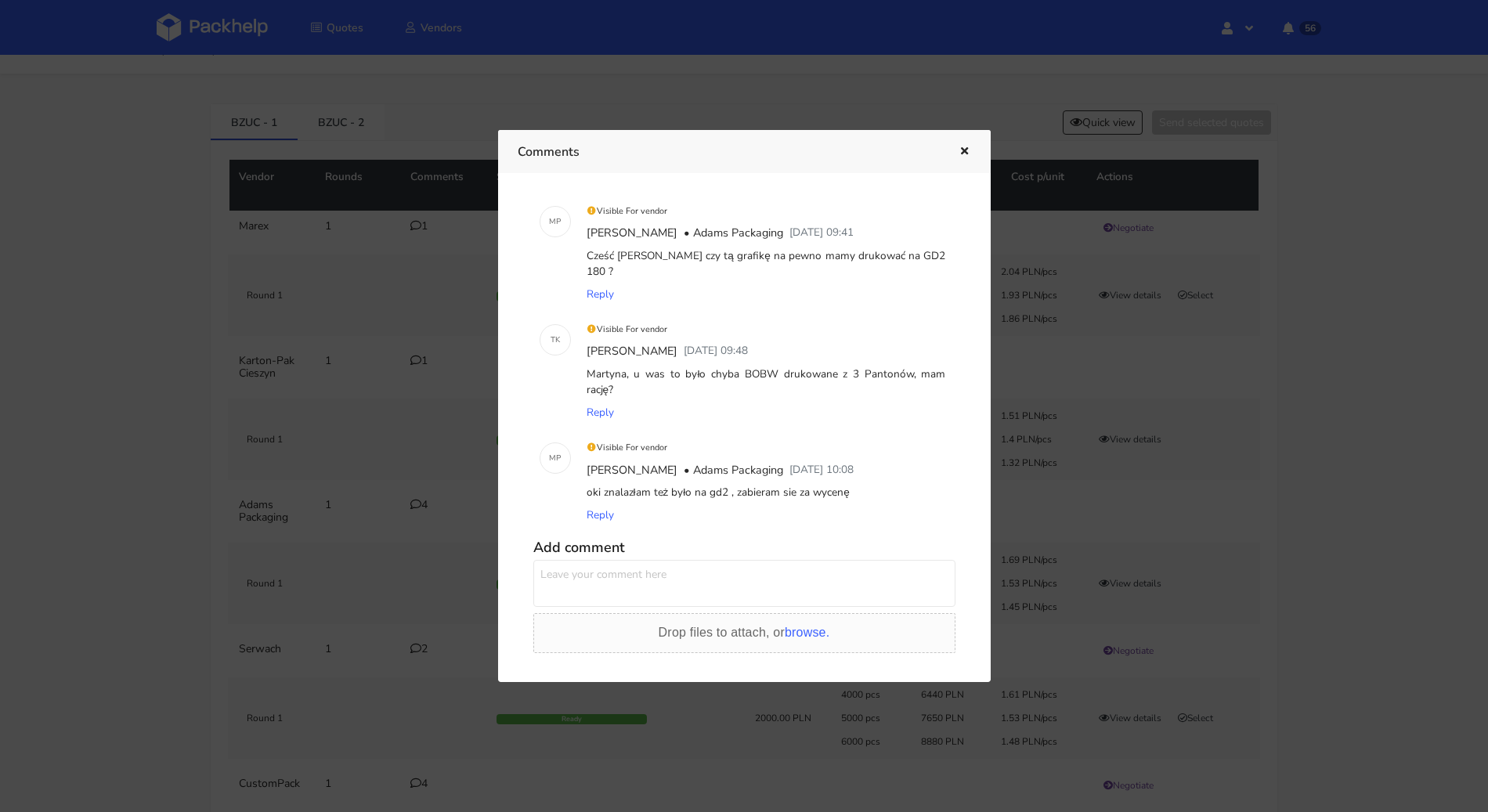
scroll to position [121, 0]
click at [963, 149] on icon "button" at bounding box center [964, 151] width 13 height 11
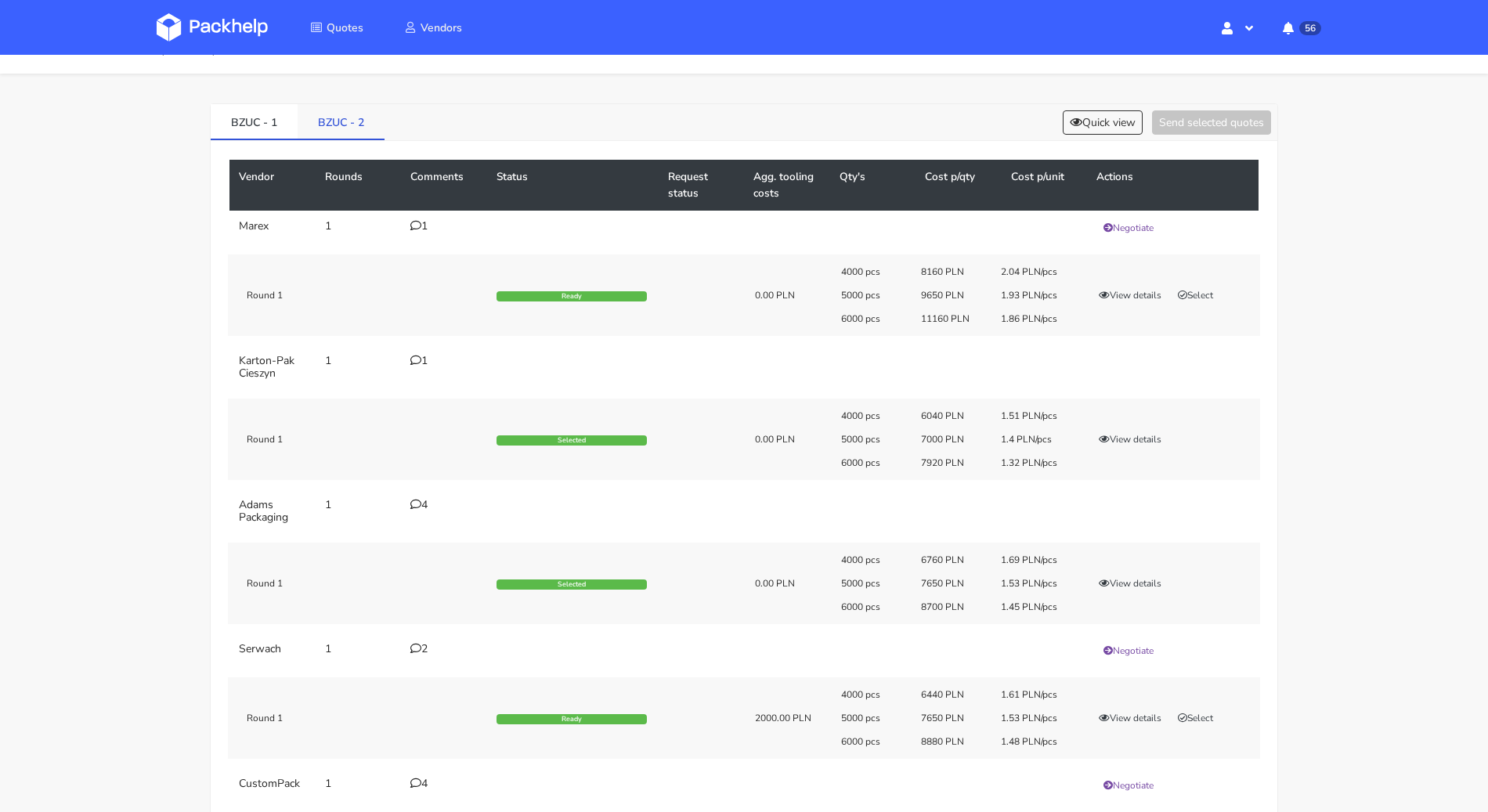
click at [345, 125] on link "BZUC - 2" at bounding box center [340, 121] width 87 height 34
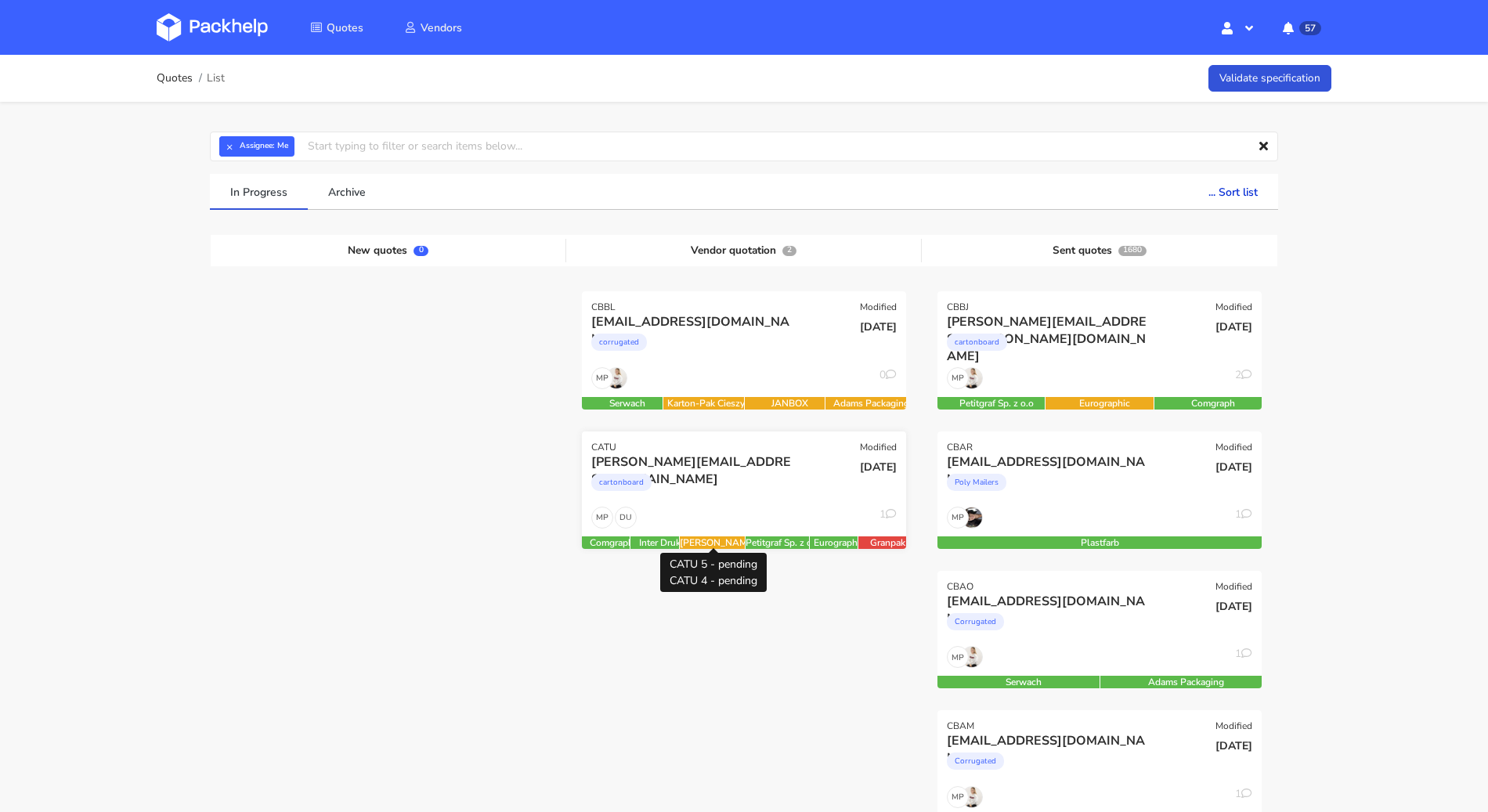
click at [719, 540] on div "[PERSON_NAME]" at bounding box center [718, 542] width 76 height 12
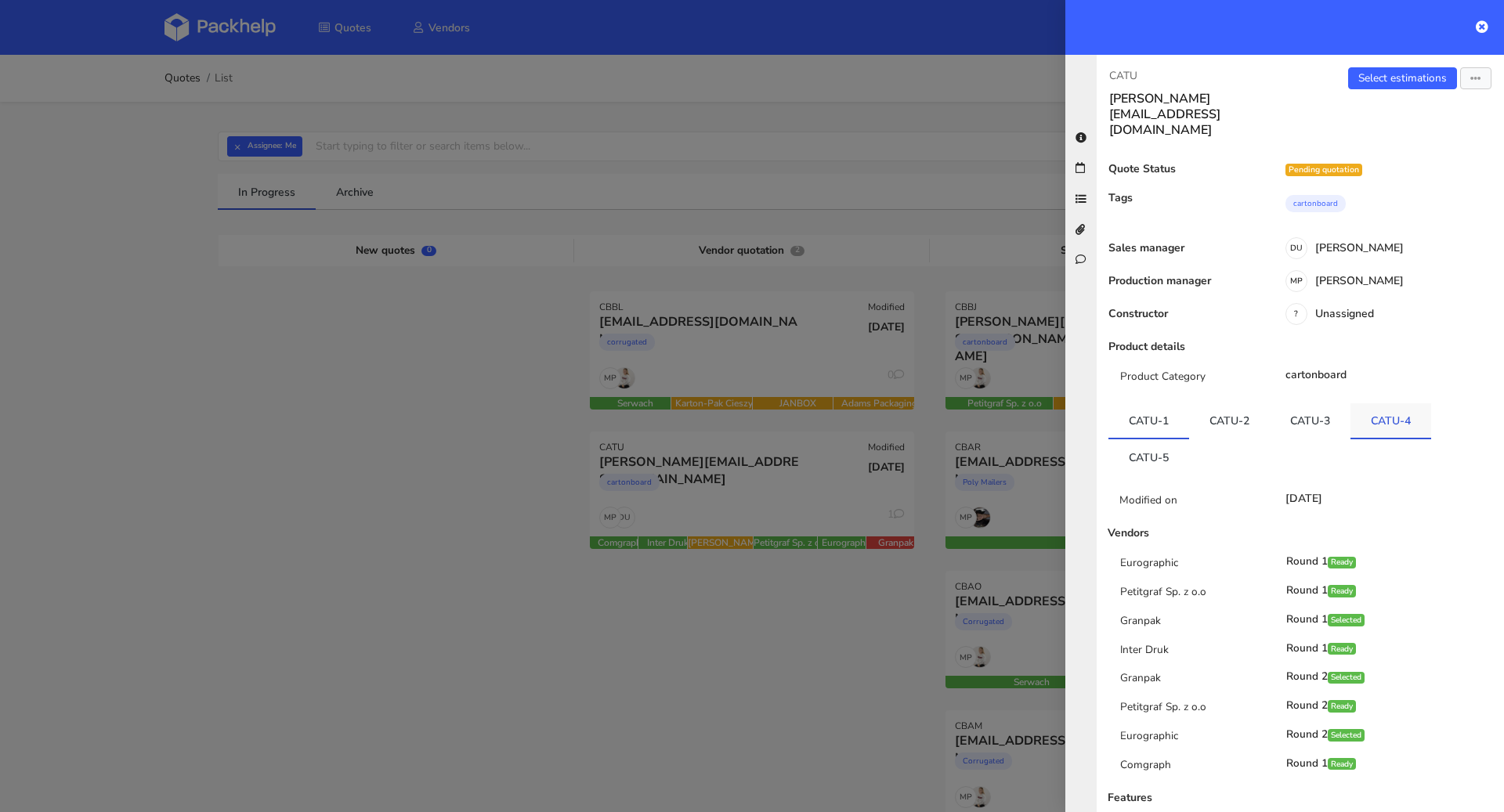
click at [1370, 403] on link "CATU-4" at bounding box center [1391, 420] width 81 height 34
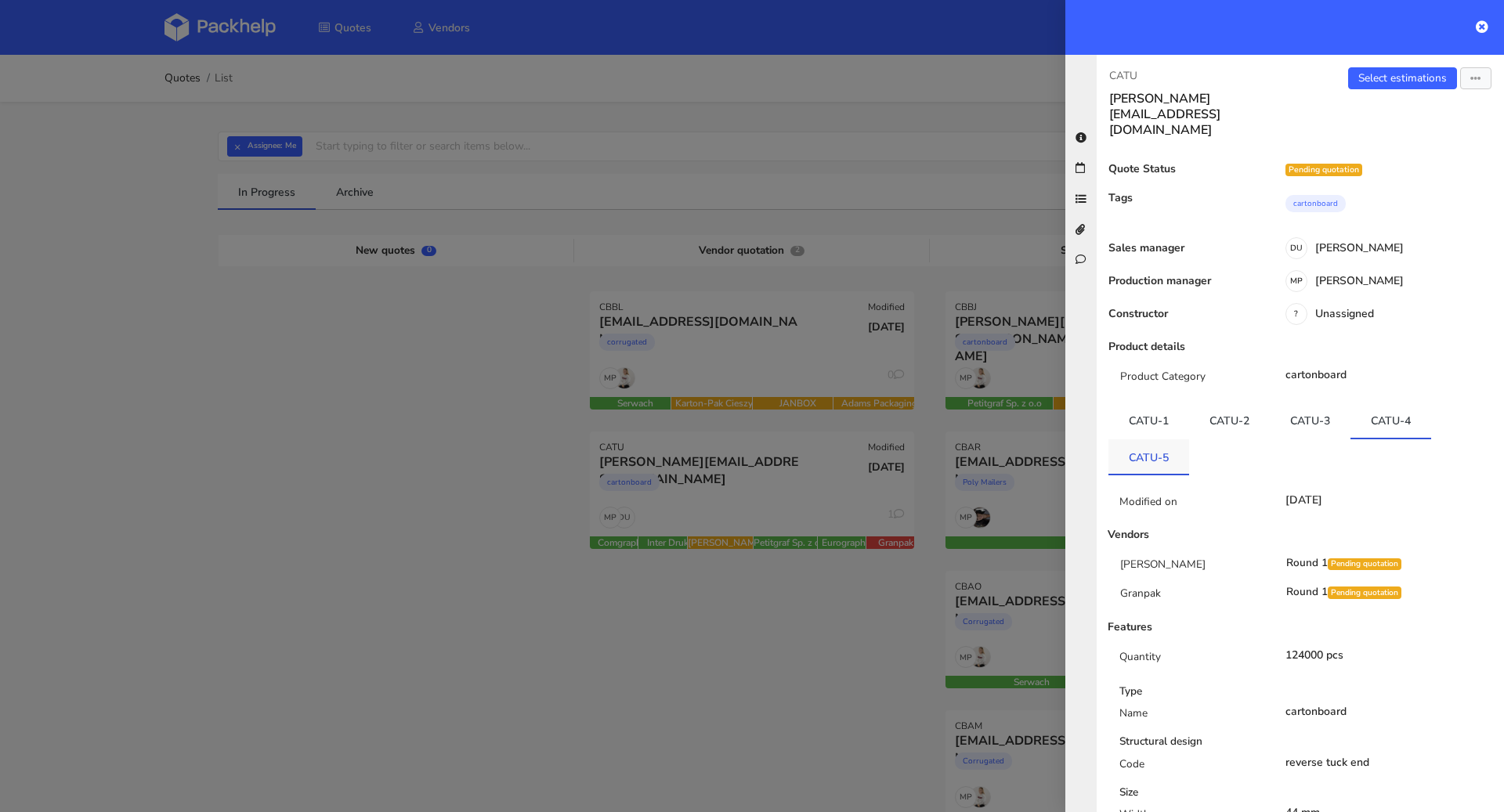
click at [1134, 440] on link "CATU-5" at bounding box center [1149, 457] width 81 height 34
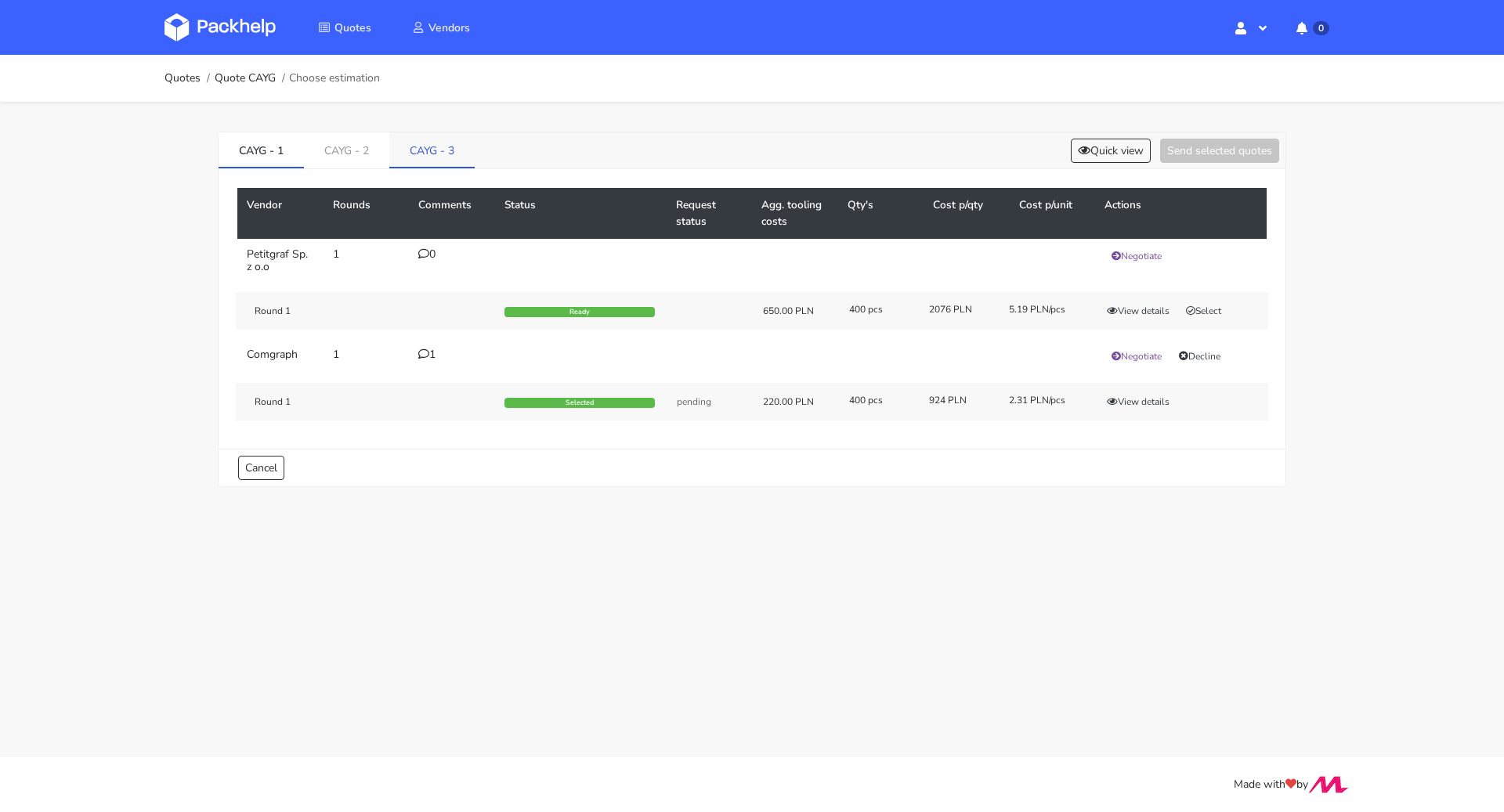
click at [442, 148] on link "CAYG - 3" at bounding box center [432, 150] width 86 height 34
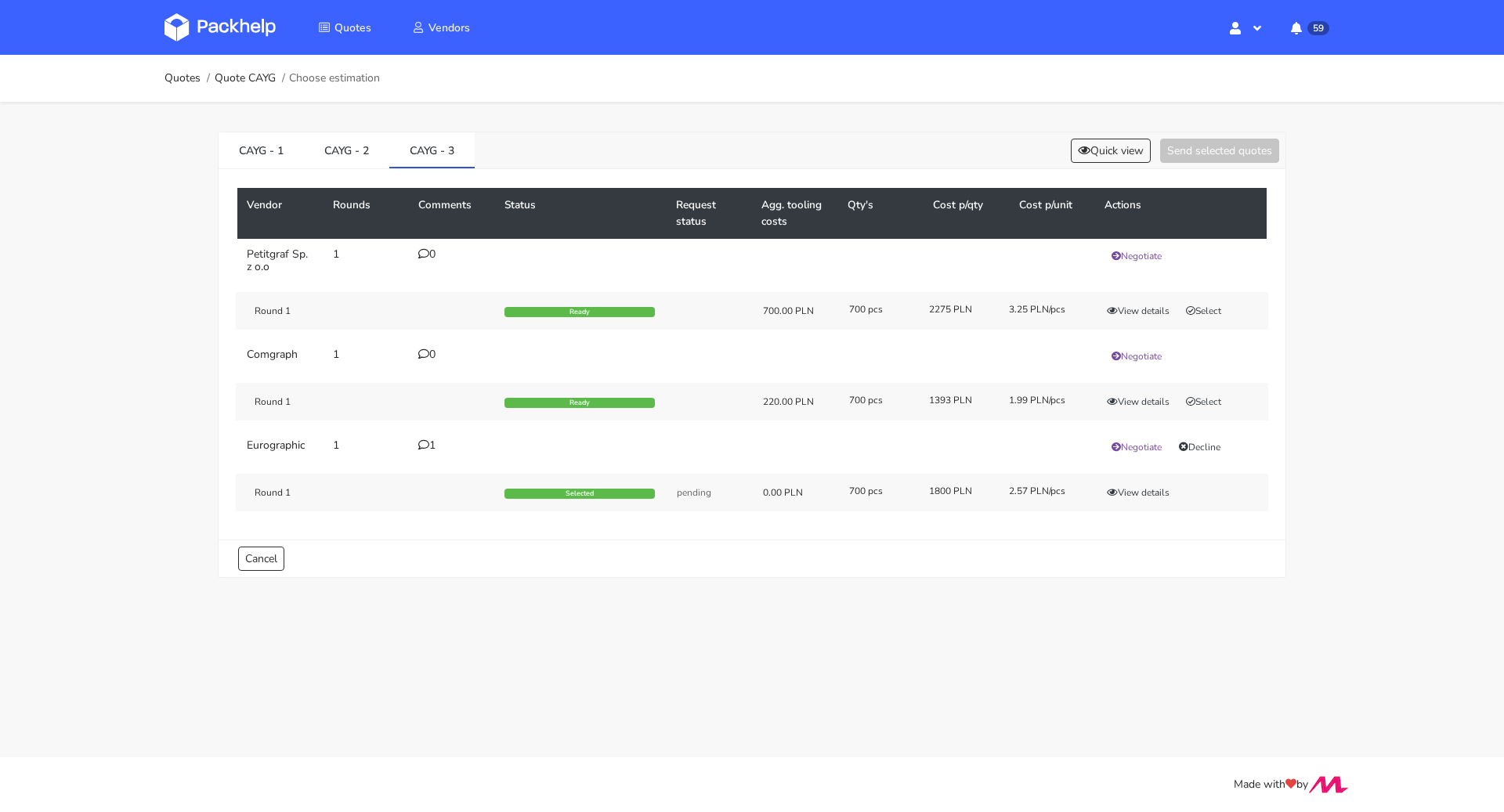
click at [1065, 136] on div "CAYG - 1 CAYG - 2 CAYG - 3 Quick view Send selected quotes" at bounding box center [752, 151] width 1067 height 37
click at [1074, 141] on button "Quick view" at bounding box center [1111, 151] width 80 height 24
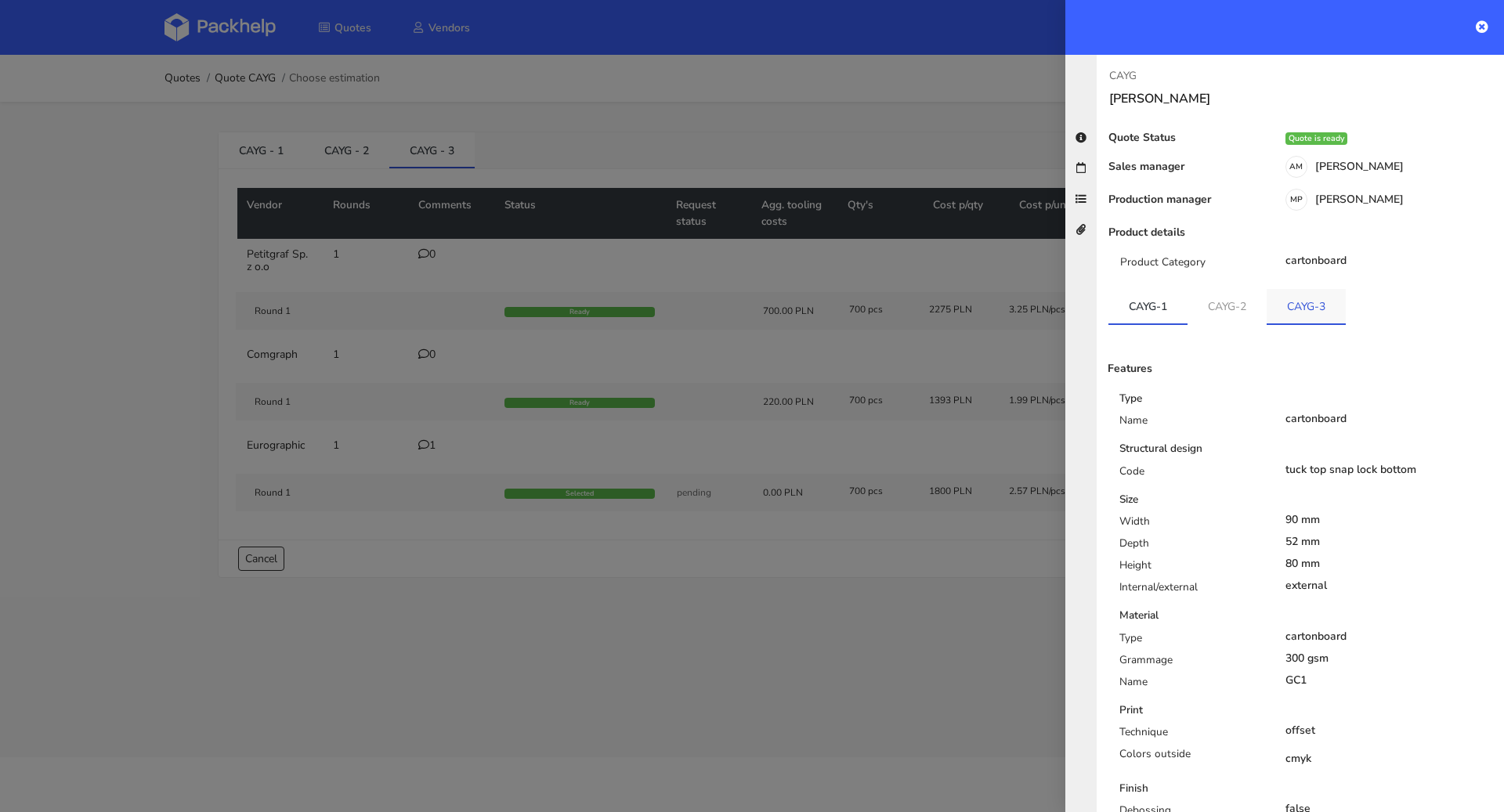
click at [1290, 313] on link "CAYG-3" at bounding box center [1306, 306] width 79 height 34
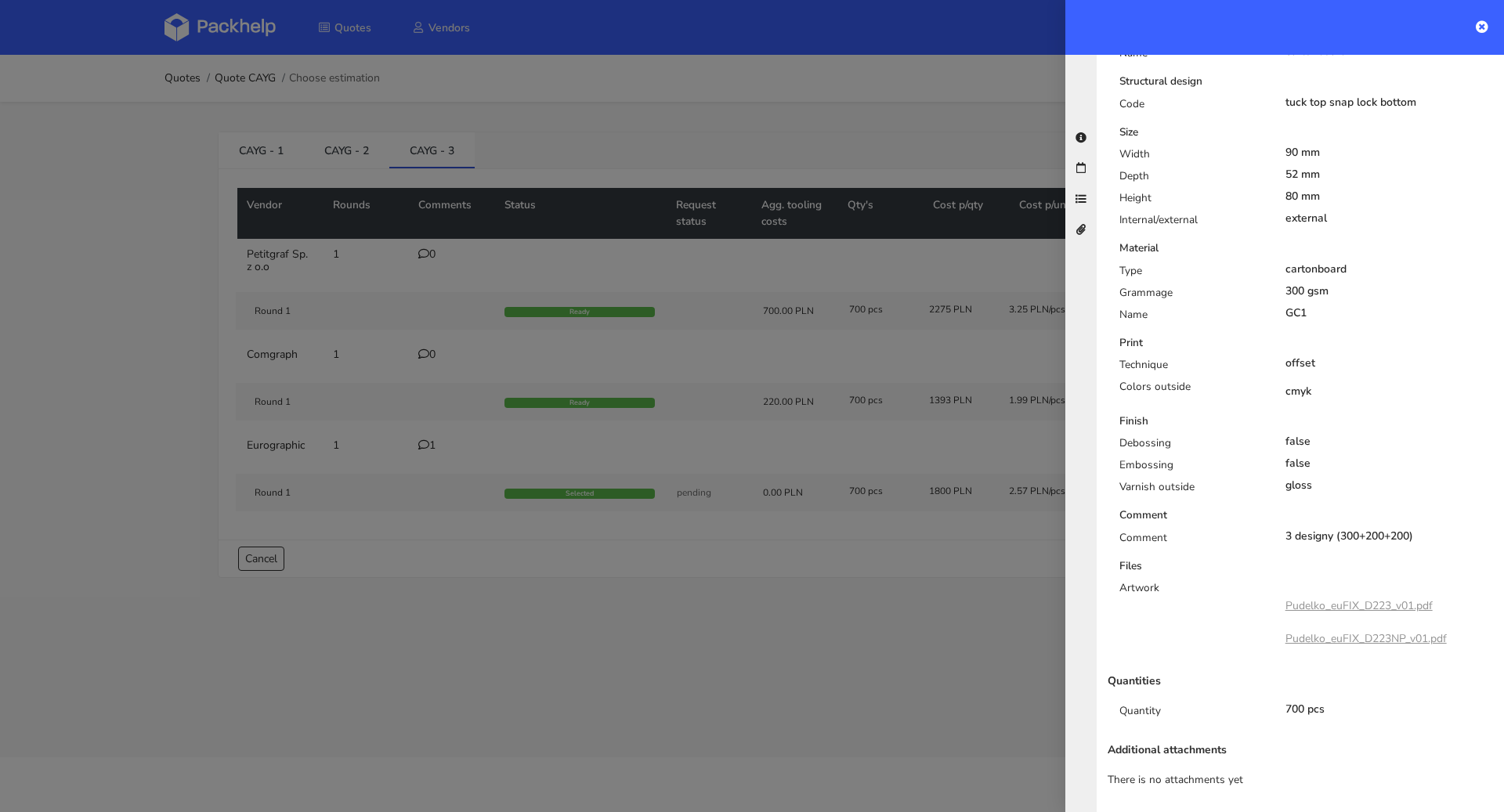
scroll to position [28, 0]
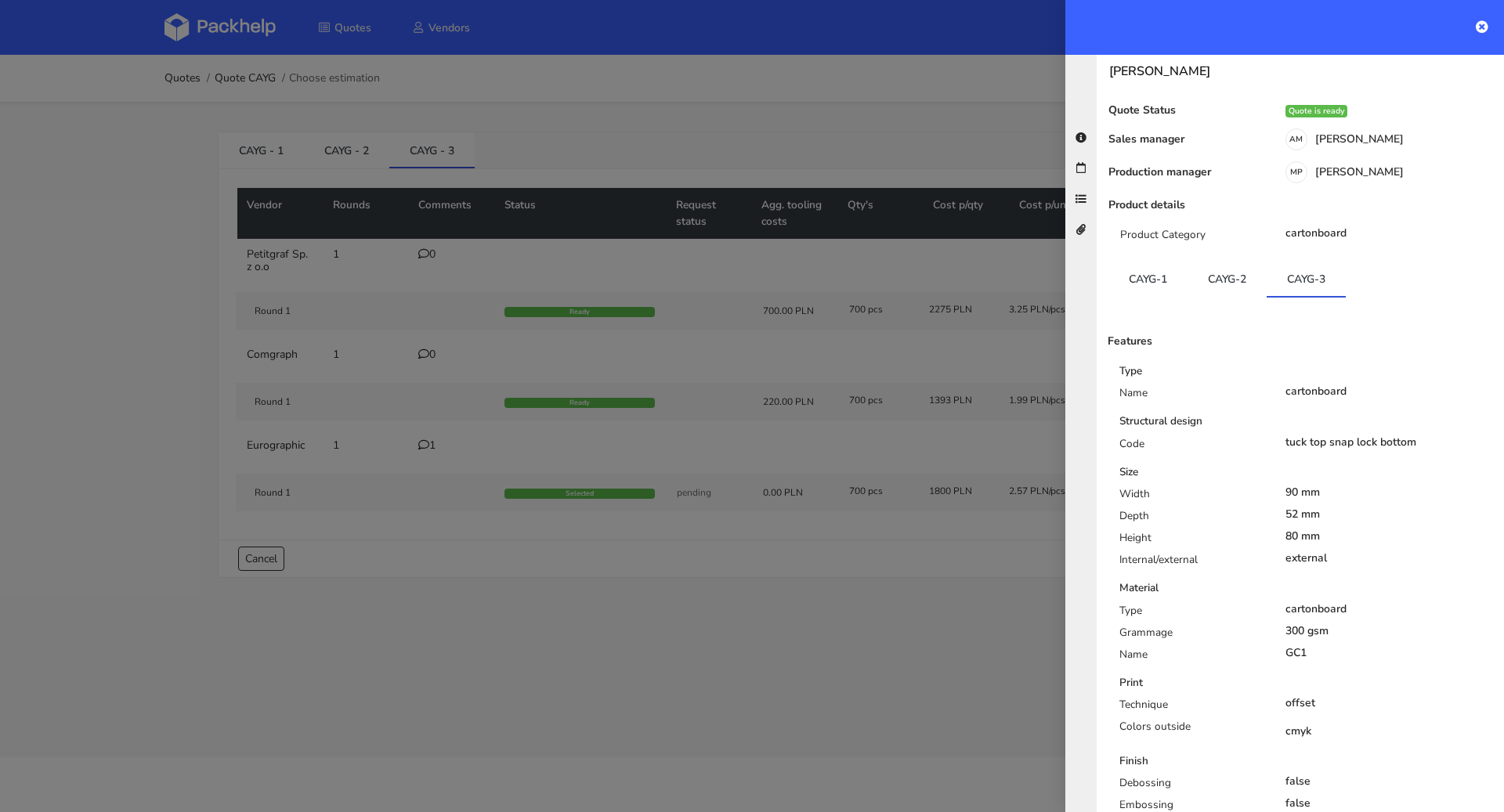
click at [869, 780] on div at bounding box center [752, 406] width 1504 height 812
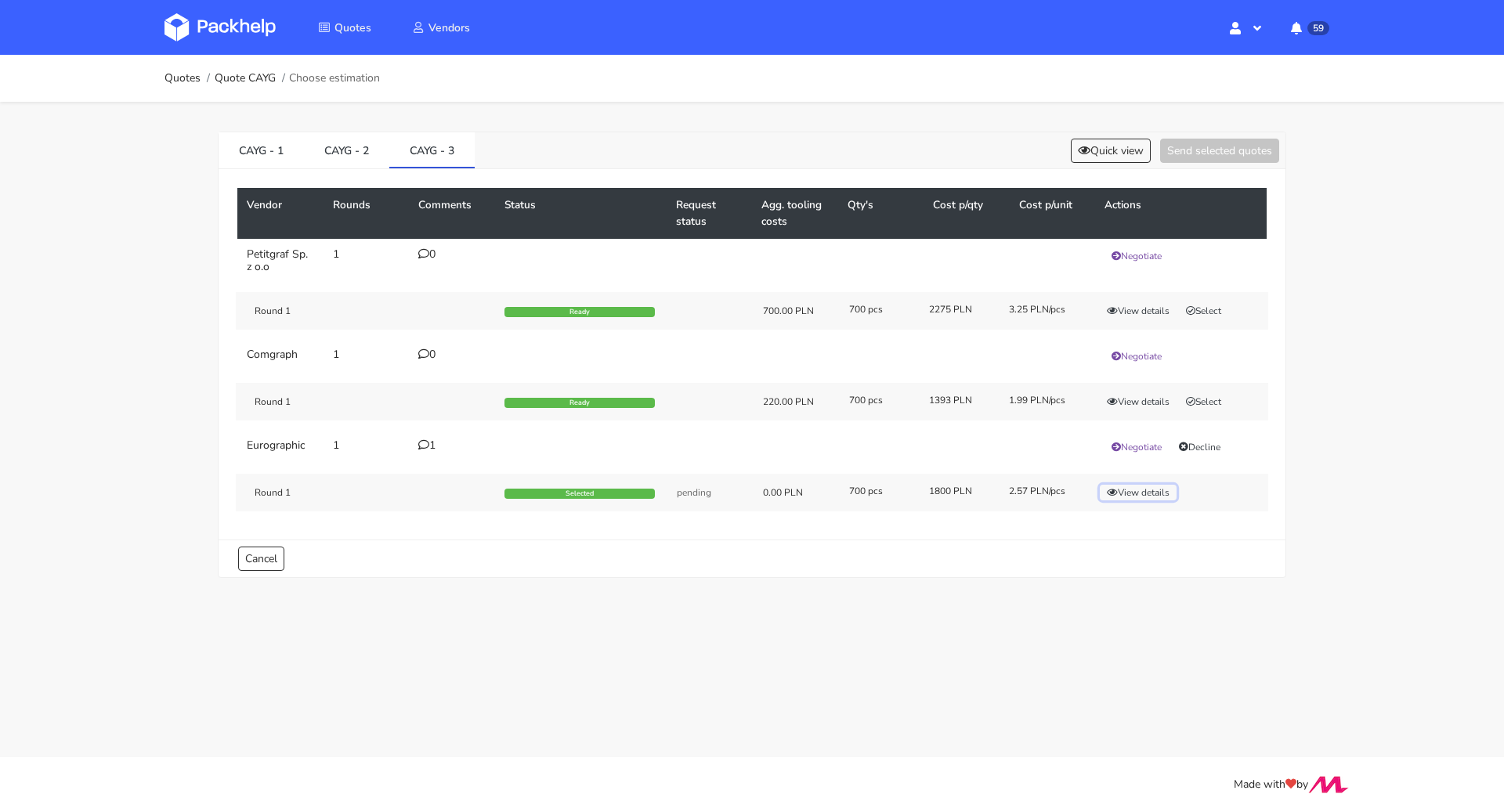
click at [1117, 492] on button "View details" at bounding box center [1138, 492] width 77 height 15
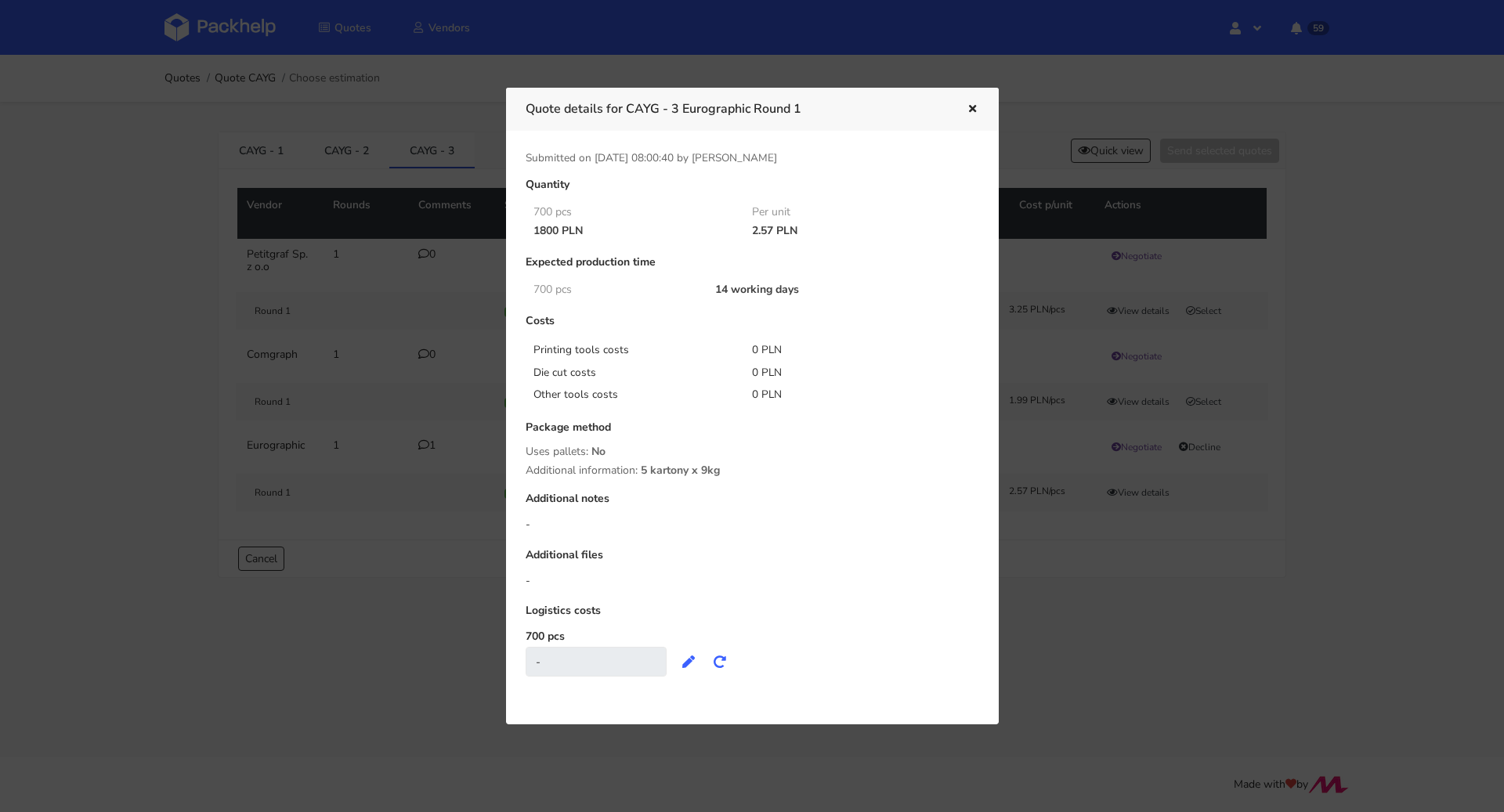
drag, startPoint x: 747, startPoint y: 230, endPoint x: 769, endPoint y: 237, distance: 23.1
click at [773, 230] on div "2.57 PLN" at bounding box center [851, 230] width 219 height 12
copy div "2.57"
drag, startPoint x: 631, startPoint y: 110, endPoint x: 680, endPoint y: 110, distance: 49.0
click at [680, 110] on h3 "Quote details for CAYG - 3 Eurographic Round 1" at bounding box center [734, 108] width 418 height 22
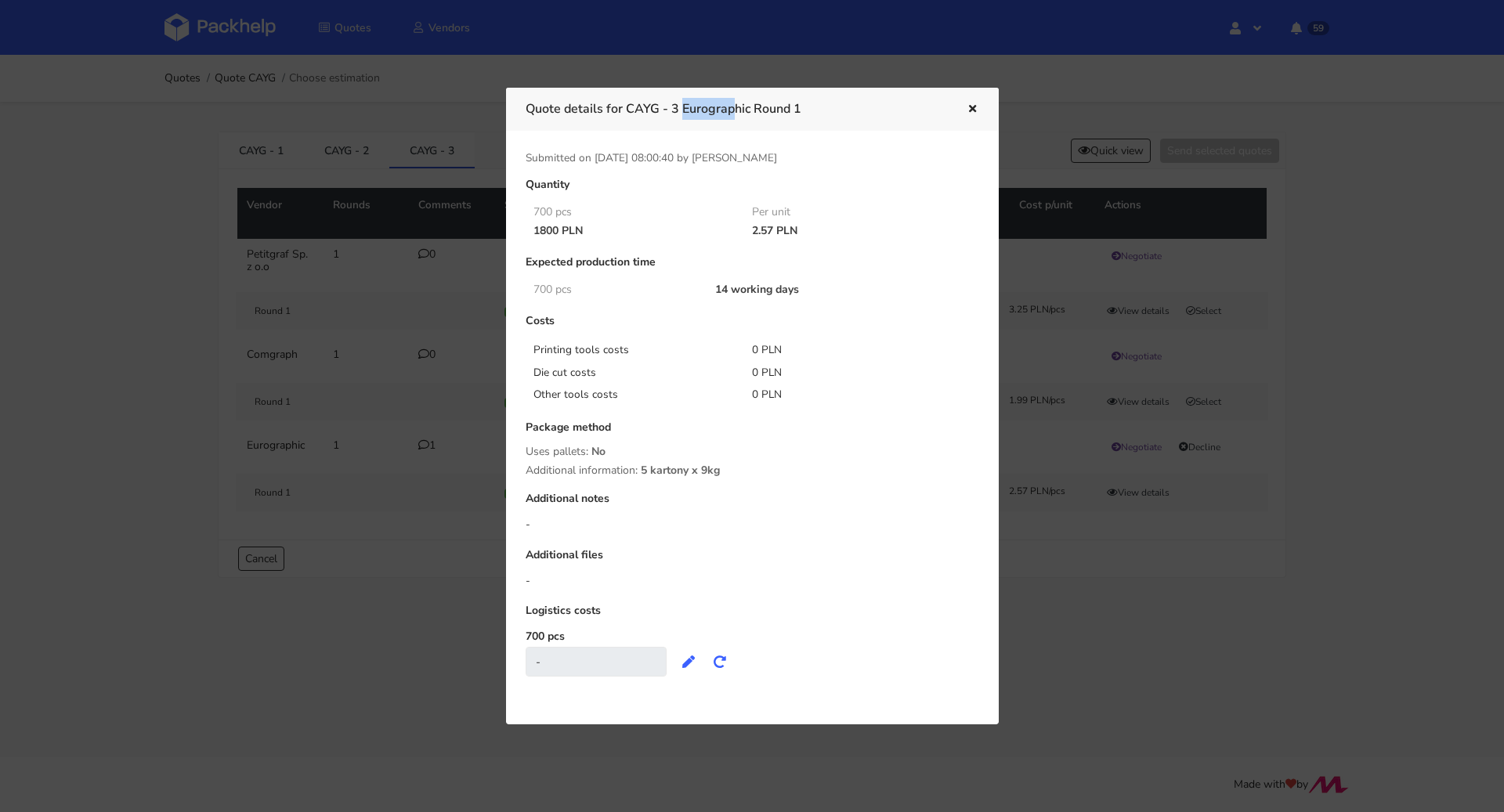
copy h3 "CAYG - 3"
